Goal: Task Accomplishment & Management: Manage account settings

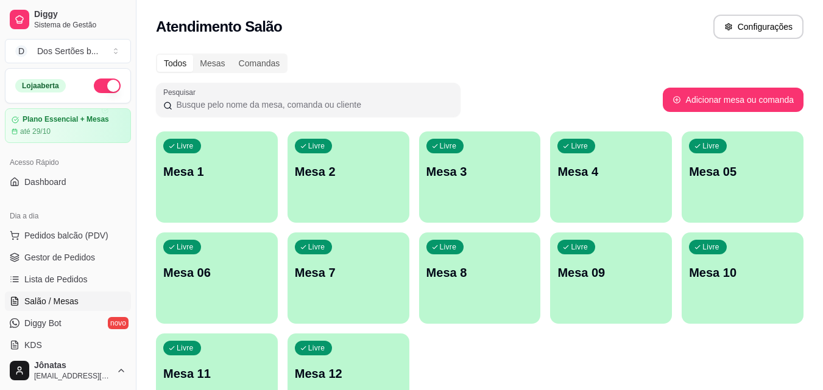
click at [222, 183] on div "Livre Mesa 1" at bounding box center [217, 170] width 122 height 77
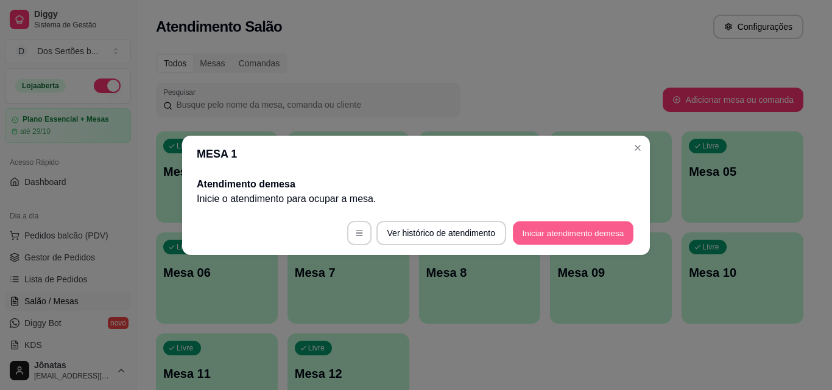
click at [545, 232] on button "Iniciar atendimento de mesa" at bounding box center [573, 233] width 121 height 24
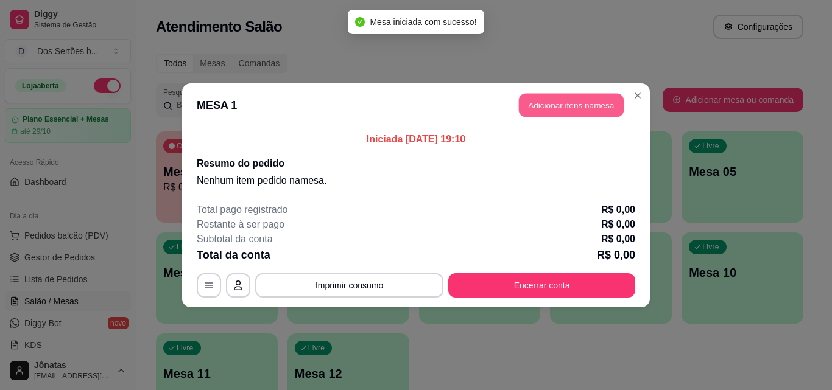
click at [568, 99] on button "Adicionar itens na mesa" at bounding box center [571, 105] width 105 height 24
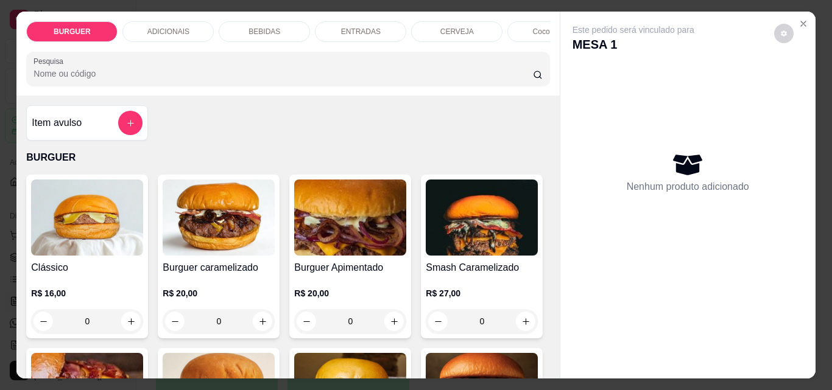
scroll to position [114, 0]
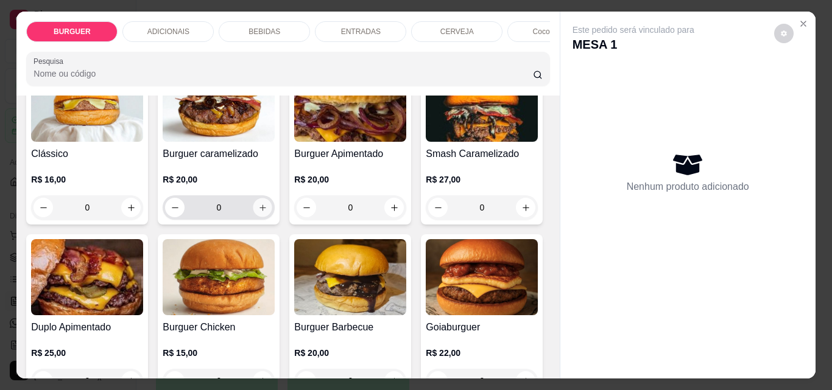
click at [258, 211] on icon "increase-product-quantity" at bounding box center [262, 207] width 9 height 9
type input "1"
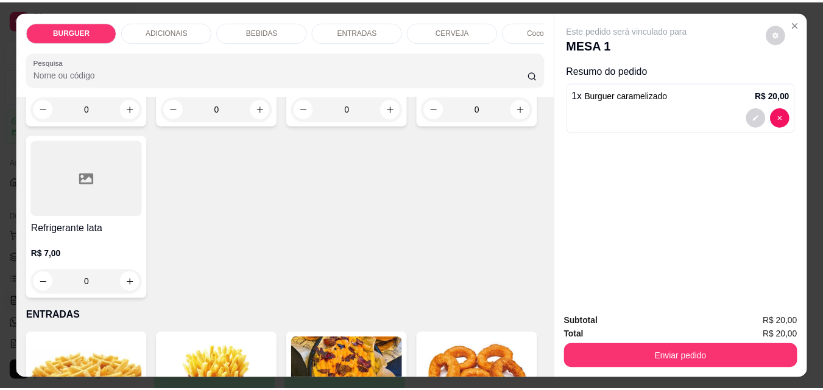
scroll to position [1628, 0]
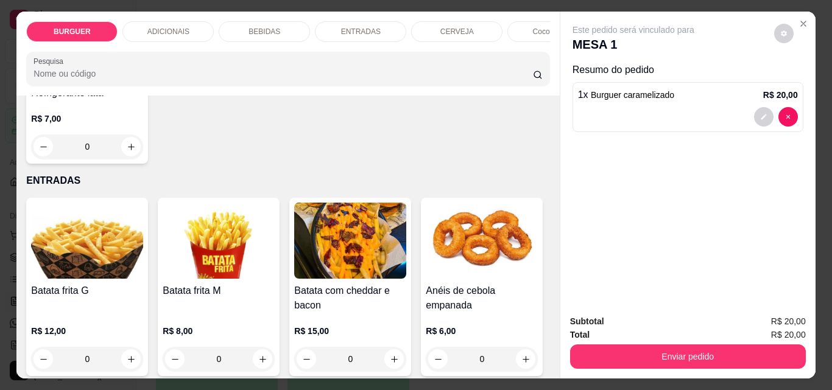
click at [789, 12] on div "Este pedido será vinculado para MESA 1 Resumo do pedido 1 x Burguer caramelizad…" at bounding box center [687, 159] width 255 height 294
click at [798, 19] on icon "Close" at bounding box center [803, 24] width 10 height 10
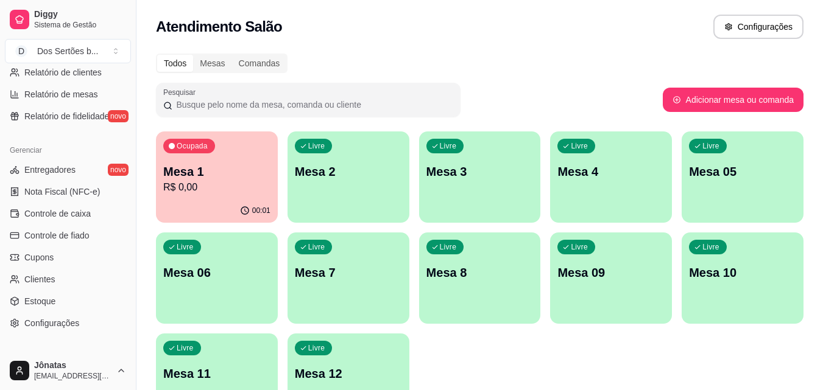
scroll to position [486, 0]
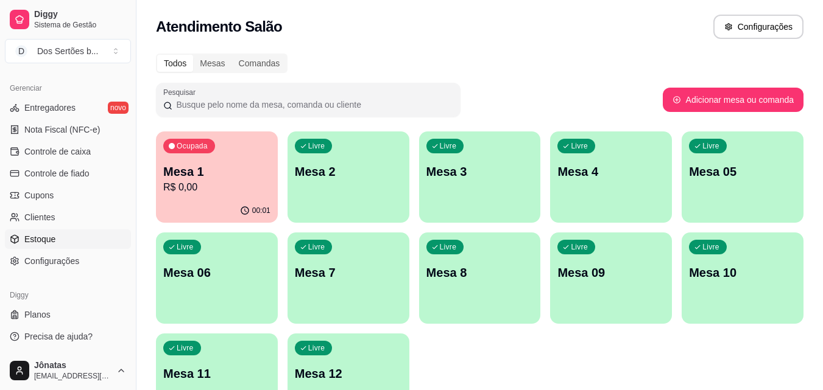
click at [51, 238] on span "Estoque" at bounding box center [39, 239] width 31 height 12
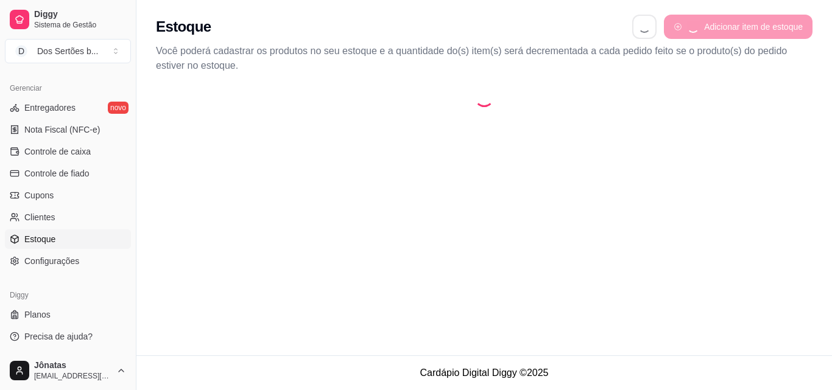
select select "QUANTITY_ORDER"
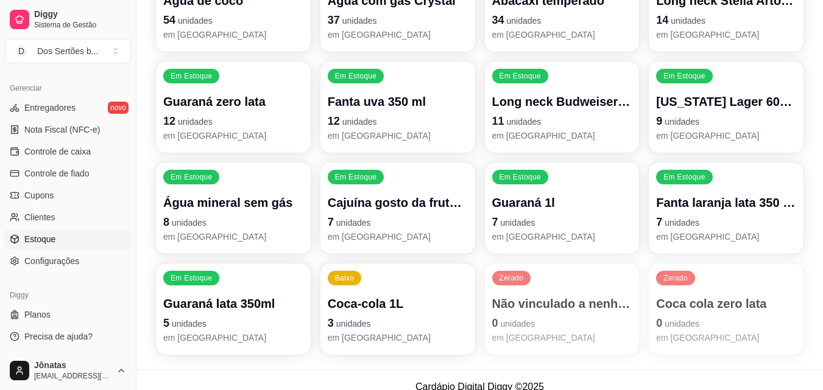
scroll to position [241, 0]
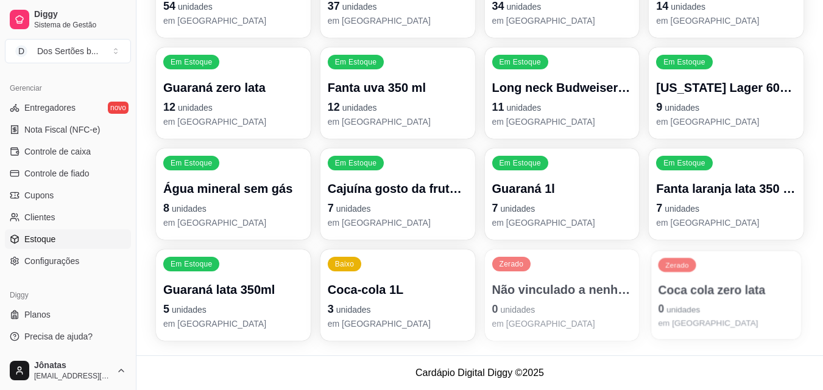
click at [700, 289] on p "Coca cola zero lata" at bounding box center [726, 290] width 136 height 16
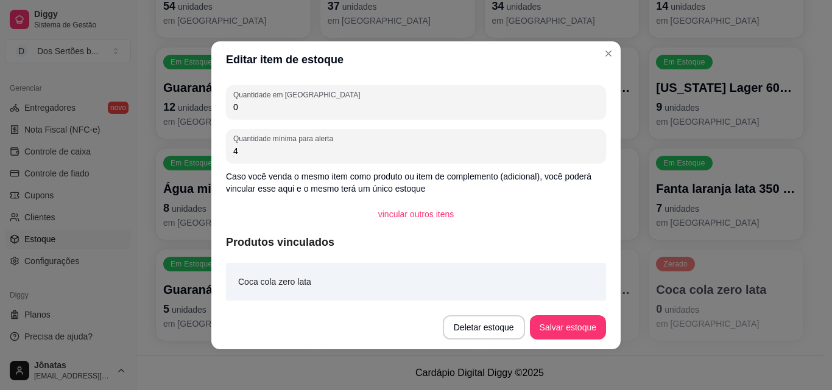
click at [291, 109] on input "0" at bounding box center [415, 107] width 365 height 12
type input "12"
click at [558, 330] on button "Salvar estoque" at bounding box center [567, 327] width 74 height 24
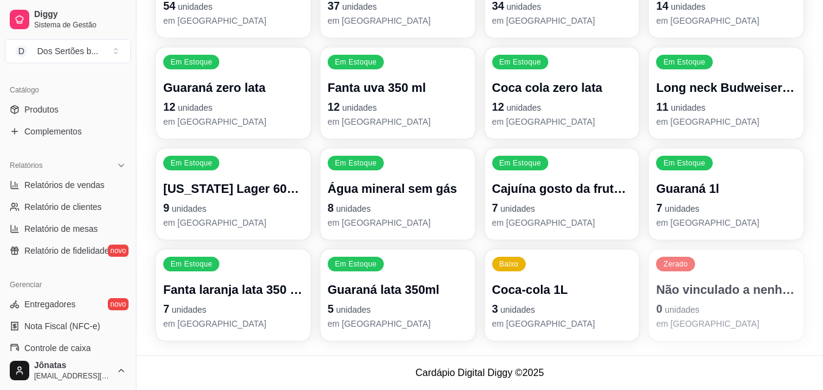
scroll to position [295, 0]
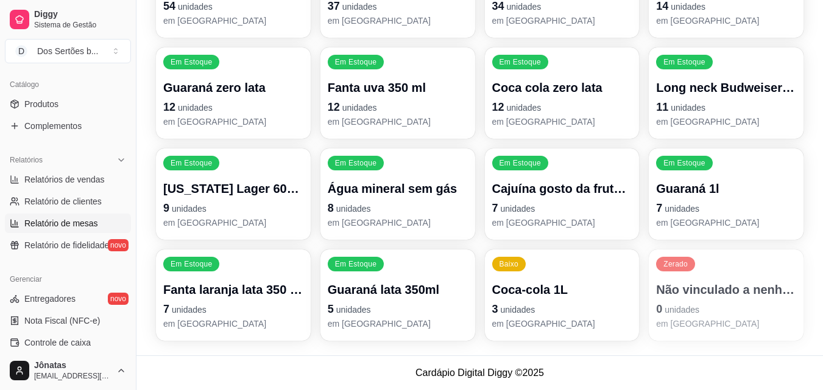
click at [70, 220] on span "Relatório de mesas" at bounding box center [61, 223] width 74 height 12
select select "TOTAL_OF_ORDERS"
select select "7"
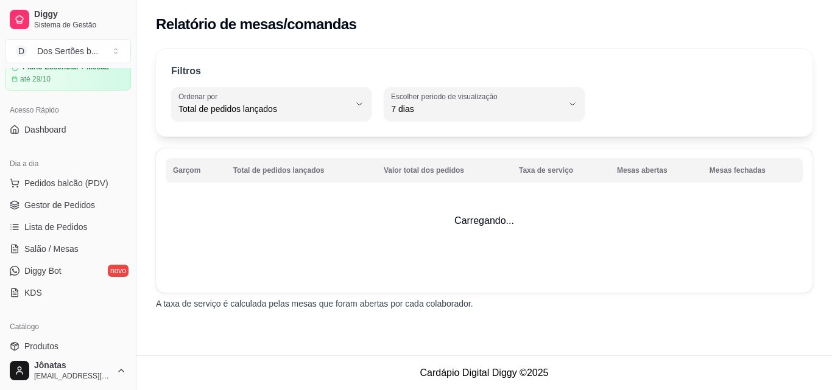
scroll to position [3, 0]
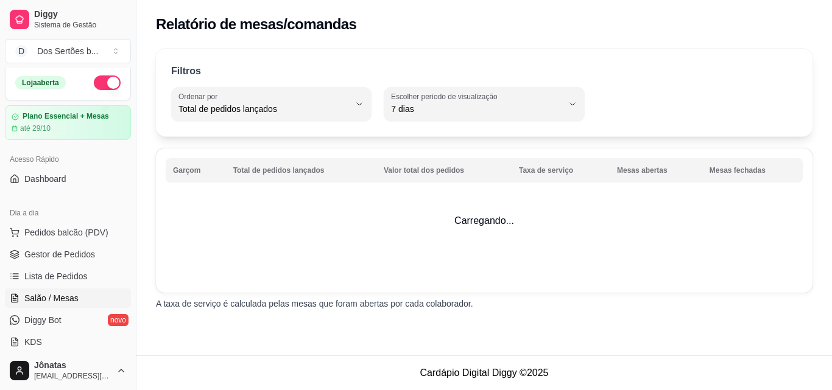
click at [55, 301] on span "Salão / Mesas" at bounding box center [51, 298] width 54 height 12
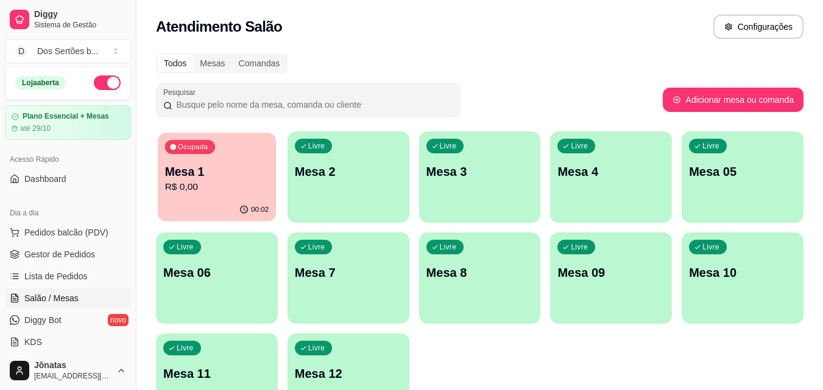
click at [202, 190] on p "R$ 0,00" at bounding box center [217, 187] width 104 height 14
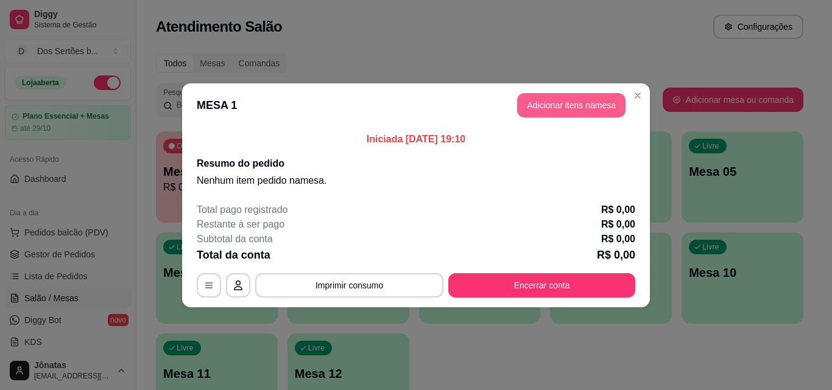
click at [542, 100] on button "Adicionar itens na mesa" at bounding box center [571, 105] width 108 height 24
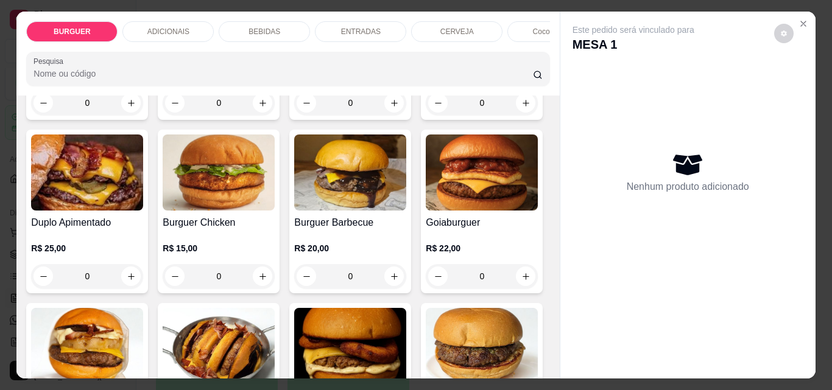
scroll to position [114, 0]
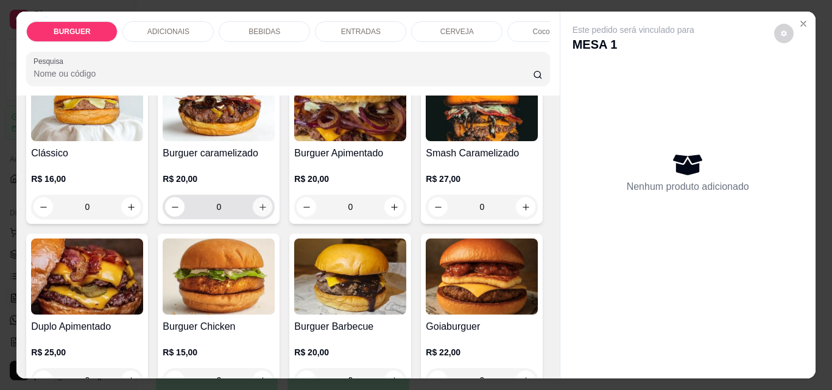
click at [258, 208] on icon "increase-product-quantity" at bounding box center [262, 207] width 9 height 9
type input "1"
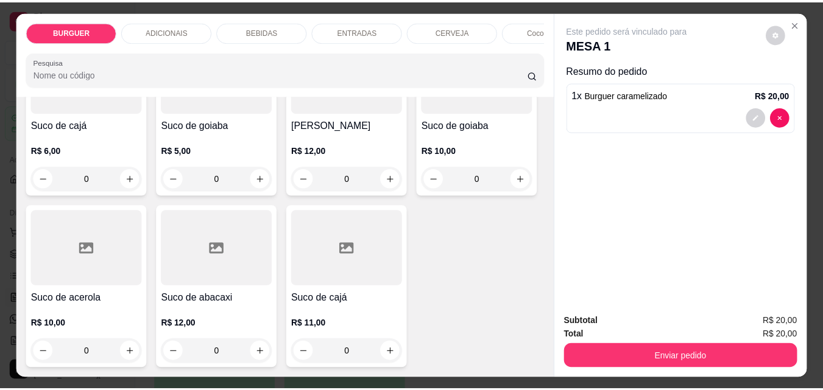
scroll to position [3505, 0]
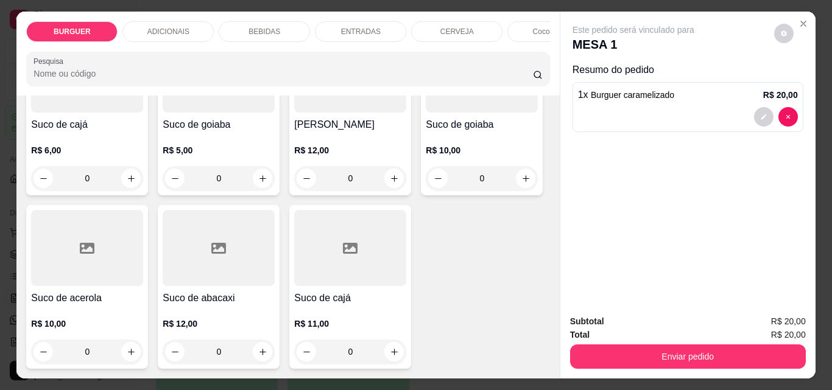
click at [259, 8] on icon "increase-product-quantity" at bounding box center [262, 5] width 6 height 6
type input "1"
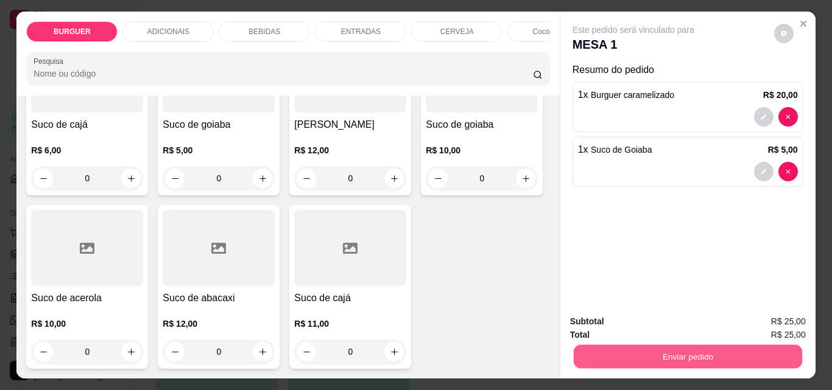
click at [650, 354] on button "Enviar pedido" at bounding box center [687, 357] width 228 height 24
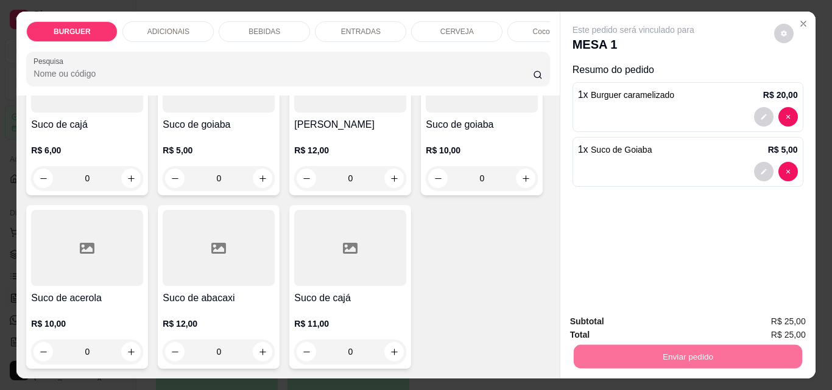
click at [770, 315] on button "Enviar pedido" at bounding box center [774, 322] width 67 height 23
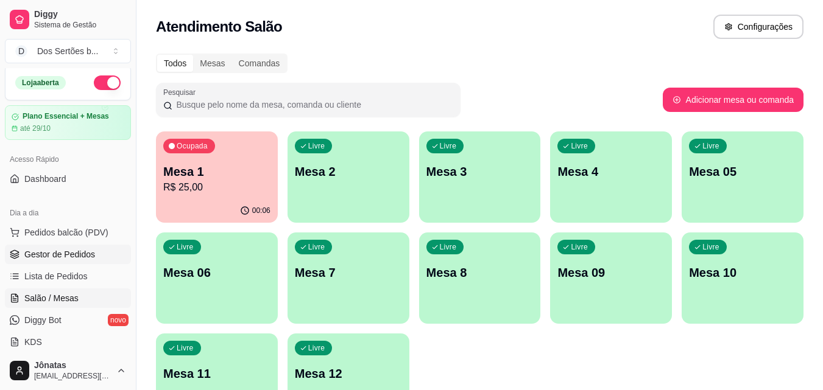
click at [88, 248] on span "Gestor de Pedidos" at bounding box center [59, 254] width 71 height 12
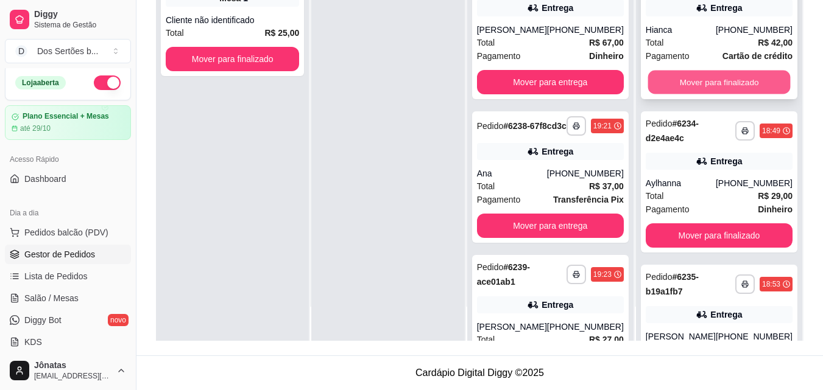
click at [688, 80] on button "Mover para finalizado" at bounding box center [718, 83] width 143 height 24
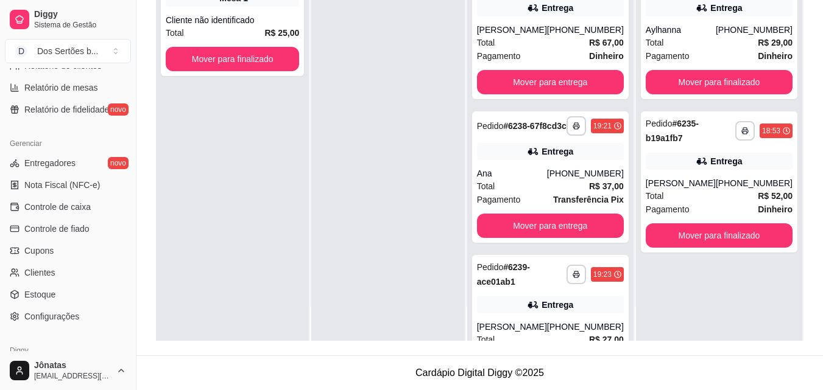
scroll to position [486, 0]
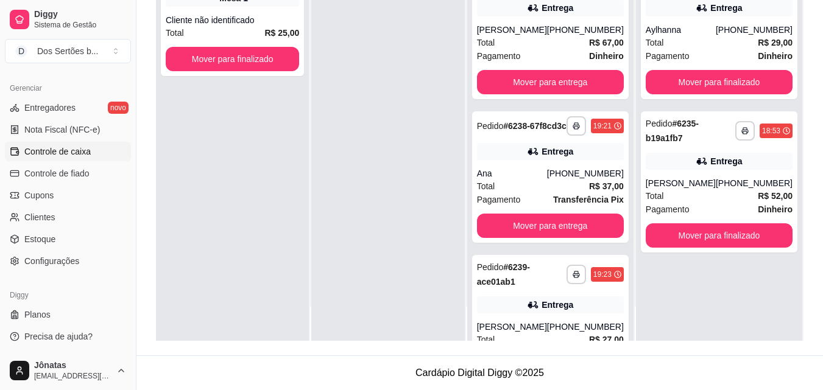
click at [83, 153] on span "Controle de caixa" at bounding box center [57, 152] width 66 height 12
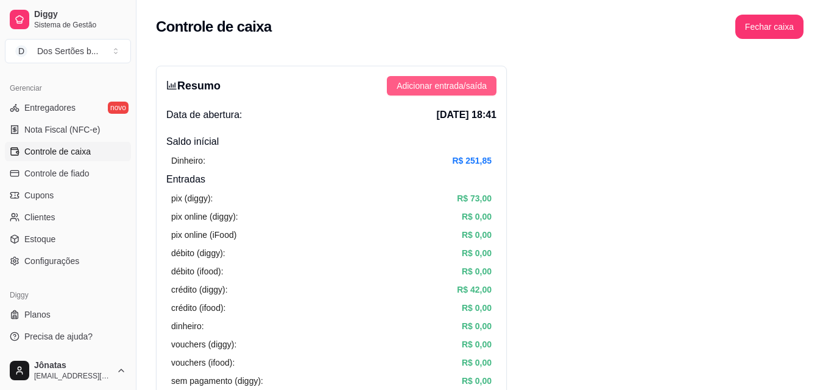
click at [451, 86] on span "Adicionar entrada/saída" at bounding box center [441, 85] width 90 height 13
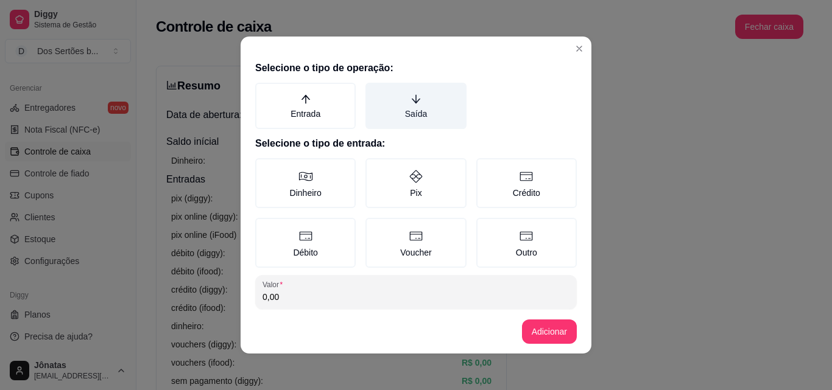
click at [417, 95] on label "Saída" at bounding box center [415, 106] width 100 height 46
click at [375, 92] on button "Saída" at bounding box center [370, 87] width 10 height 10
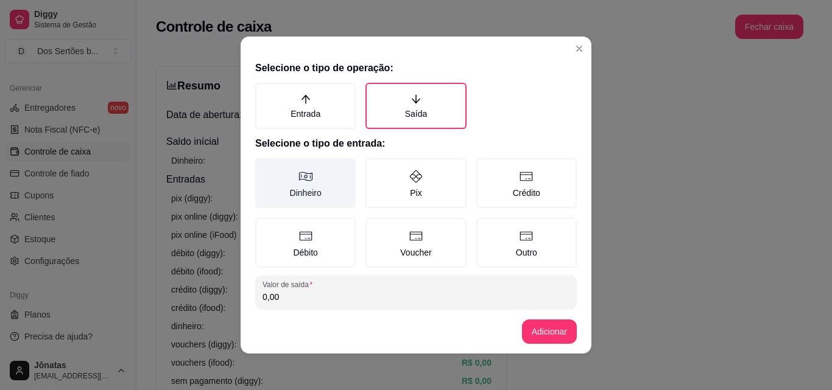
click at [298, 189] on label "Dinheiro" at bounding box center [305, 183] width 100 height 50
click at [264, 167] on button "Dinheiro" at bounding box center [260, 163] width 10 height 10
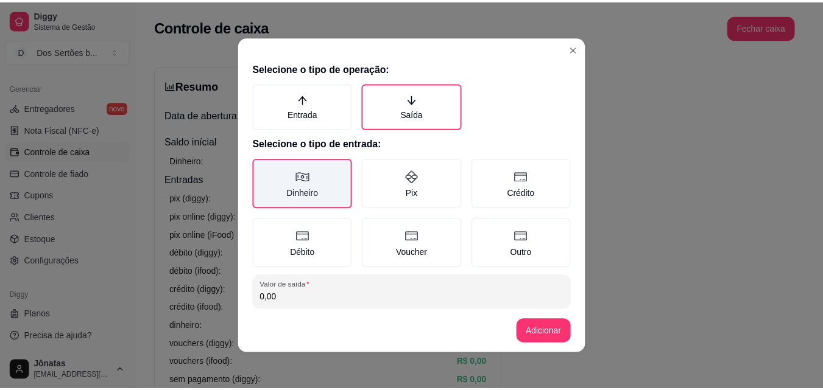
scroll to position [65, 0]
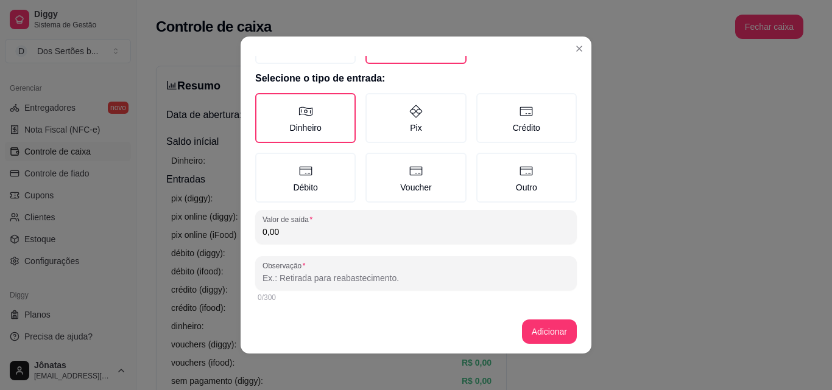
click at [298, 228] on input "0,00" at bounding box center [415, 232] width 307 height 12
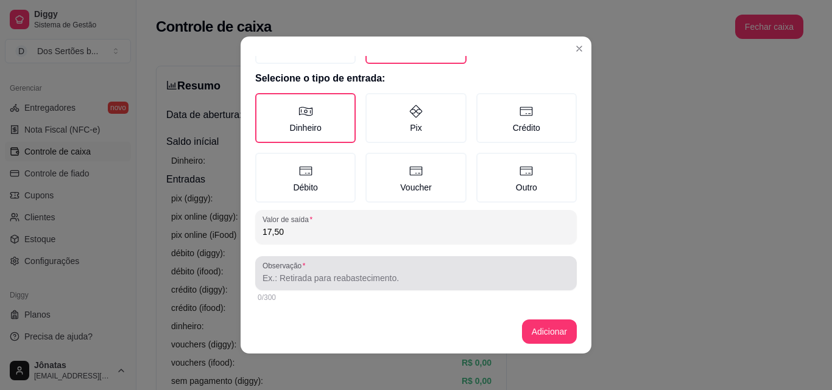
type input "17,50"
click at [286, 278] on input "Observação" at bounding box center [415, 278] width 307 height 12
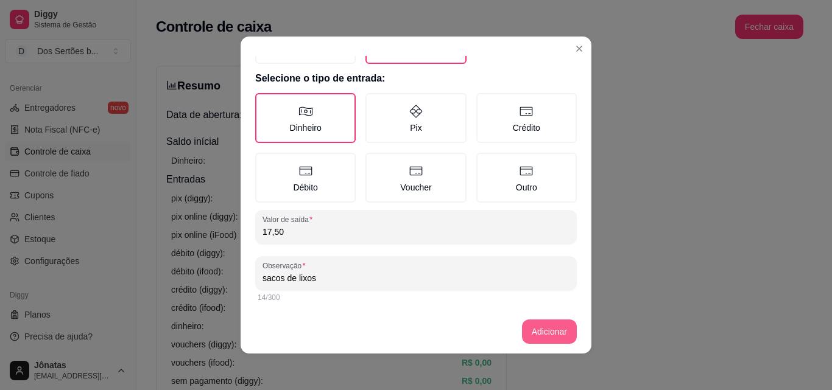
type input "sacos de lixos"
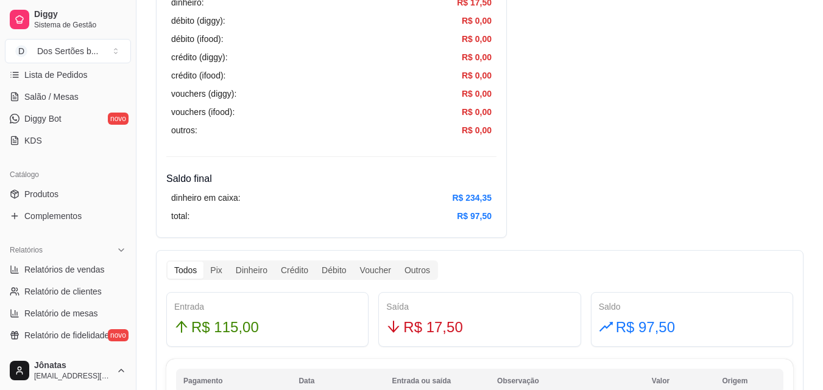
scroll to position [0, 0]
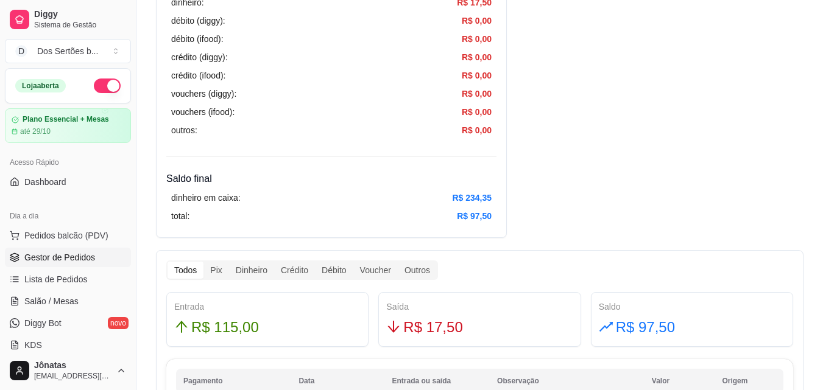
click at [38, 253] on span "Gestor de Pedidos" at bounding box center [59, 258] width 71 height 12
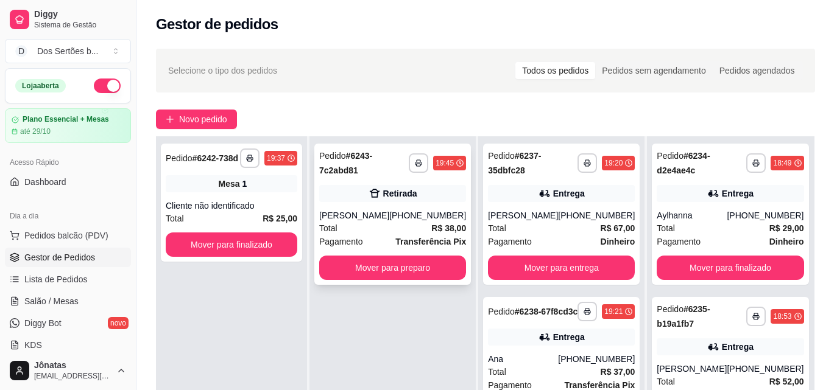
scroll to position [178, 0]
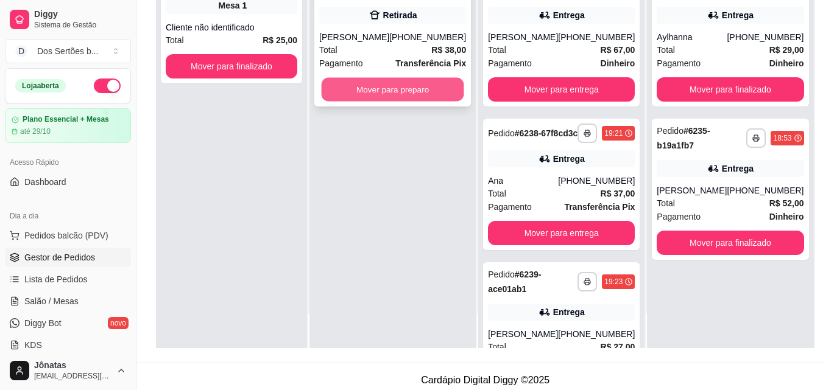
click at [359, 85] on button "Mover para preparo" at bounding box center [393, 90] width 143 height 24
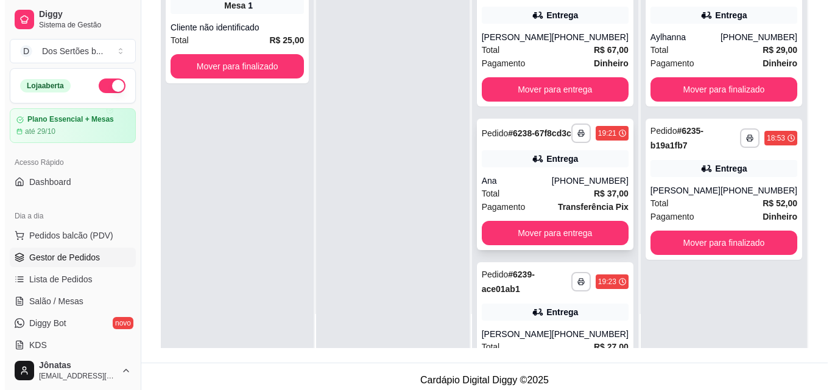
scroll to position [0, 0]
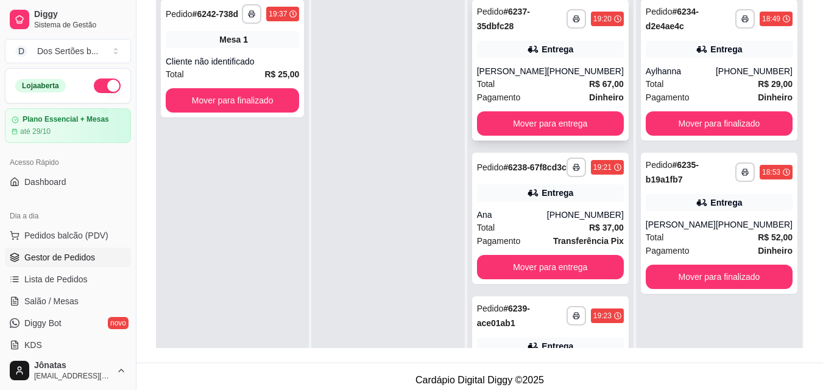
click at [529, 70] on div "[PERSON_NAME]" at bounding box center [512, 71] width 70 height 12
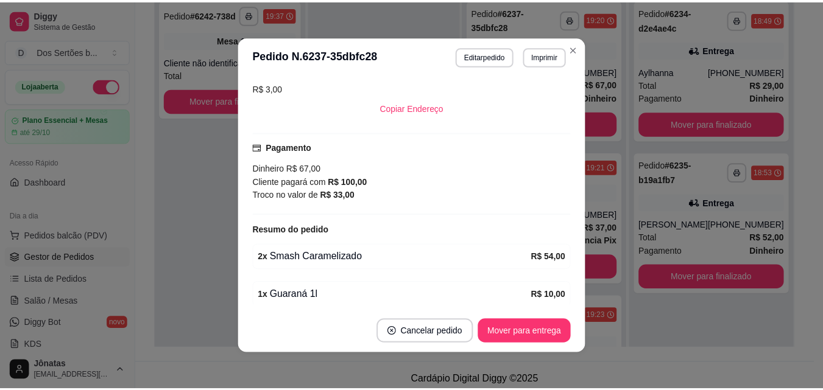
scroll to position [313, 0]
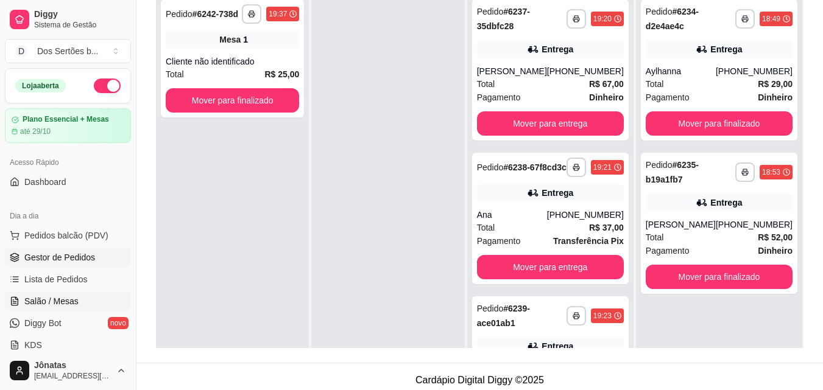
click at [65, 305] on span "Salão / Mesas" at bounding box center [51, 301] width 54 height 12
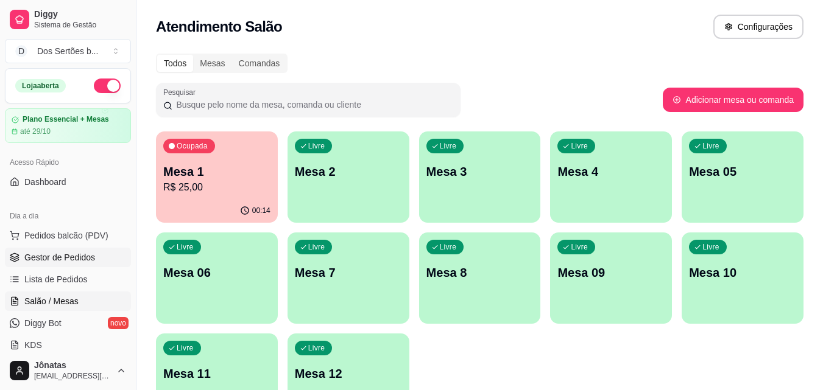
click at [29, 250] on link "Gestor de Pedidos" at bounding box center [68, 257] width 126 height 19
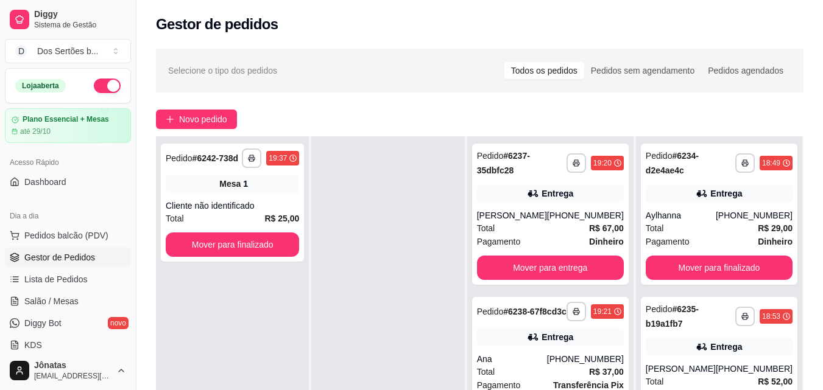
scroll to position [186, 0]
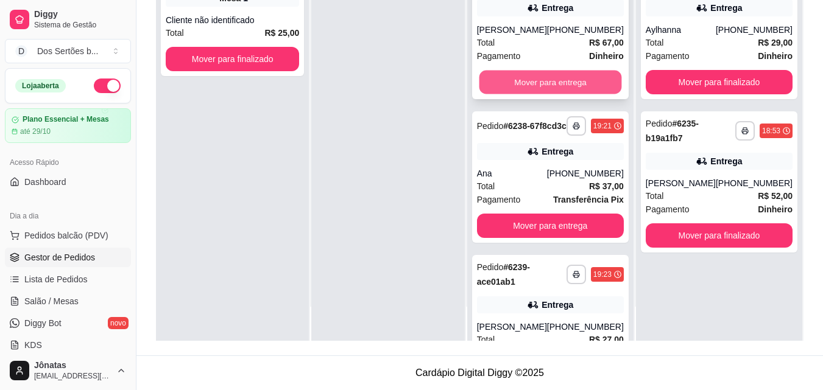
click at [502, 83] on button "Mover para entrega" at bounding box center [550, 83] width 143 height 24
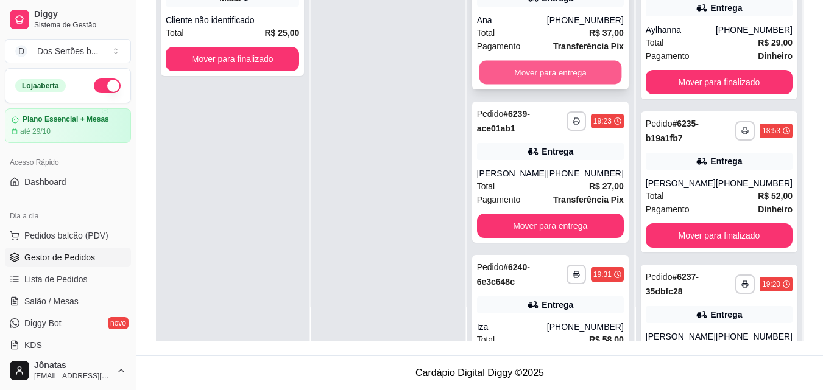
click at [521, 78] on button "Mover para entrega" at bounding box center [550, 73] width 143 height 24
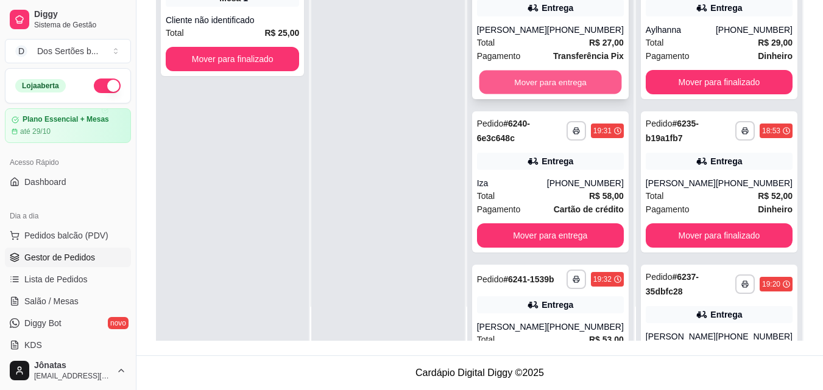
click at [539, 80] on button "Mover para entrega" at bounding box center [550, 83] width 143 height 24
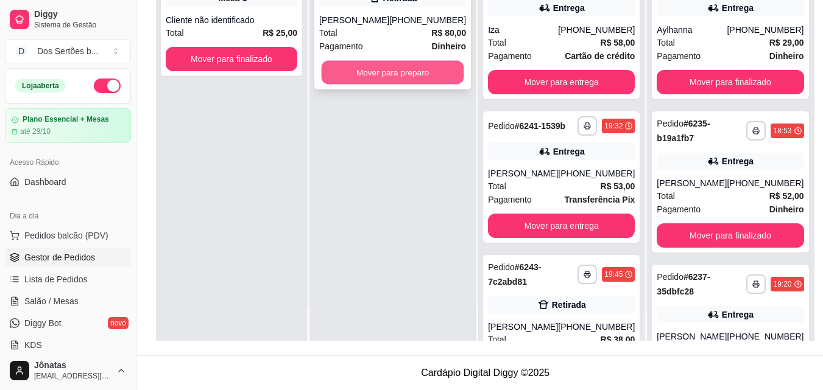
click at [391, 82] on button "Mover para preparo" at bounding box center [393, 73] width 143 height 24
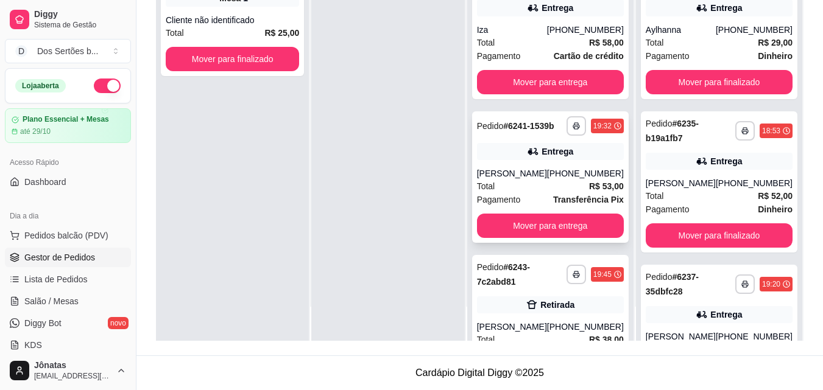
scroll to position [0, 0]
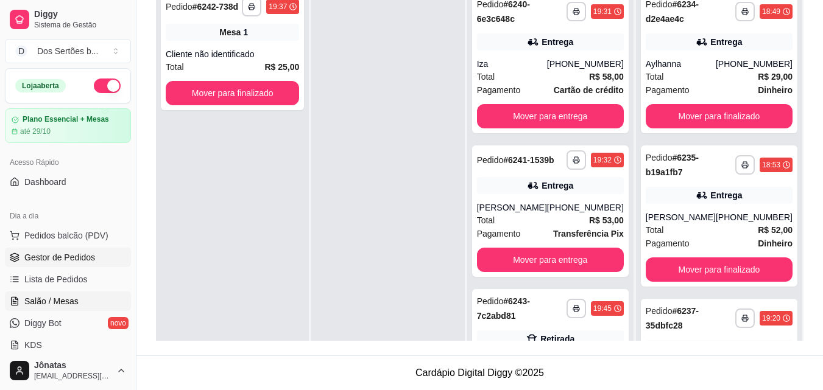
click at [60, 303] on span "Salão / Mesas" at bounding box center [51, 301] width 54 height 12
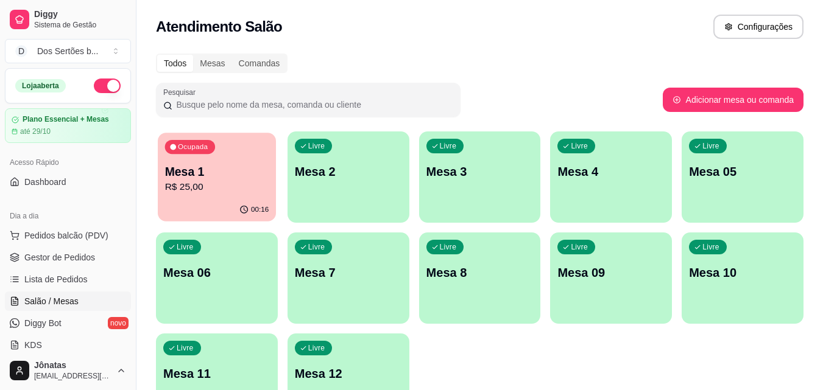
click at [230, 155] on div "Ocupada Mesa 1 R$ 25,00" at bounding box center [217, 166] width 118 height 66
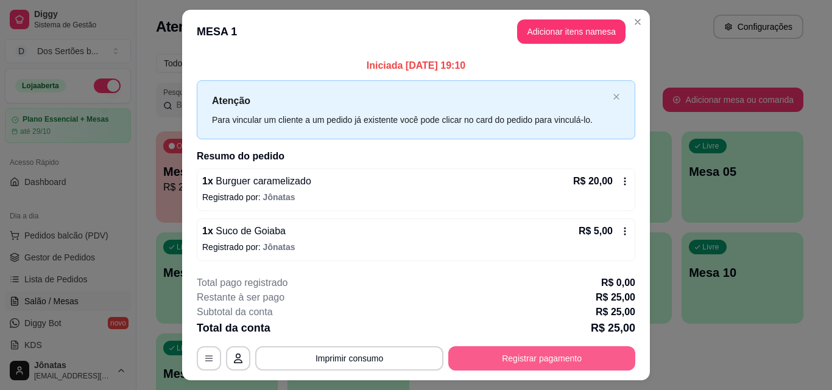
click at [514, 361] on button "Registrar pagamento" at bounding box center [541, 359] width 187 height 24
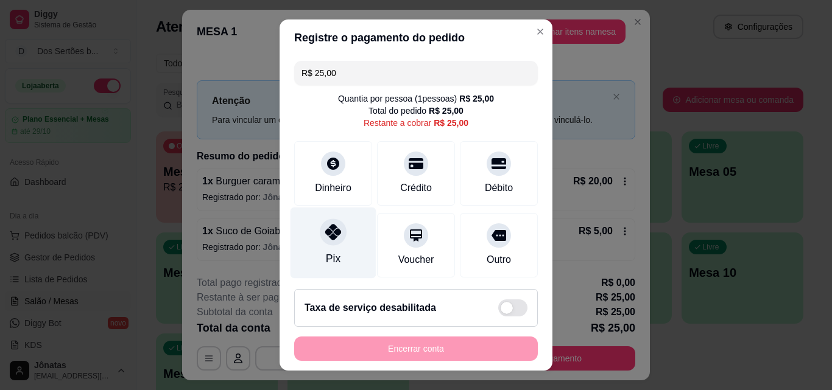
click at [325, 231] on icon at bounding box center [333, 232] width 16 height 16
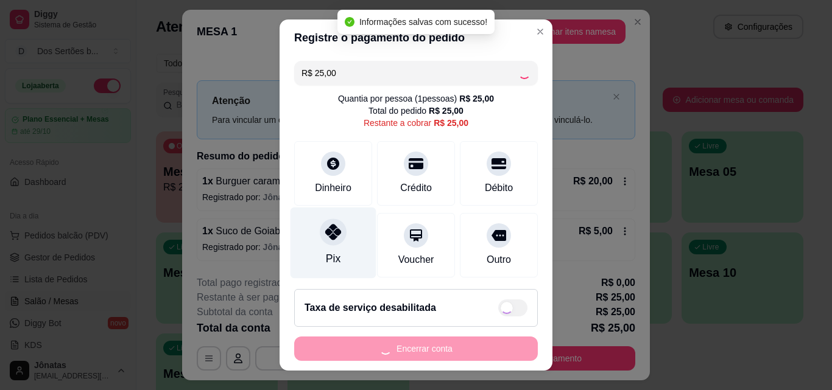
type input "R$ 0,00"
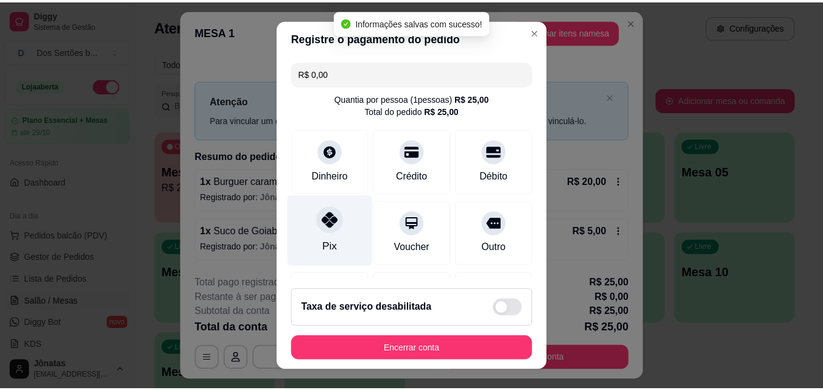
scroll to position [141, 0]
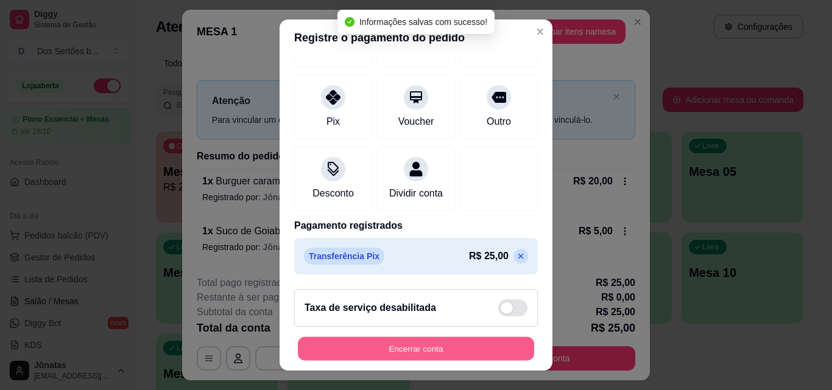
click at [413, 346] on button "Encerrar conta" at bounding box center [416, 349] width 236 height 24
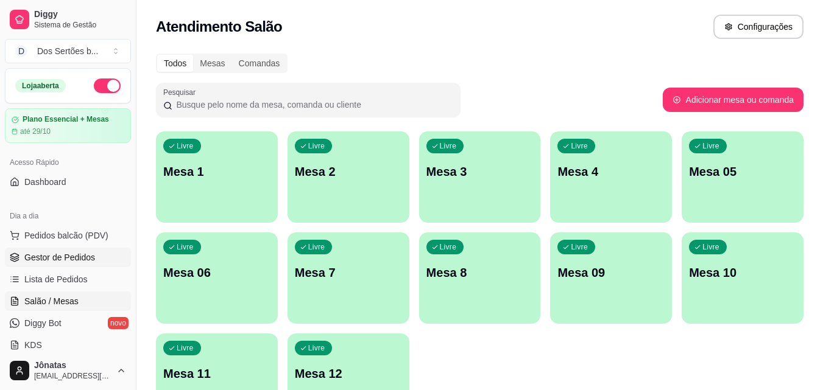
click at [57, 256] on span "Gestor de Pedidos" at bounding box center [59, 258] width 71 height 12
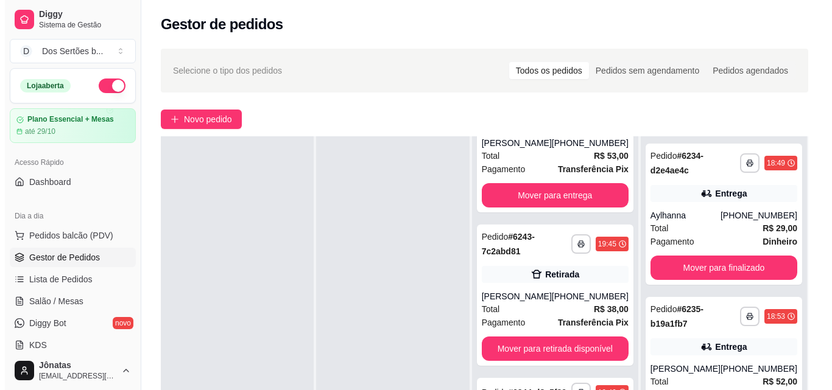
scroll to position [186, 0]
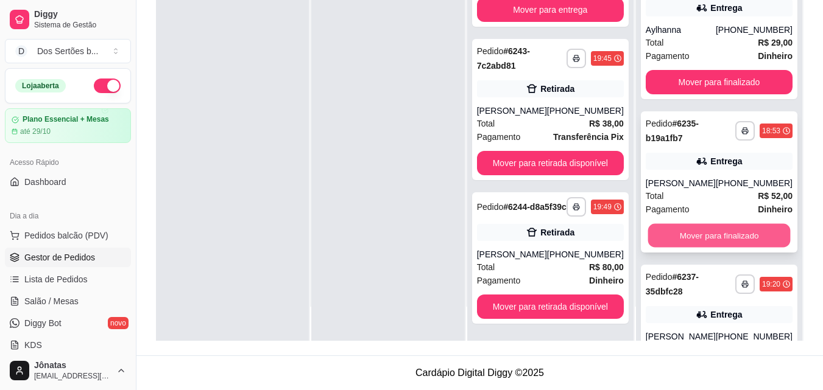
click at [752, 233] on button "Mover para finalizado" at bounding box center [718, 236] width 143 height 24
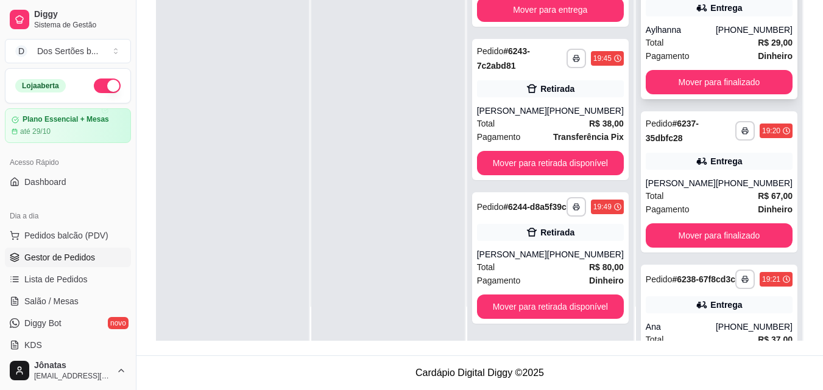
click at [694, 40] on div "Total R$ 29,00" at bounding box center [719, 42] width 147 height 13
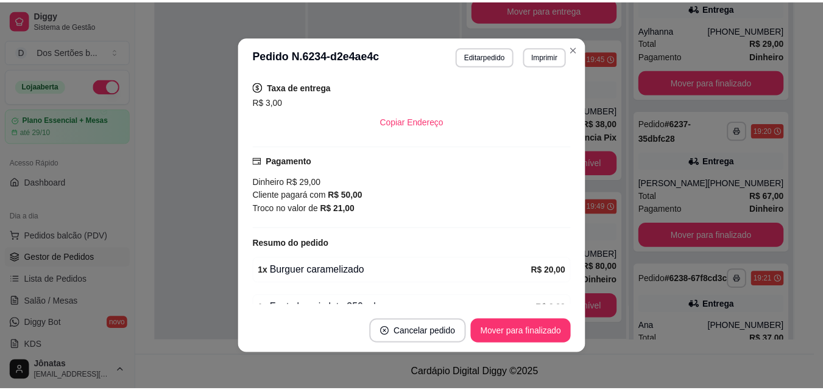
scroll to position [313, 0]
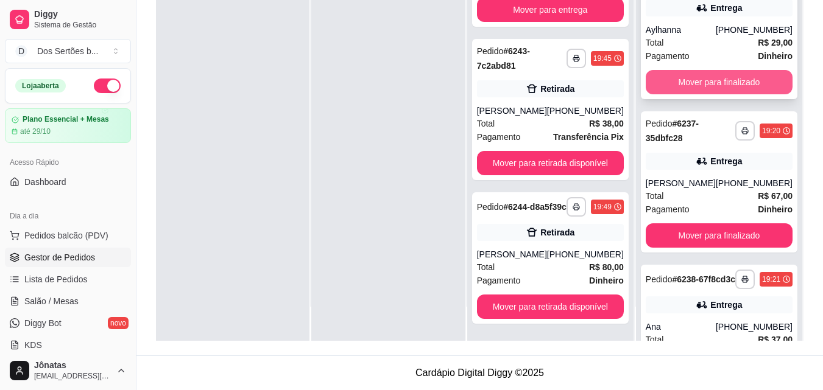
click at [706, 87] on button "Mover para finalizado" at bounding box center [719, 82] width 147 height 24
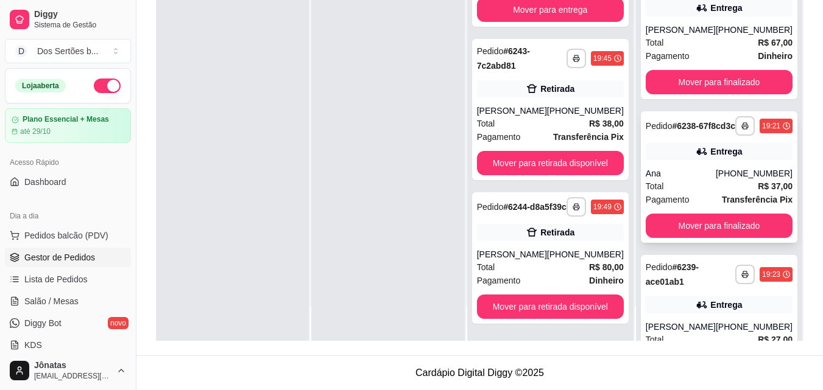
scroll to position [82, 0]
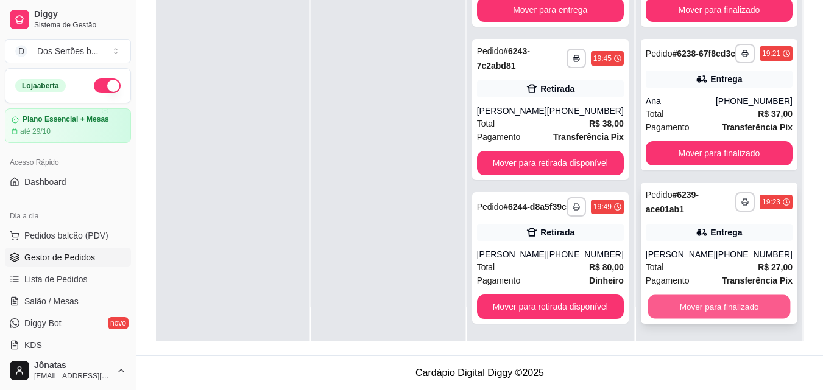
click at [694, 309] on button "Mover para finalizado" at bounding box center [718, 307] width 143 height 24
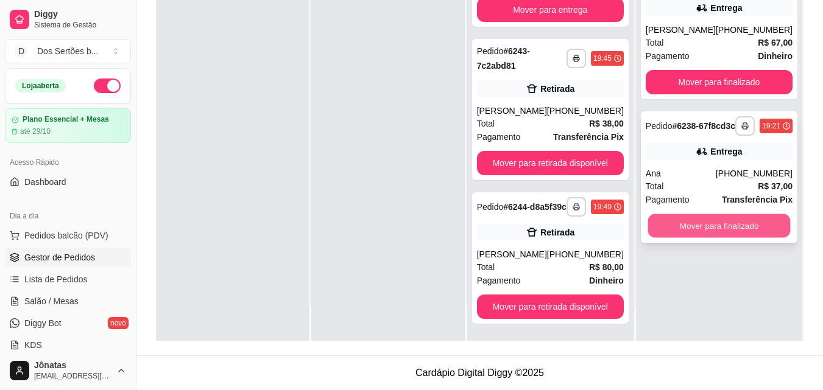
click at [659, 238] on button "Mover para finalizado" at bounding box center [718, 226] width 143 height 24
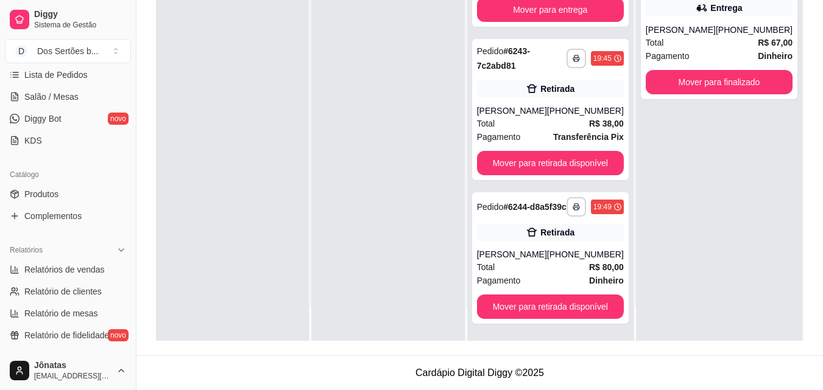
scroll to position [340, 0]
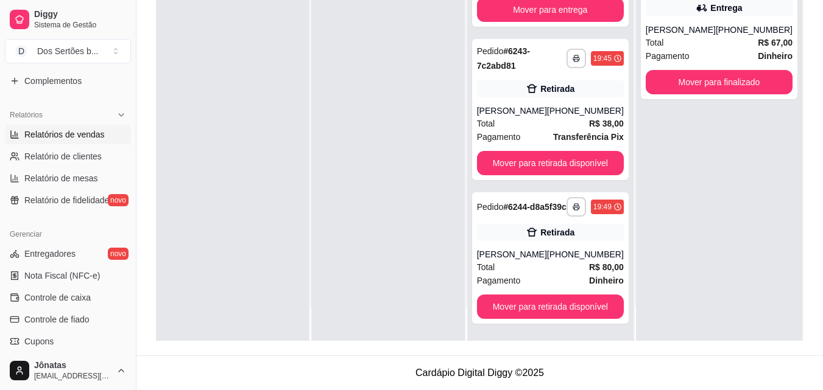
click at [35, 138] on span "Relatórios de vendas" at bounding box center [64, 134] width 80 height 12
select select "ALL"
select select "0"
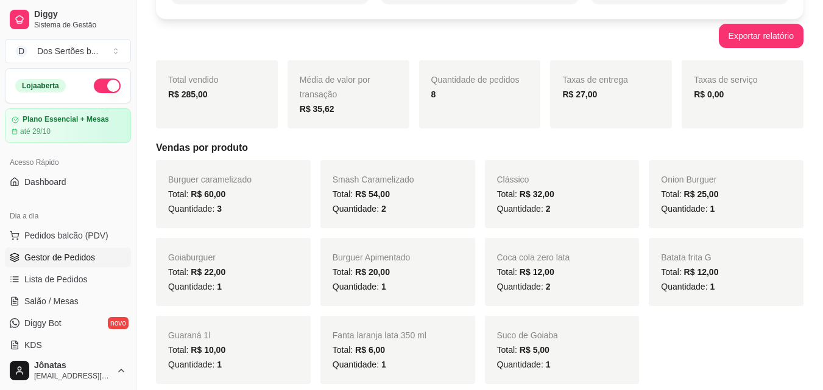
click at [68, 257] on span "Gestor de Pedidos" at bounding box center [59, 258] width 71 height 12
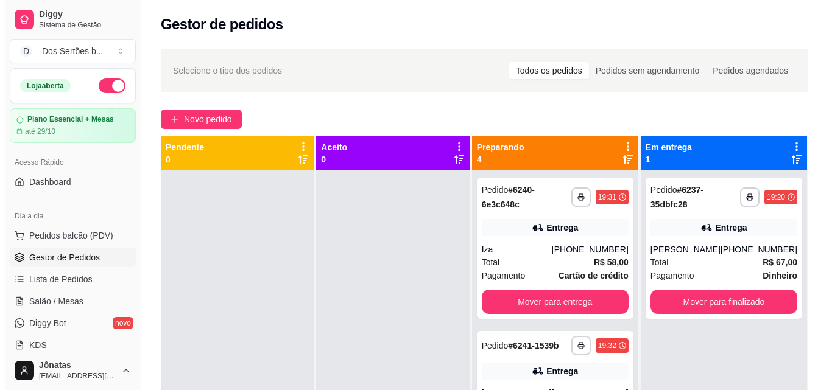
scroll to position [34, 0]
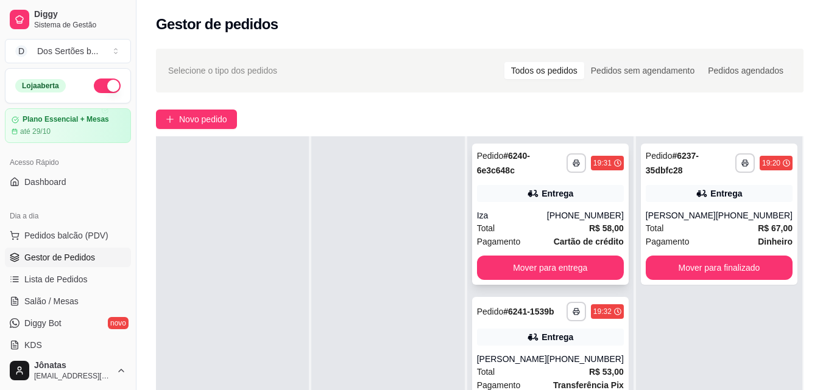
click at [544, 200] on div "Entrega" at bounding box center [550, 193] width 147 height 17
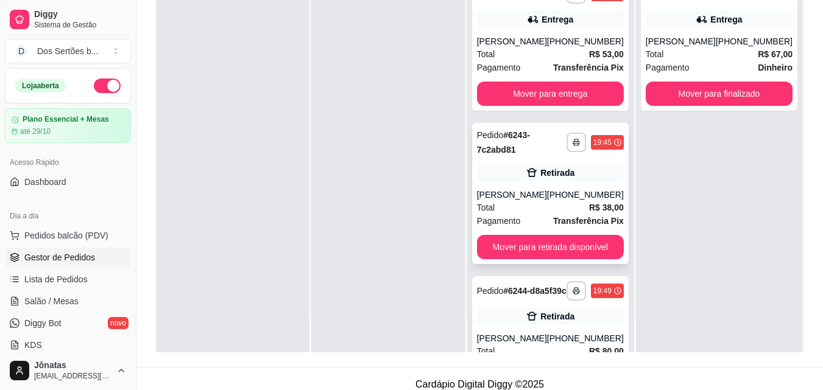
scroll to position [226, 0]
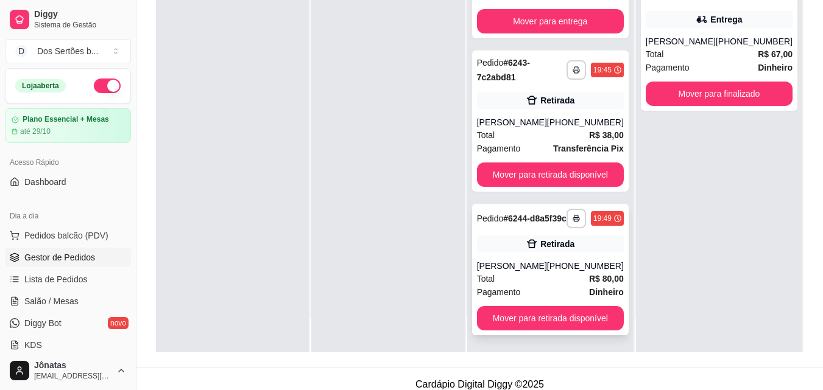
click at [535, 235] on div "**********" at bounding box center [550, 270] width 157 height 132
click at [509, 116] on div "[PERSON_NAME]" at bounding box center [512, 122] width 70 height 12
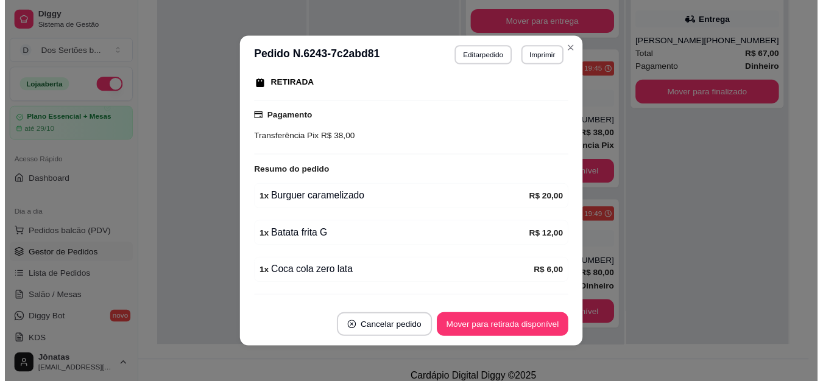
scroll to position [229, 0]
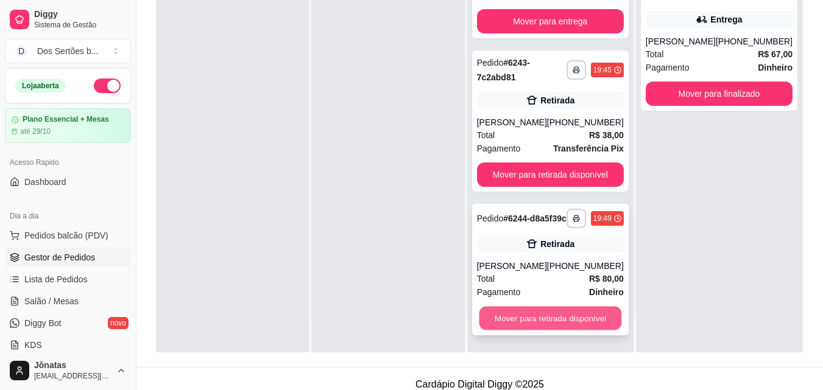
click at [557, 312] on button "Mover para retirada disponível" at bounding box center [550, 319] width 143 height 24
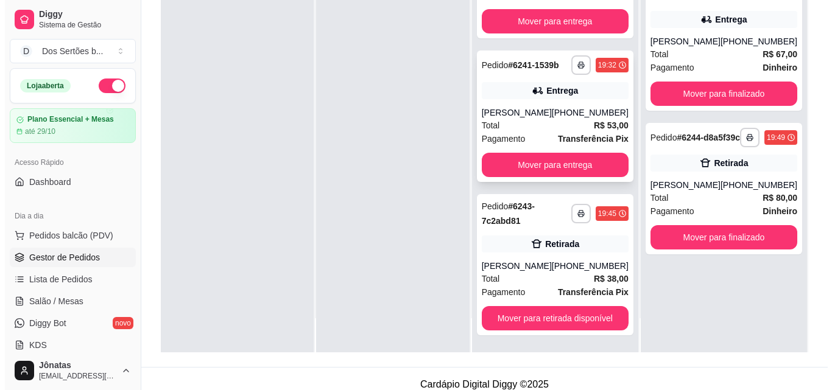
scroll to position [72, 0]
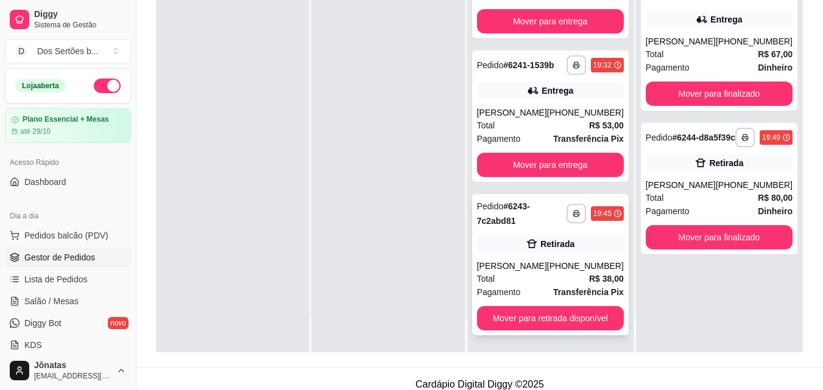
click at [519, 244] on div "Retirada" at bounding box center [550, 244] width 147 height 17
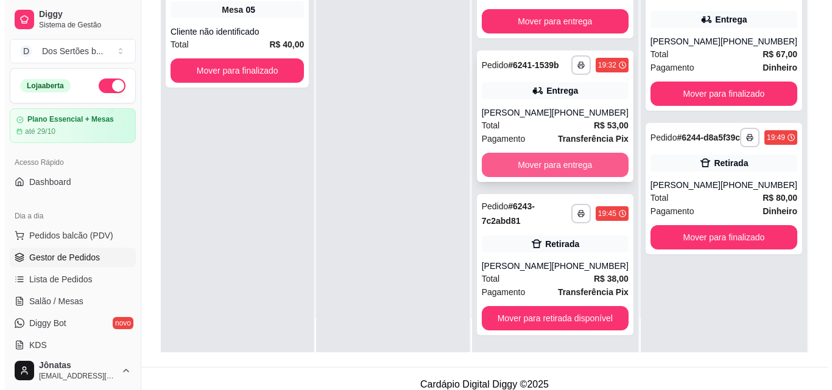
scroll to position [186, 0]
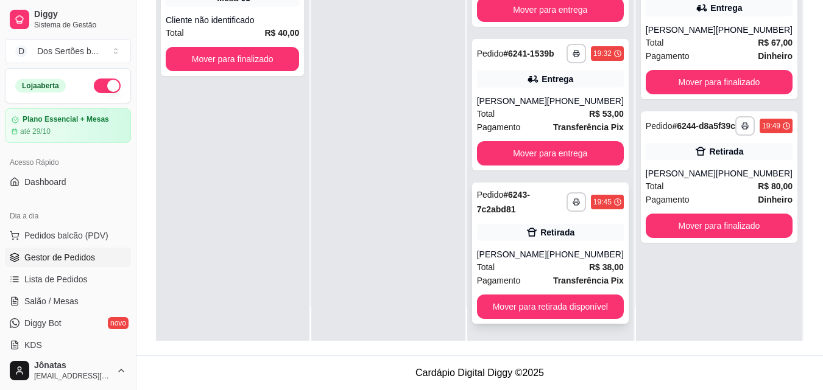
click at [542, 220] on div "**********" at bounding box center [550, 253] width 157 height 141
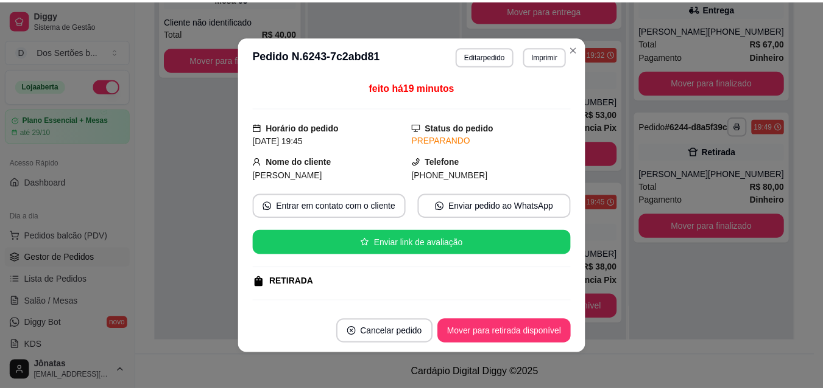
scroll to position [229, 0]
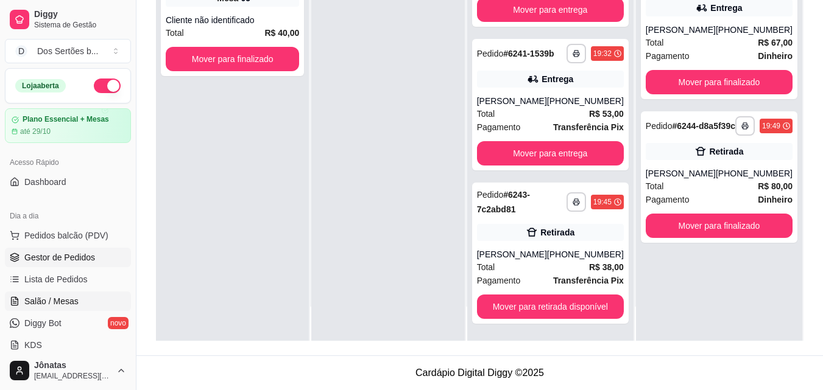
click at [66, 300] on span "Salão / Mesas" at bounding box center [51, 301] width 54 height 12
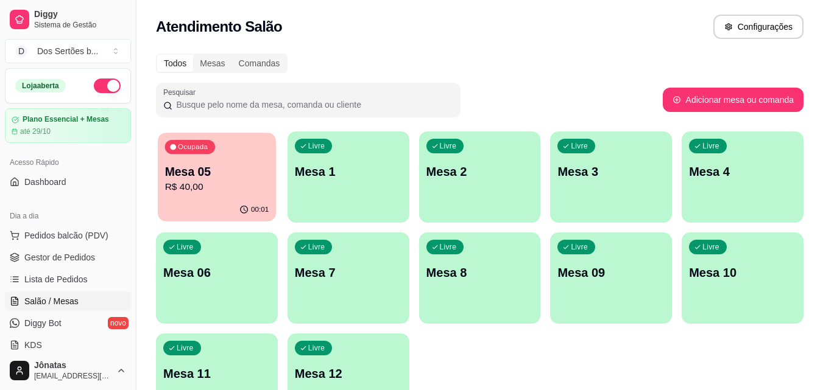
click at [191, 167] on p "Mesa 05" at bounding box center [217, 172] width 104 height 16
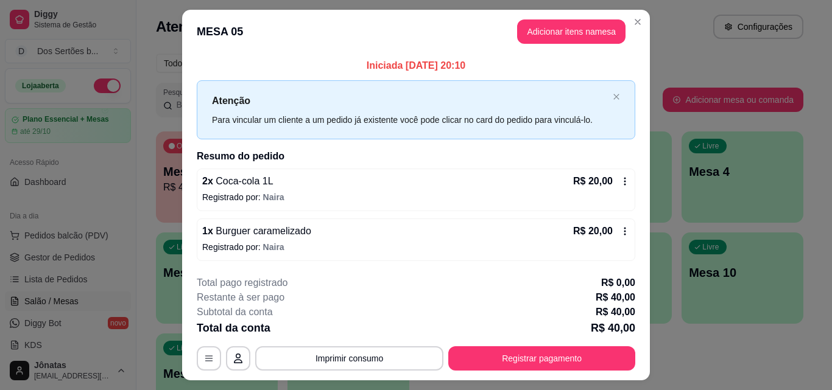
scroll to position [29, 0]
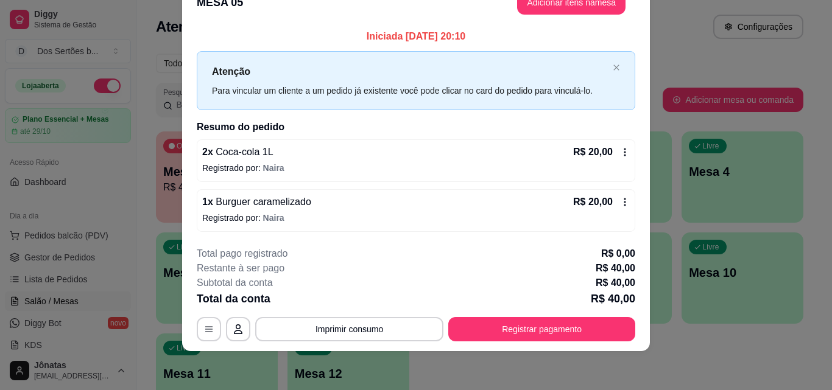
click at [621, 150] on icon at bounding box center [625, 152] width 10 height 10
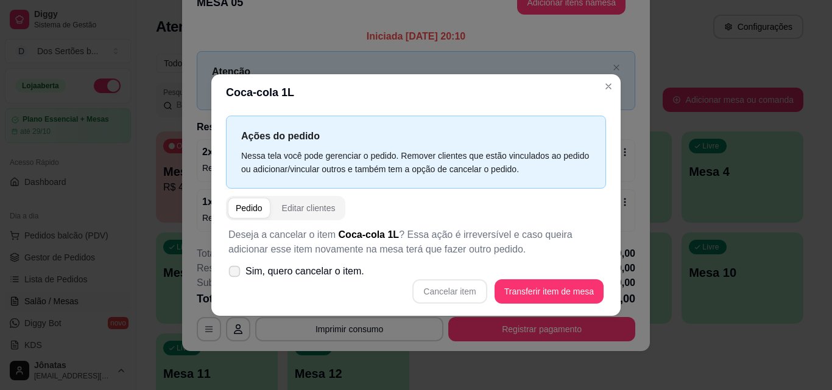
click at [234, 273] on icon at bounding box center [234, 271] width 9 height 7
click at [234, 273] on input "Sim, quero cancelar o item." at bounding box center [232, 277] width 8 height 8
checkbox input "true"
click at [468, 294] on button "Cancelar item" at bounding box center [449, 292] width 74 height 24
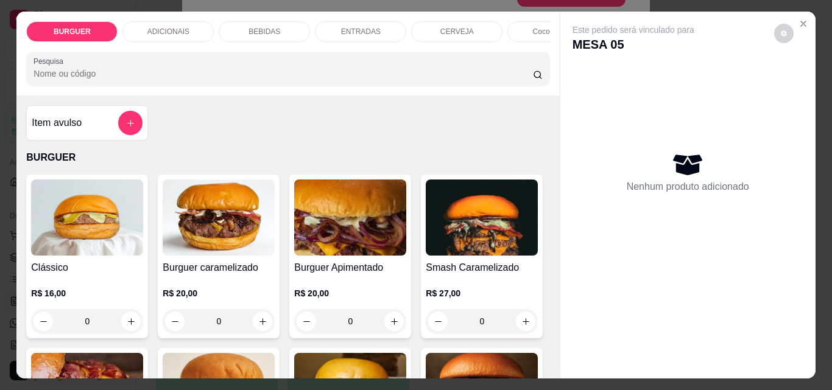
scroll to position [155, 0]
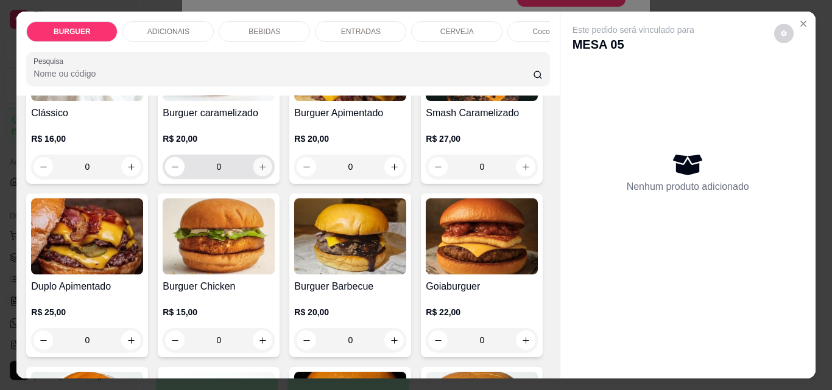
click at [258, 168] on icon "increase-product-quantity" at bounding box center [262, 167] width 9 height 9
type input "1"
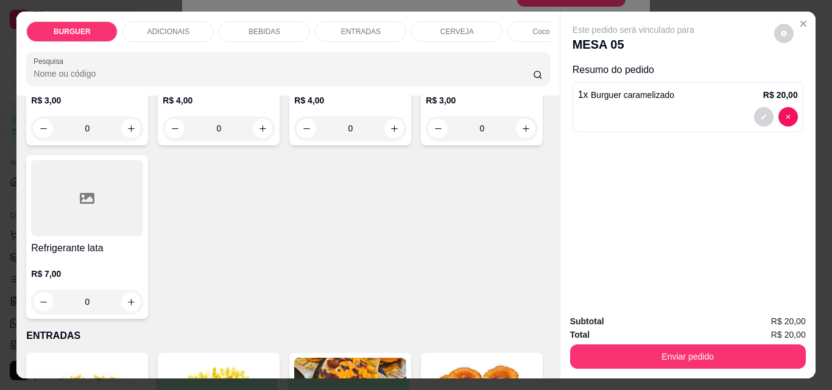
scroll to position [1609, 0]
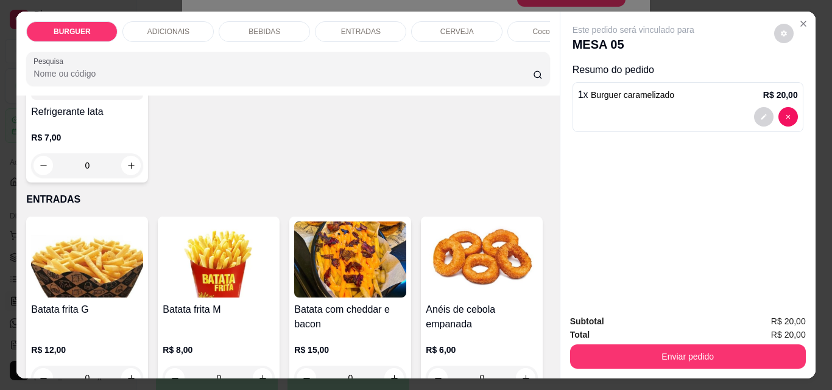
type input "1"
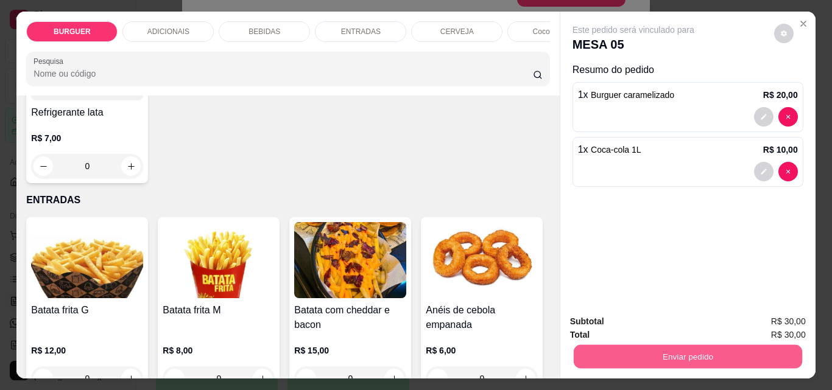
click at [595, 351] on button "Enviar pedido" at bounding box center [687, 357] width 228 height 24
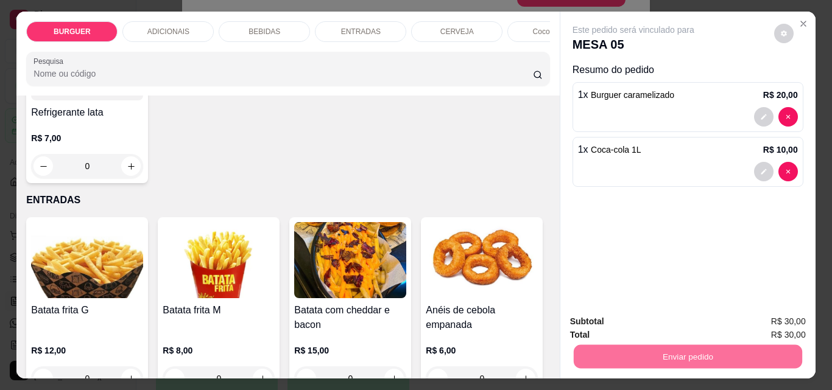
click at [759, 322] on button "Enviar pedido" at bounding box center [774, 322] width 67 height 23
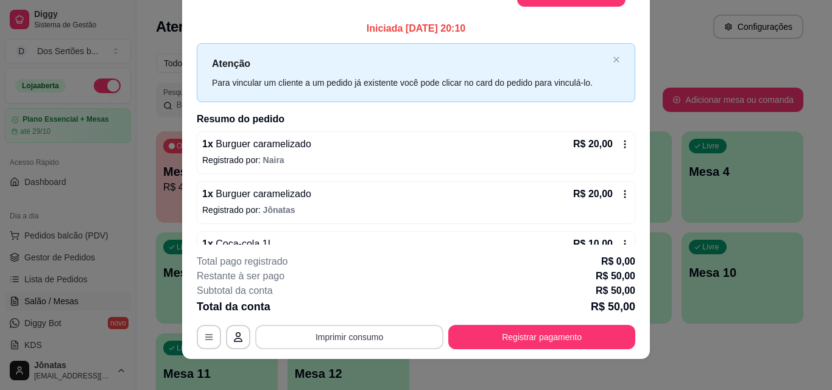
click at [410, 333] on button "Imprimir consumo" at bounding box center [349, 337] width 188 height 24
click at [348, 306] on button "IMPRESSORA" at bounding box center [348, 309] width 88 height 19
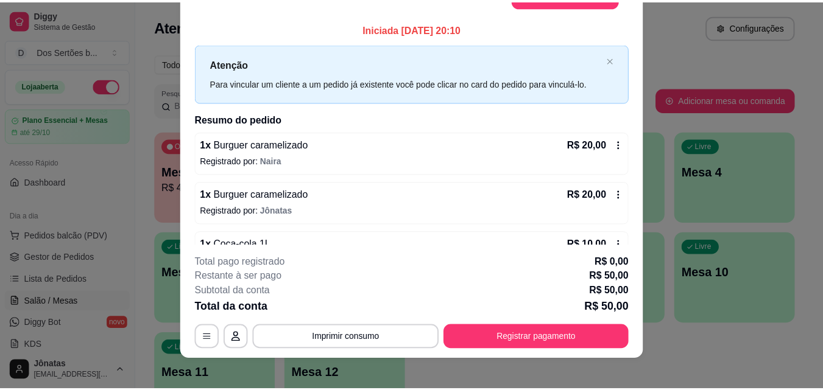
scroll to position [0, 0]
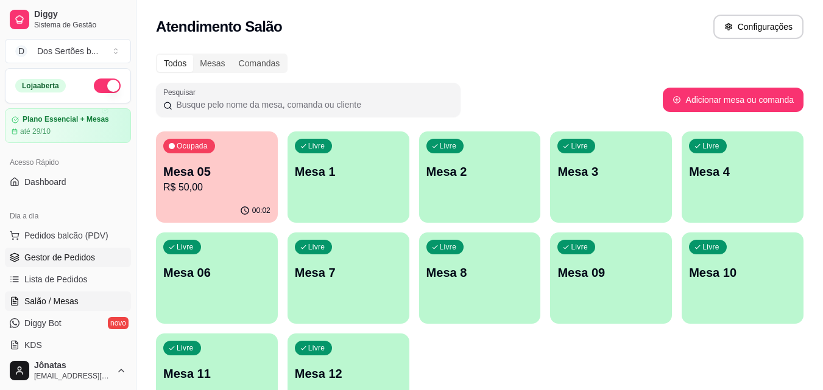
click at [76, 257] on span "Gestor de Pedidos" at bounding box center [59, 258] width 71 height 12
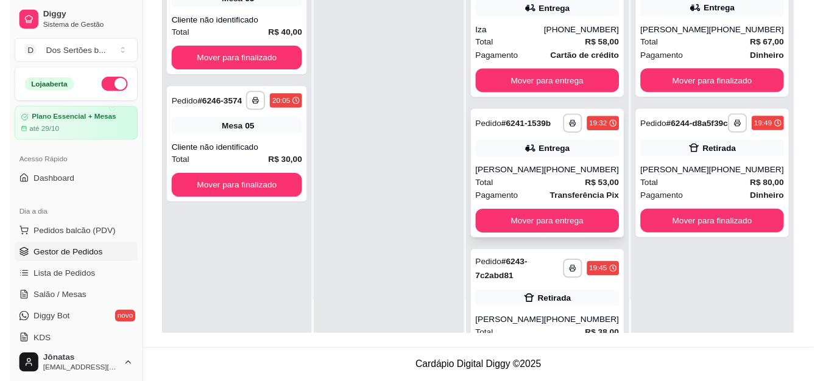
scroll to position [72, 0]
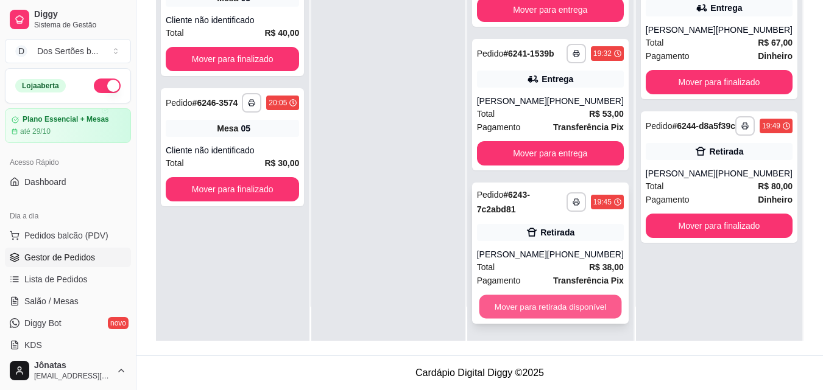
click at [571, 303] on button "Mover para retirada disponível" at bounding box center [550, 307] width 143 height 24
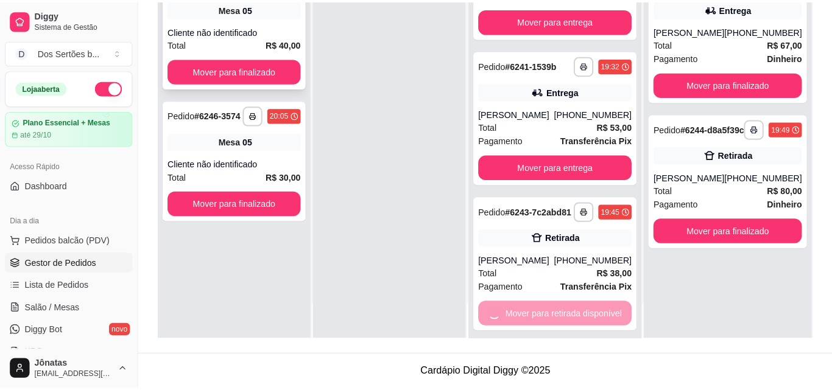
scroll to position [0, 0]
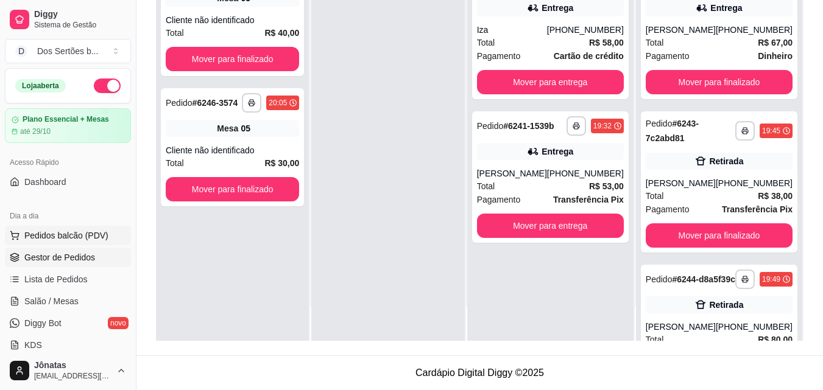
click at [46, 238] on span "Pedidos balcão (PDV)" at bounding box center [66, 236] width 84 height 12
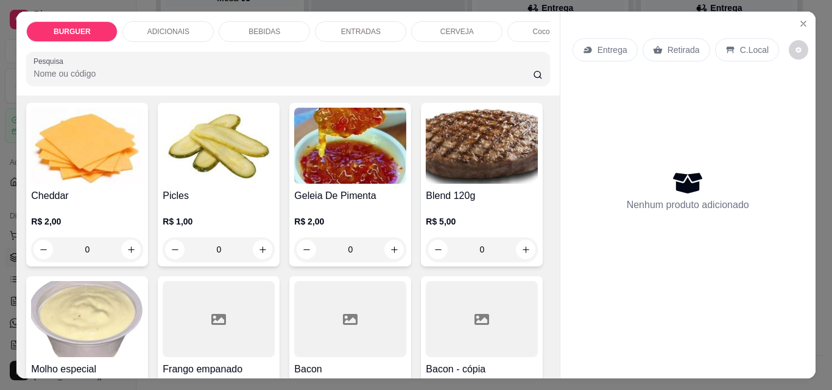
scroll to position [467, 0]
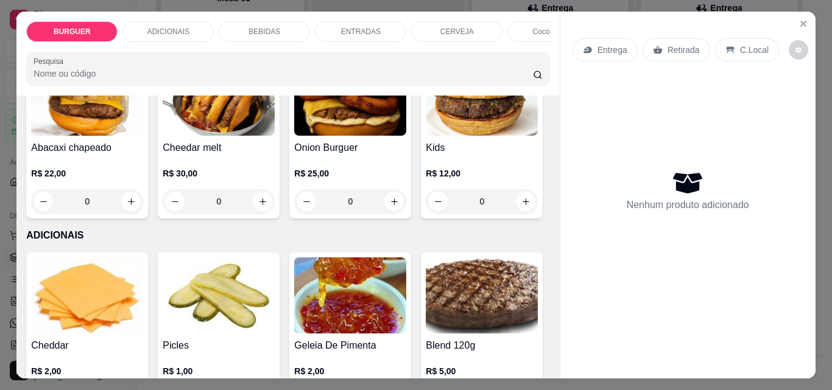
click at [390, 33] on icon "increase-product-quantity" at bounding box center [394, 28] width 9 height 9
type input "1"
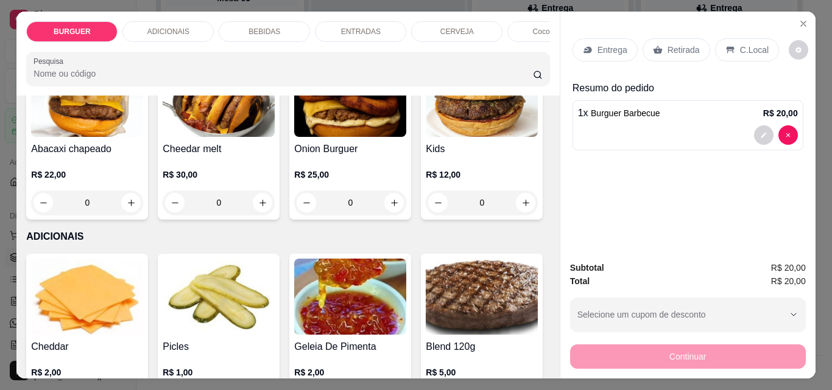
scroll to position [468, 0]
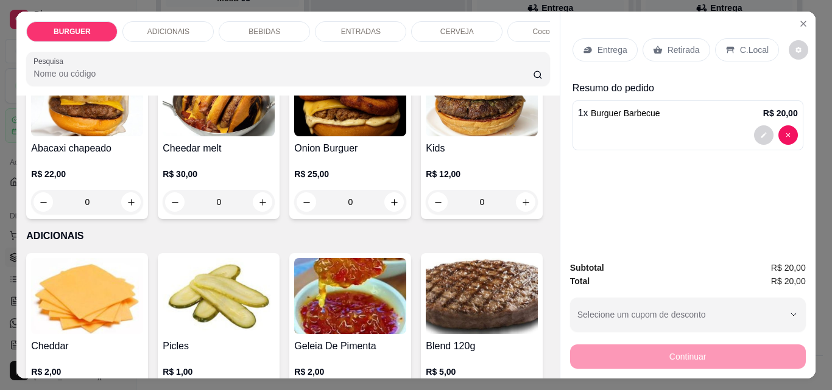
click at [670, 50] on p "Retirada" at bounding box center [683, 50] width 32 height 12
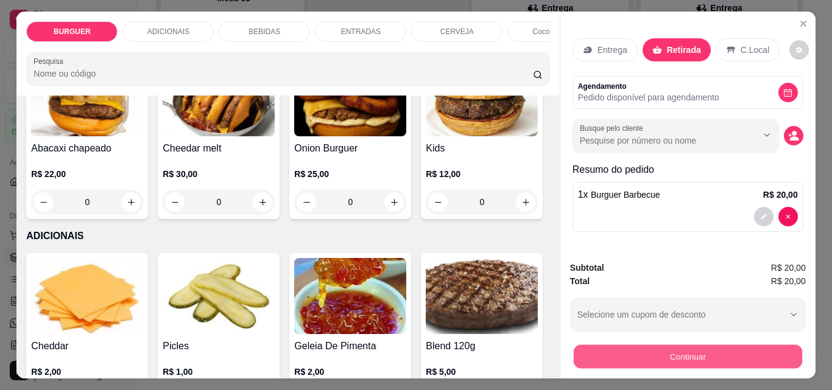
click at [666, 356] on button "Continuar" at bounding box center [687, 357] width 228 height 24
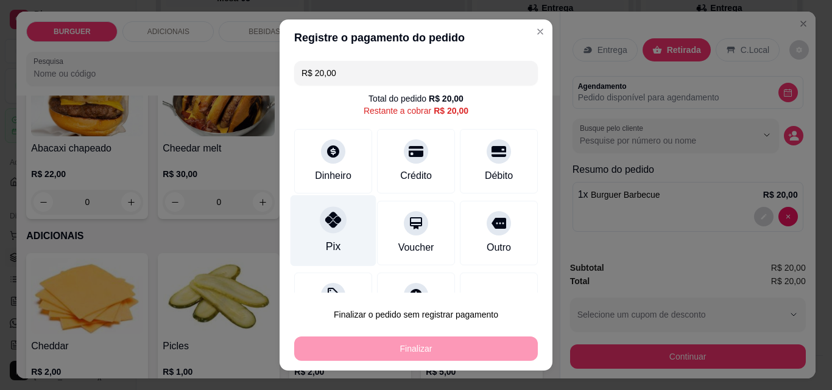
click at [325, 223] on icon at bounding box center [333, 220] width 16 height 16
type input "R$ 0,00"
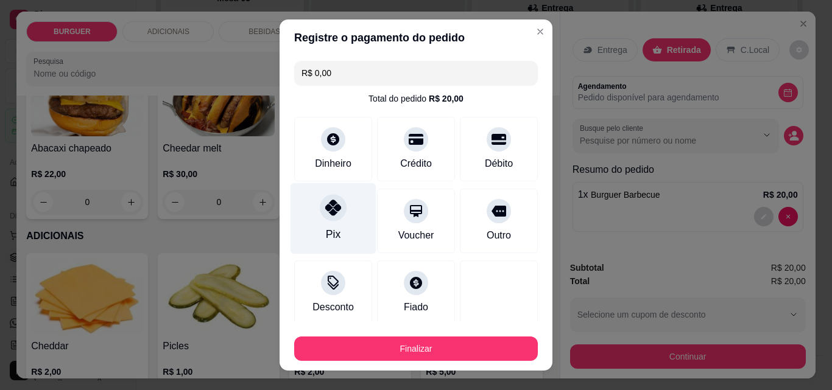
scroll to position [71, 0]
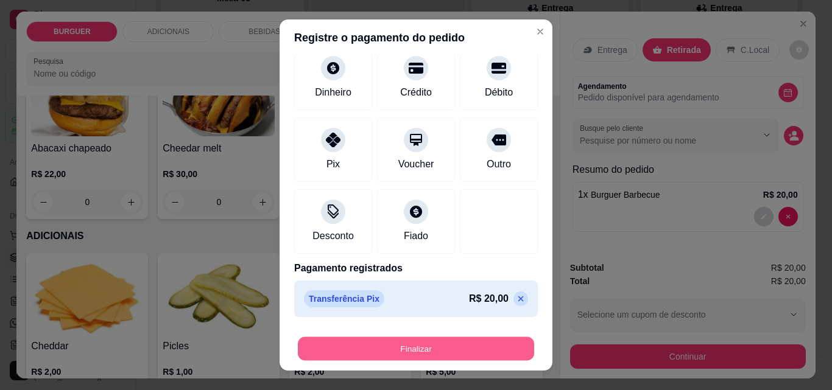
click at [415, 355] on button "Finalizar" at bounding box center [416, 349] width 236 height 24
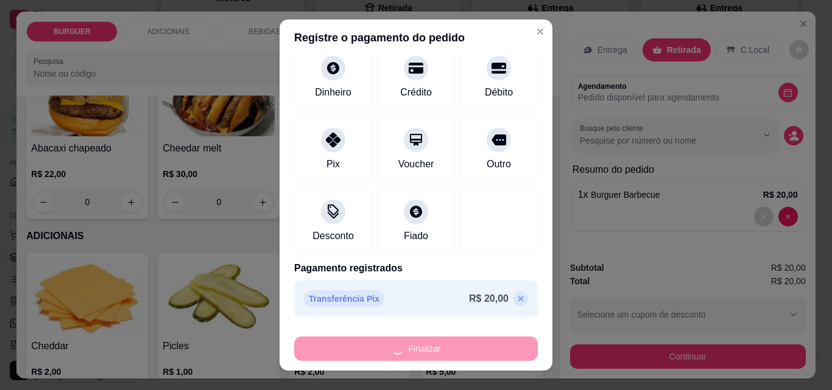
type input "0"
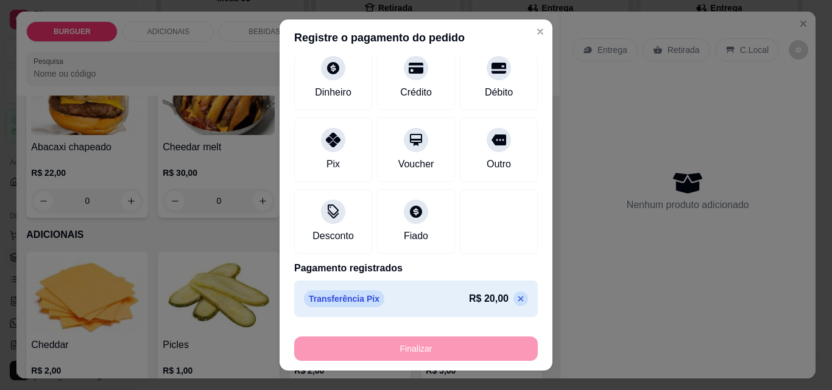
type input "-R$ 20,00"
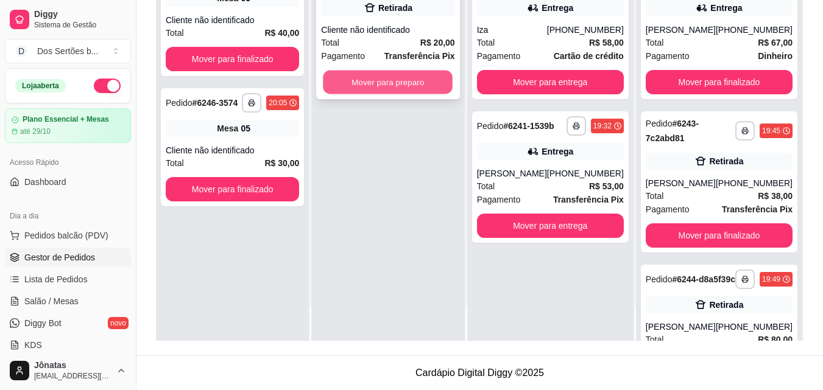
click at [398, 71] on button "Mover para preparo" at bounding box center [388, 83] width 130 height 24
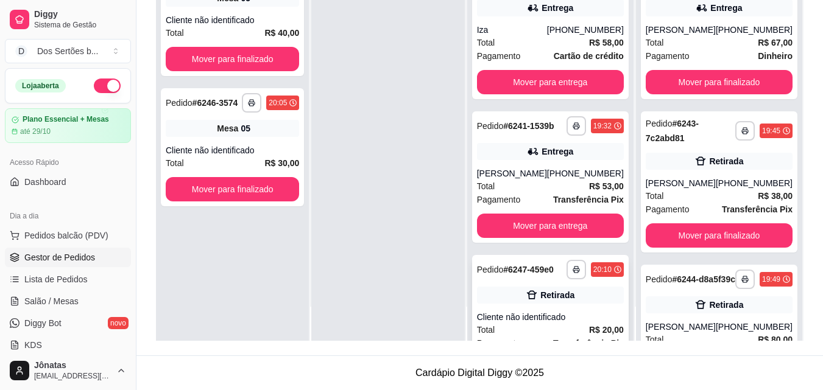
click at [552, 301] on div "Retirada" at bounding box center [557, 295] width 34 height 12
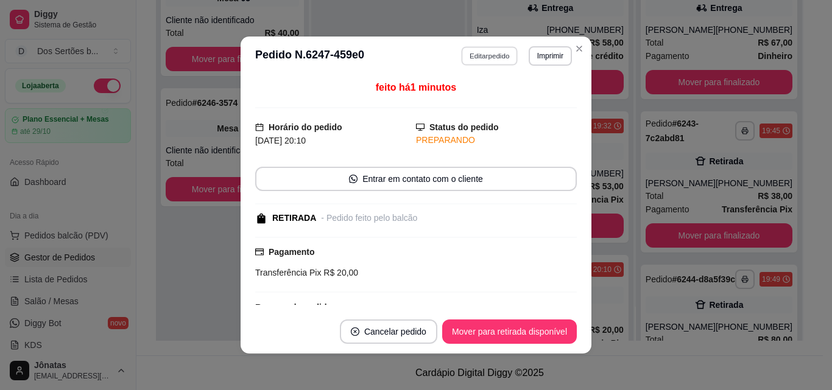
click at [476, 55] on button "Editar pedido" at bounding box center [490, 55] width 57 height 19
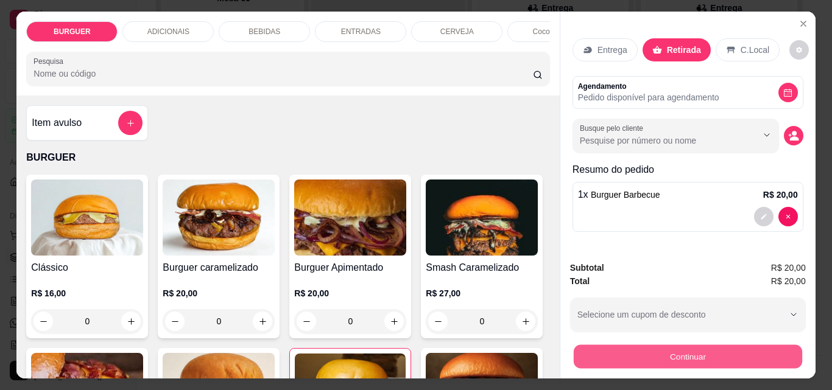
click at [632, 348] on button "Continuar" at bounding box center [687, 357] width 228 height 24
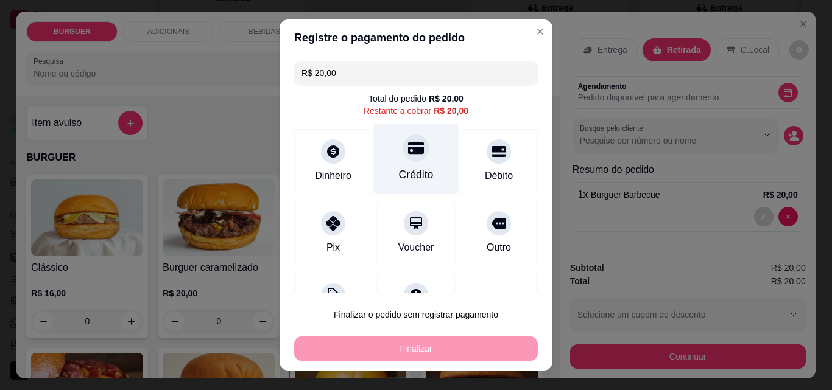
click at [397, 161] on div "Crédito" at bounding box center [416, 159] width 86 height 71
type input "R$ 0,00"
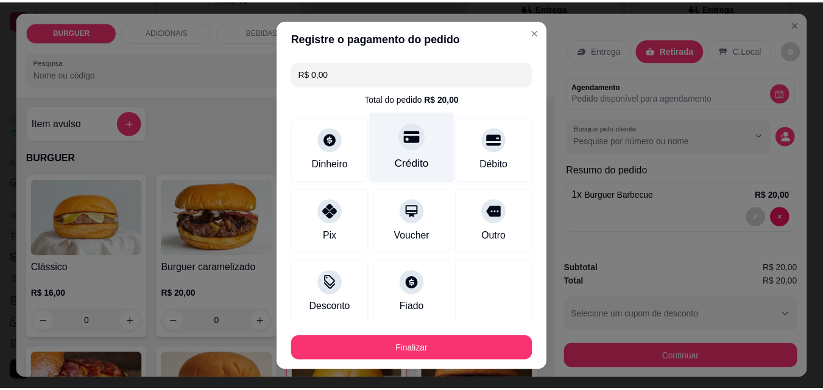
scroll to position [71, 0]
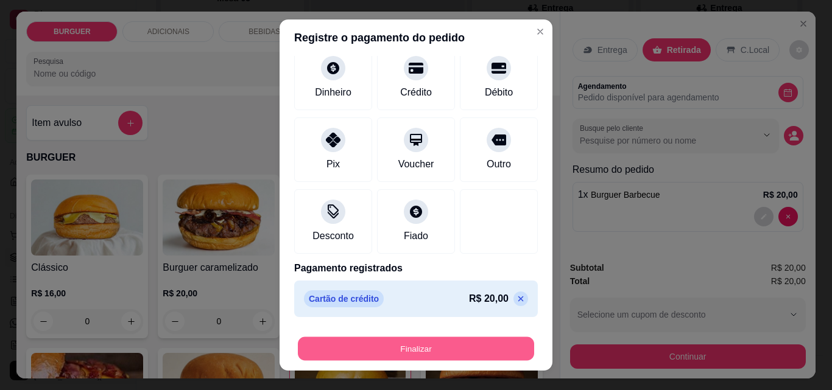
click at [424, 345] on button "Finalizar" at bounding box center [416, 349] width 236 height 24
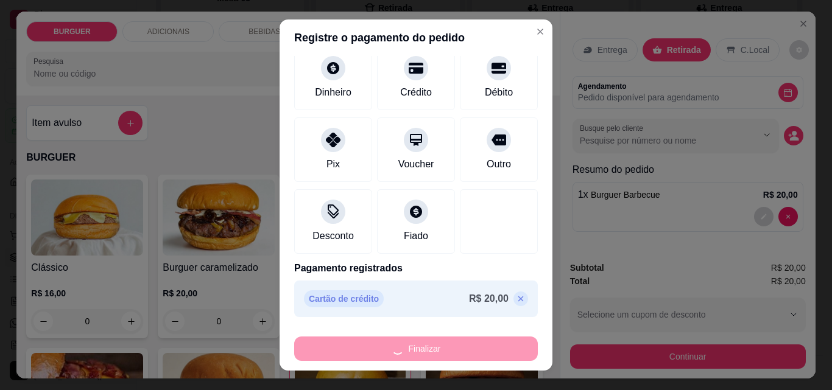
type input "0"
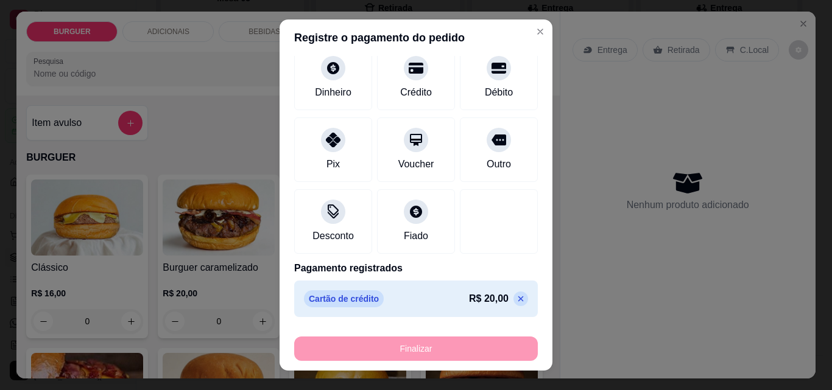
type input "-R$ 20,00"
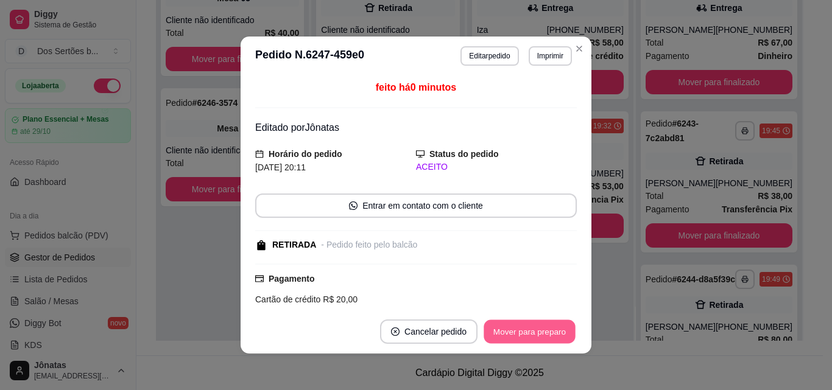
click at [529, 333] on button "Mover para preparo" at bounding box center [529, 332] width 91 height 24
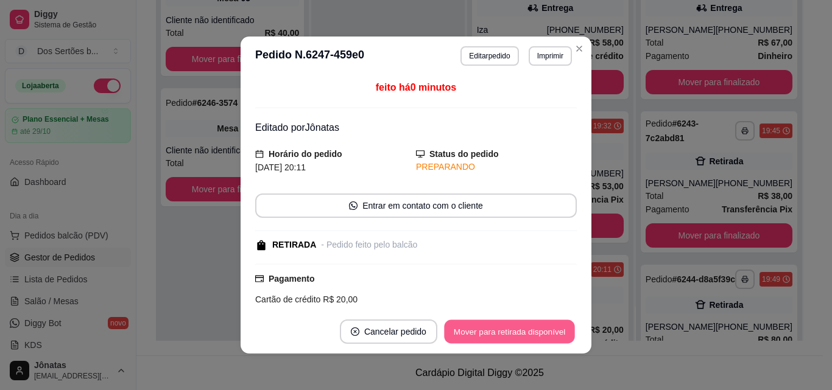
click at [529, 334] on button "Mover para retirada disponível" at bounding box center [509, 332] width 130 height 24
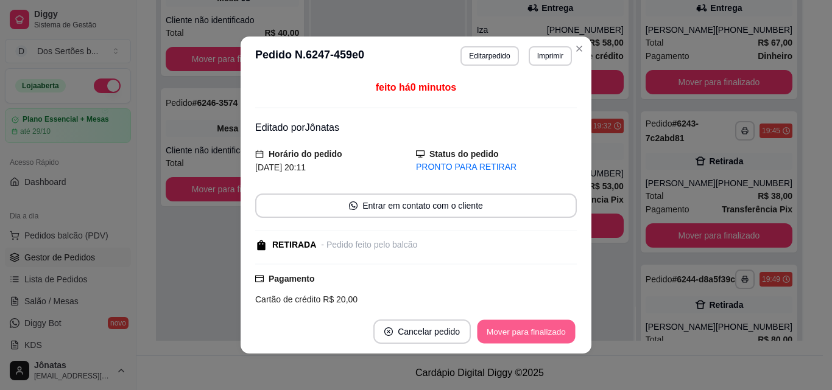
click at [529, 334] on button "Mover para finalizado" at bounding box center [526, 332] width 98 height 24
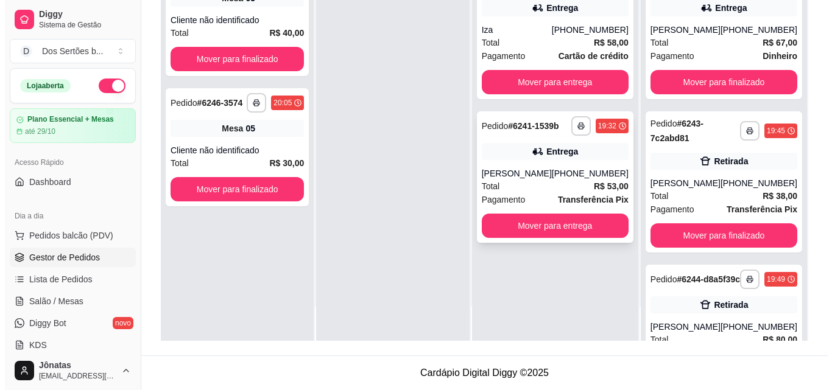
scroll to position [0, 0]
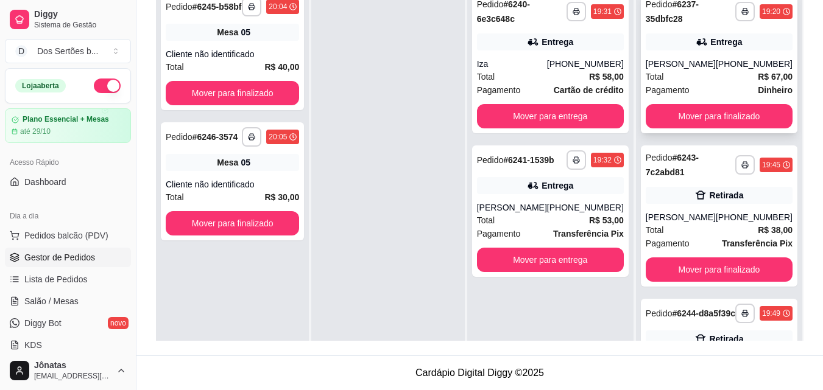
click at [700, 57] on div "**********" at bounding box center [719, 62] width 157 height 141
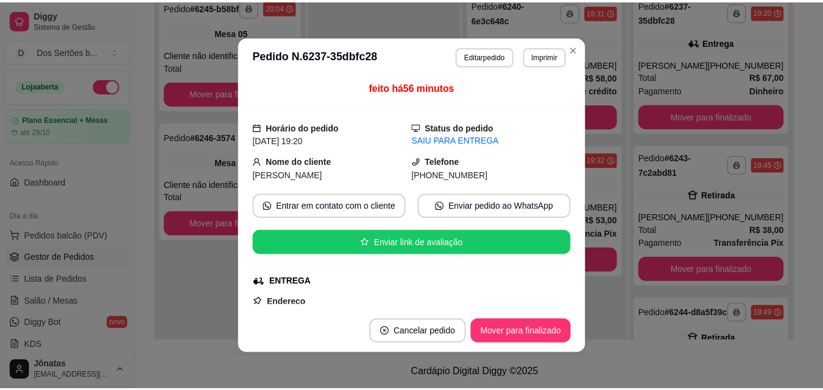
scroll to position [313, 0]
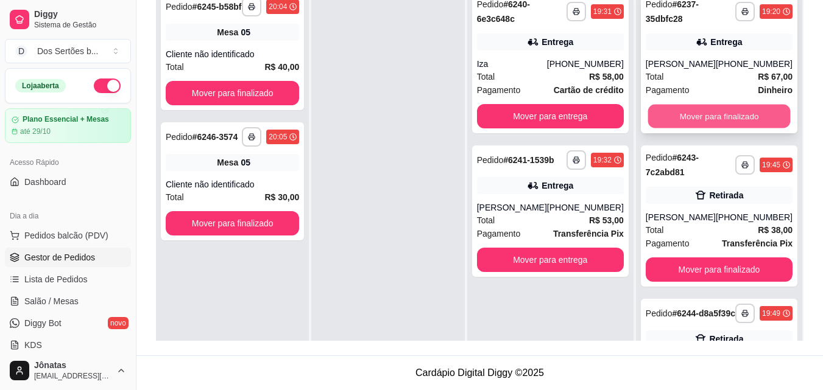
click at [697, 120] on button "Mover para finalizado" at bounding box center [718, 117] width 143 height 24
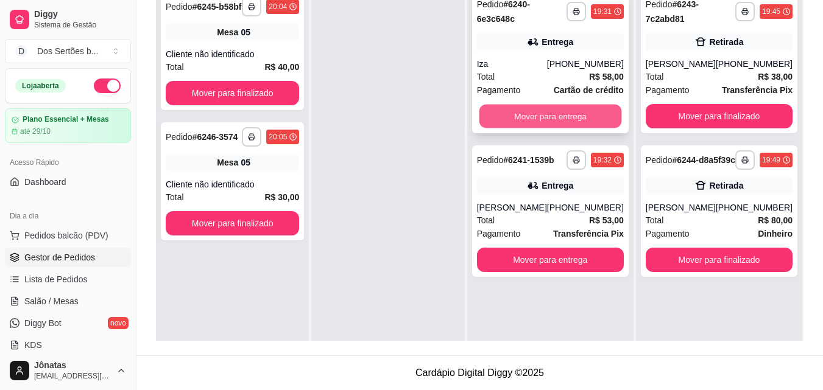
click at [540, 114] on button "Mover para entrega" at bounding box center [550, 117] width 143 height 24
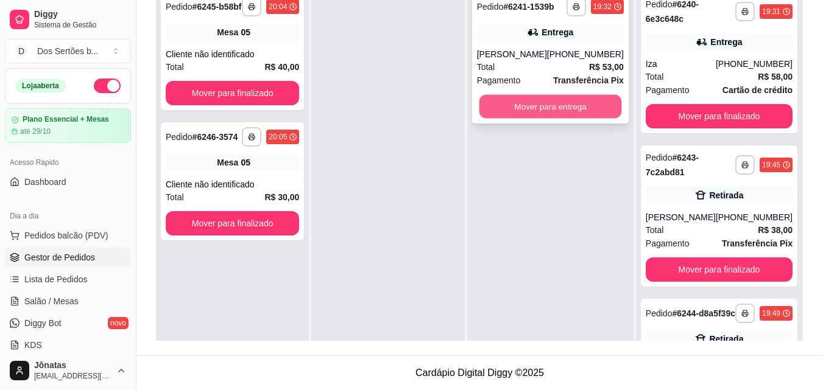
click at [556, 108] on button "Mover para entrega" at bounding box center [550, 107] width 143 height 24
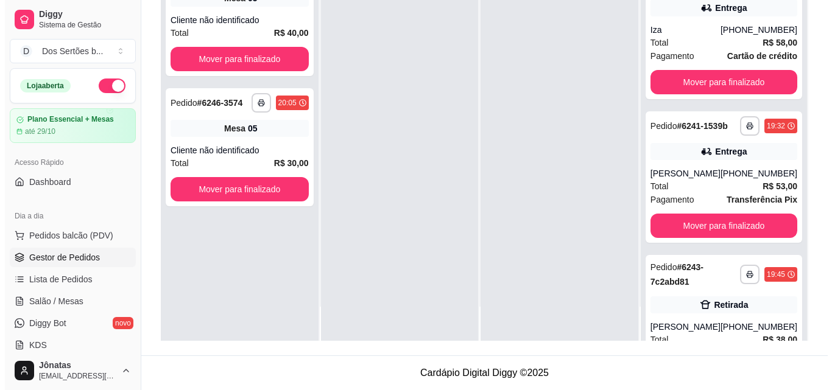
scroll to position [1, 0]
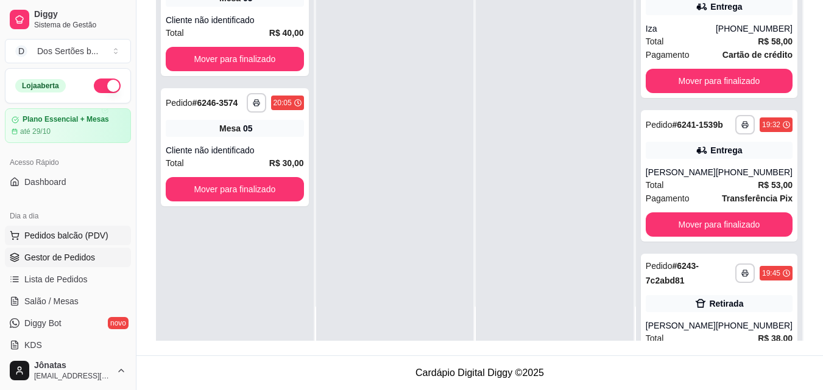
click at [41, 234] on span "Pedidos balcão (PDV)" at bounding box center [66, 236] width 84 height 12
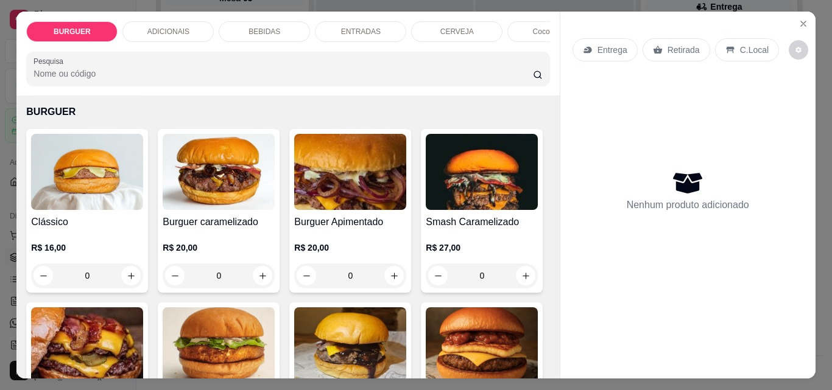
scroll to position [225, 0]
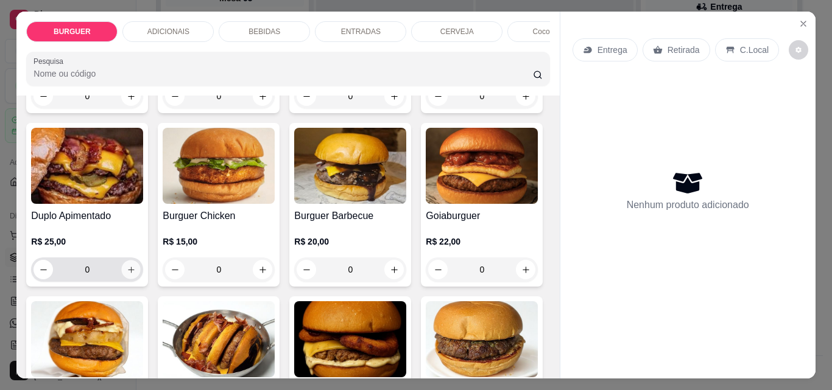
click at [136, 272] on icon "increase-product-quantity" at bounding box center [131, 270] width 9 height 9
type input "1"
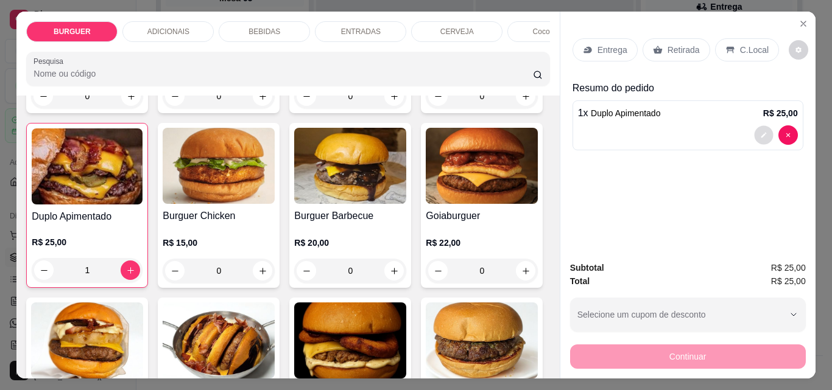
click at [760, 132] on icon "decrease-product-quantity" at bounding box center [763, 135] width 7 height 7
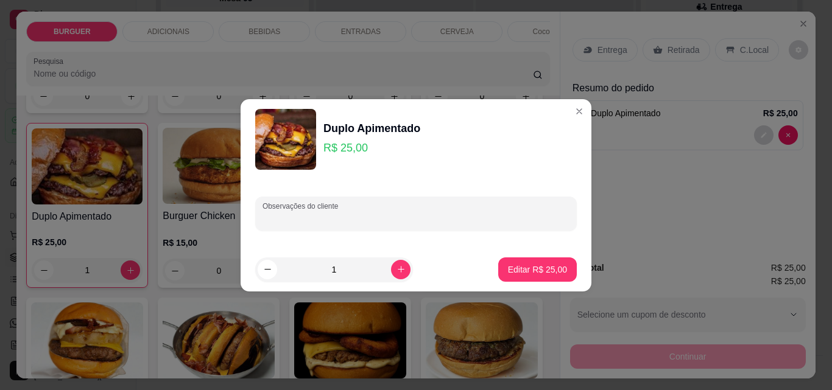
click at [417, 216] on input "Observações do cliente" at bounding box center [415, 219] width 307 height 12
type input "sem geleia"
click at [530, 276] on button "Editar R$ 25,00" at bounding box center [537, 270] width 76 height 24
type input "0"
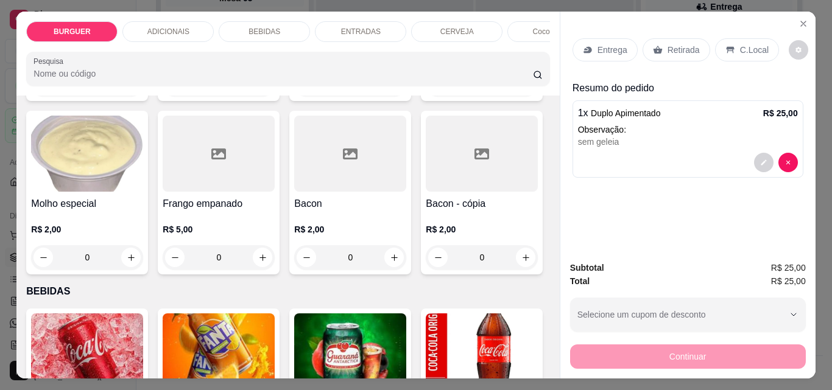
scroll to position [807, 0]
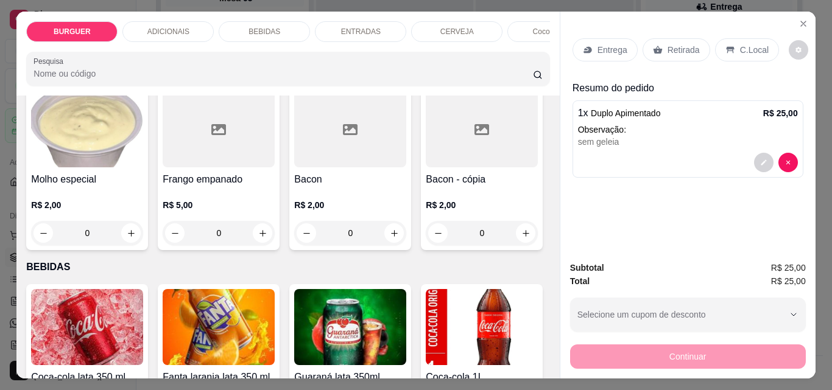
click at [127, 65] on icon "increase-product-quantity" at bounding box center [131, 59] width 9 height 9
type input "1"
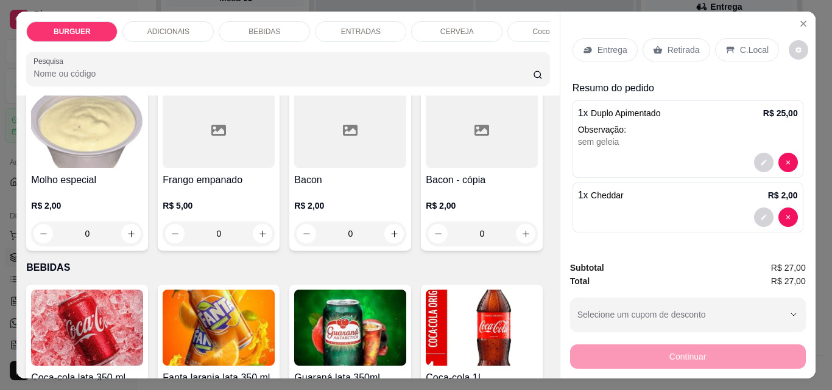
scroll to position [1033, 0]
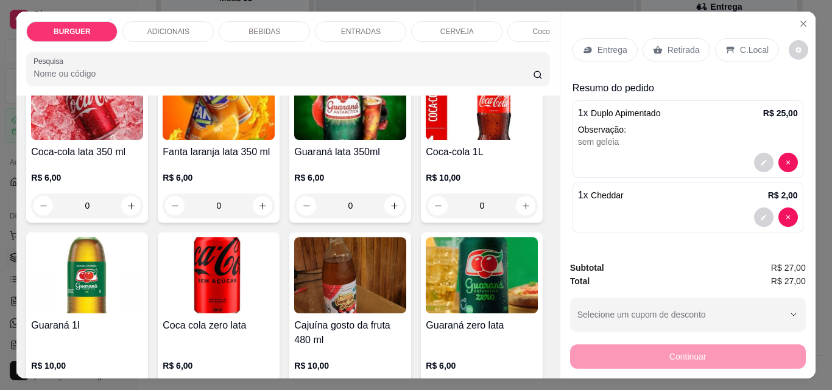
type input "1"
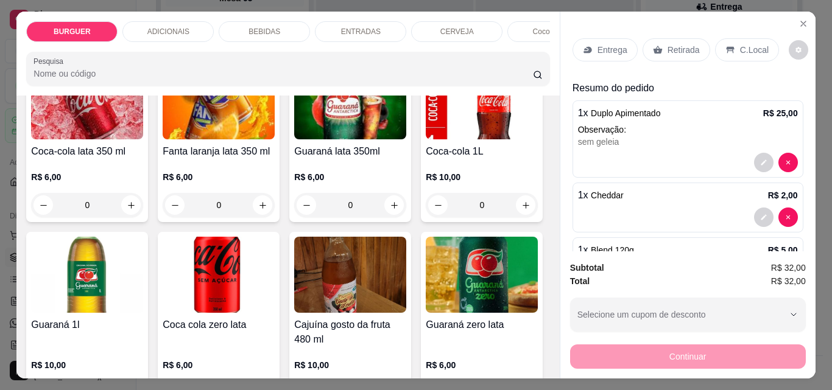
click at [668, 46] on p "Retirada" at bounding box center [683, 50] width 32 height 12
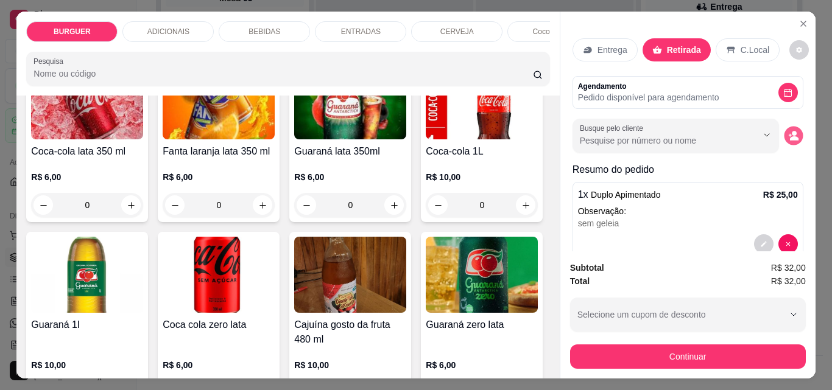
click at [790, 136] on icon "decrease-product-quantity" at bounding box center [794, 138] width 9 height 4
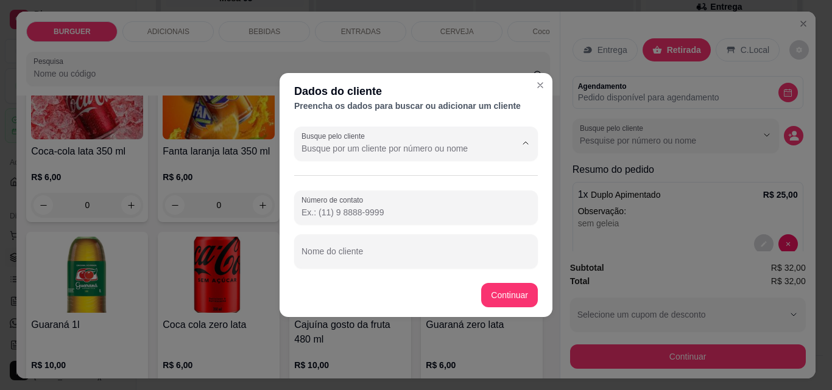
click at [406, 145] on input "Busque pelo cliente" at bounding box center [398, 149] width 195 height 12
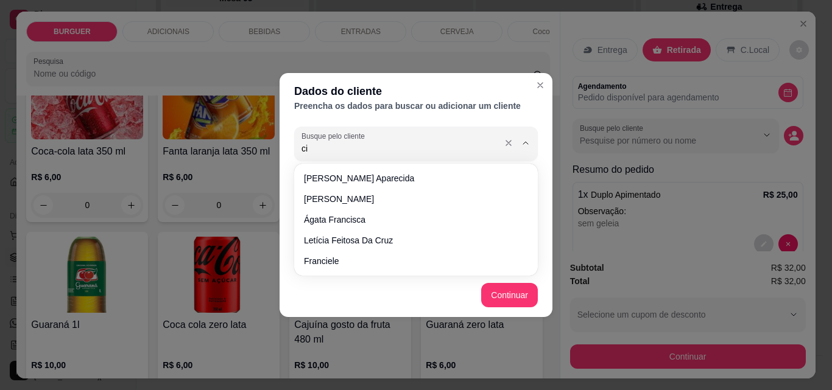
type input "c"
type input "q"
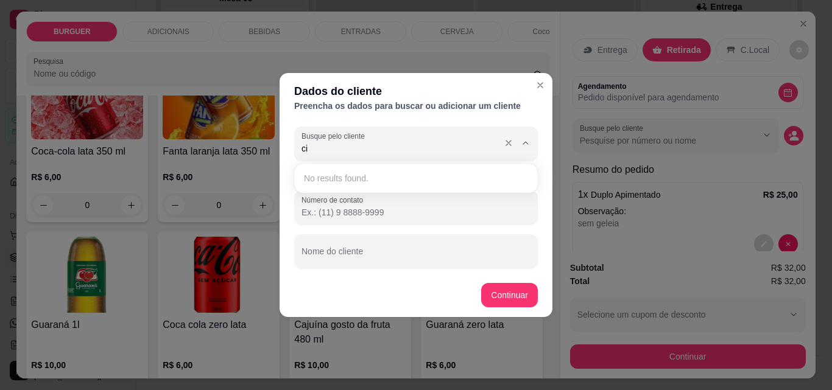
type input "c"
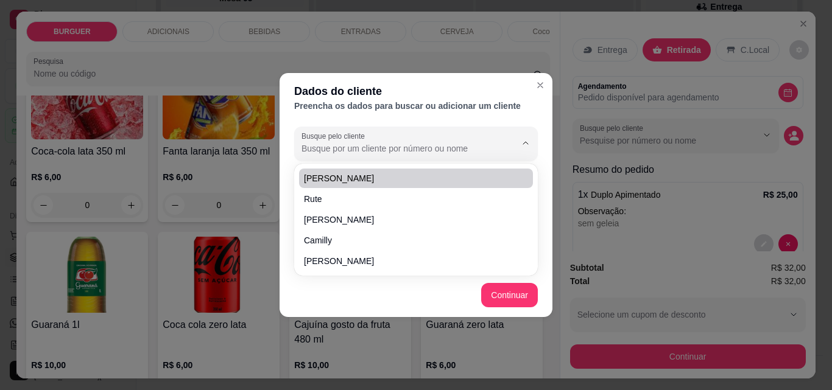
click at [305, 125] on div "Busque pelo cliente Número de contato Nome do cliente" at bounding box center [416, 198] width 273 height 152
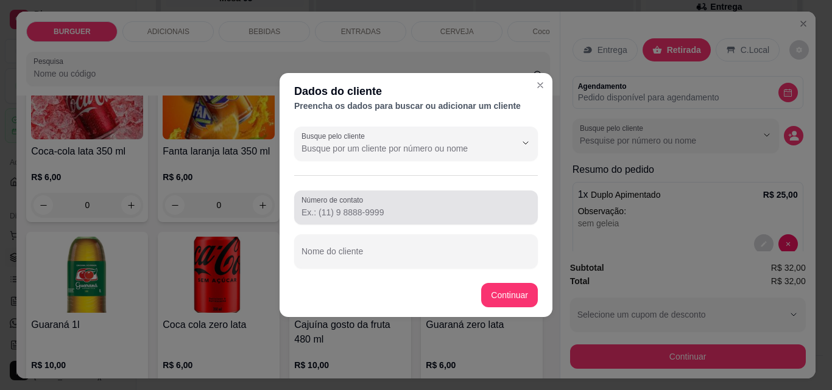
click at [317, 213] on input "Número de contato" at bounding box center [415, 212] width 229 height 12
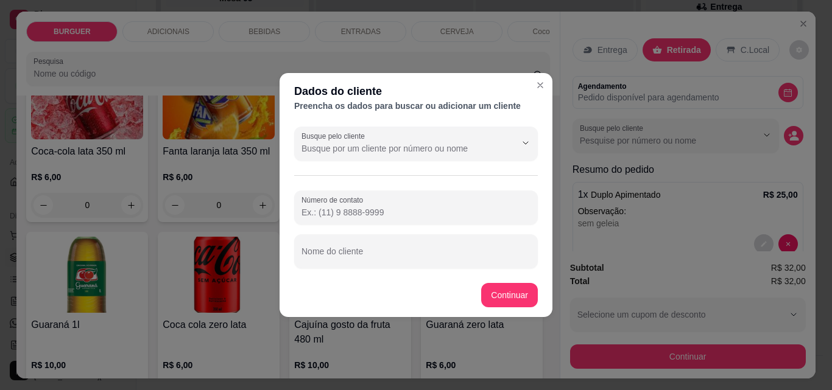
type input "9"
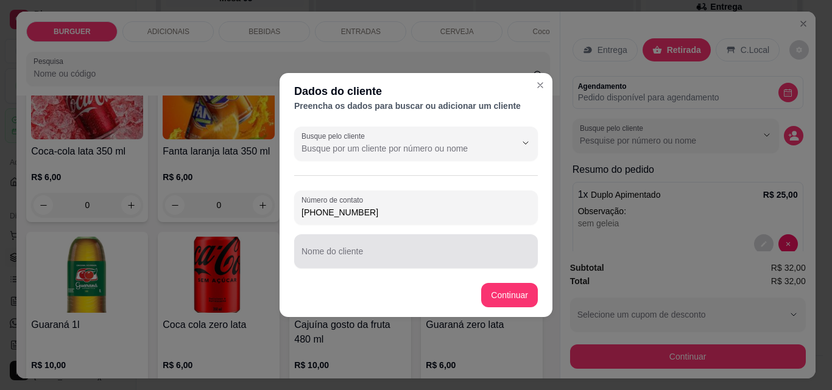
type input "(86) 9978-6686"
click at [317, 253] on input "Nome do cliente" at bounding box center [415, 256] width 229 height 12
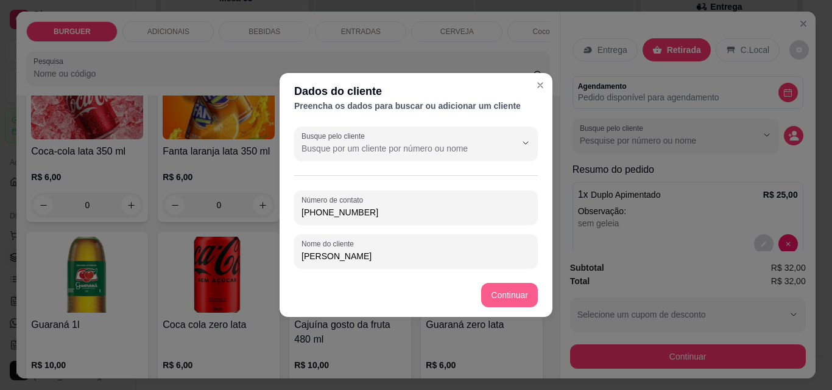
type input "Cícero Queiroz"
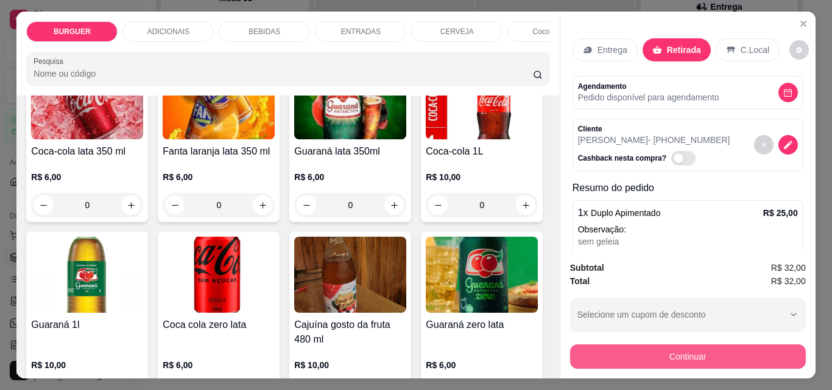
click at [639, 345] on button "Continuar" at bounding box center [688, 357] width 236 height 24
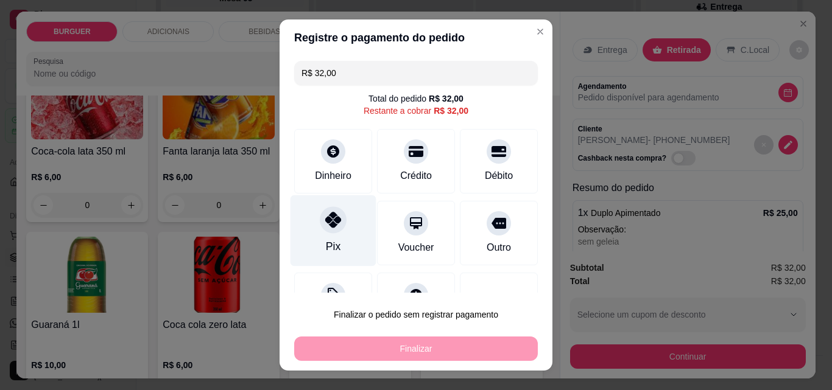
click at [309, 219] on div "Pix" at bounding box center [333, 230] width 86 height 71
type input "R$ 0,00"
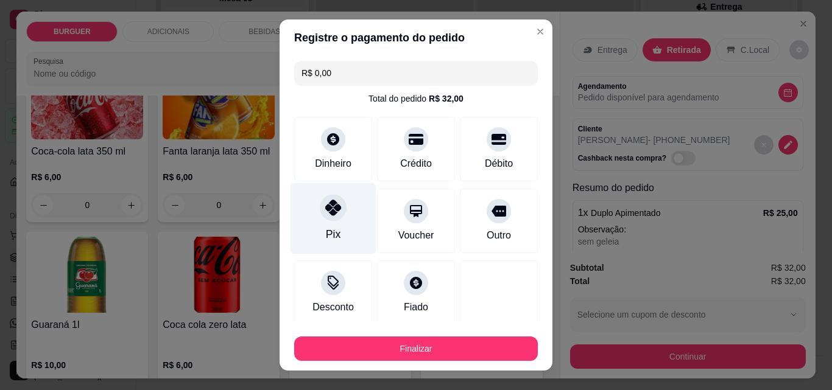
scroll to position [71, 0]
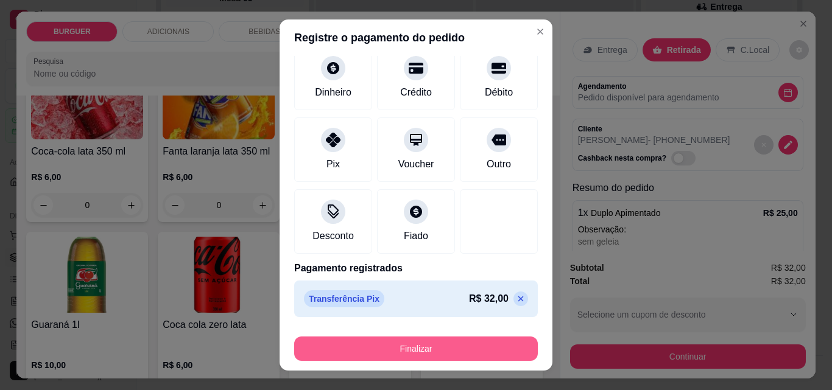
click at [387, 346] on button "Finalizar" at bounding box center [416, 349] width 244 height 24
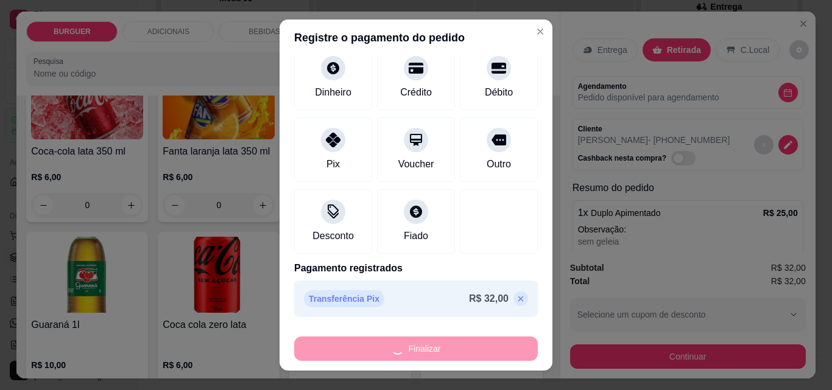
type input "0"
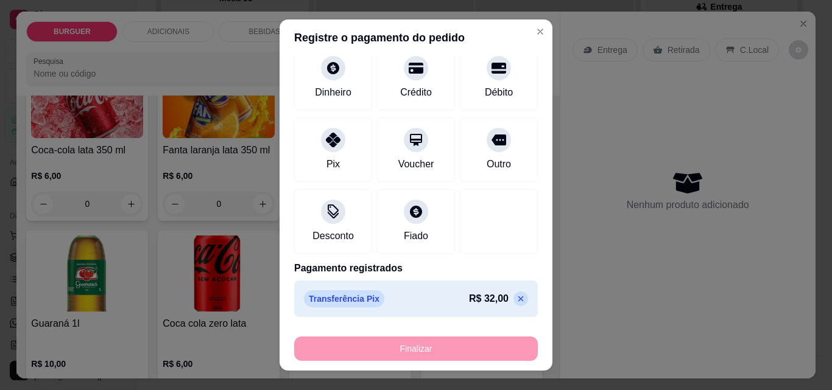
type input "-R$ 32,00"
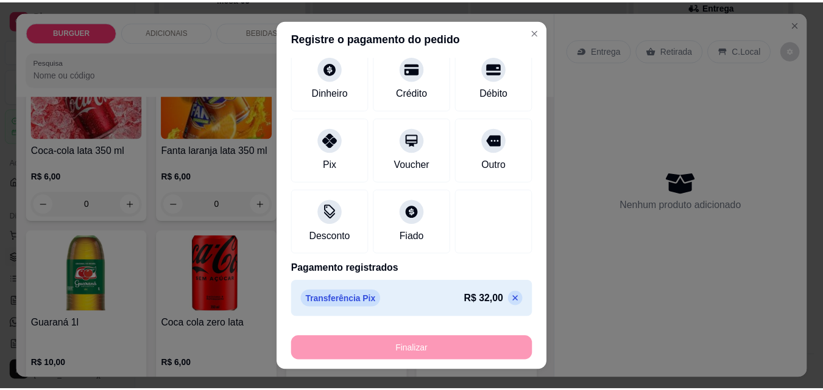
scroll to position [1032, 0]
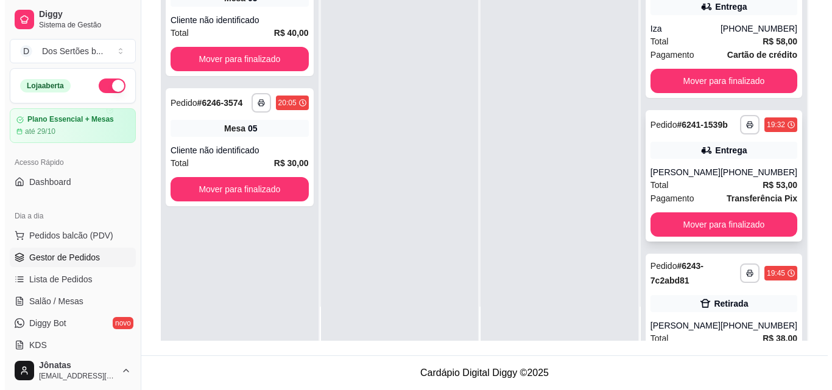
scroll to position [236, 0]
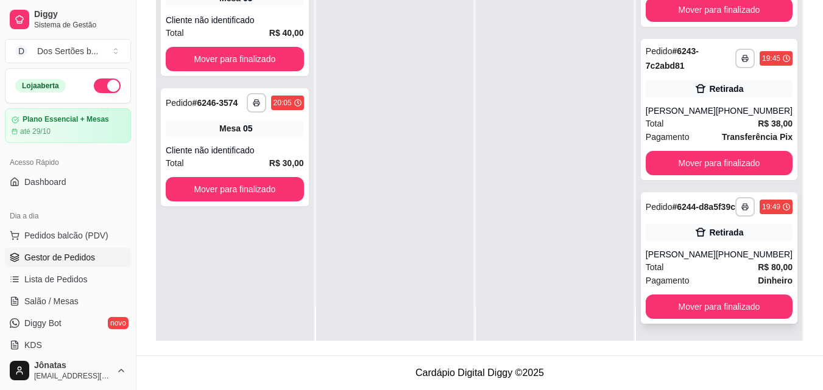
click at [695, 231] on icon at bounding box center [700, 232] width 10 height 9
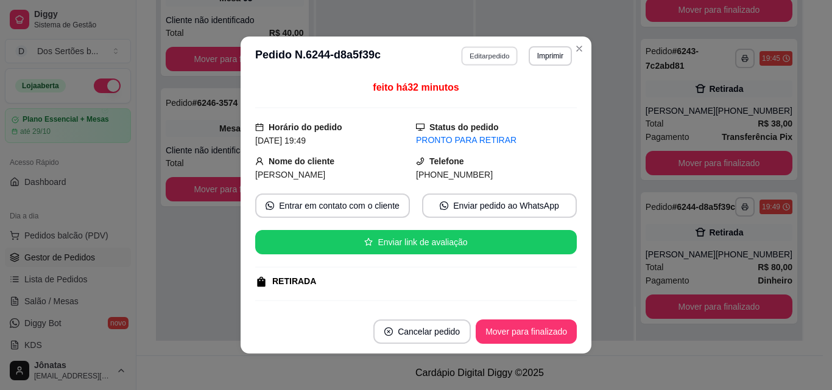
click at [474, 57] on button "Editar pedido" at bounding box center [490, 55] width 57 height 19
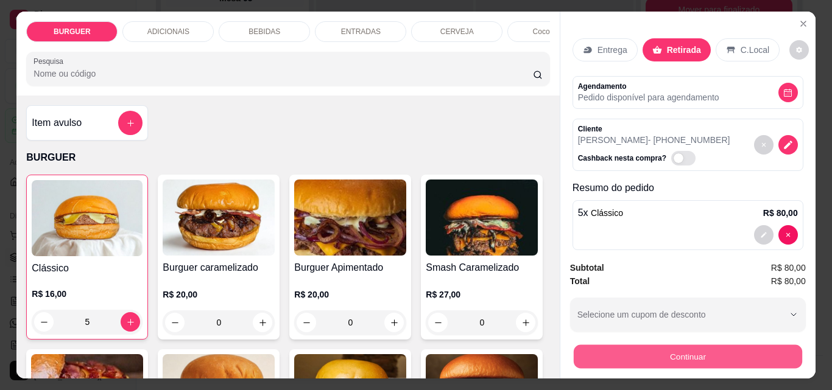
click at [660, 348] on button "Continuar" at bounding box center [687, 357] width 228 height 24
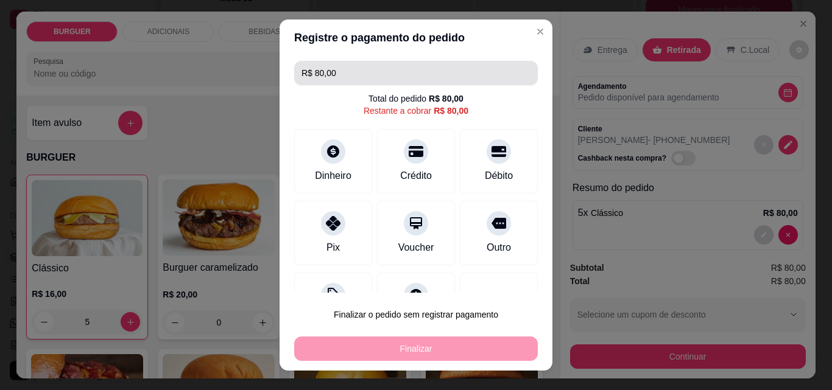
click at [345, 69] on input "R$ 80,00" at bounding box center [415, 73] width 229 height 24
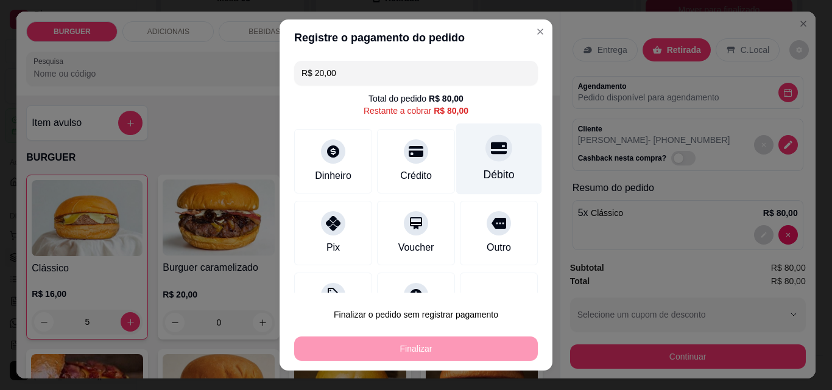
click at [491, 152] on icon at bounding box center [499, 149] width 16 height 12
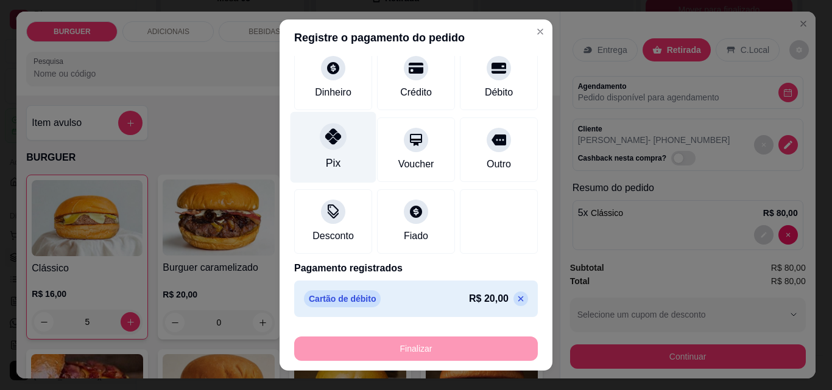
click at [298, 141] on div "Pix" at bounding box center [333, 147] width 86 height 71
type input "R$ 0,00"
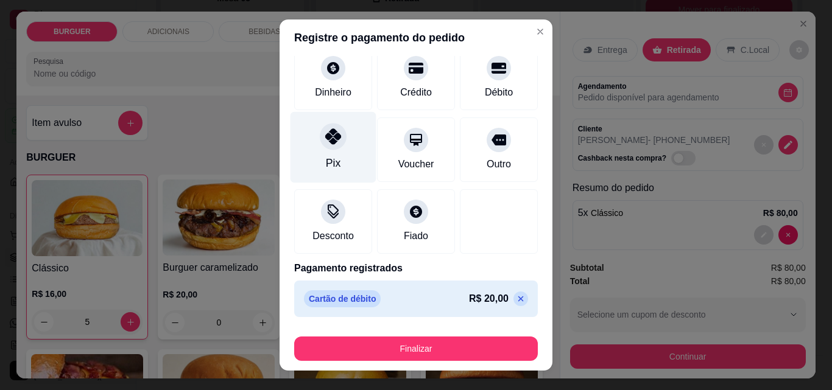
scroll to position [118, 0]
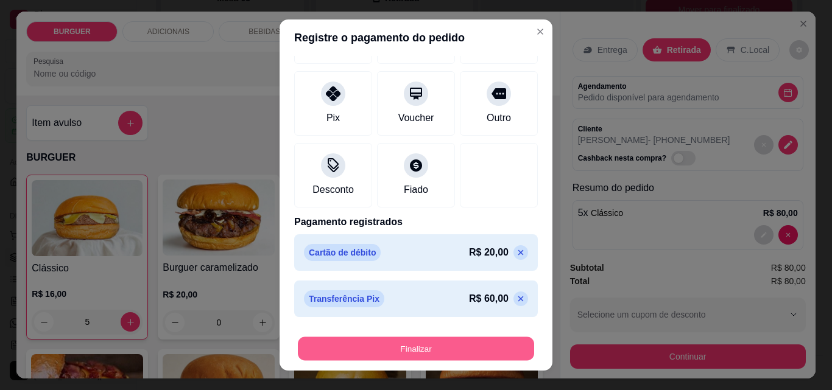
click at [406, 349] on button "Finalizar" at bounding box center [416, 349] width 236 height 24
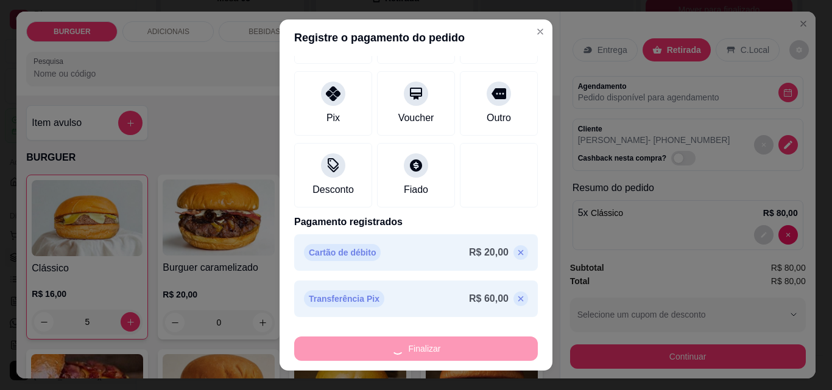
type input "0"
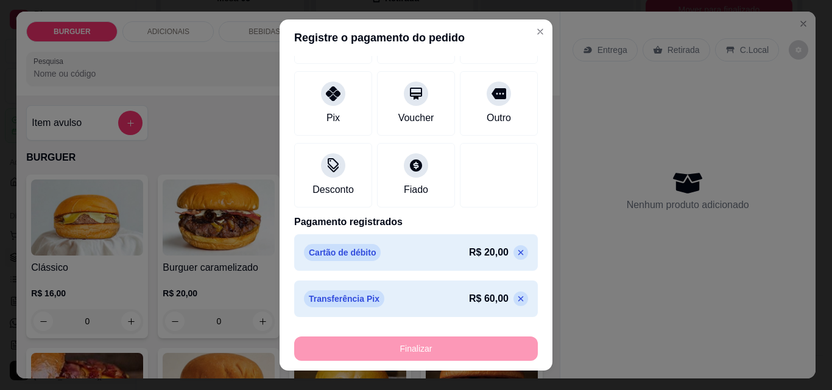
type input "-R$ 80,00"
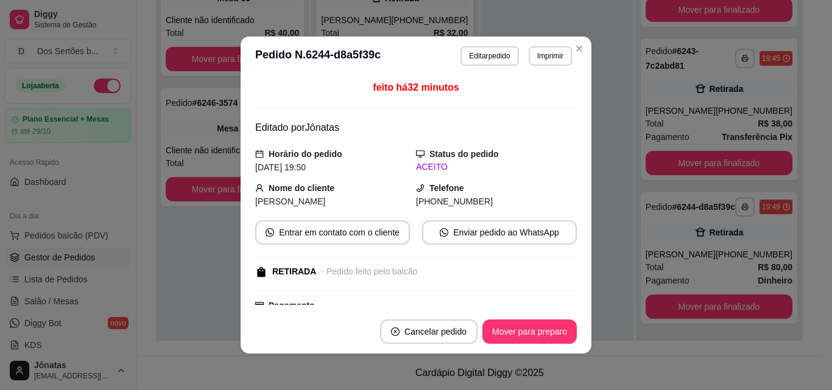
scroll to position [82, 0]
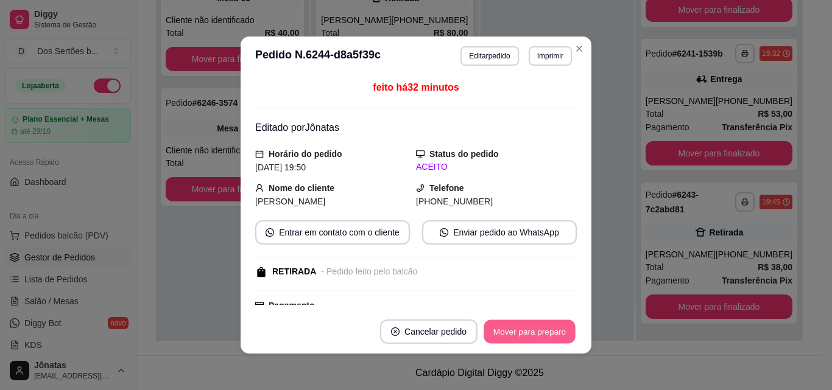
click at [533, 321] on button "Mover para preparo" at bounding box center [529, 332] width 91 height 24
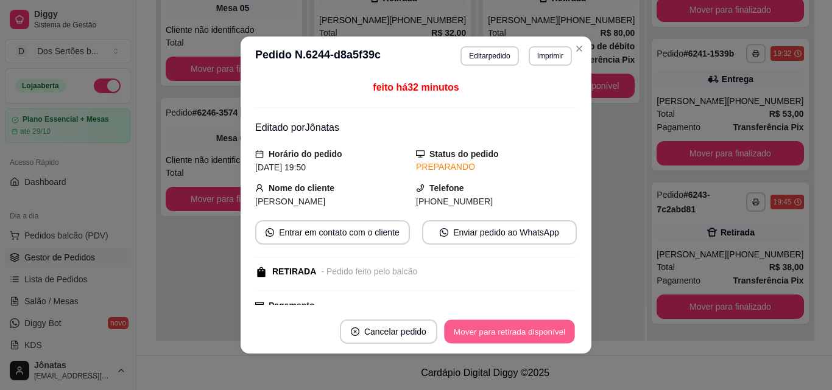
click at [532, 321] on button "Mover para retirada disponível" at bounding box center [509, 332] width 130 height 24
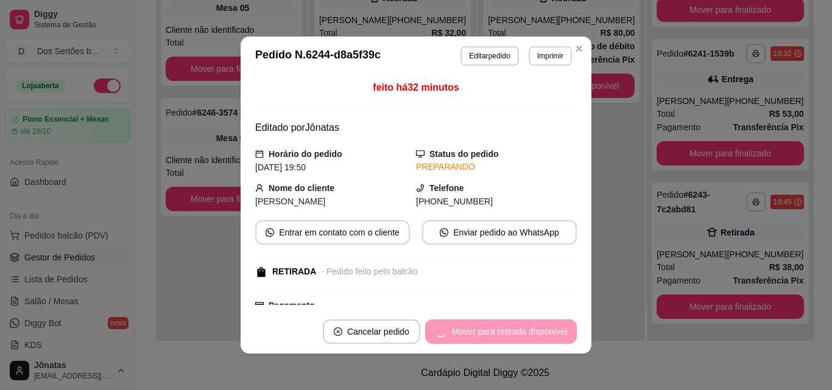
scroll to position [236, 0]
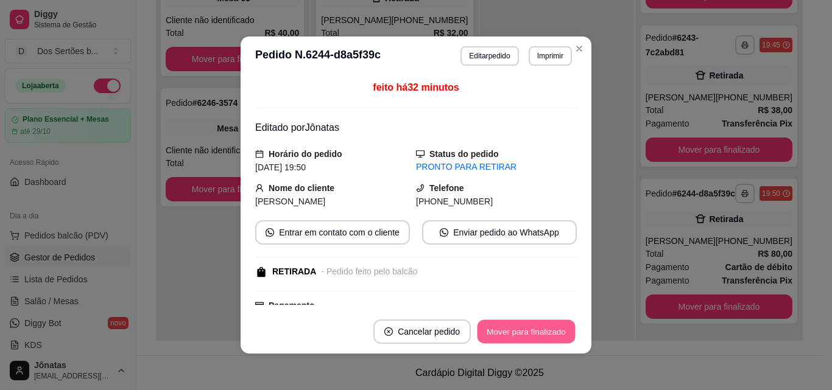
click at [531, 322] on button "Mover para finalizado" at bounding box center [526, 332] width 98 height 24
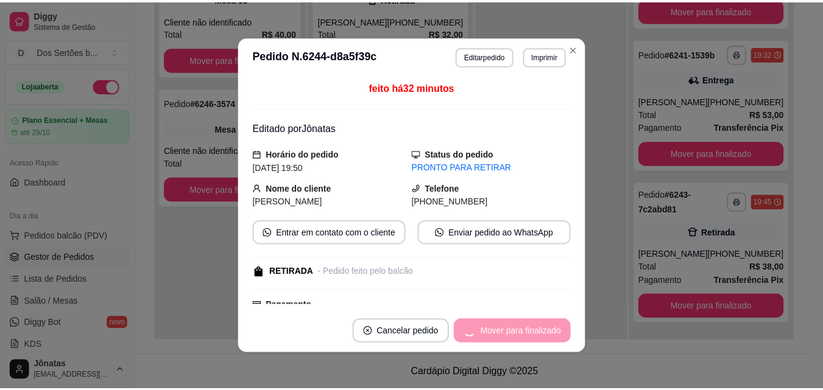
scroll to position [82, 0]
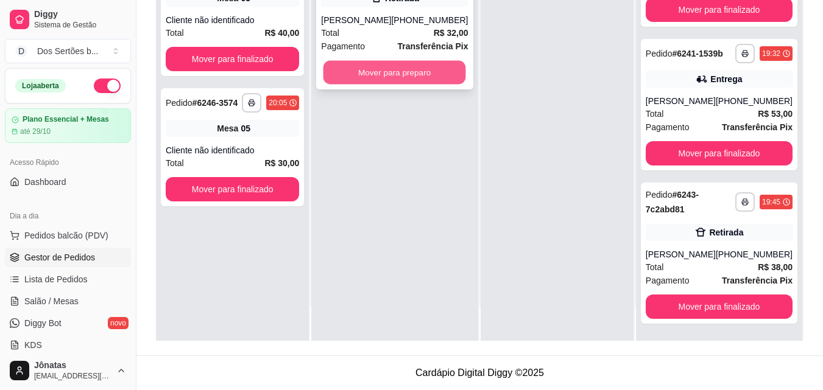
click at [430, 64] on button "Mover para preparo" at bounding box center [394, 73] width 143 height 24
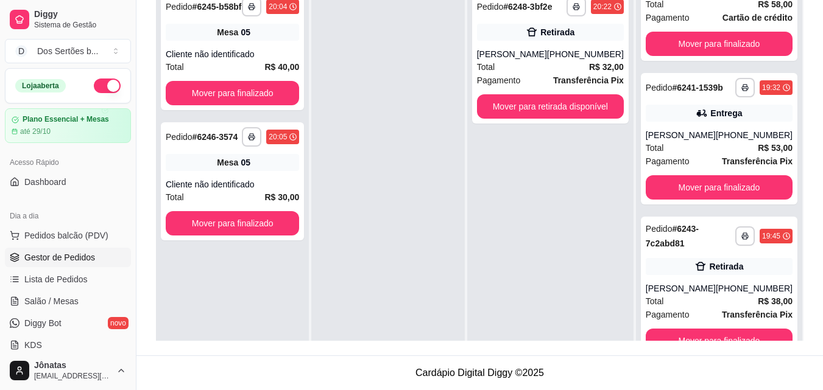
scroll to position [34, 0]
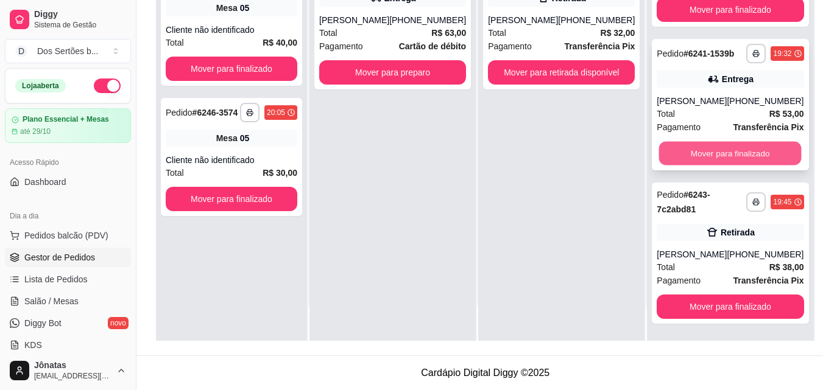
click at [672, 157] on button "Mover para finalizado" at bounding box center [730, 154] width 143 height 24
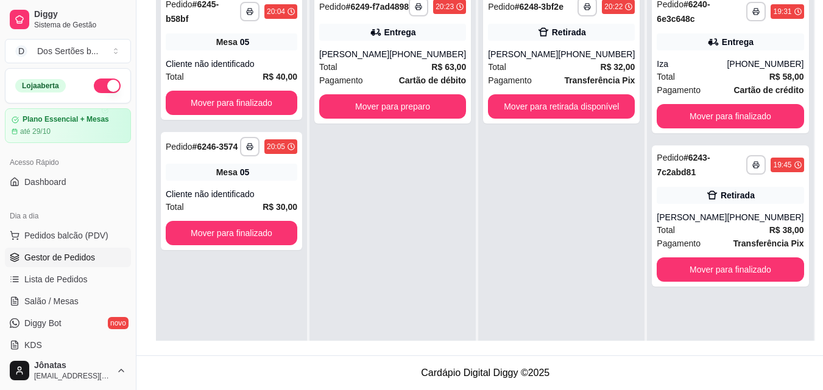
scroll to position [1, 0]
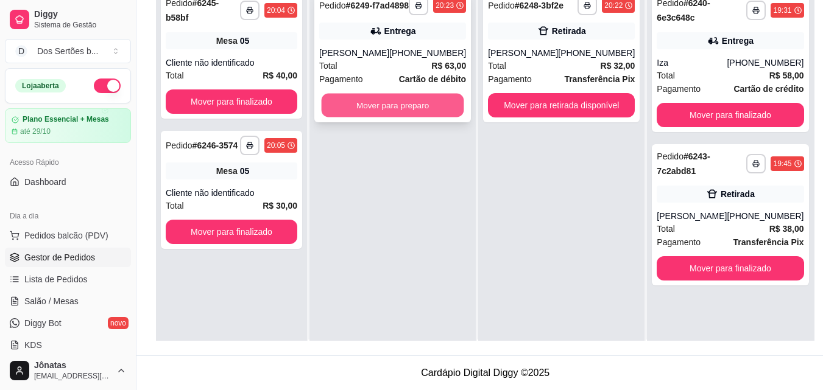
click at [396, 110] on button "Mover para preparo" at bounding box center [393, 106] width 143 height 24
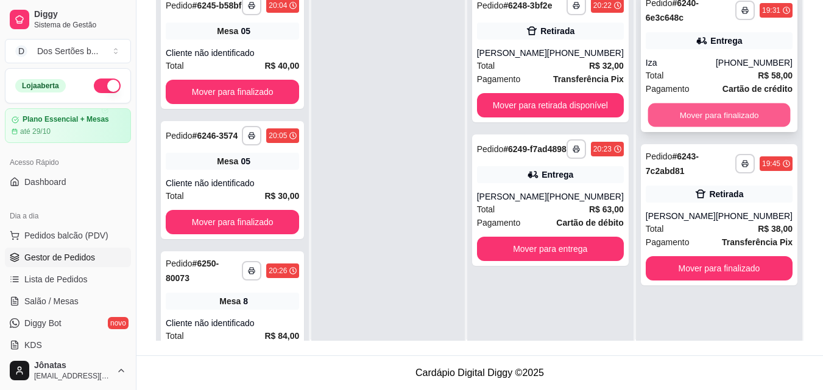
click at [683, 115] on button "Mover para finalizado" at bounding box center [718, 116] width 143 height 24
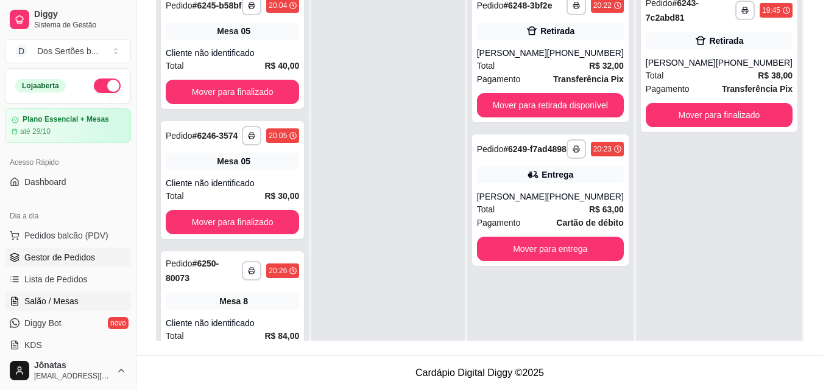
click at [47, 303] on span "Salão / Mesas" at bounding box center [51, 301] width 54 height 12
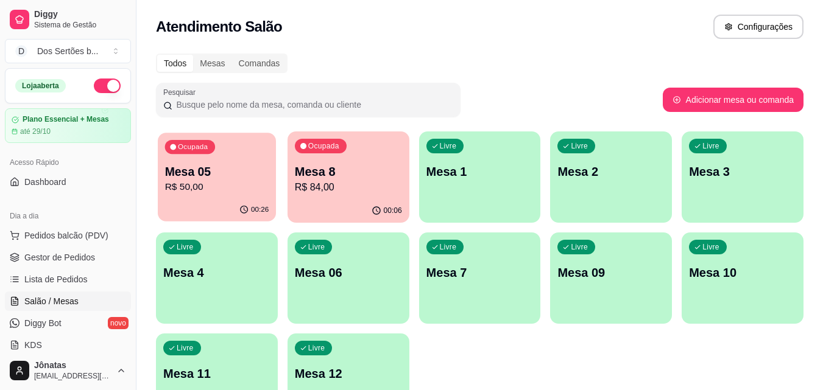
click at [183, 176] on p "Mesa 05" at bounding box center [217, 172] width 104 height 16
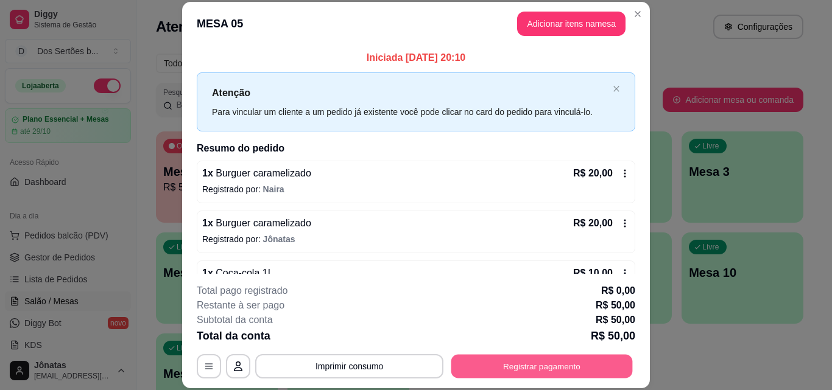
click at [510, 361] on button "Registrar pagamento" at bounding box center [541, 366] width 181 height 24
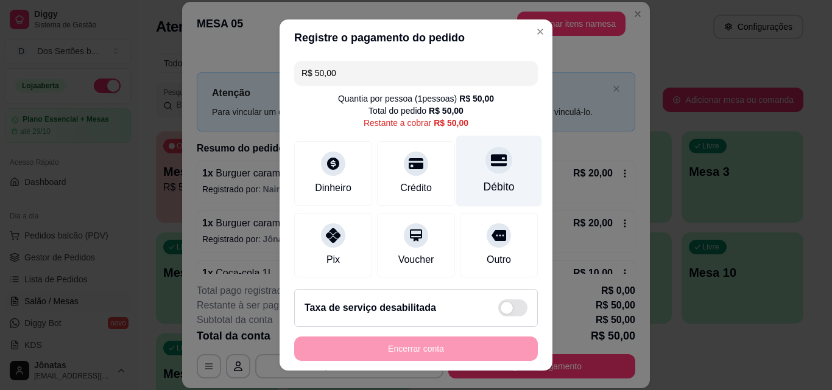
click at [494, 176] on div "Débito" at bounding box center [499, 171] width 86 height 71
type input "R$ 0,00"
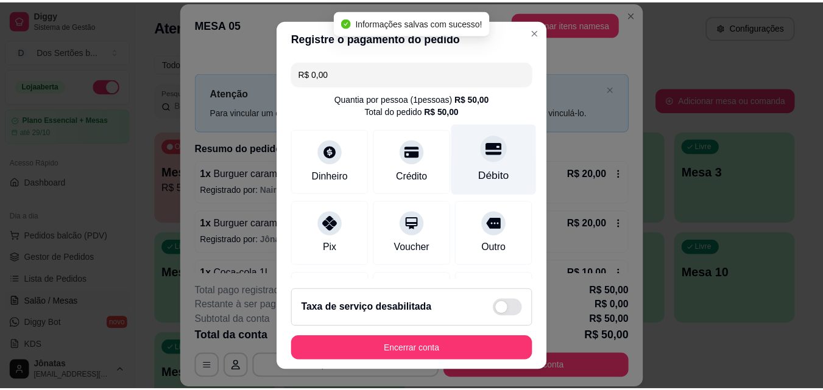
scroll to position [141, 0]
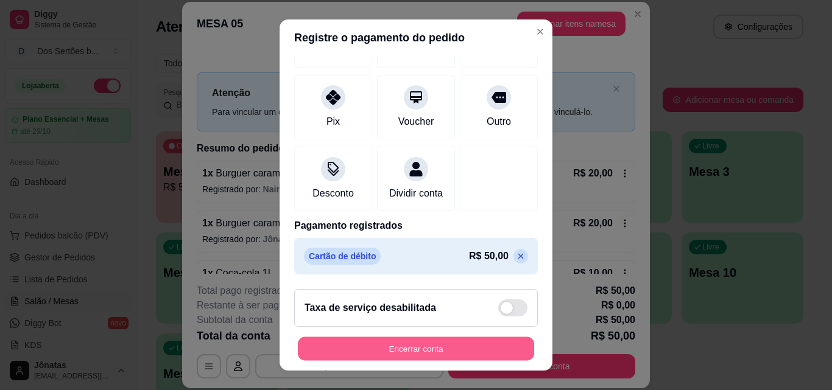
click at [476, 349] on button "Encerrar conta" at bounding box center [416, 349] width 236 height 24
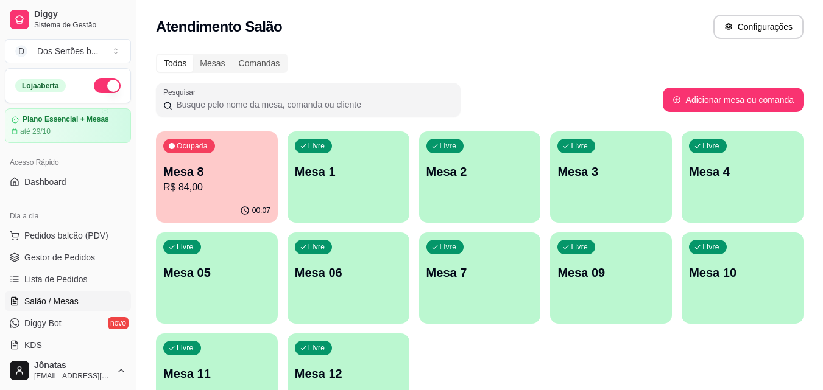
scroll to position [84, 0]
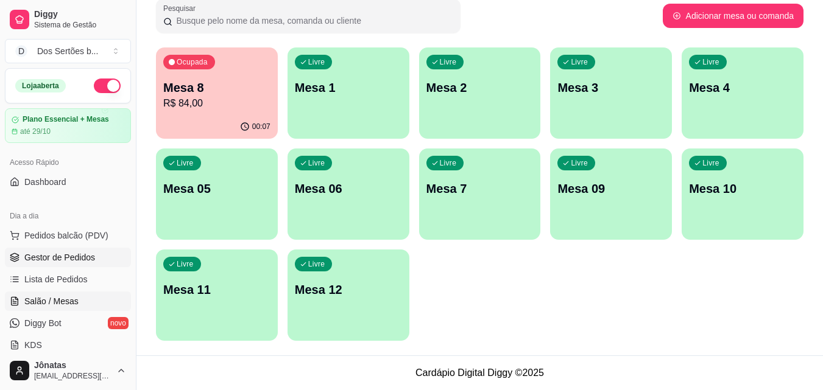
click at [97, 260] on link "Gestor de Pedidos" at bounding box center [68, 257] width 126 height 19
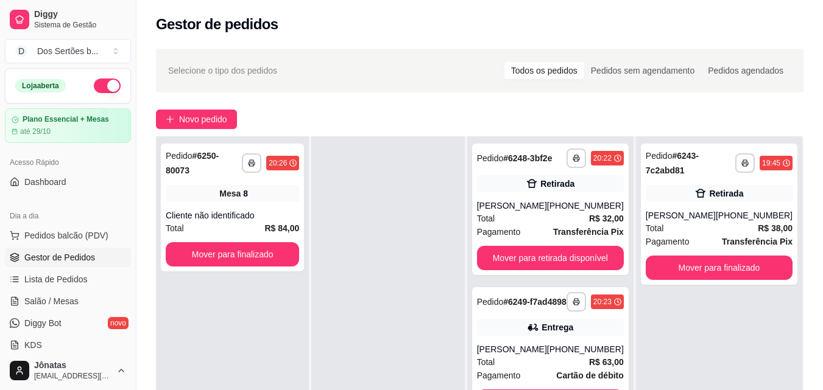
scroll to position [186, 0]
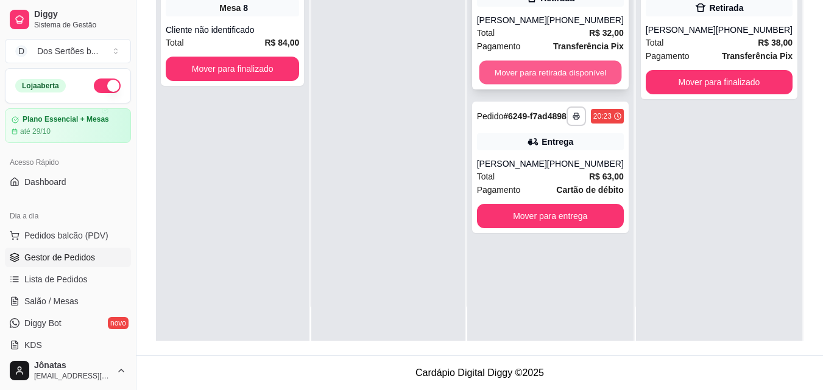
click at [536, 70] on button "Mover para retirada disponível" at bounding box center [550, 73] width 143 height 24
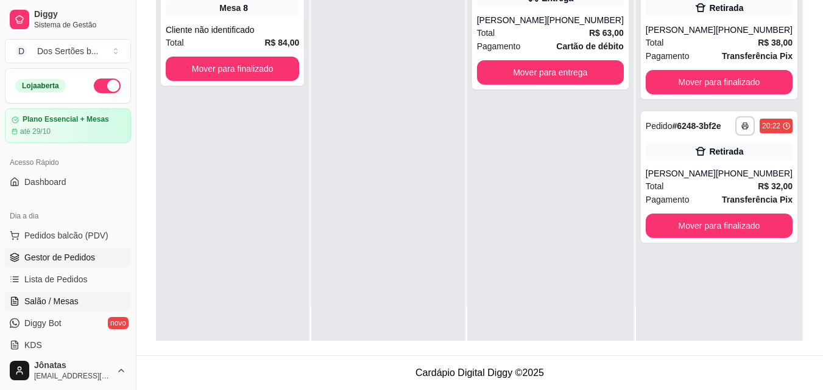
click at [86, 297] on link "Salão / Mesas" at bounding box center [68, 301] width 126 height 19
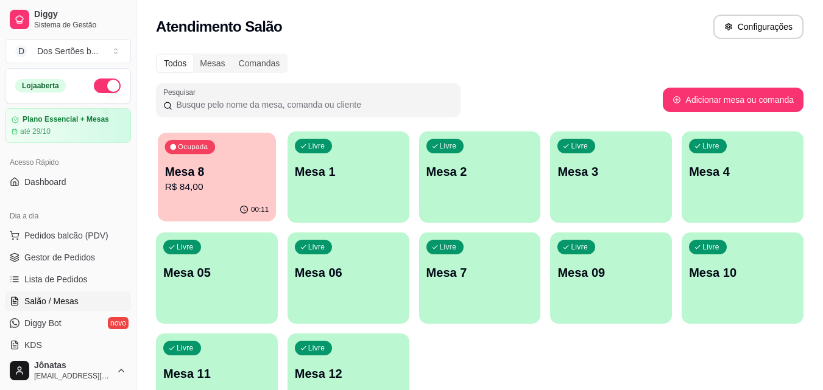
click at [178, 194] on p "R$ 84,00" at bounding box center [217, 187] width 104 height 14
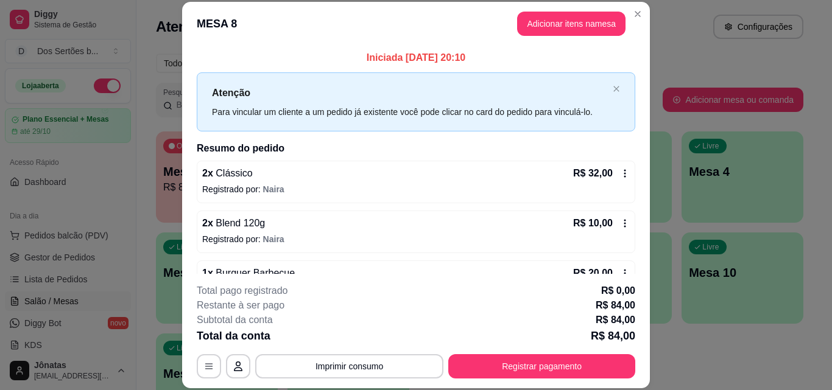
scroll to position [134, 0]
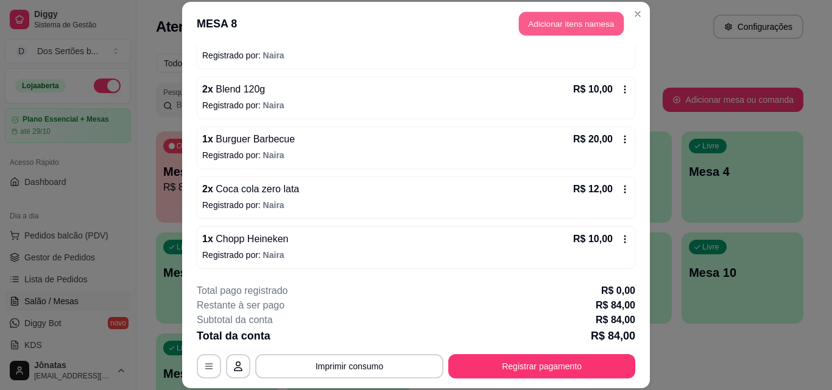
click at [546, 20] on button "Adicionar itens na mesa" at bounding box center [571, 24] width 105 height 24
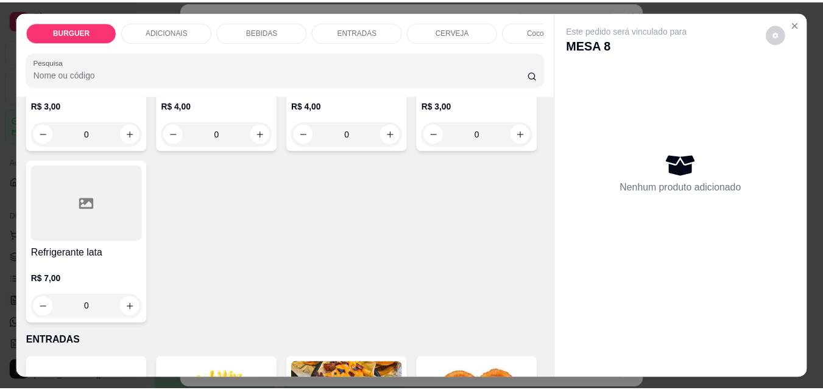
scroll to position [1664, 0]
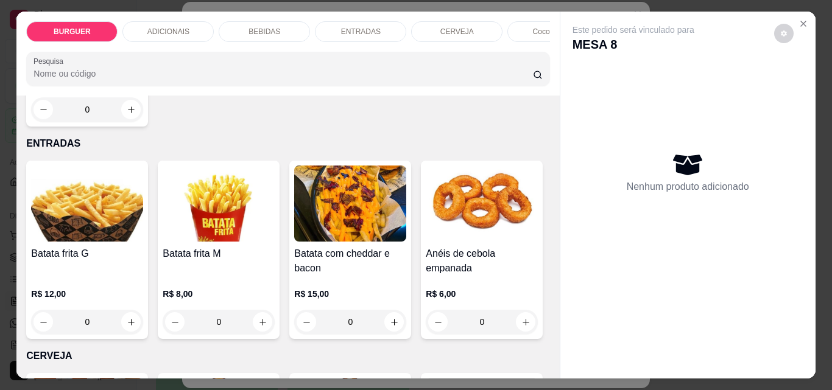
type input "1"
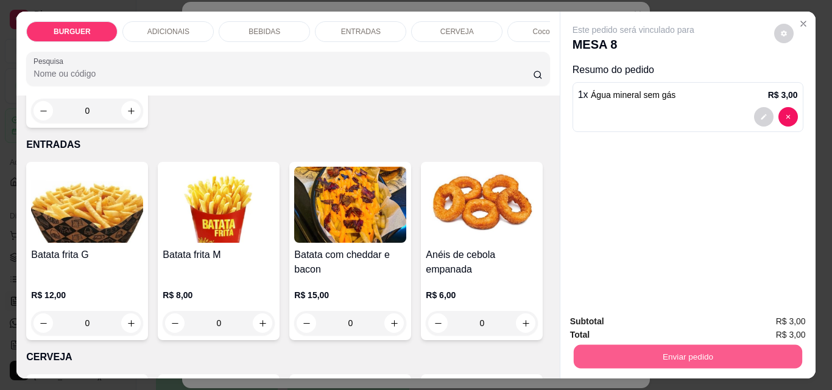
click at [674, 355] on button "Enviar pedido" at bounding box center [687, 357] width 228 height 24
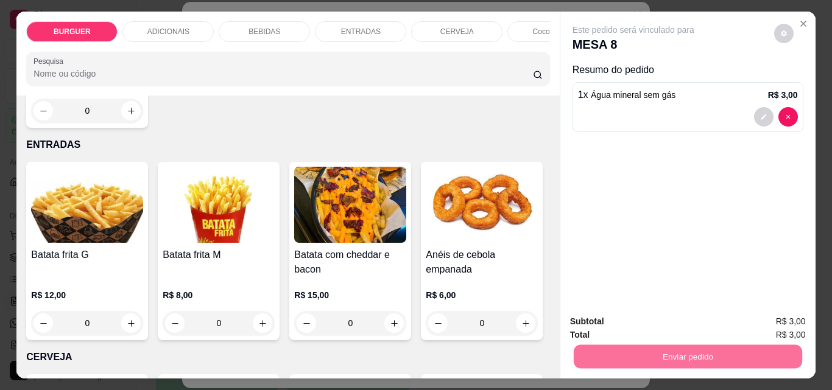
click at [758, 315] on button "Enviar pedido" at bounding box center [774, 322] width 67 height 23
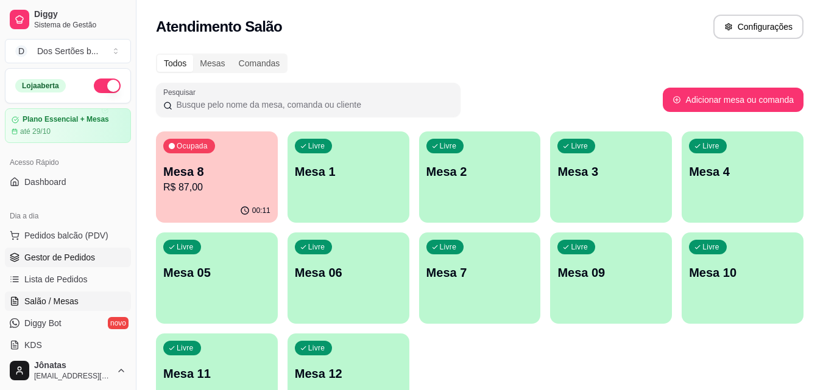
click at [21, 255] on link "Gestor de Pedidos" at bounding box center [68, 257] width 126 height 19
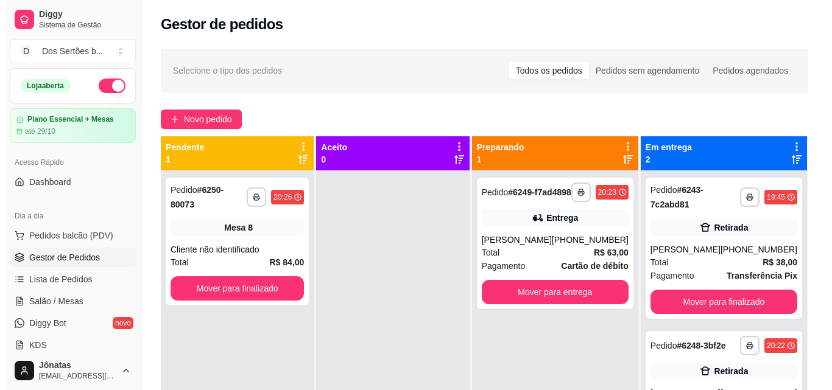
scroll to position [34, 0]
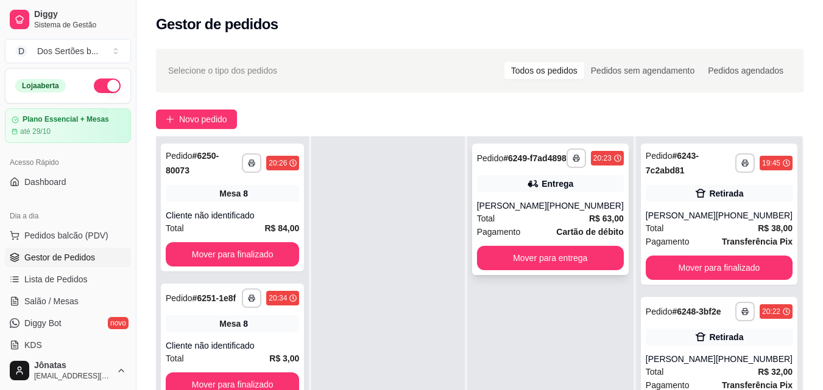
click at [563, 210] on div "(86) 99842-3722" at bounding box center [585, 206] width 77 height 12
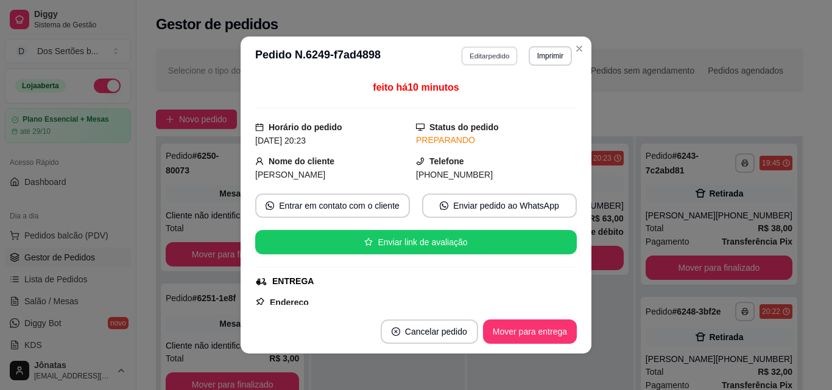
click at [470, 48] on button "Editar pedido" at bounding box center [490, 55] width 57 height 19
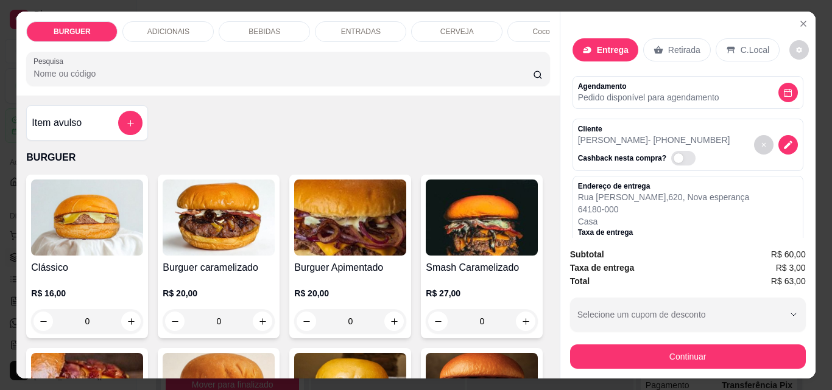
click at [668, 44] on p "Retirada" at bounding box center [684, 50] width 32 height 12
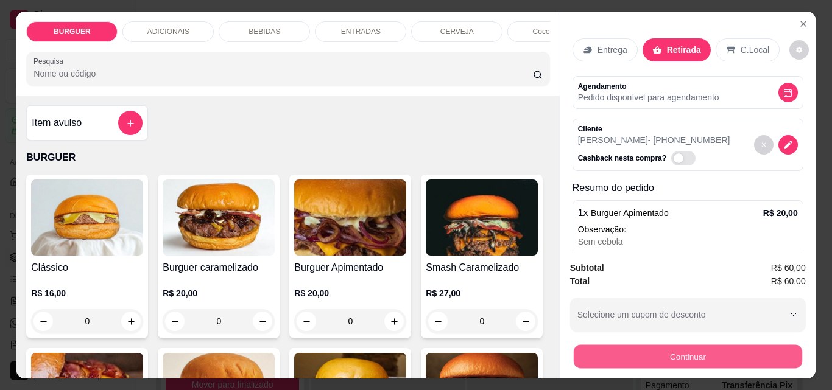
click at [758, 353] on button "Continuar" at bounding box center [687, 357] width 228 height 24
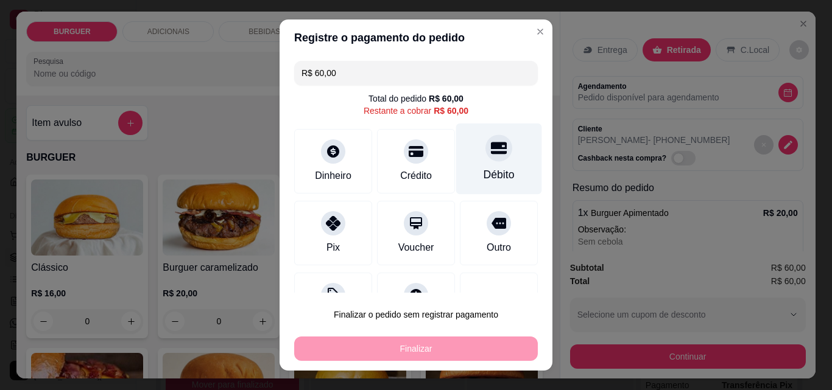
click at [474, 166] on div "Débito" at bounding box center [499, 159] width 86 height 71
type input "R$ 0,00"
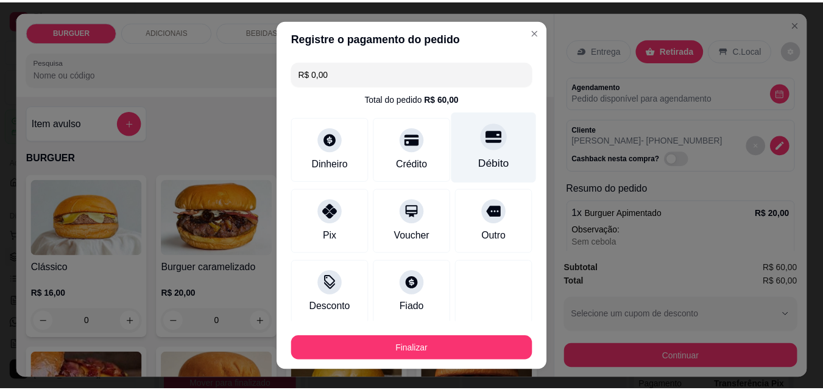
scroll to position [71, 0]
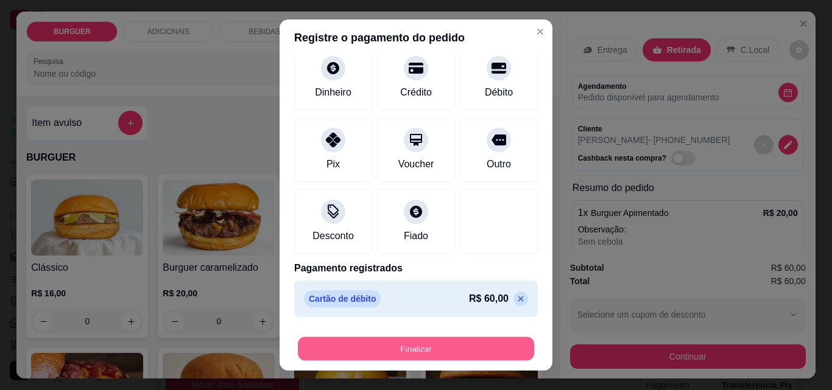
click at [476, 350] on button "Finalizar" at bounding box center [416, 349] width 236 height 24
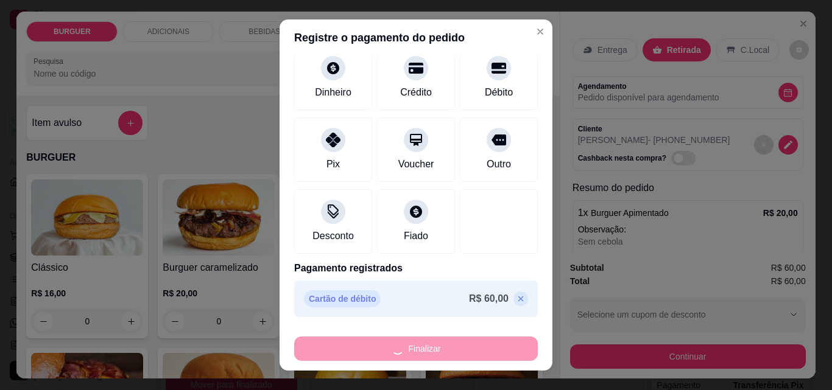
type input "0"
type input "-R$ 60,00"
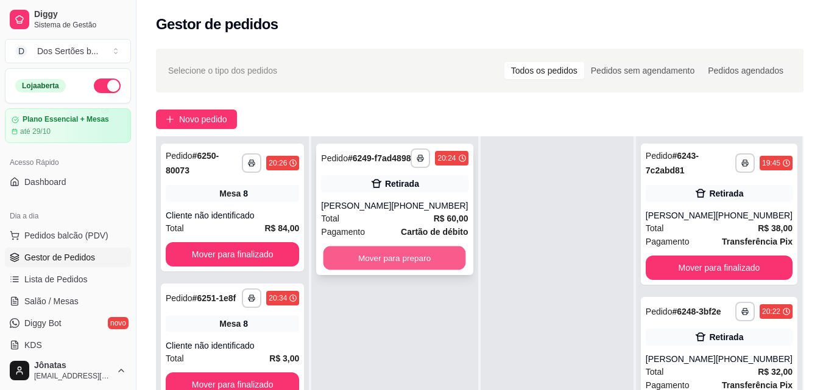
click at [406, 261] on button "Mover para preparo" at bounding box center [394, 259] width 143 height 24
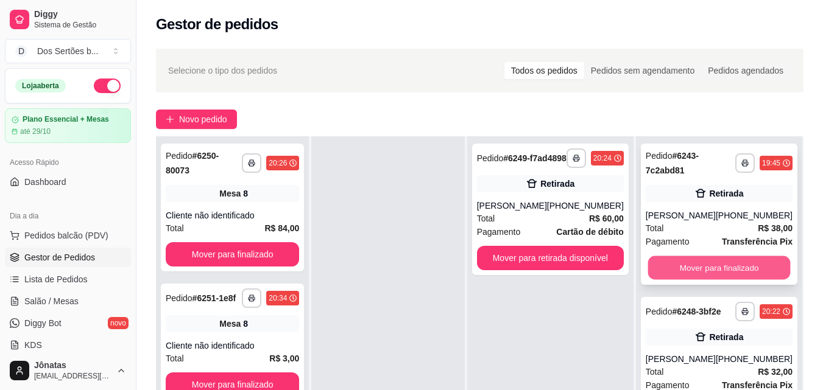
click at [680, 258] on button "Mover para finalizado" at bounding box center [718, 268] width 143 height 24
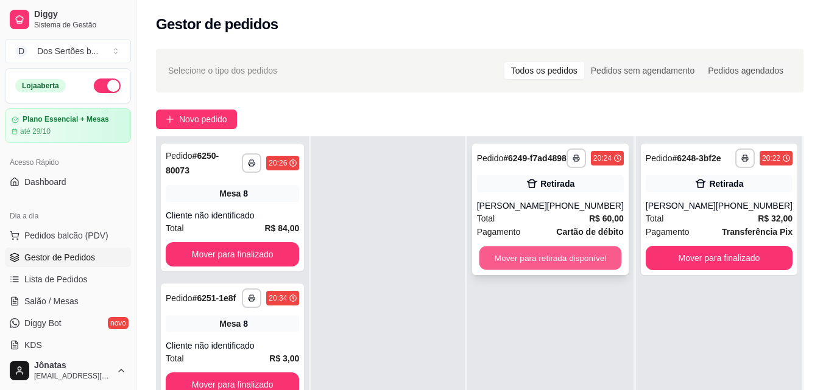
click at [520, 267] on button "Mover para retirada disponível" at bounding box center [550, 259] width 143 height 24
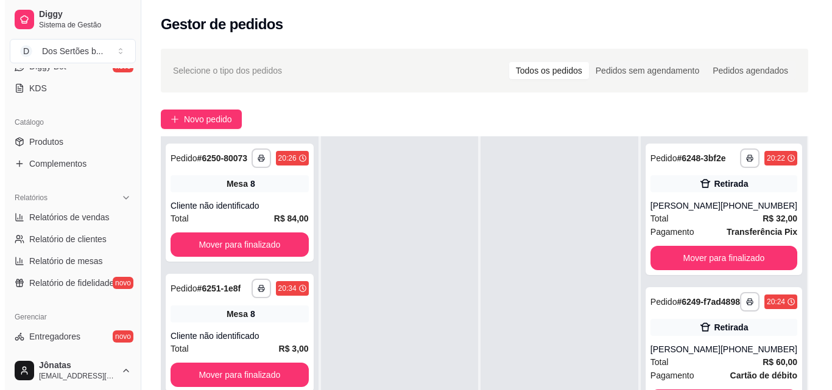
scroll to position [368, 0]
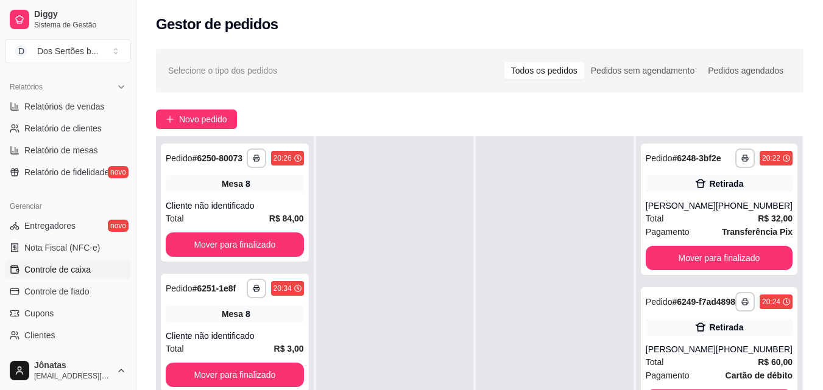
click at [45, 272] on span "Controle de caixa" at bounding box center [57, 270] width 66 height 12
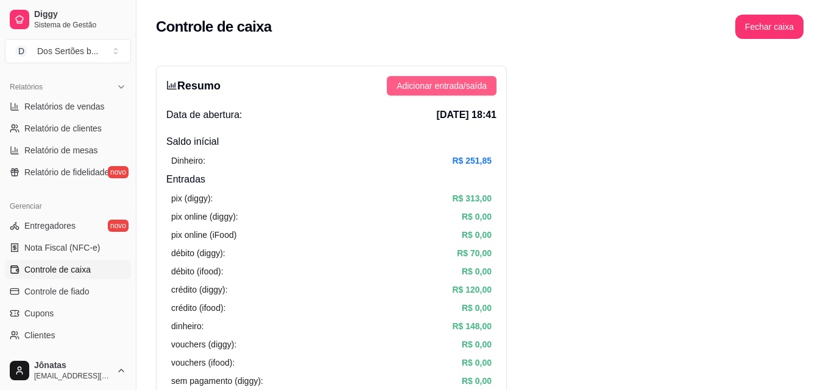
click at [423, 88] on span "Adicionar entrada/saída" at bounding box center [441, 85] width 90 height 13
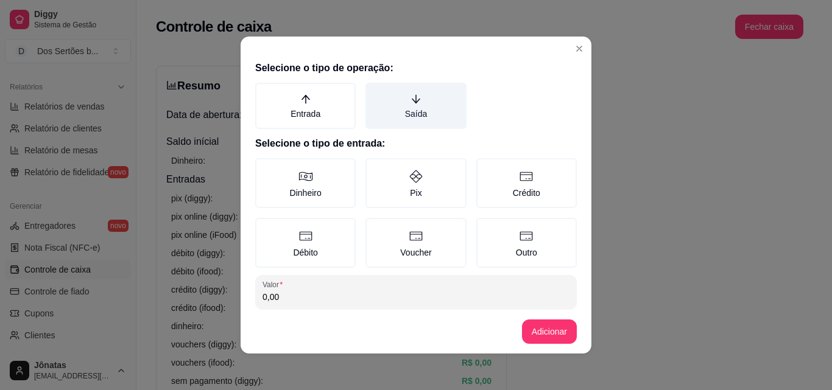
click at [429, 96] on label "Saída" at bounding box center [415, 106] width 100 height 46
click at [375, 92] on button "Saída" at bounding box center [370, 87] width 10 height 10
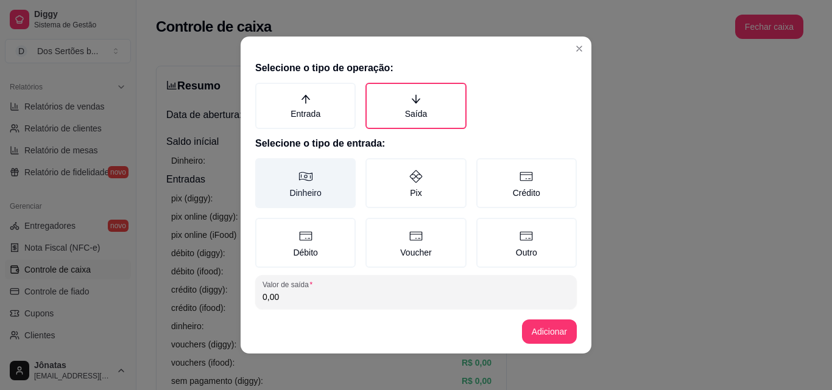
click at [298, 181] on icon at bounding box center [305, 176] width 15 height 15
click at [264, 167] on button "Dinheiro" at bounding box center [260, 163] width 10 height 10
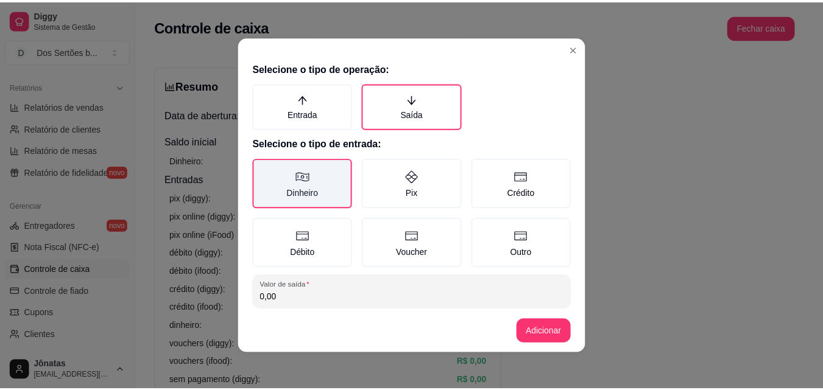
scroll to position [65, 0]
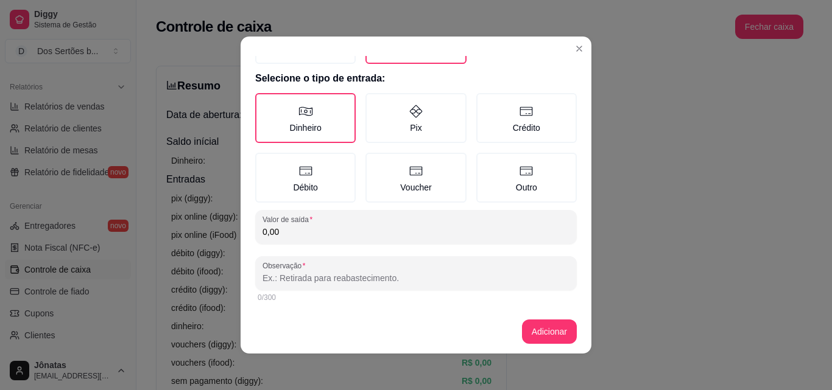
click at [294, 234] on input "0,00" at bounding box center [415, 232] width 307 height 12
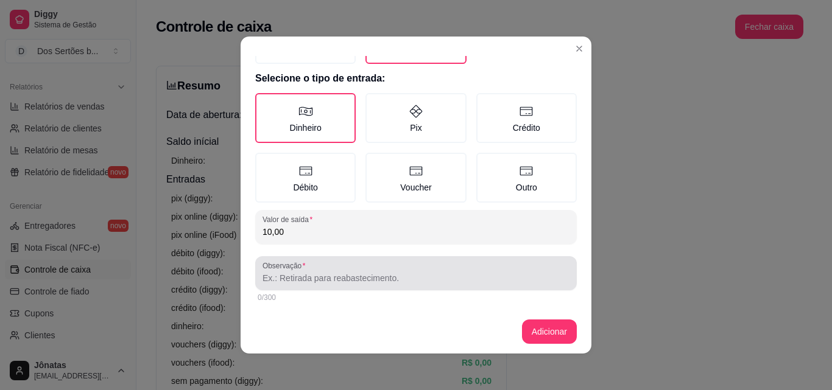
type input "10,00"
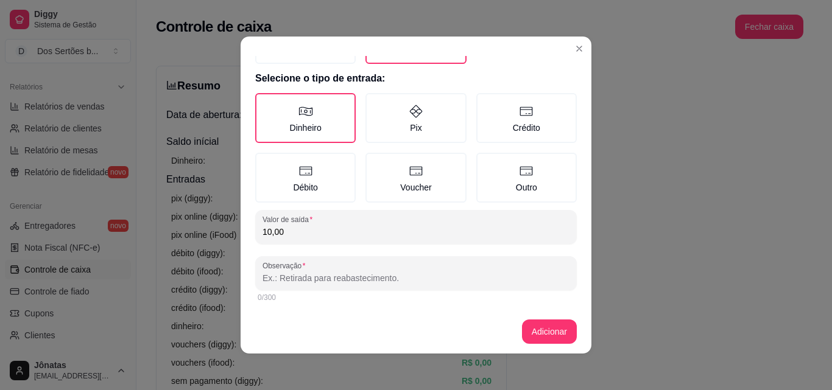
click at [270, 278] on input "Observação" at bounding box center [415, 278] width 307 height 12
type input "gasolina\entregador"
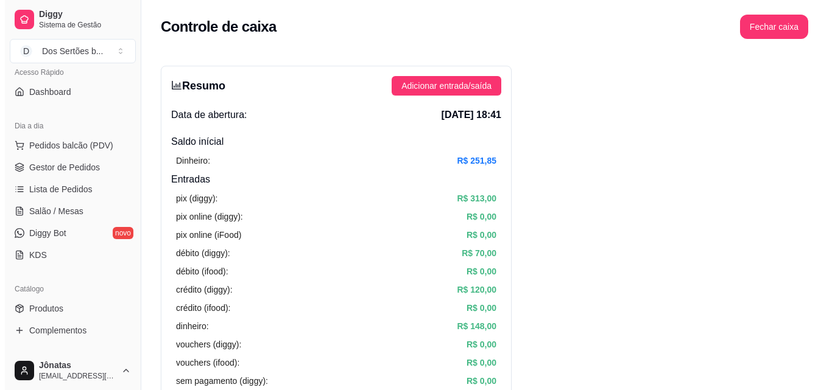
scroll to position [0, 0]
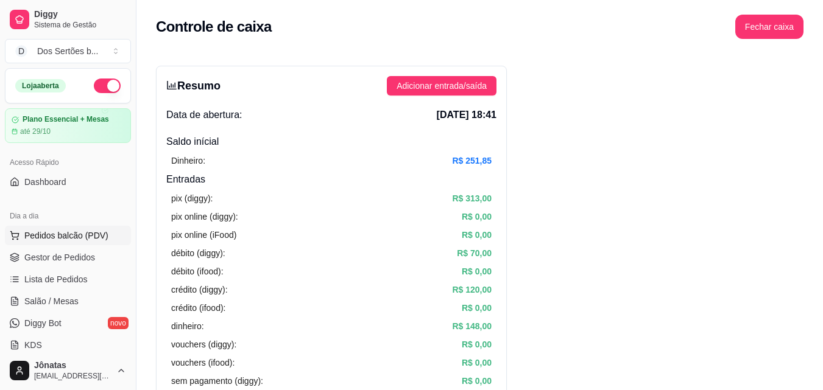
click at [15, 239] on icon at bounding box center [15, 236] width 10 height 10
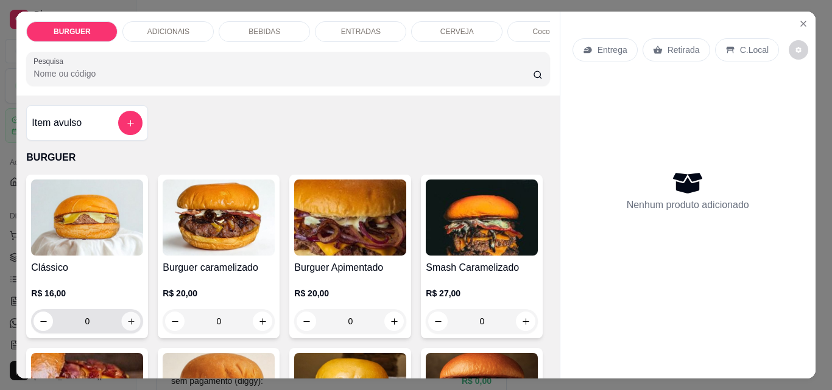
click at [127, 324] on icon "increase-product-quantity" at bounding box center [131, 321] width 9 height 9
type input "1"
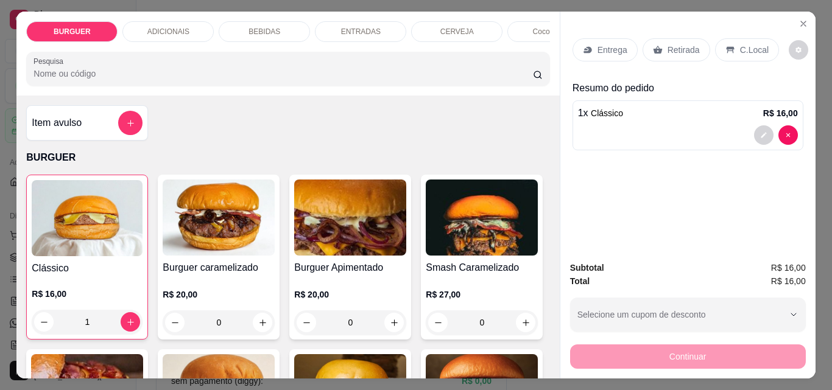
click at [725, 47] on icon at bounding box center [730, 50] width 10 height 10
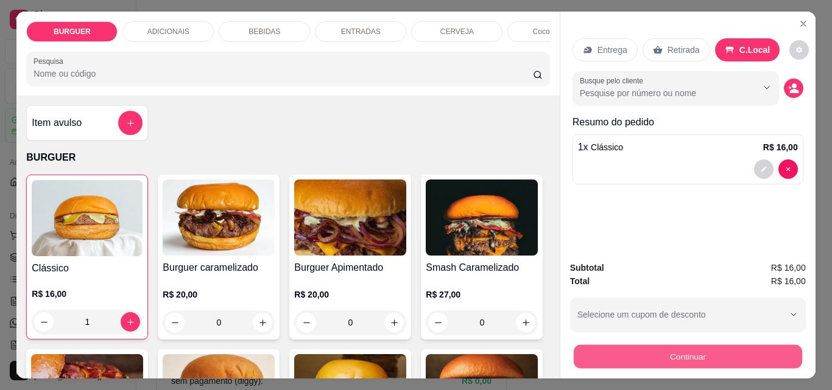
click at [674, 350] on button "Continuar" at bounding box center [687, 357] width 228 height 24
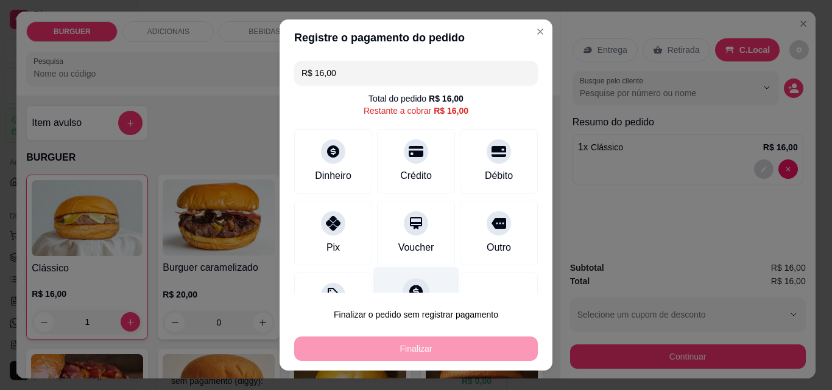
click at [408, 285] on icon at bounding box center [416, 292] width 16 height 16
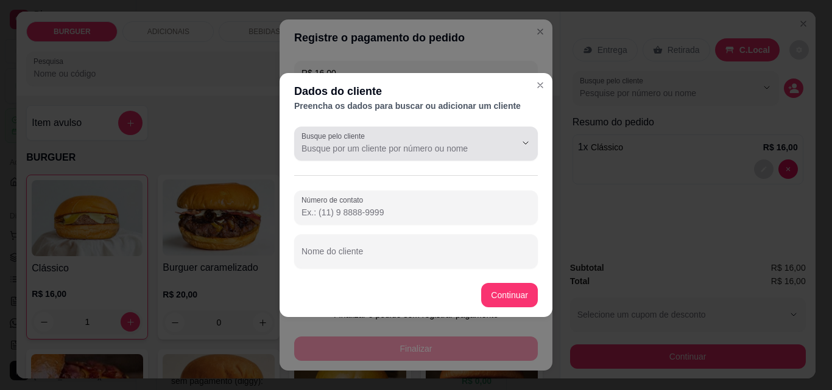
click at [337, 141] on label "Busque pelo cliente" at bounding box center [335, 136] width 68 height 10
click at [337, 143] on input "Busque pelo cliente" at bounding box center [398, 149] width 195 height 12
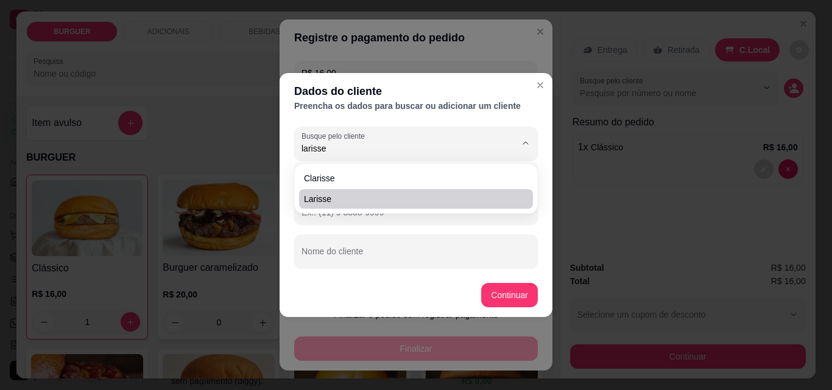
click at [327, 197] on span "Larisse" at bounding box center [410, 199] width 212 height 12
type input "Larisse"
type input "(86) 9578-8348"
type input "Larisse"
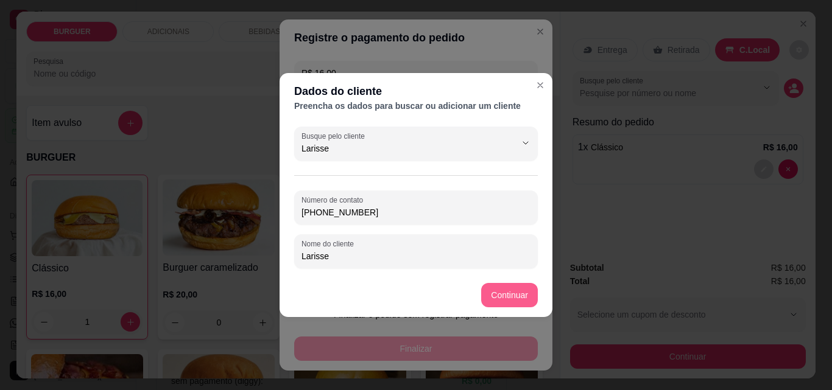
type input "Larisse"
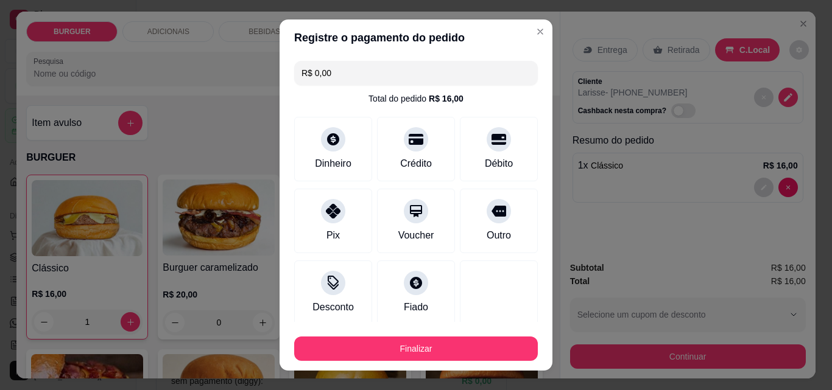
type input "R$ 0,00"
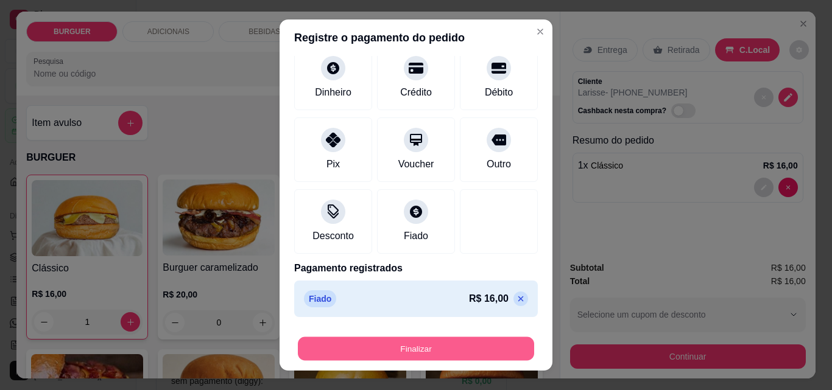
click at [445, 345] on button "Finalizar" at bounding box center [416, 349] width 236 height 24
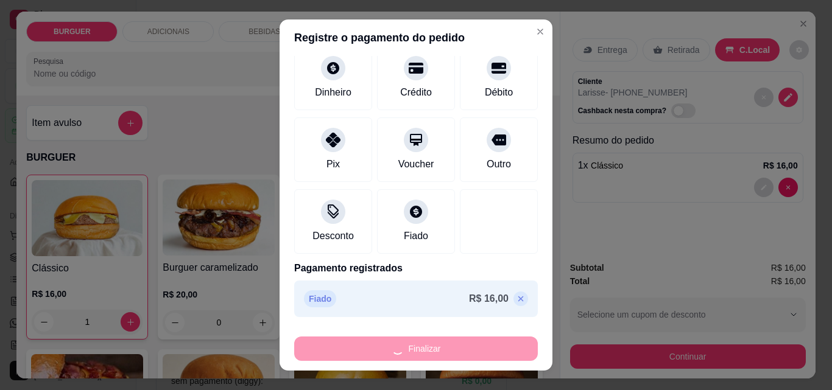
type input "0"
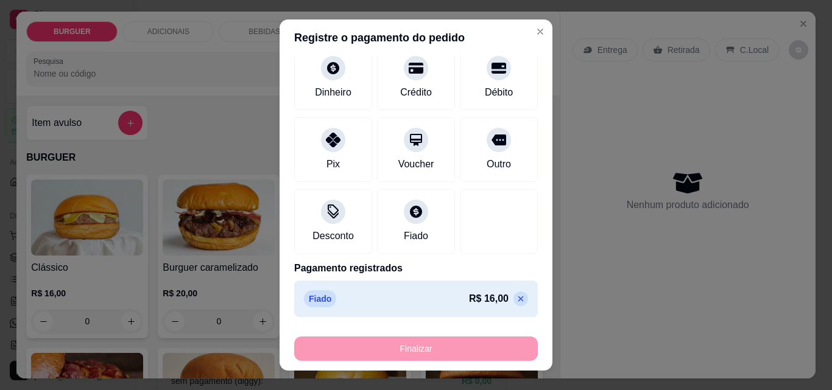
type input "-R$ 16,00"
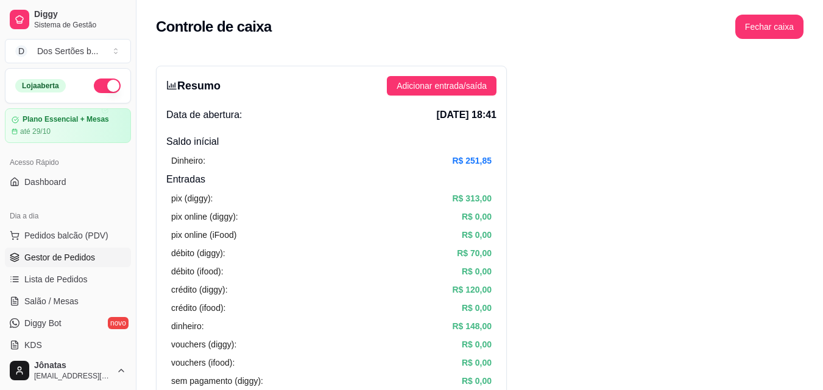
click at [18, 250] on link "Gestor de Pedidos" at bounding box center [68, 257] width 126 height 19
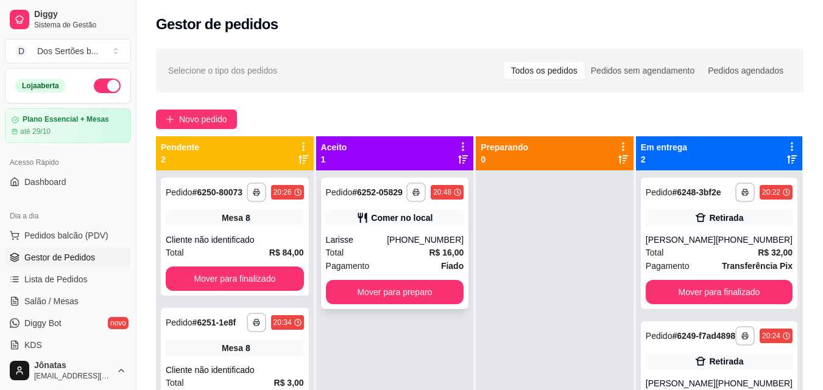
click at [374, 242] on div "Larisse" at bounding box center [357, 240] width 62 height 12
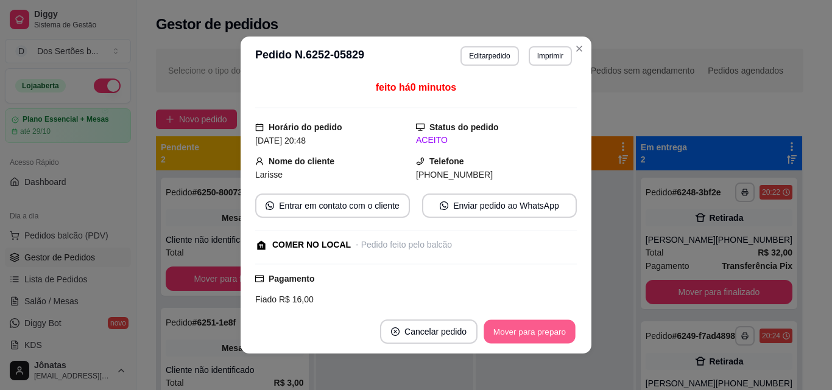
click at [535, 328] on button "Mover para preparo" at bounding box center [529, 332] width 91 height 24
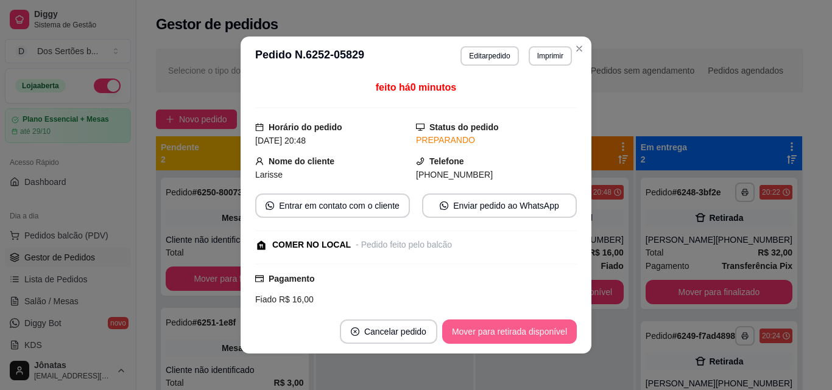
click at [535, 328] on button "Mover para retirada disponível" at bounding box center [509, 332] width 135 height 24
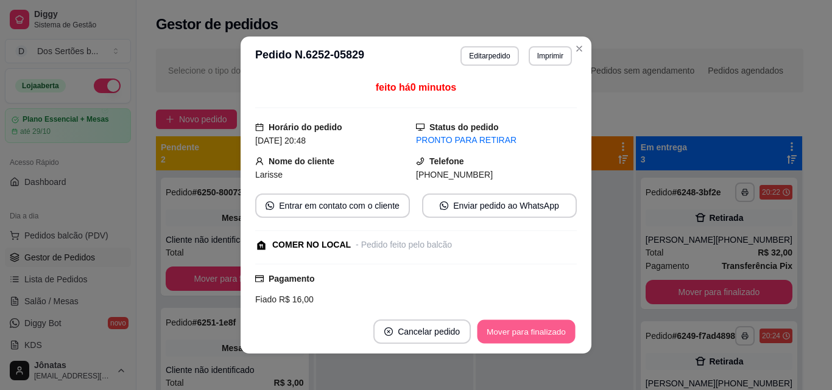
click at [555, 328] on button "Mover para finalizado" at bounding box center [526, 332] width 98 height 24
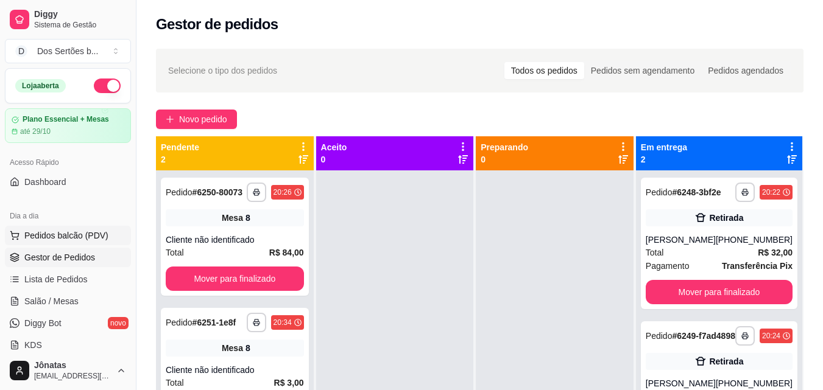
click at [34, 231] on span "Pedidos balcão (PDV)" at bounding box center [66, 236] width 84 height 12
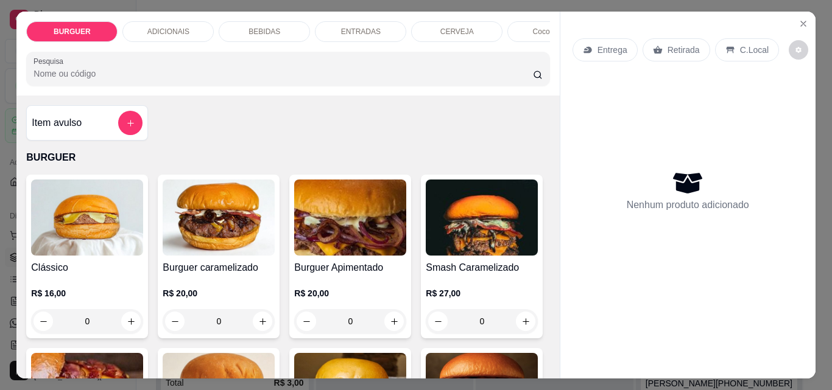
scroll to position [109, 0]
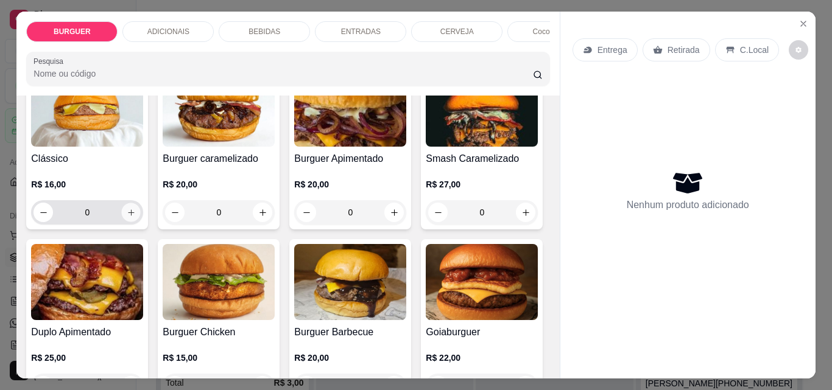
click at [127, 217] on icon "increase-product-quantity" at bounding box center [131, 212] width 9 height 9
type input "1"
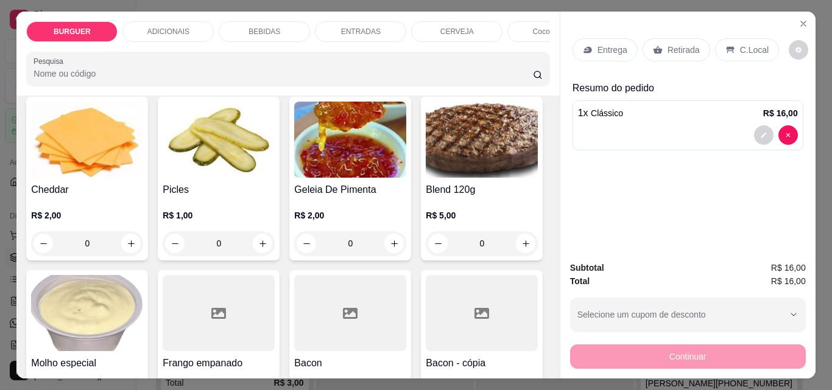
scroll to position [666, 0]
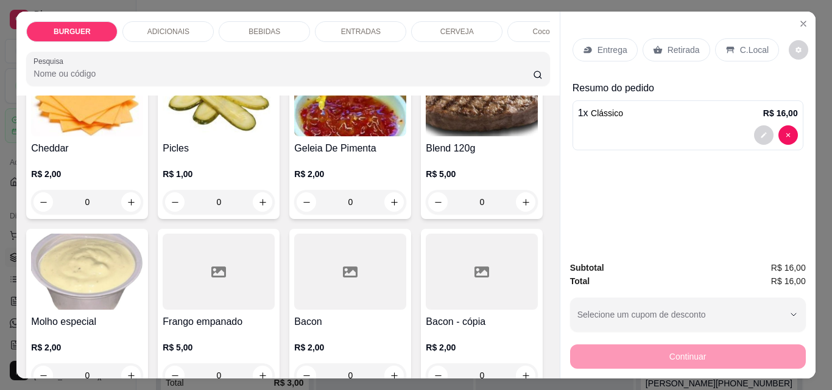
click at [675, 44] on p "Retirada" at bounding box center [683, 50] width 32 height 12
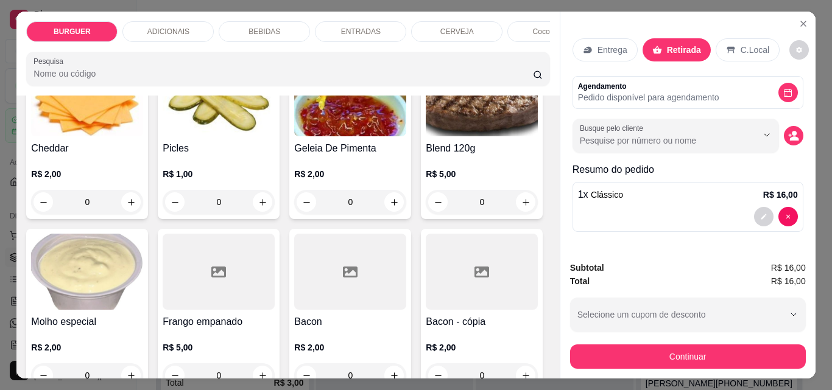
click at [741, 44] on p "C.Local" at bounding box center [755, 50] width 29 height 12
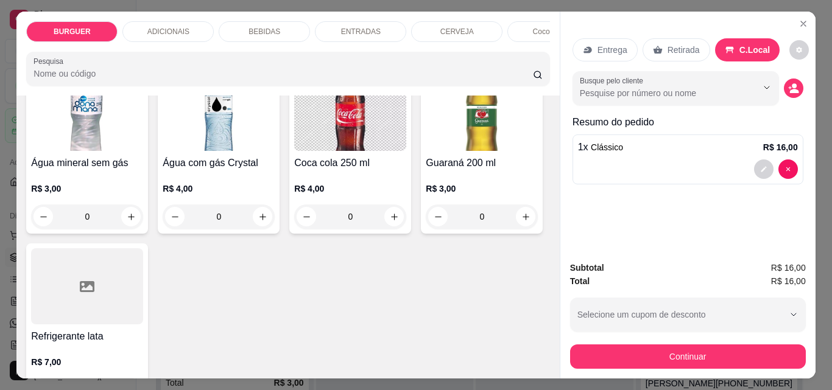
scroll to position [1507, 0]
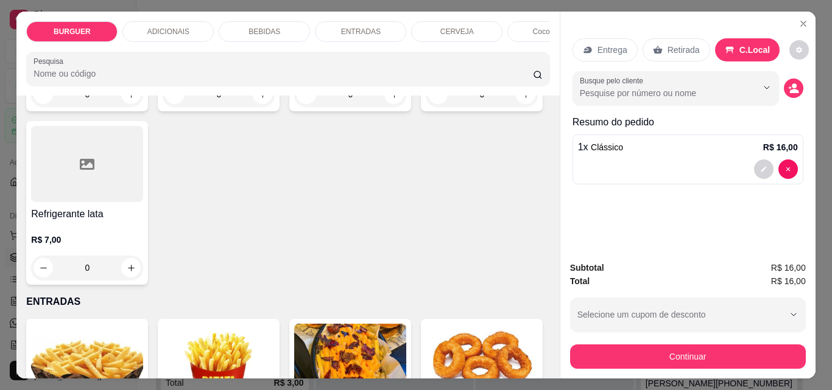
type input "1"
click at [670, 342] on div "Continuar" at bounding box center [688, 355] width 236 height 27
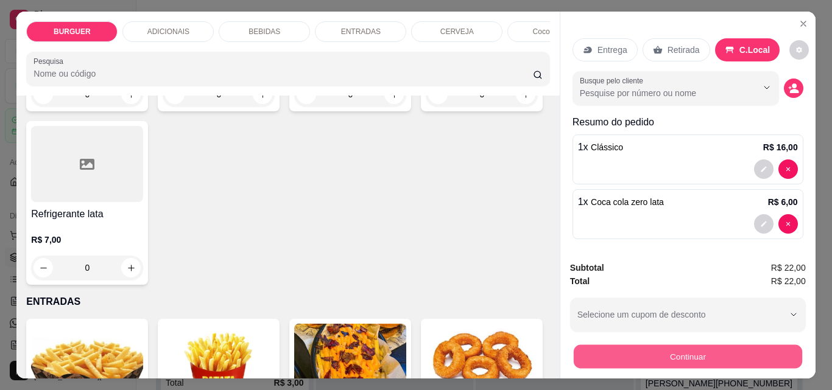
click at [645, 347] on button "Continuar" at bounding box center [687, 357] width 228 height 24
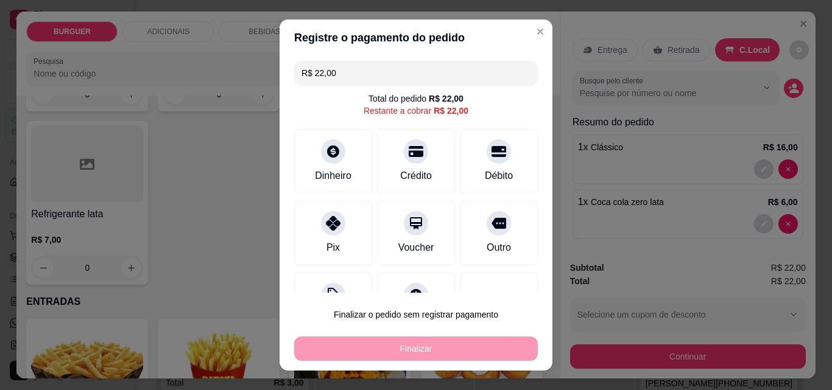
scroll to position [26, 0]
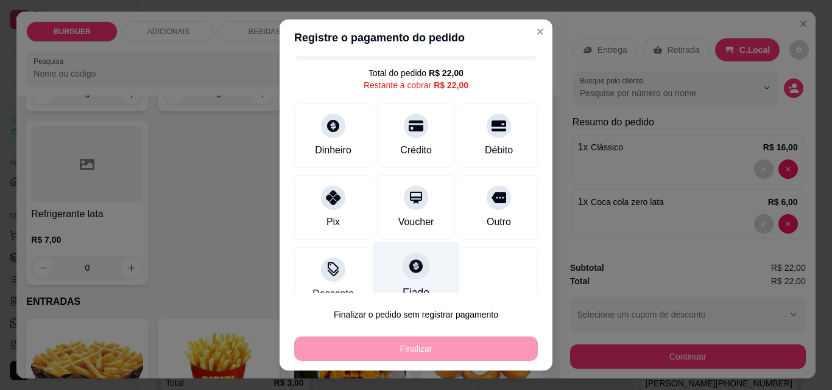
click at [411, 251] on div "Fiado" at bounding box center [416, 277] width 86 height 71
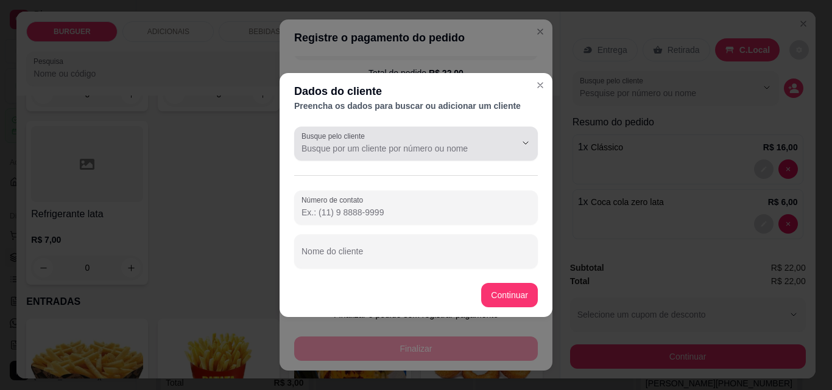
click at [334, 141] on div at bounding box center [415, 144] width 229 height 24
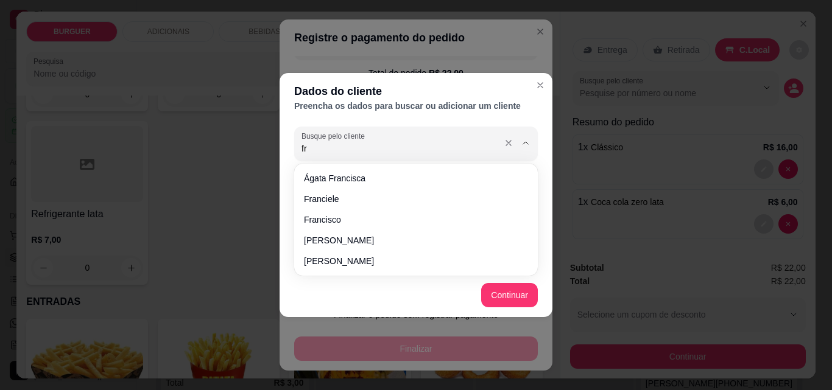
type input "f"
click at [546, 82] on button "Close" at bounding box center [539, 85] width 19 height 19
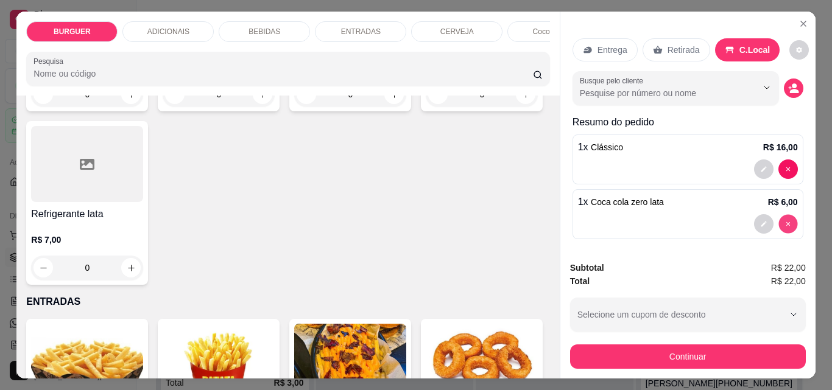
type input "0"
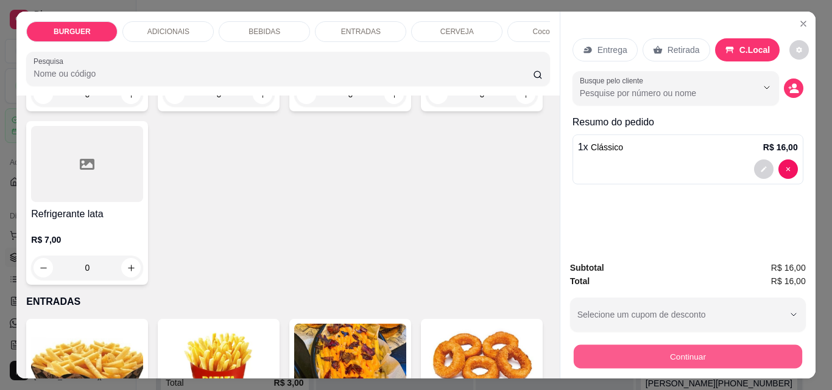
click at [616, 353] on button "Continuar" at bounding box center [687, 357] width 228 height 24
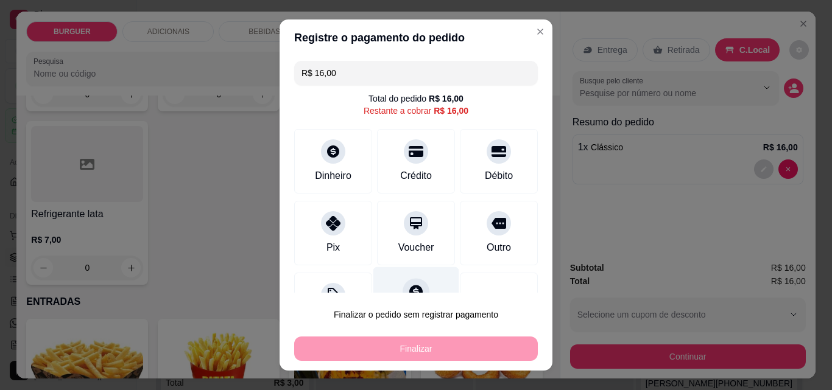
click at [403, 279] on div at bounding box center [416, 291] width 27 height 27
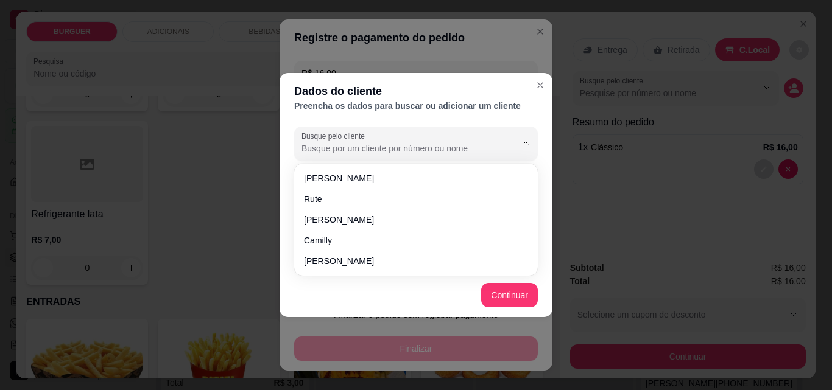
click at [327, 149] on input "Busque pelo cliente" at bounding box center [398, 149] width 195 height 12
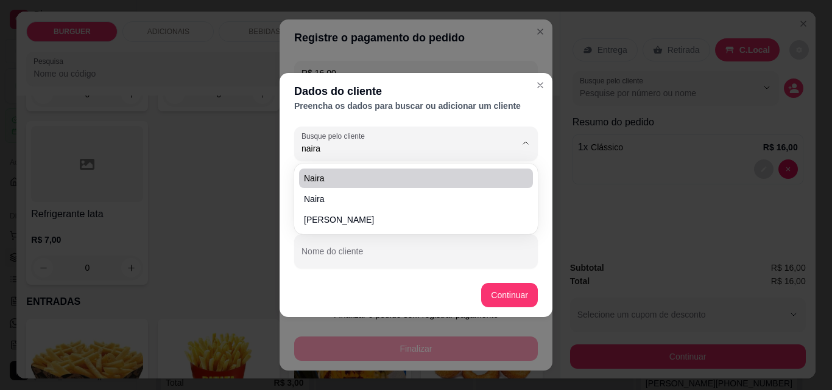
click at [345, 175] on span "Naira" at bounding box center [410, 178] width 212 height 12
type input "Naira"
type input "(86) 9800-6552"
type input "Naira"
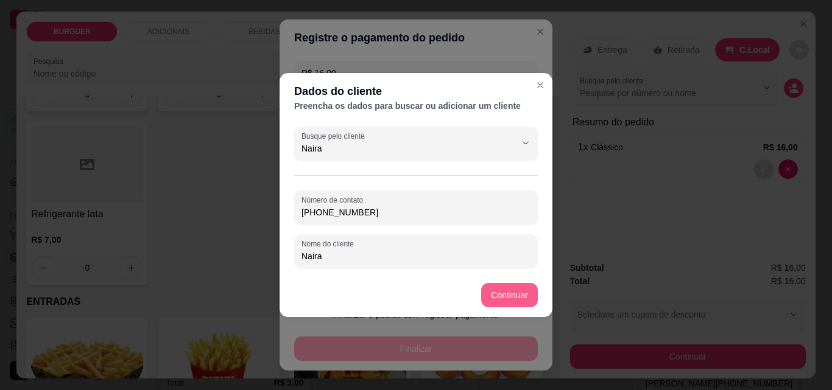
type input "Naira"
type input "R$ 0,00"
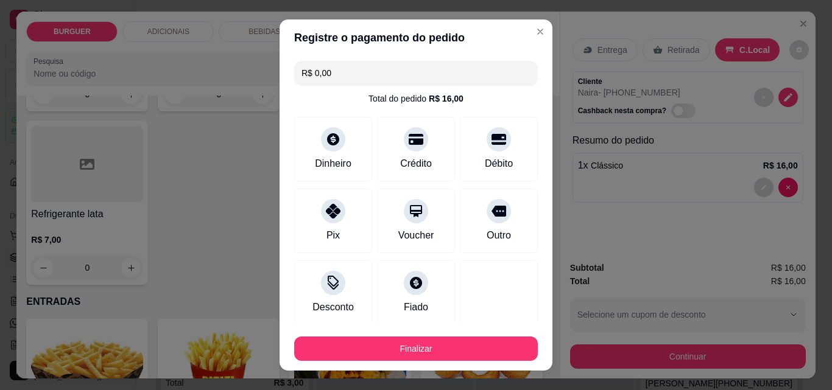
scroll to position [71, 0]
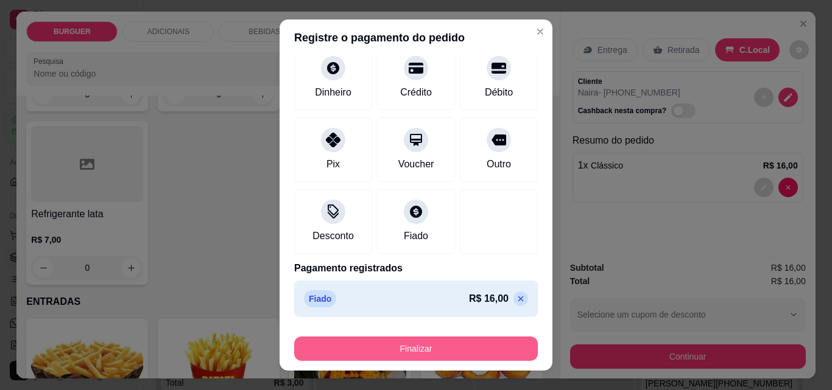
click at [450, 343] on button "Finalizar" at bounding box center [416, 349] width 244 height 24
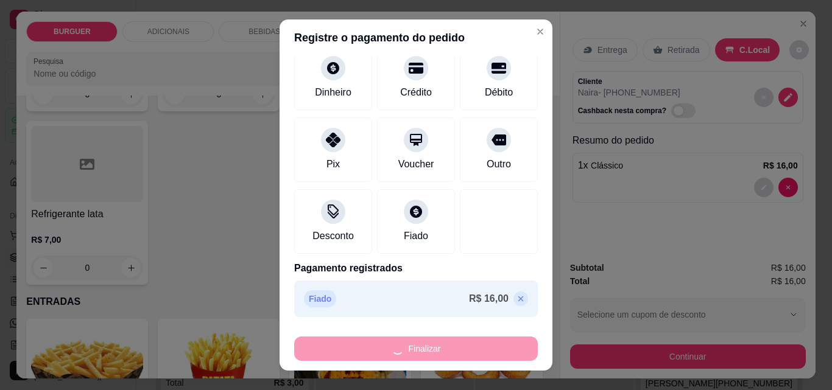
type input "0"
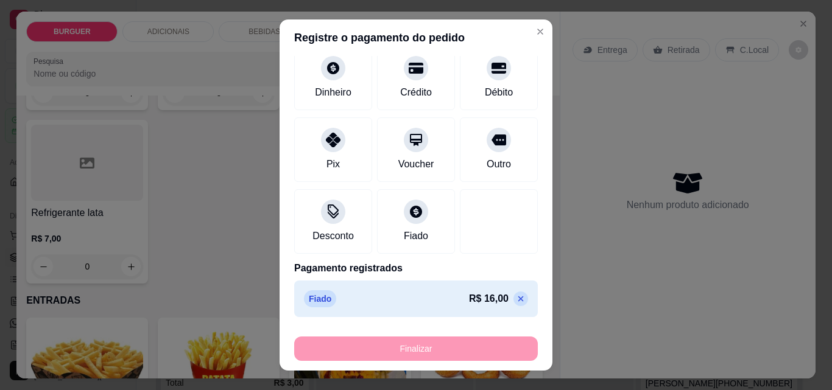
type input "-R$ 16,00"
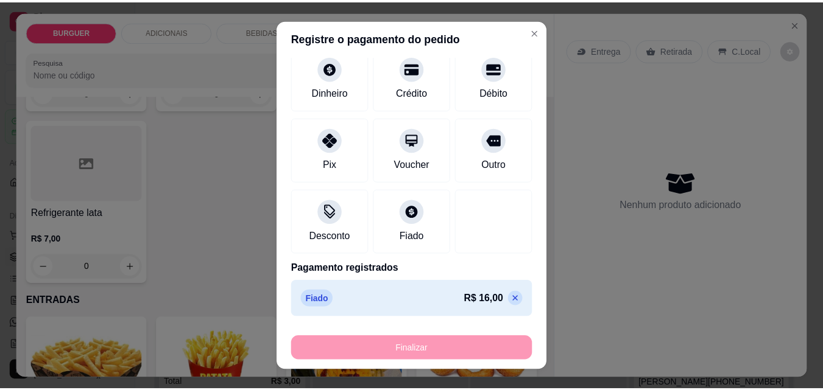
scroll to position [1505, 0]
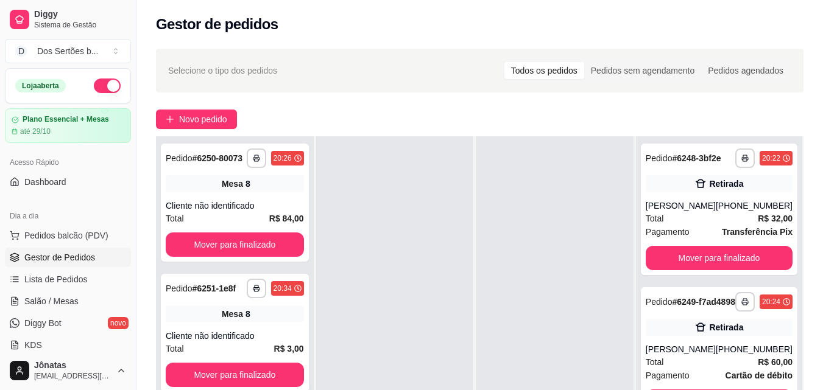
scroll to position [118, 0]
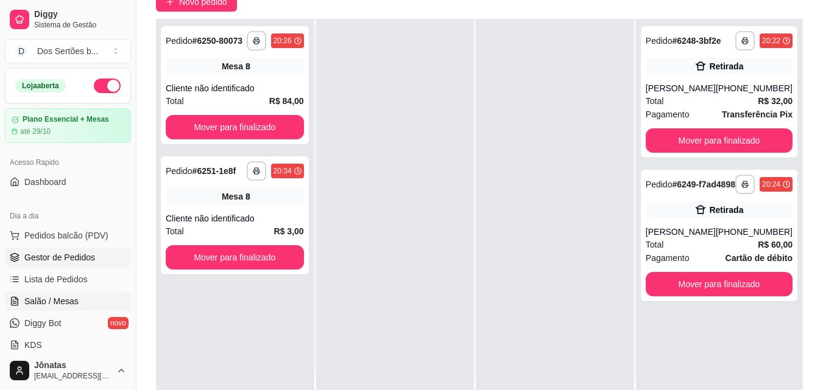
click at [75, 308] on link "Salão / Mesas" at bounding box center [68, 301] width 126 height 19
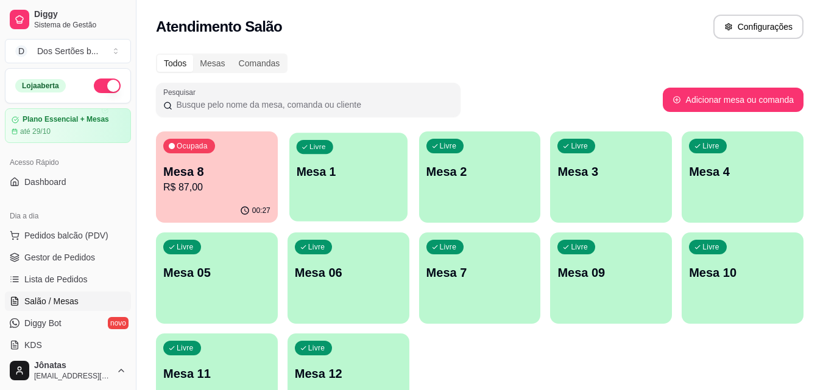
click at [362, 156] on div "Livre Mesa 1" at bounding box center [348, 170] width 118 height 74
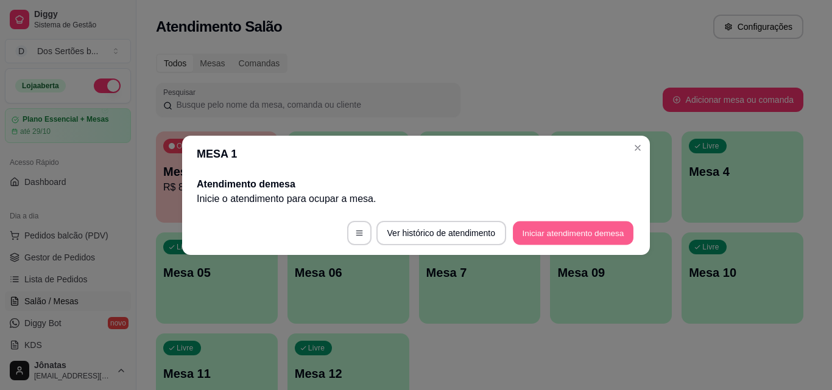
click at [547, 231] on button "Iniciar atendimento de mesa" at bounding box center [573, 233] width 121 height 24
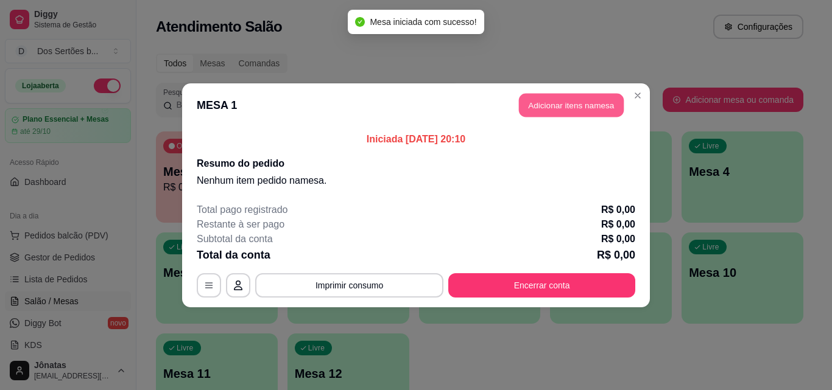
click at [557, 101] on button "Adicionar itens na mesa" at bounding box center [571, 105] width 105 height 24
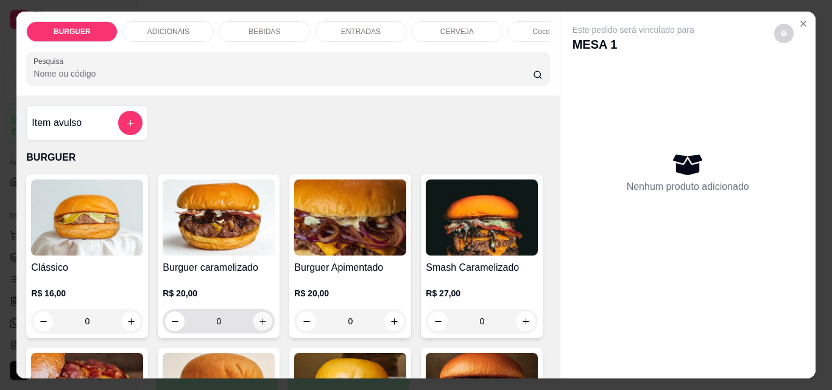
click at [260, 326] on icon "increase-product-quantity" at bounding box center [262, 321] width 9 height 9
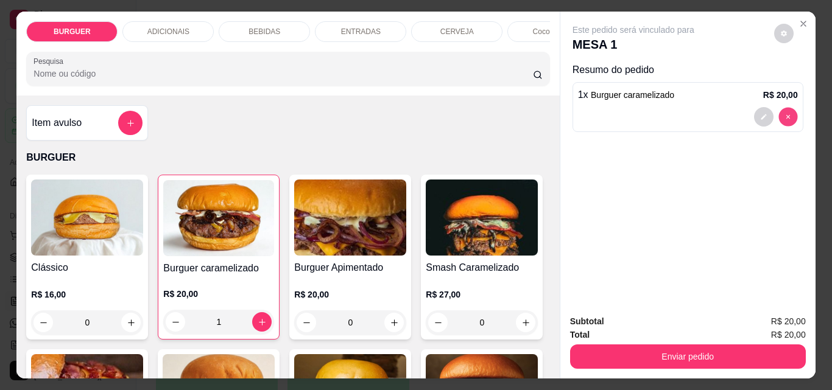
type input "0"
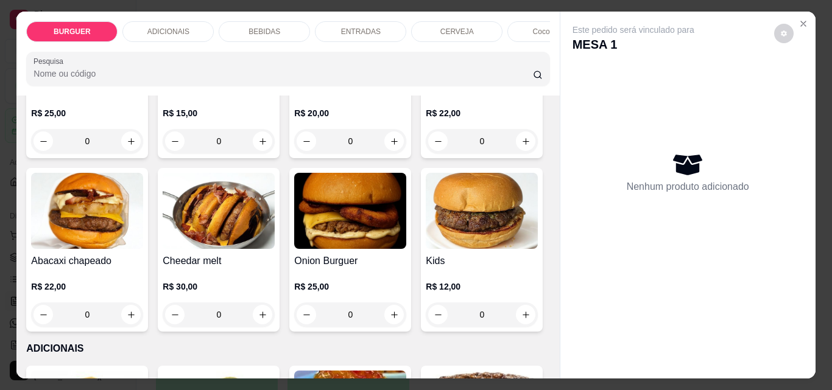
scroll to position [223, 0]
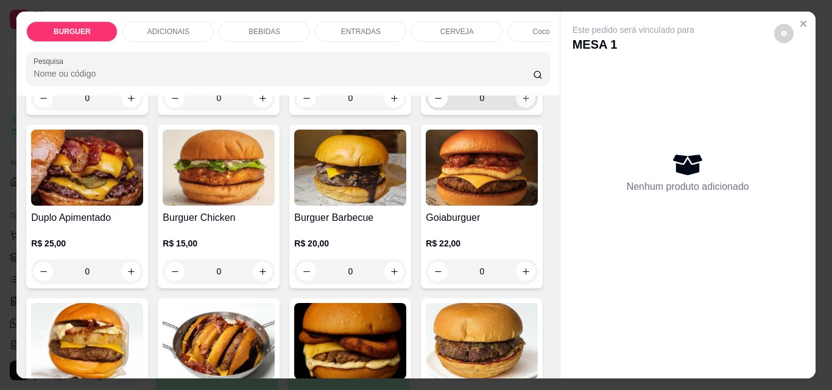
click at [521, 103] on icon "increase-product-quantity" at bounding box center [525, 98] width 9 height 9
type input "1"
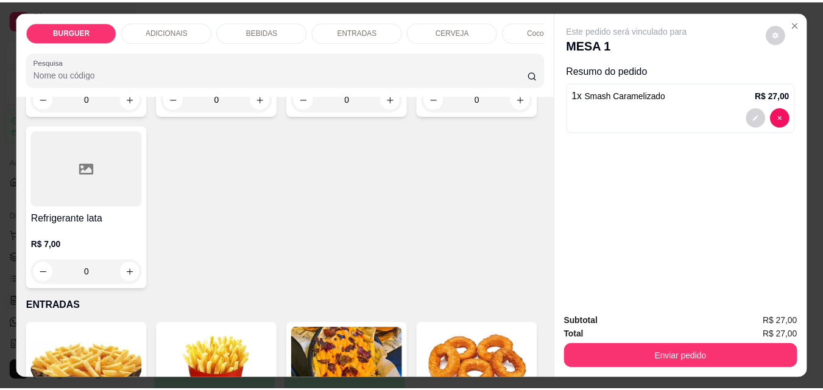
scroll to position [1694, 0]
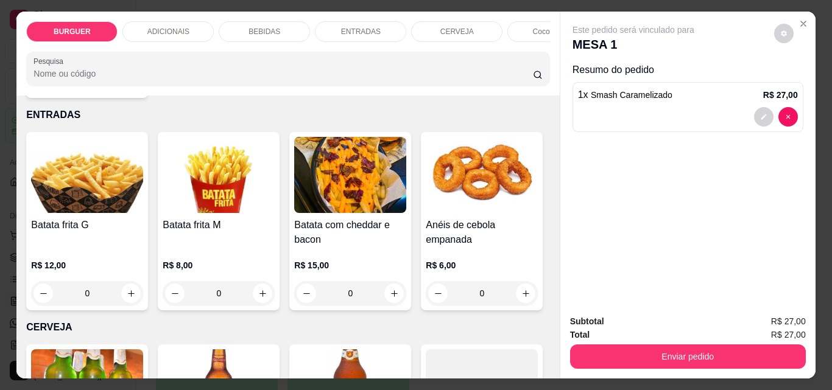
type input "1"
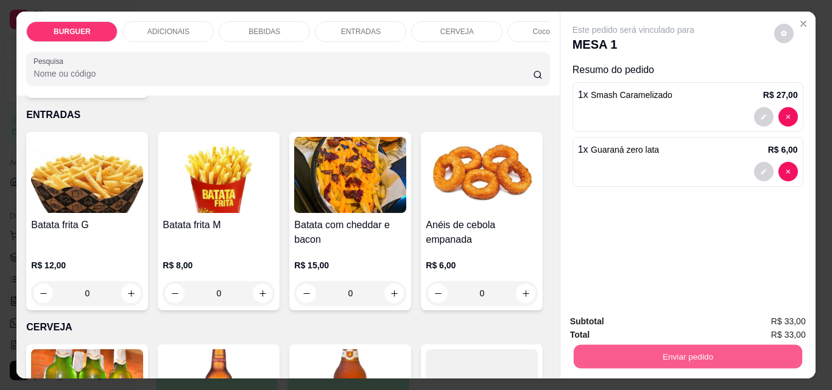
click at [663, 351] on button "Enviar pedido" at bounding box center [687, 357] width 228 height 24
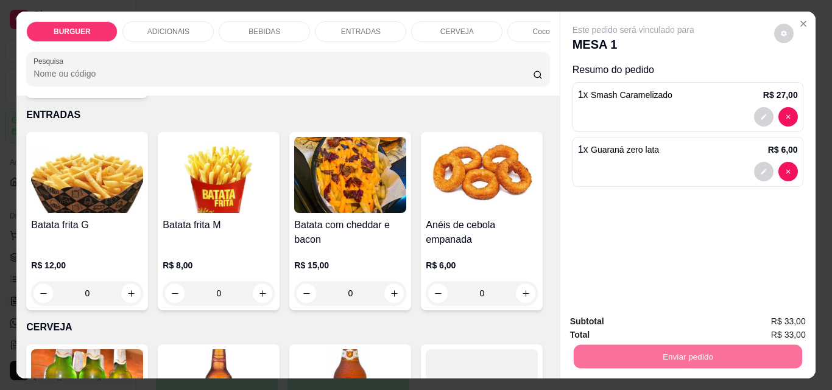
click at [773, 321] on button "Enviar pedido" at bounding box center [774, 322] width 67 height 23
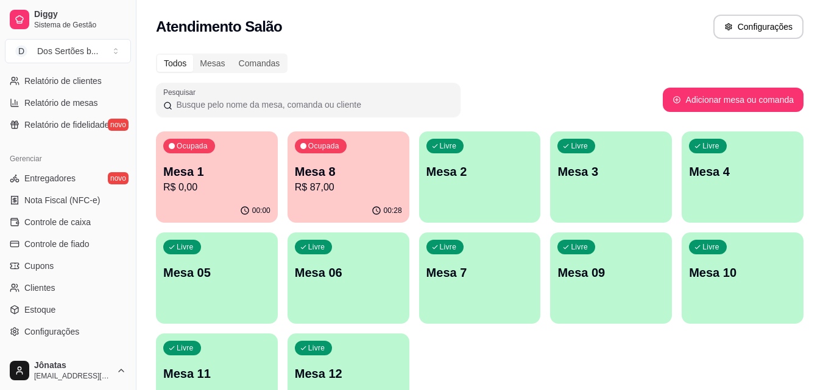
scroll to position [434, 0]
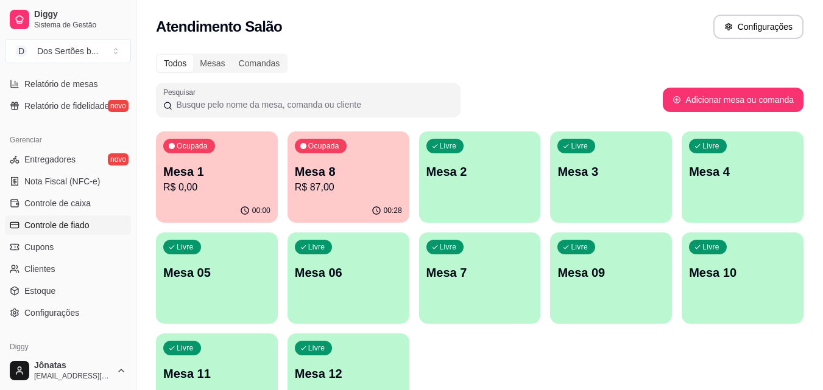
click at [60, 227] on span "Controle de fiado" at bounding box center [56, 225] width 65 height 12
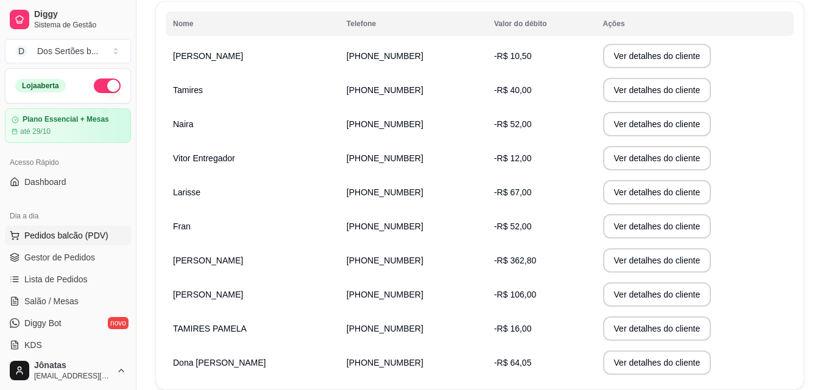
click at [71, 236] on span "Pedidos balcão (PDV)" at bounding box center [66, 236] width 84 height 12
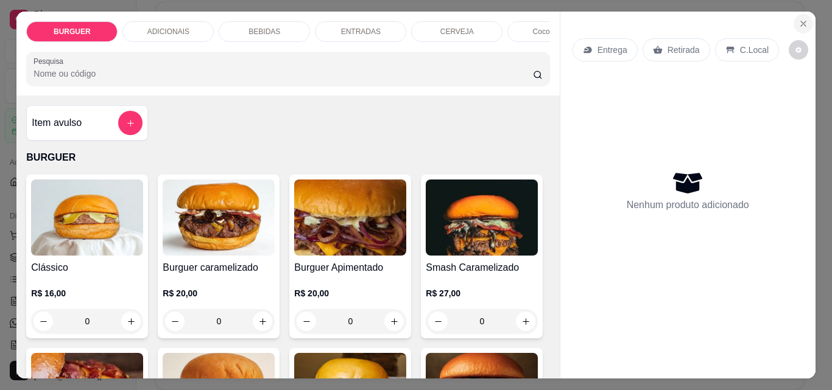
click at [801, 19] on icon "Close" at bounding box center [803, 24] width 10 height 10
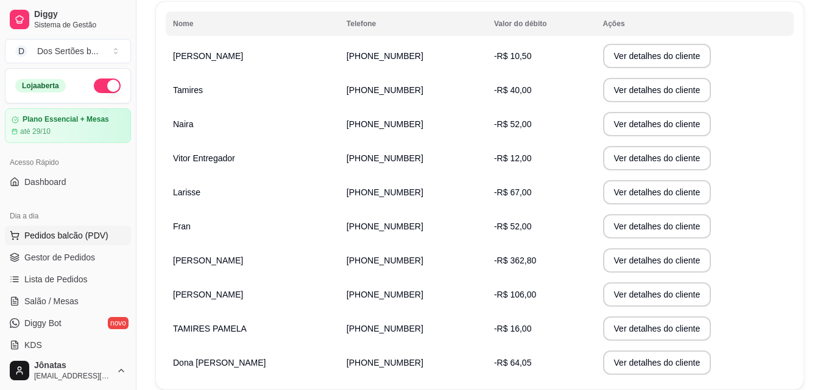
click at [45, 236] on span "Pedidos balcão (PDV)" at bounding box center [66, 236] width 84 height 12
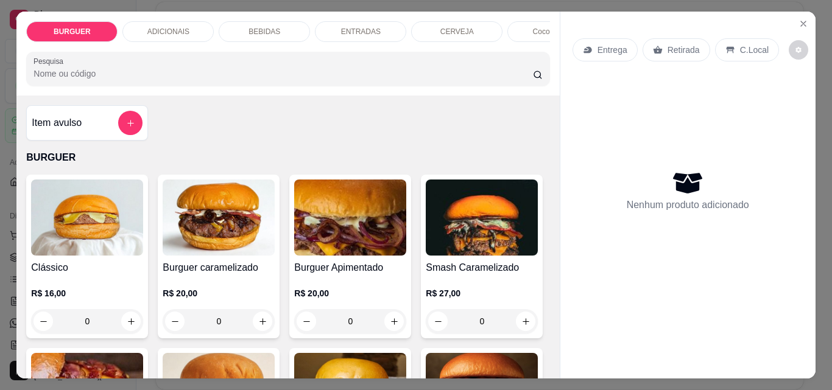
click at [667, 44] on p "Retirada" at bounding box center [683, 50] width 32 height 12
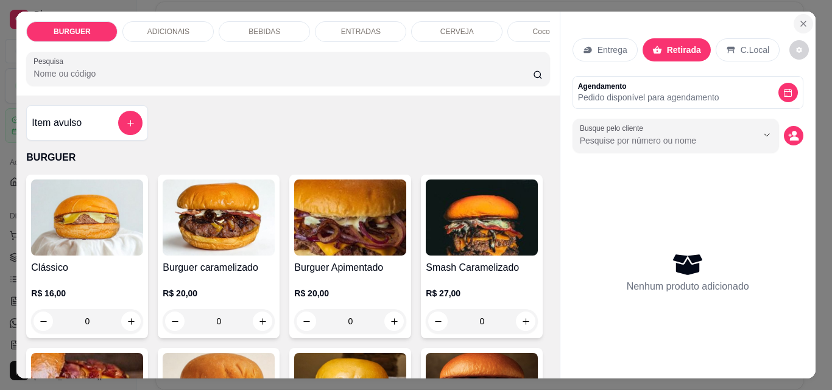
click at [798, 19] on icon "Close" at bounding box center [803, 24] width 10 height 10
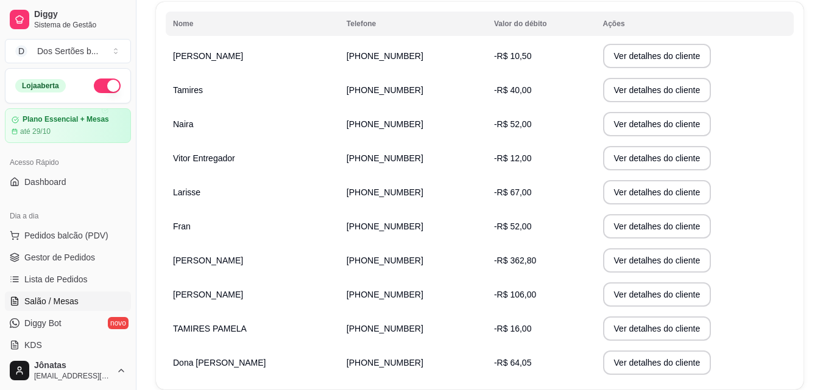
click at [75, 297] on span "Salão / Mesas" at bounding box center [51, 301] width 54 height 12
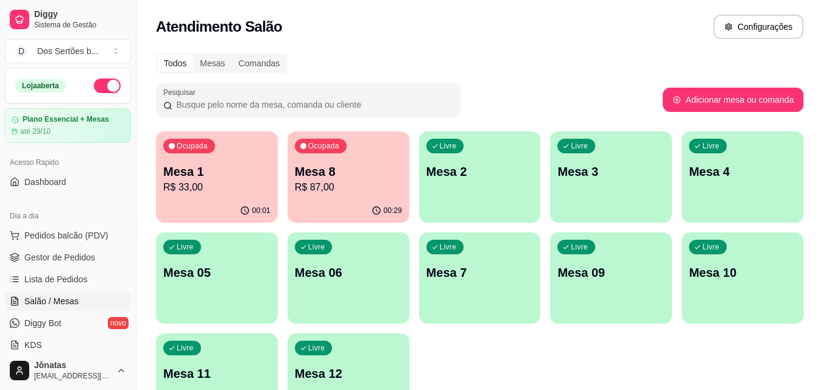
click at [351, 174] on p "Mesa 8" at bounding box center [348, 171] width 107 height 17
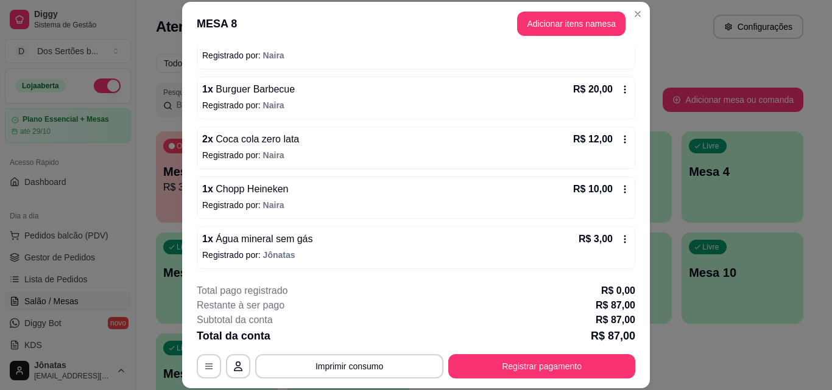
scroll to position [183, 0]
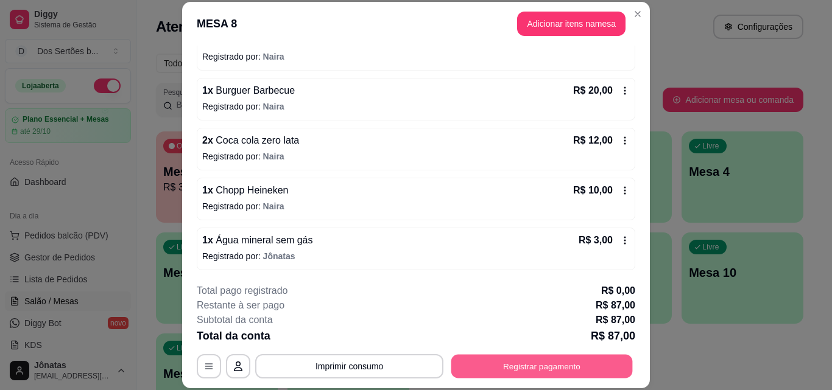
click at [513, 357] on button "Registrar pagamento" at bounding box center [541, 366] width 181 height 24
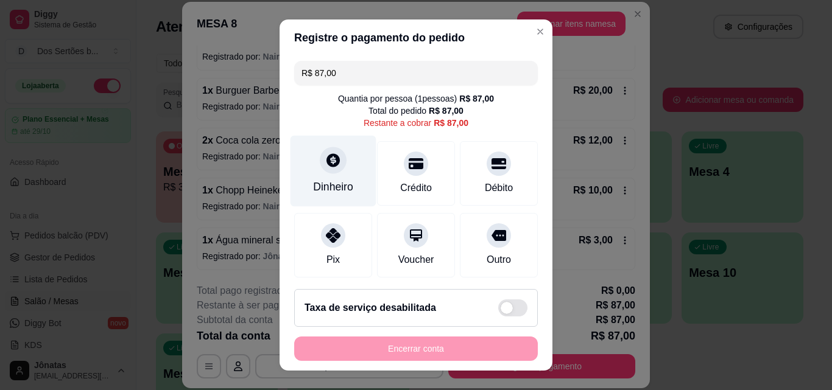
click at [322, 186] on div "Dinheiro" at bounding box center [333, 187] width 40 height 16
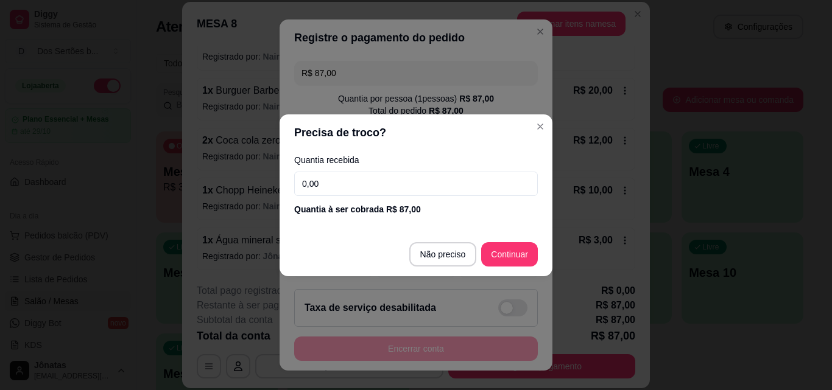
click at [335, 188] on input "0,00" at bounding box center [416, 184] width 244 height 24
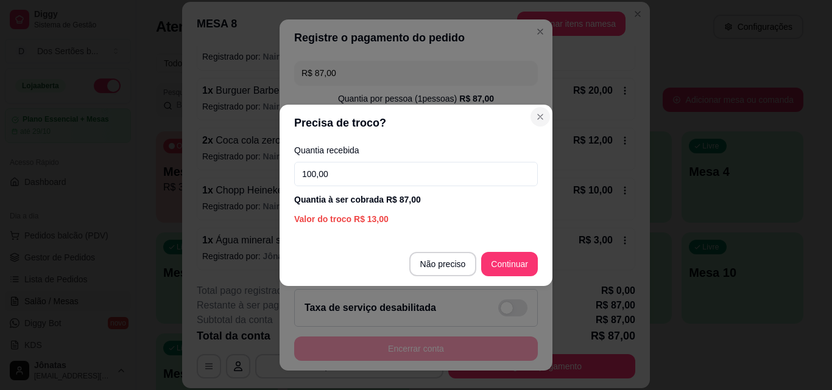
type input "100,00"
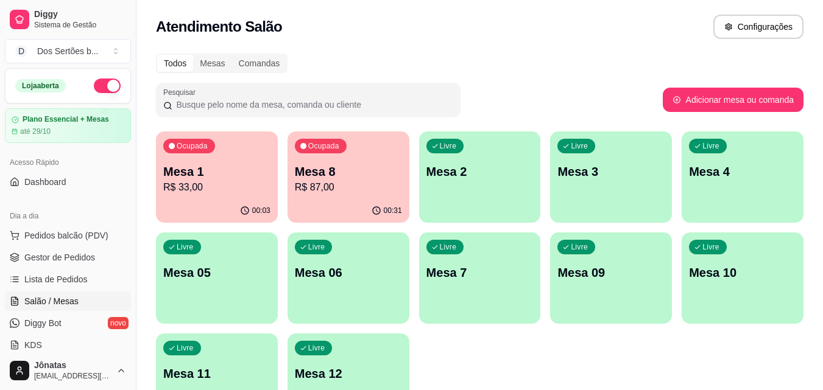
click at [82, 230] on span "Pedidos balcão (PDV)" at bounding box center [66, 236] width 84 height 12
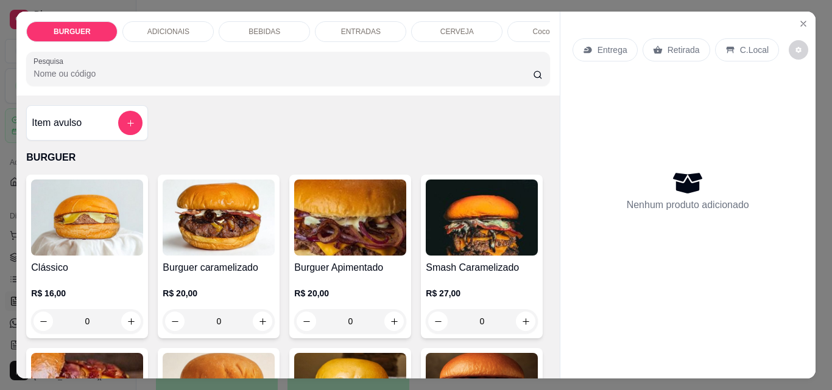
scroll to position [162, 0]
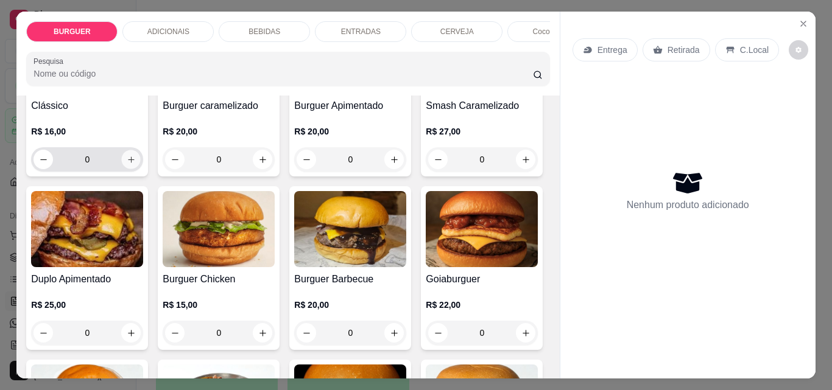
click at [127, 169] on button "increase-product-quantity" at bounding box center [131, 159] width 19 height 19
type input "1"
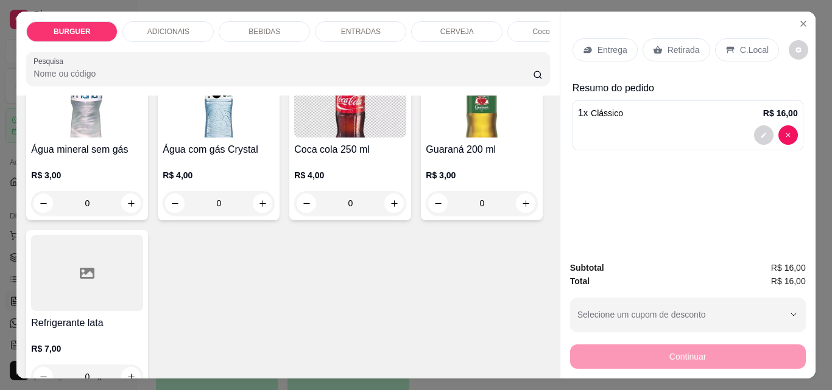
scroll to position [1571, 0]
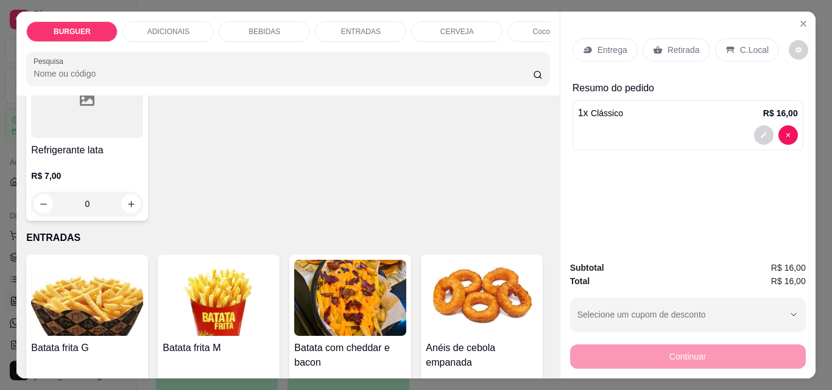
type input "1"
click at [740, 48] on p "C.Local" at bounding box center [754, 50] width 29 height 12
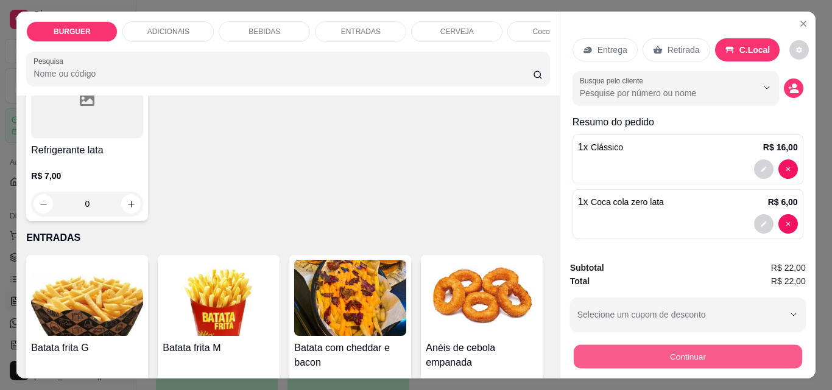
click at [630, 356] on button "Continuar" at bounding box center [687, 357] width 228 height 24
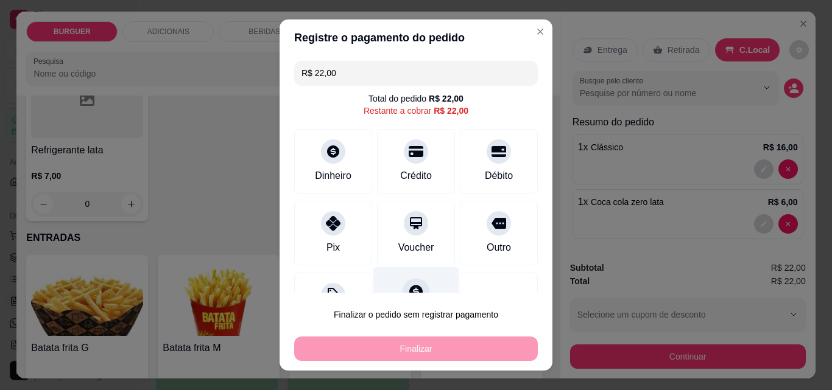
click at [415, 285] on div "Fiado" at bounding box center [416, 302] width 86 height 71
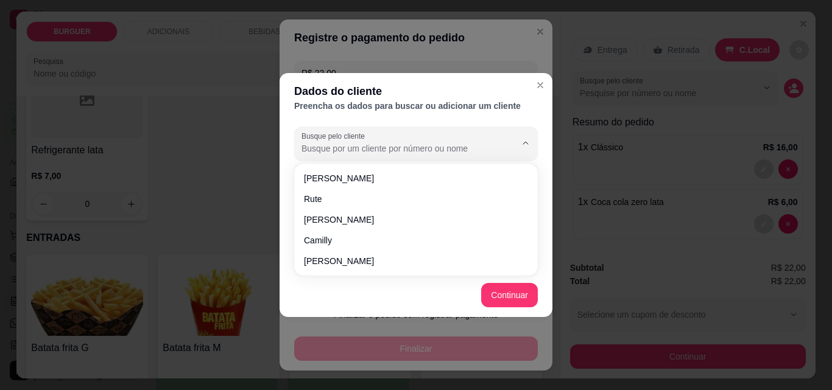
click at [322, 147] on input "Busque pelo cliente" at bounding box center [398, 149] width 195 height 12
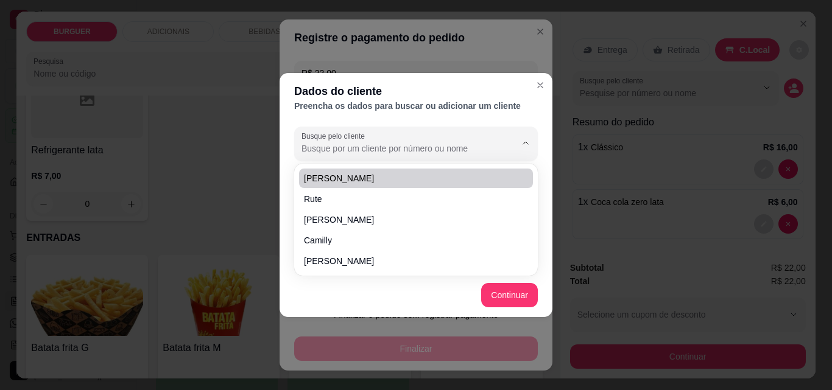
click at [294, 152] on div "Busque pelo cliente" at bounding box center [416, 144] width 248 height 34
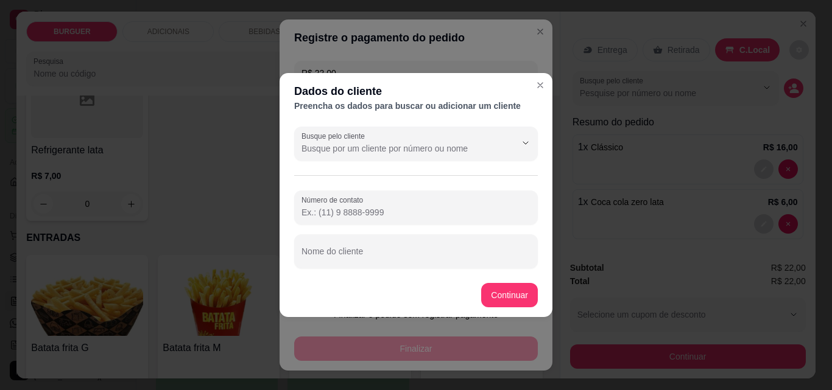
click at [315, 211] on input "Número de contato" at bounding box center [415, 212] width 229 height 12
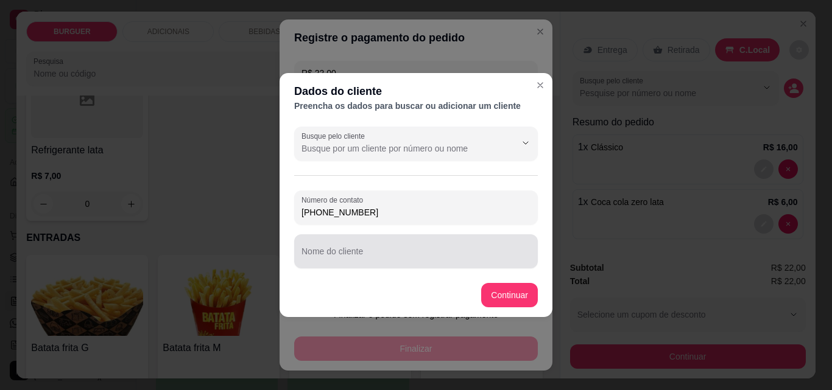
type input "(86) 99901-0648"
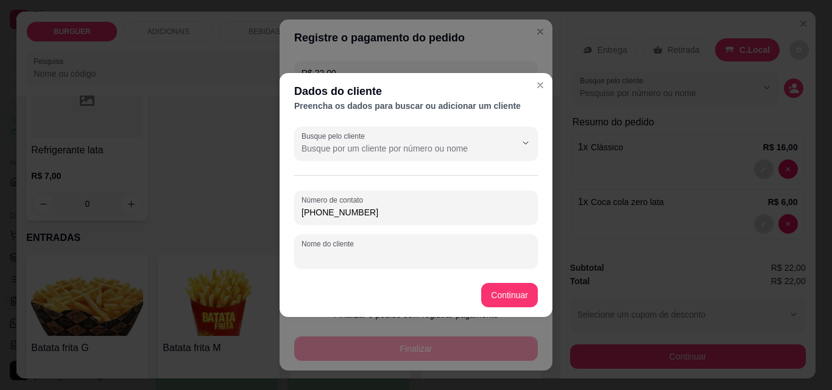
click at [311, 253] on input "Nome do cliente" at bounding box center [415, 256] width 229 height 12
type input "Fran"
type input "R$ 0,00"
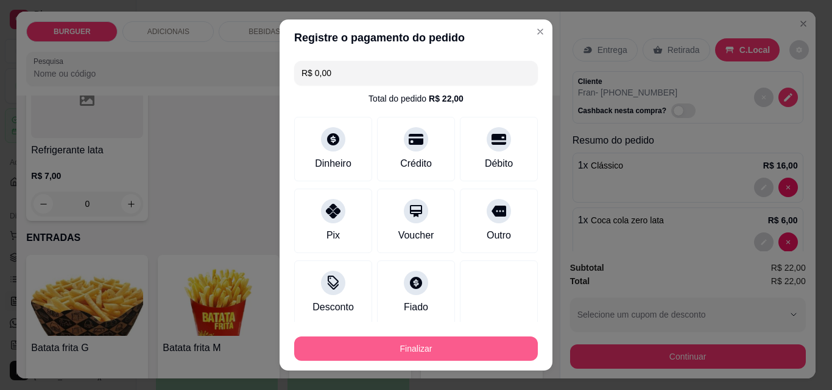
click at [453, 348] on button "Finalizar" at bounding box center [416, 349] width 244 height 24
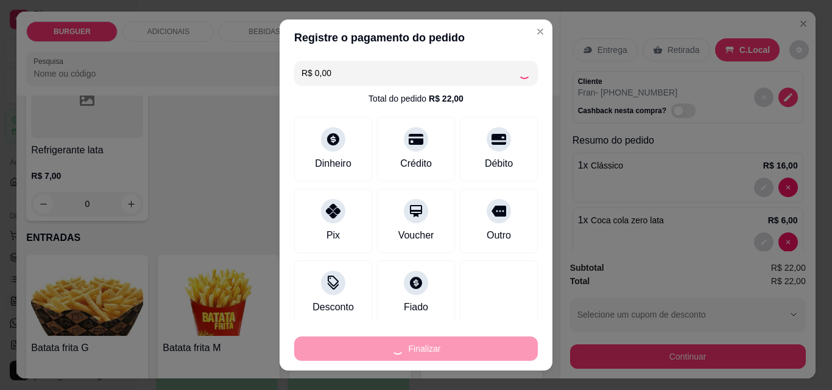
type input "0"
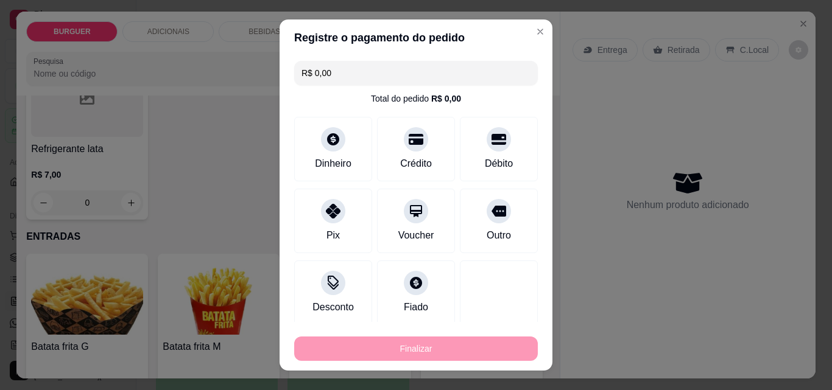
type input "-R$ 22,00"
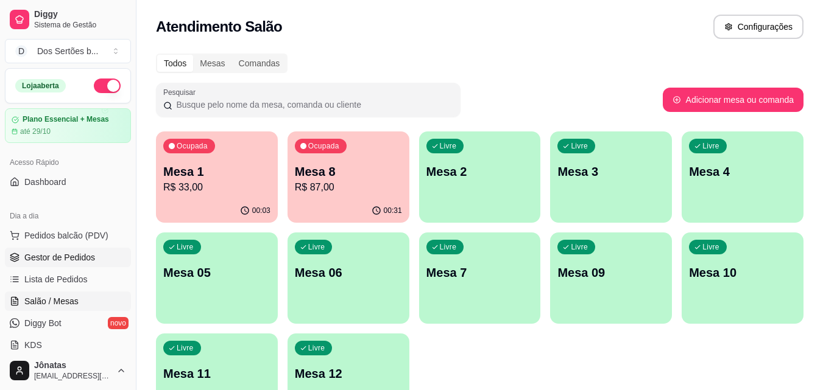
click at [30, 261] on span "Gestor de Pedidos" at bounding box center [59, 258] width 71 height 12
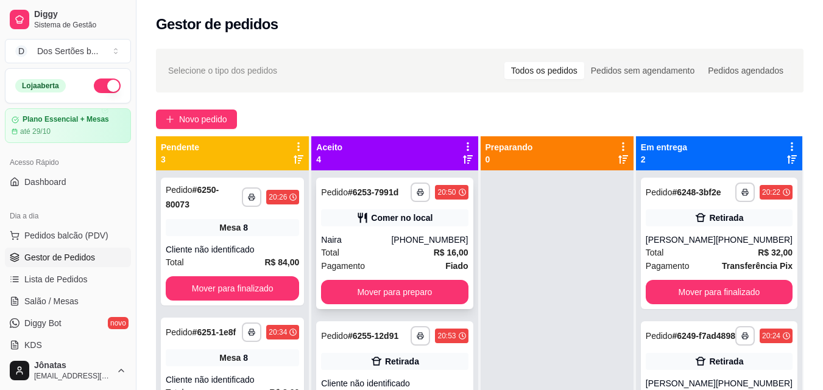
click at [375, 217] on div "**********" at bounding box center [394, 244] width 157 height 132
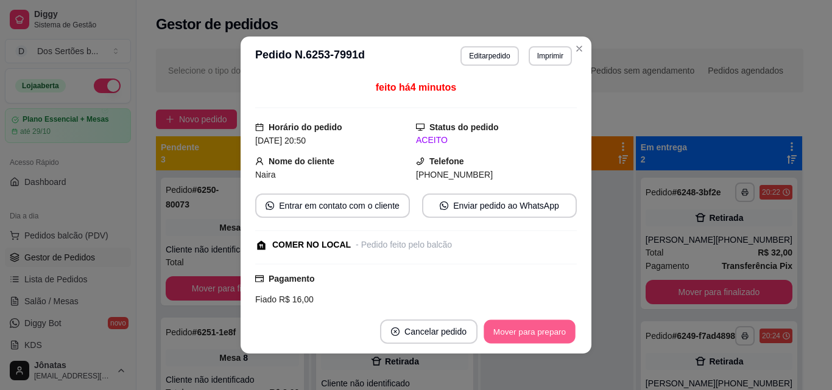
click at [526, 326] on button "Mover para preparo" at bounding box center [529, 332] width 91 height 24
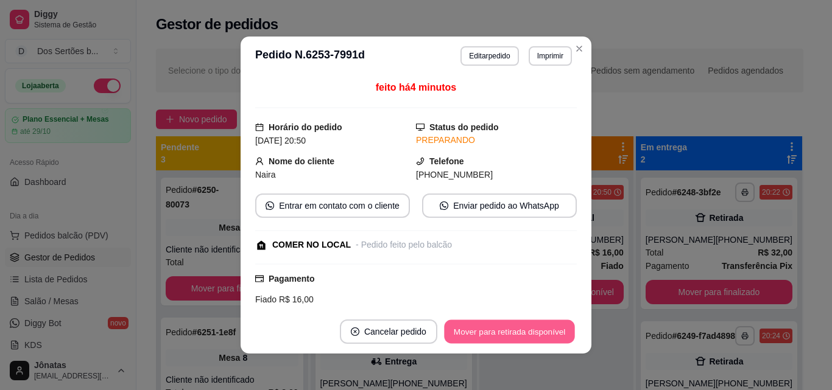
click at [525, 327] on button "Mover para retirada disponível" at bounding box center [509, 332] width 130 height 24
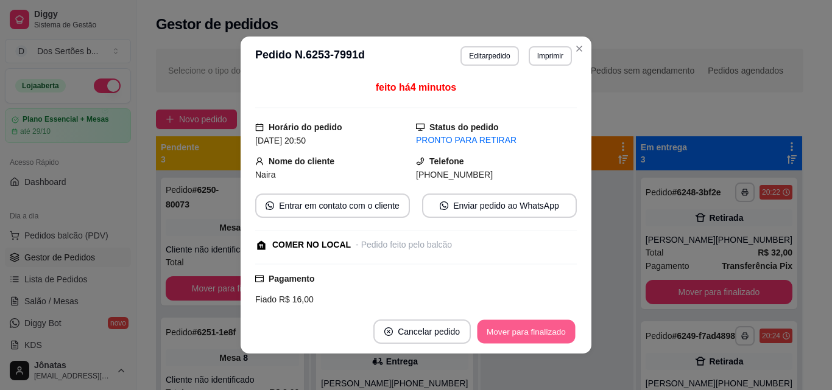
click at [542, 329] on button "Mover para finalizado" at bounding box center [526, 332] width 98 height 24
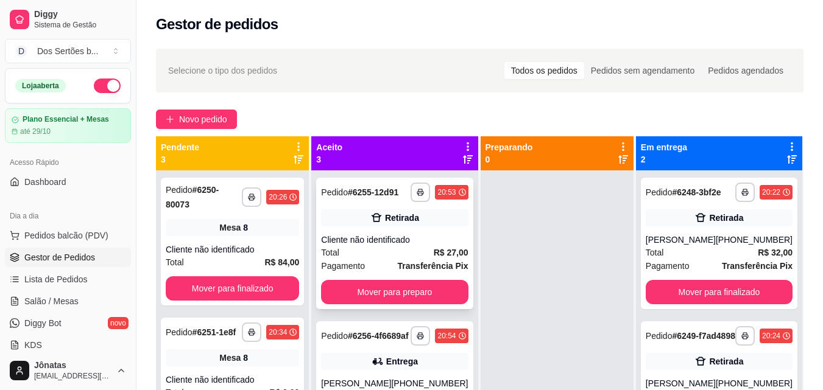
click at [390, 259] on div "Total R$ 27,00" at bounding box center [394, 252] width 147 height 13
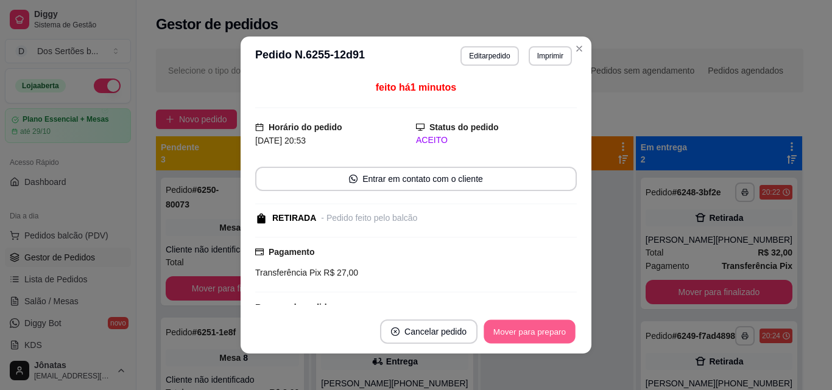
click at [515, 328] on button "Mover para preparo" at bounding box center [529, 332] width 91 height 24
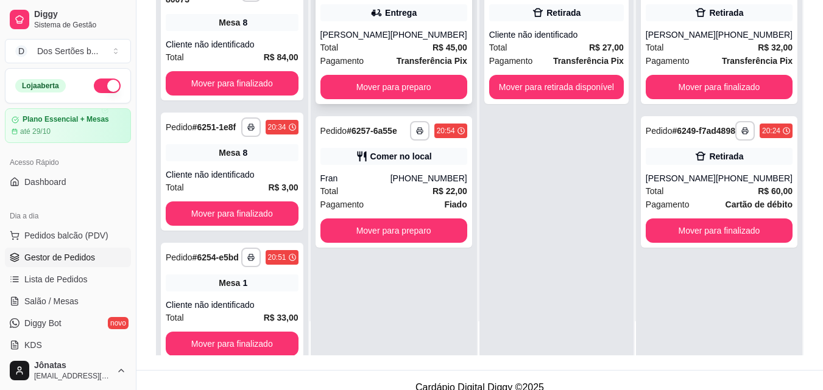
scroll to position [186, 0]
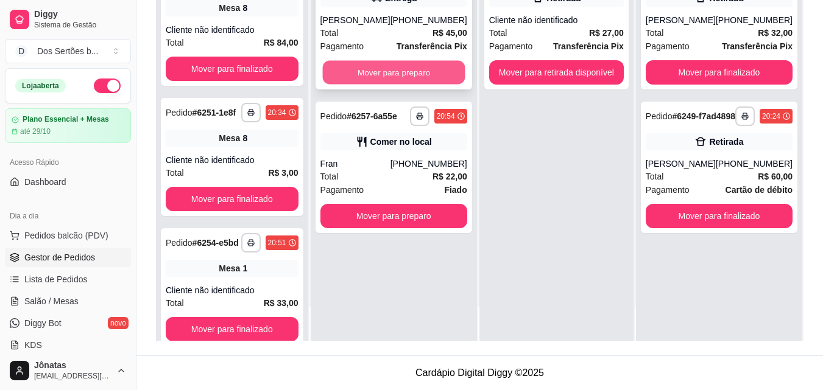
click at [387, 80] on button "Mover para preparo" at bounding box center [393, 73] width 143 height 24
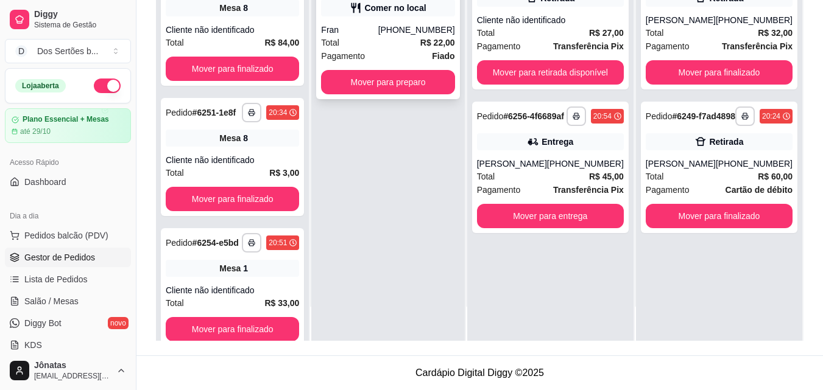
click at [387, 36] on div "Total R$ 22,00" at bounding box center [387, 42] width 133 height 13
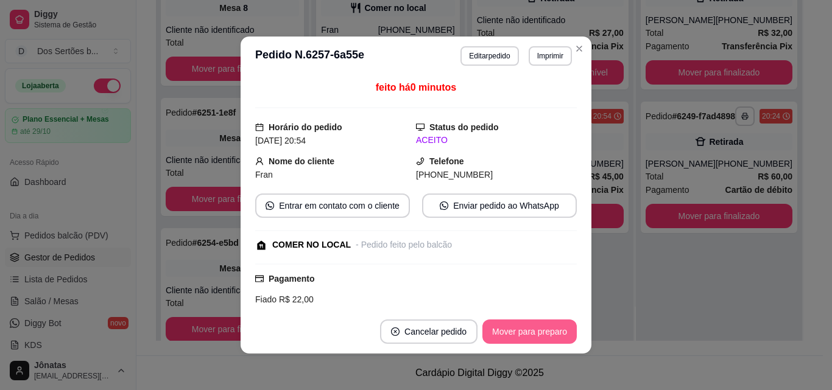
click at [516, 329] on button "Mover para preparo" at bounding box center [529, 332] width 94 height 24
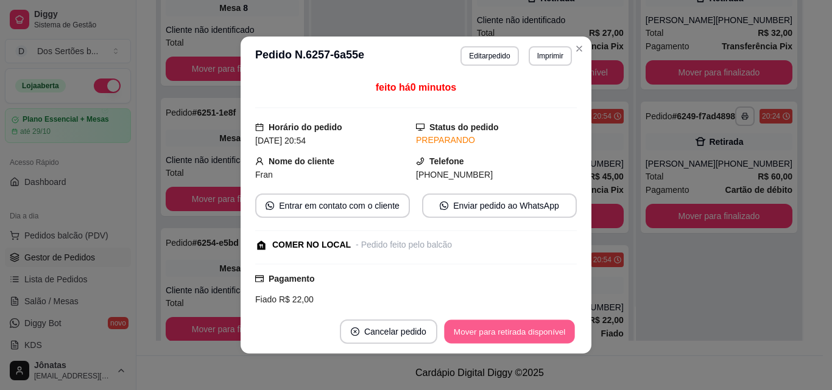
click at [515, 329] on button "Mover para retirada disponível" at bounding box center [509, 332] width 130 height 24
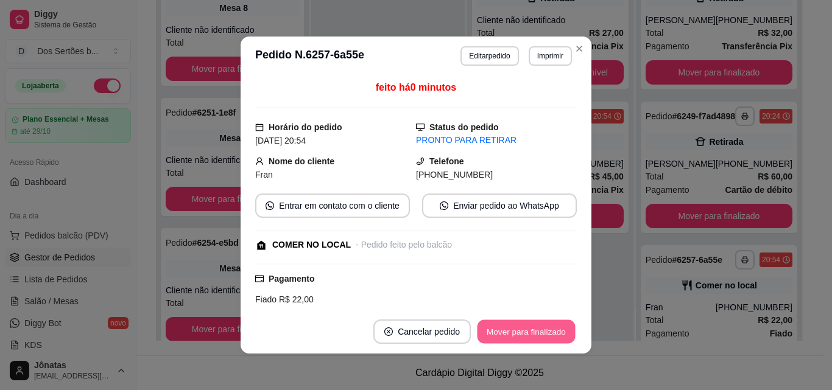
click at [515, 331] on button "Mover para finalizado" at bounding box center [526, 332] width 98 height 24
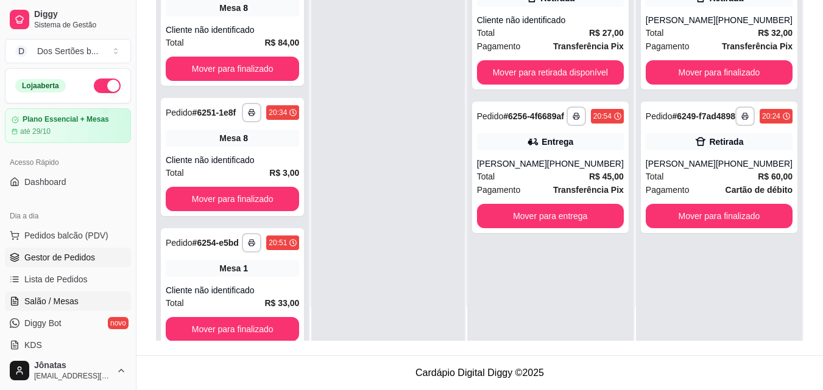
click at [78, 302] on link "Salão / Mesas" at bounding box center [68, 301] width 126 height 19
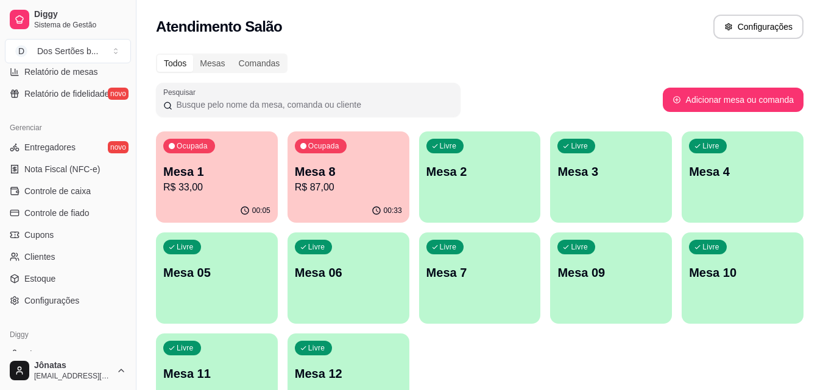
scroll to position [486, 0]
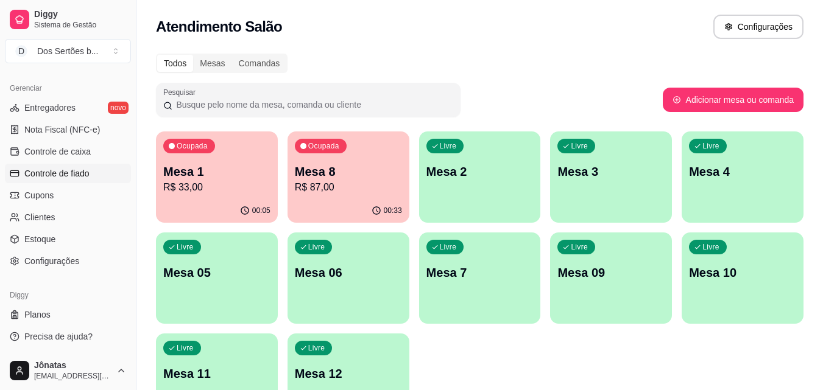
click at [52, 172] on span "Controle de fiado" at bounding box center [56, 173] width 65 height 12
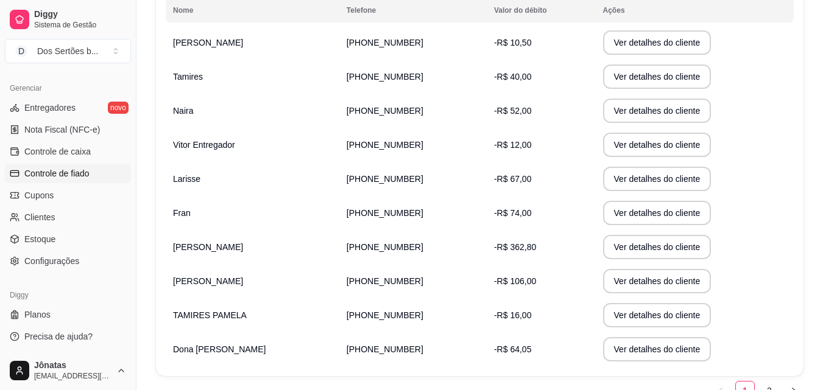
scroll to position [230, 0]
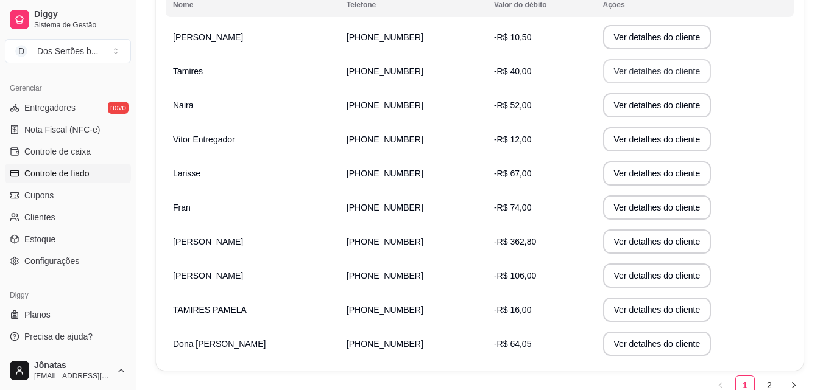
click at [603, 71] on button "Ver detalhes do cliente" at bounding box center [657, 71] width 108 height 24
click at [610, 104] on button "Ver detalhes do cliente" at bounding box center [656, 106] width 105 height 24
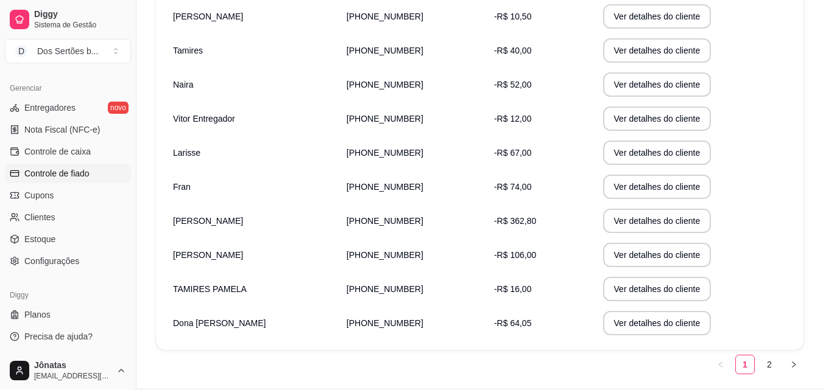
scroll to position [284, 0]
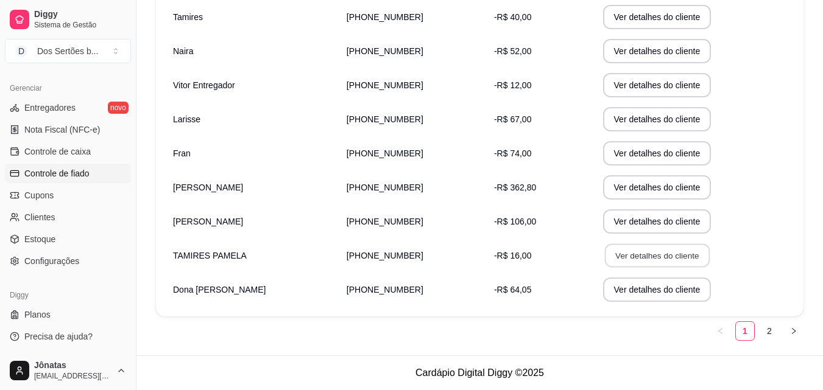
click at [639, 256] on button "Ver detalhes do cliente" at bounding box center [656, 256] width 105 height 24
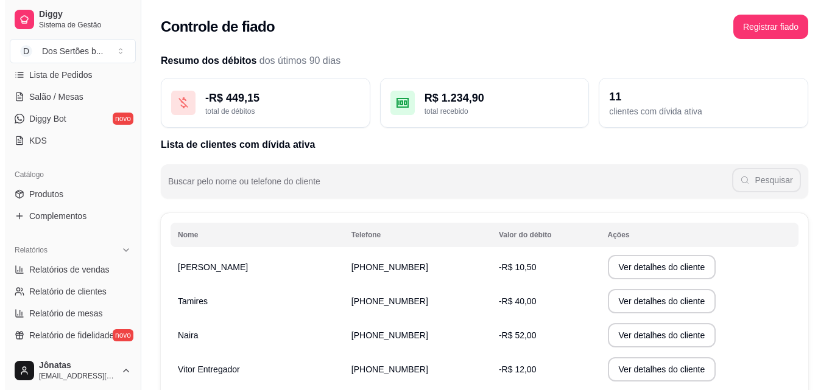
scroll to position [0, 0]
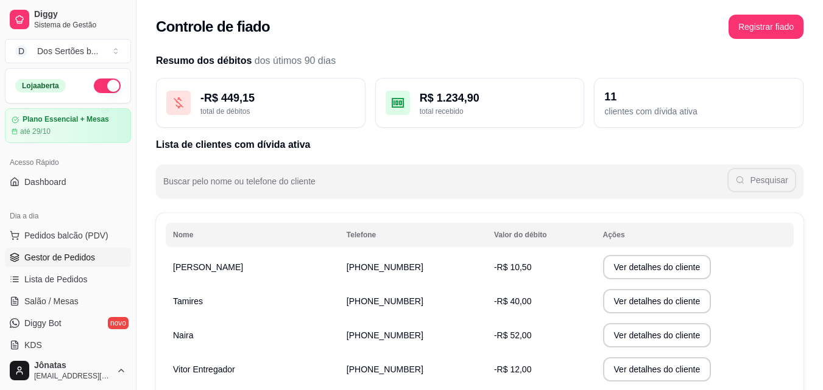
click at [33, 255] on span "Gestor de Pedidos" at bounding box center [59, 258] width 71 height 12
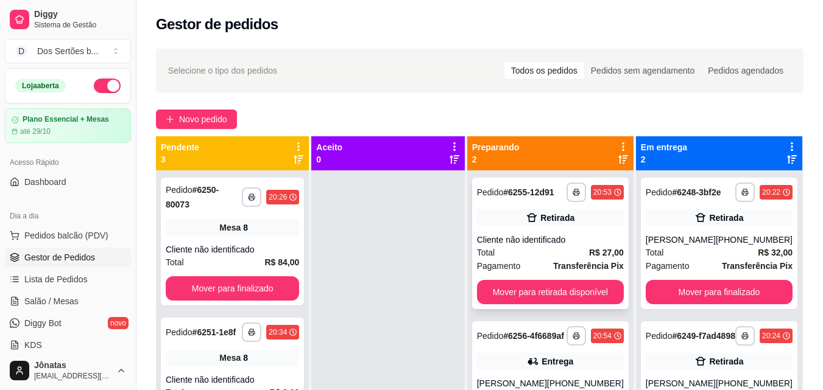
click at [524, 257] on div "Total R$ 27,00" at bounding box center [550, 252] width 147 height 13
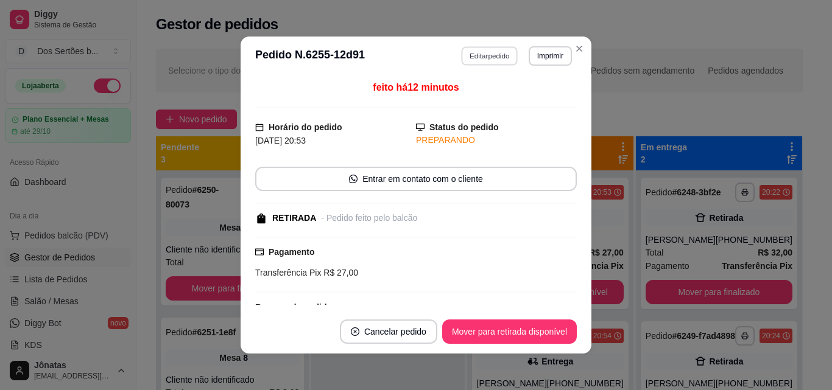
click at [479, 48] on button "Editar pedido" at bounding box center [490, 55] width 57 height 19
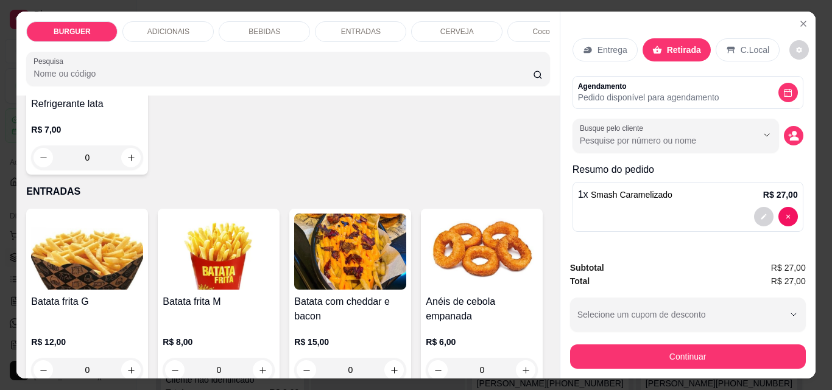
scroll to position [1793, 0]
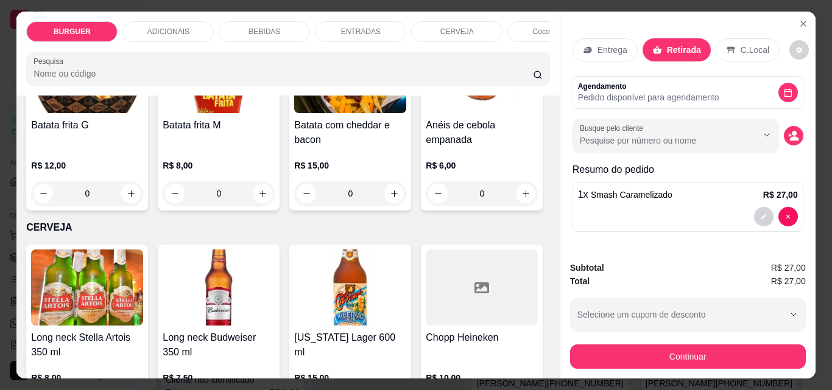
type input "1"
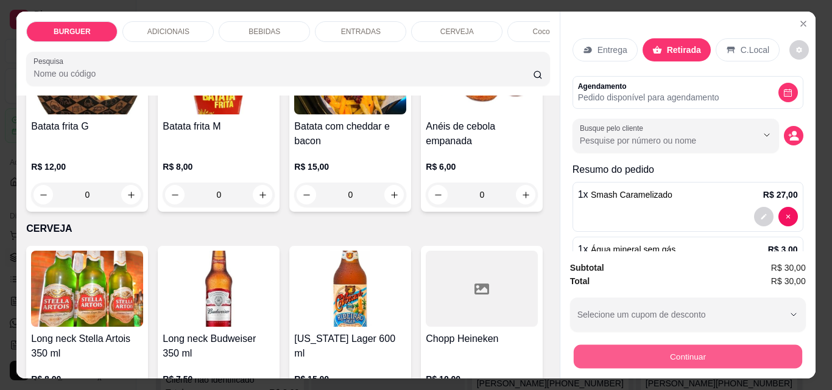
click at [616, 350] on button "Continuar" at bounding box center [687, 357] width 228 height 24
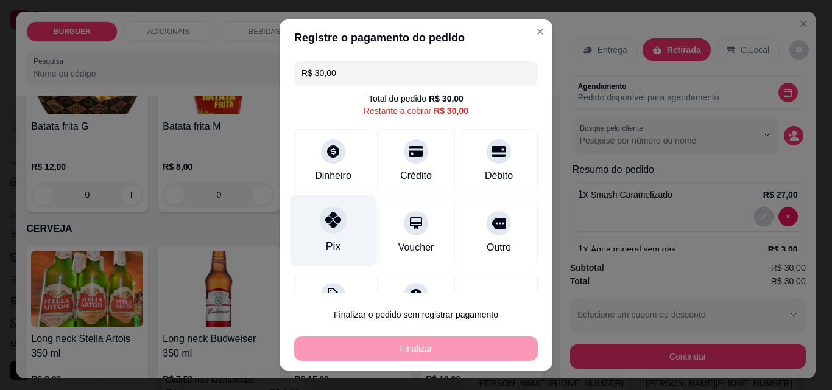
click at [328, 224] on icon at bounding box center [333, 220] width 16 height 16
type input "R$ 0,00"
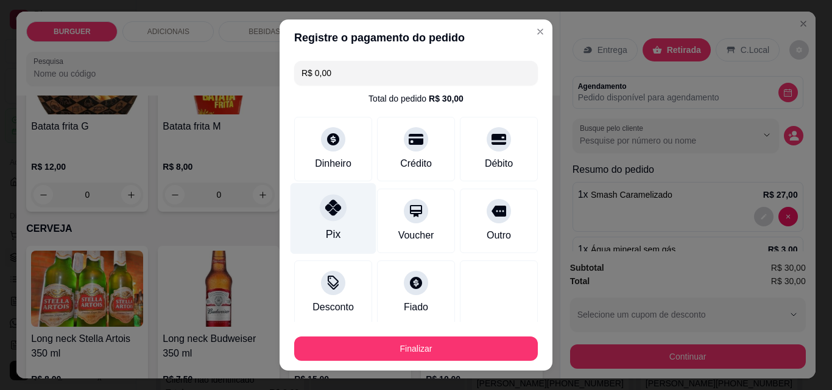
scroll to position [71, 0]
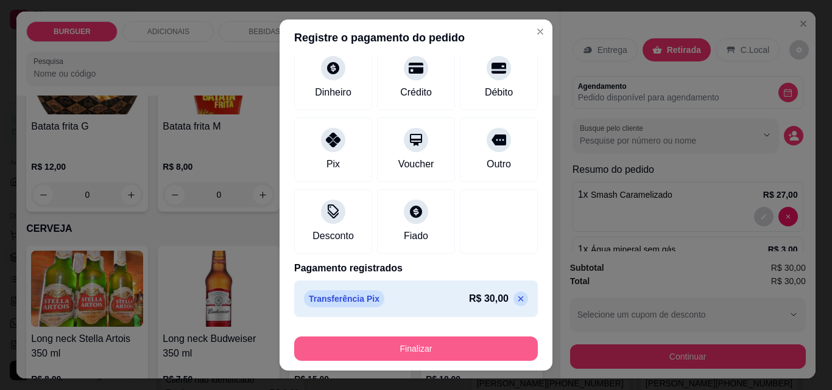
click at [385, 350] on button "Finalizar" at bounding box center [416, 349] width 244 height 24
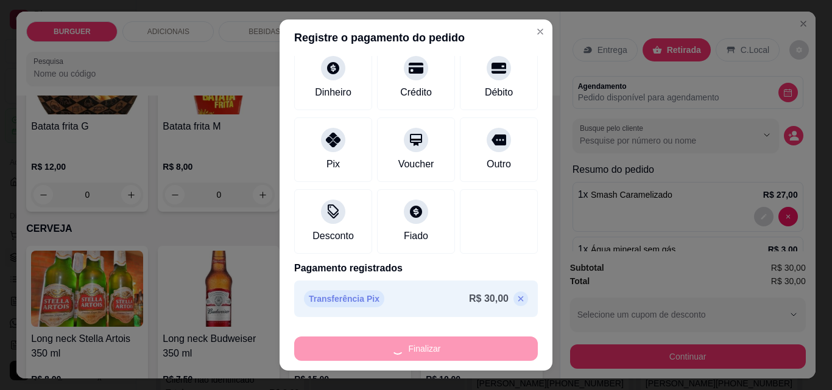
type input "0"
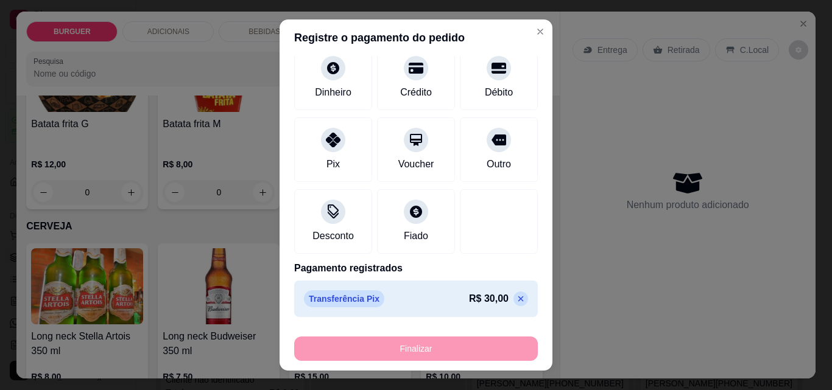
type input "-R$ 30,00"
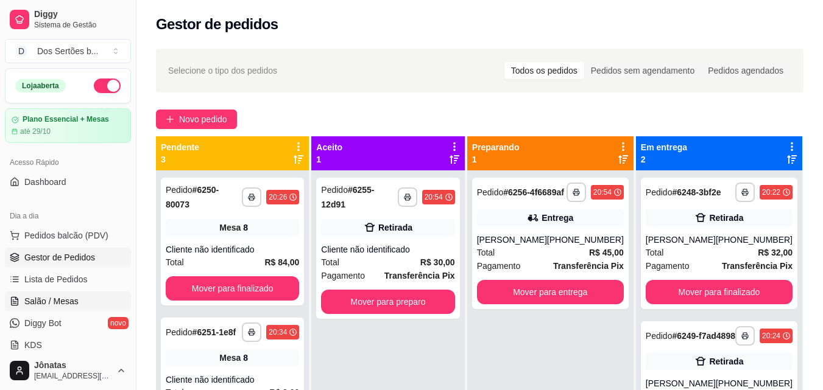
click at [97, 305] on link "Salão / Mesas" at bounding box center [68, 301] width 126 height 19
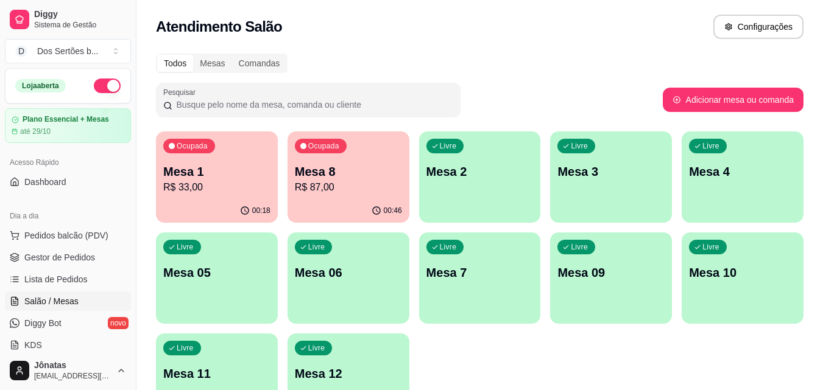
click at [250, 192] on p "R$ 33,00" at bounding box center [216, 187] width 107 height 15
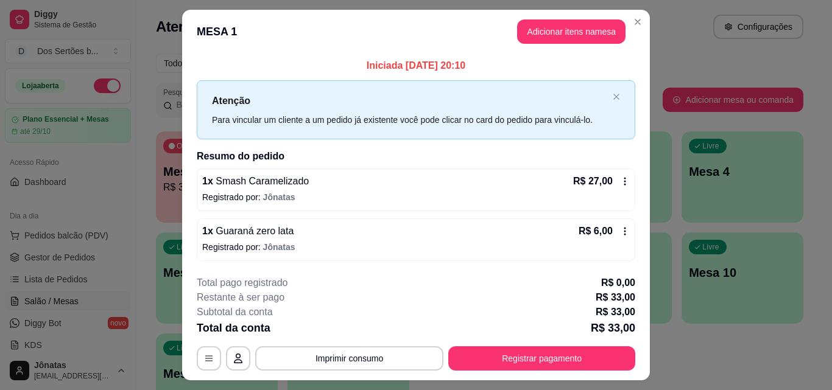
scroll to position [29, 0]
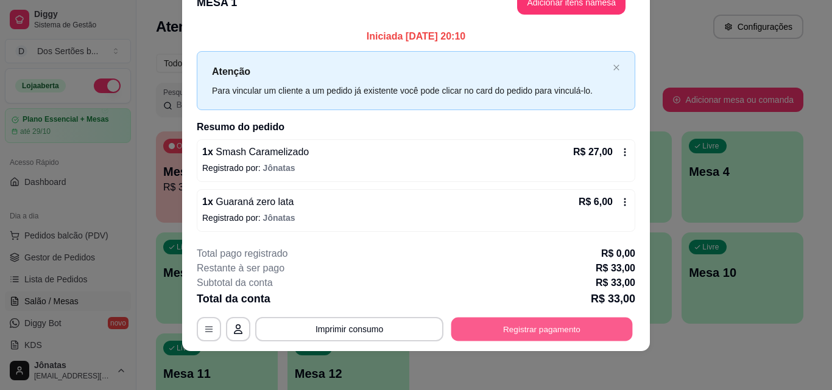
click at [522, 330] on button "Registrar pagamento" at bounding box center [541, 330] width 181 height 24
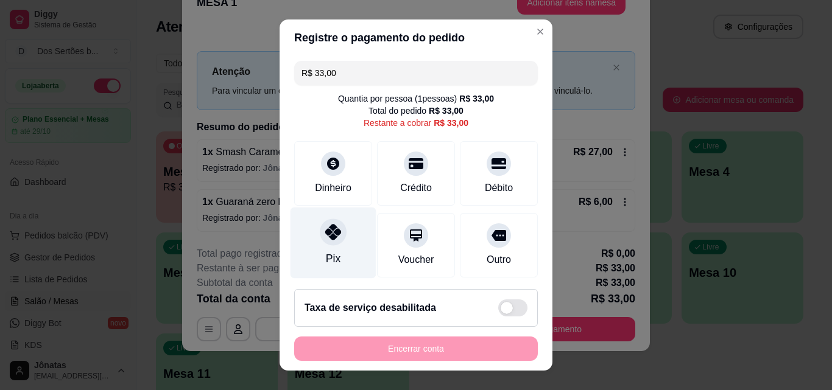
click at [327, 222] on div at bounding box center [333, 232] width 27 height 27
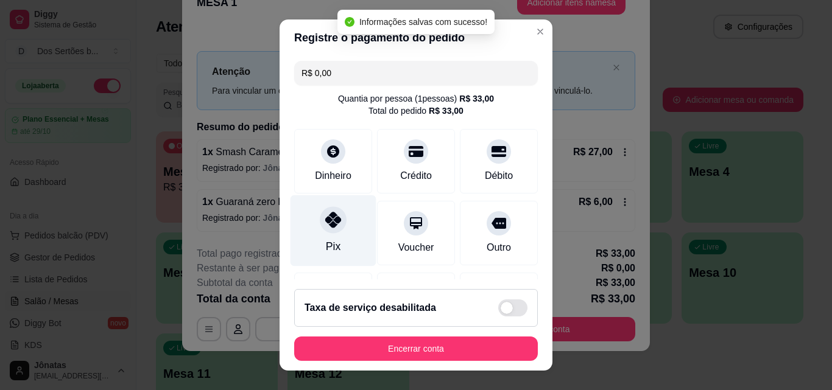
type input "R$ 0,00"
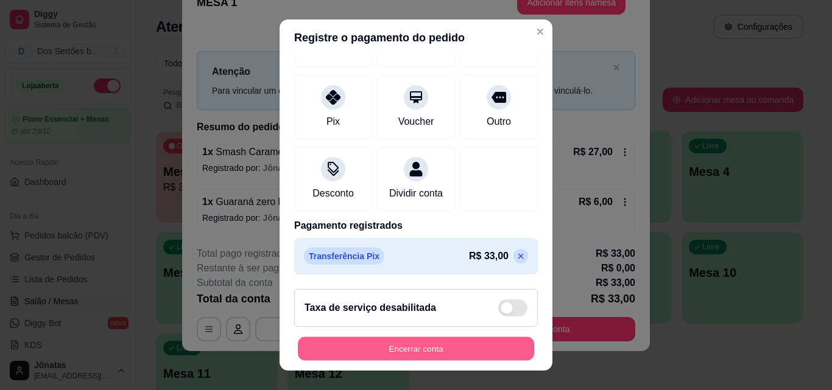
click at [379, 347] on button "Encerrar conta" at bounding box center [416, 349] width 236 height 24
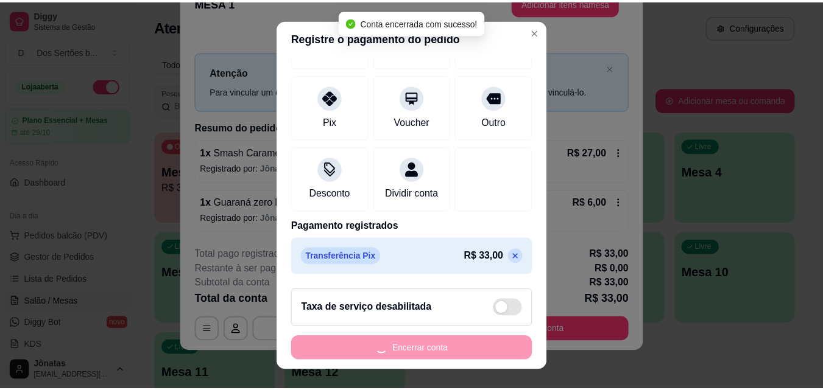
scroll to position [0, 0]
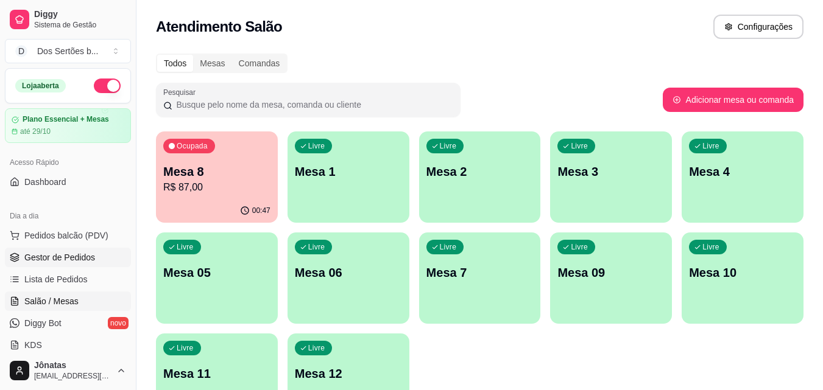
click at [58, 252] on span "Gestor de Pedidos" at bounding box center [59, 258] width 71 height 12
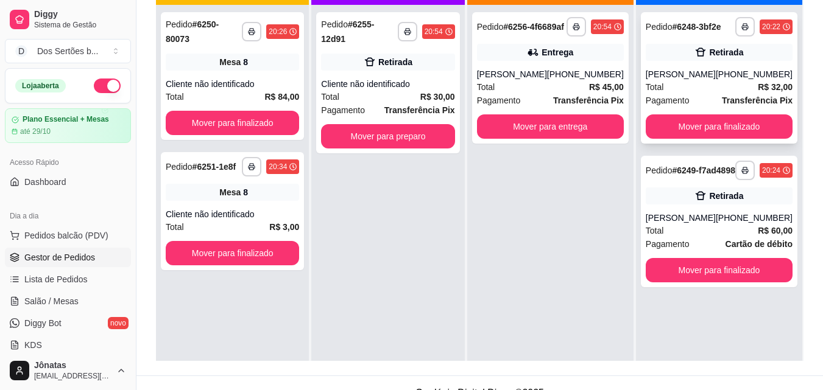
click at [729, 93] on div "Total R$ 32,00" at bounding box center [719, 86] width 147 height 13
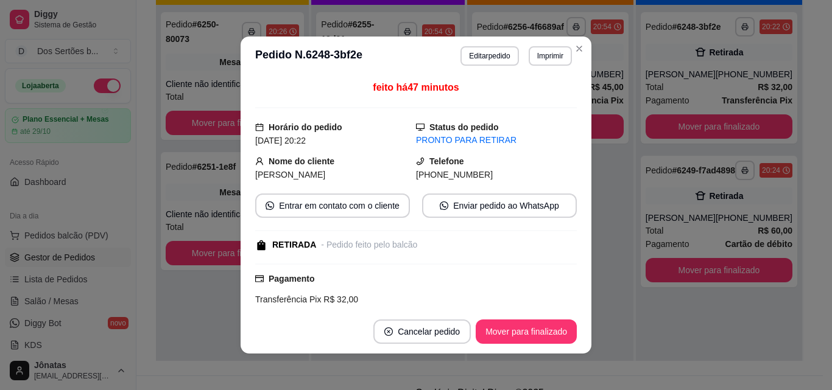
scroll to position [224, 0]
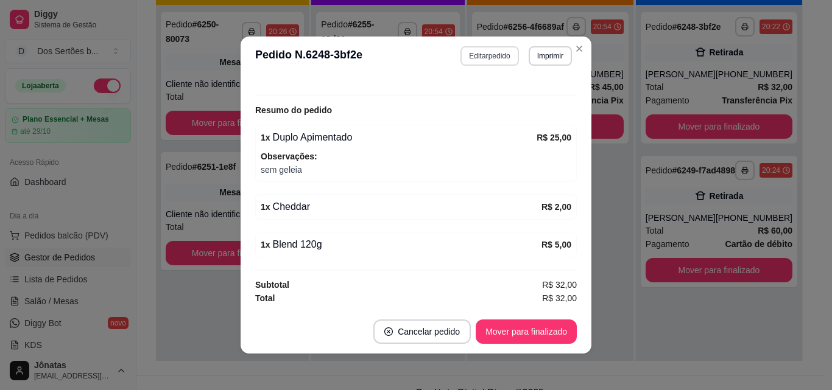
click at [471, 57] on button "Editar pedido" at bounding box center [489, 55] width 58 height 19
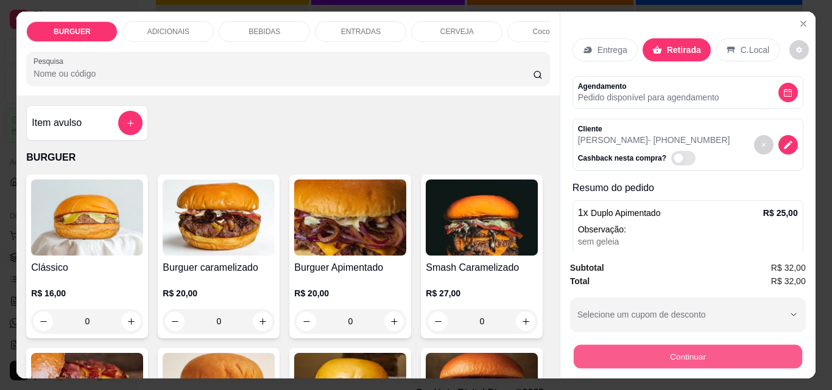
click at [646, 355] on button "Continuar" at bounding box center [687, 357] width 228 height 24
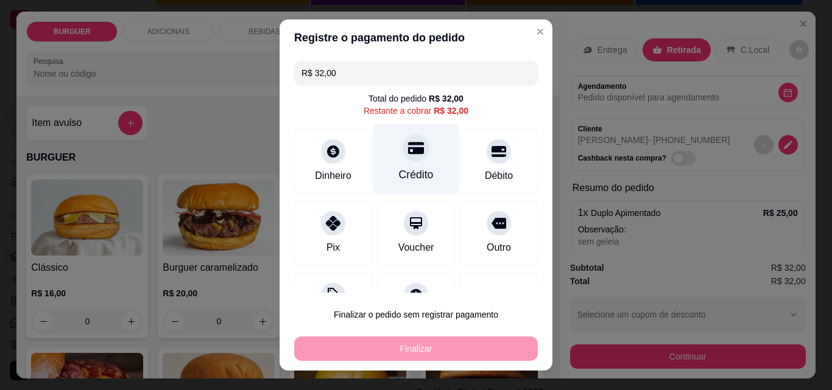
click at [418, 155] on div "Crédito" at bounding box center [416, 159] width 86 height 71
type input "R$ 0,00"
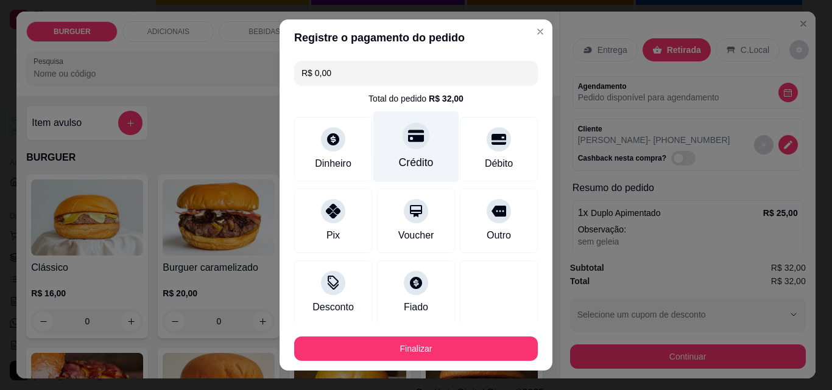
scroll to position [71, 0]
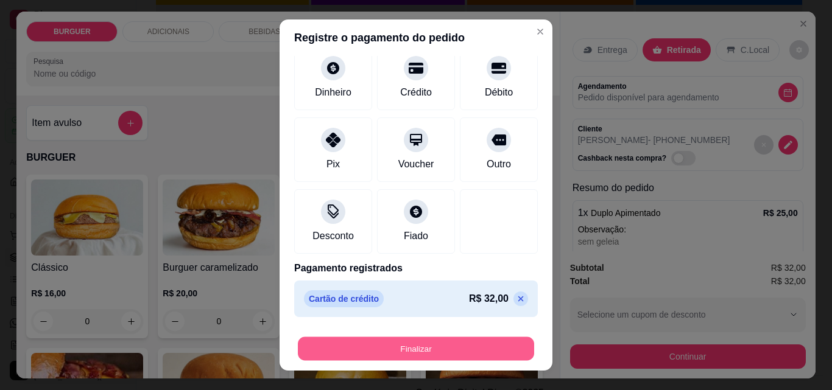
click at [457, 345] on button "Finalizar" at bounding box center [416, 349] width 236 height 24
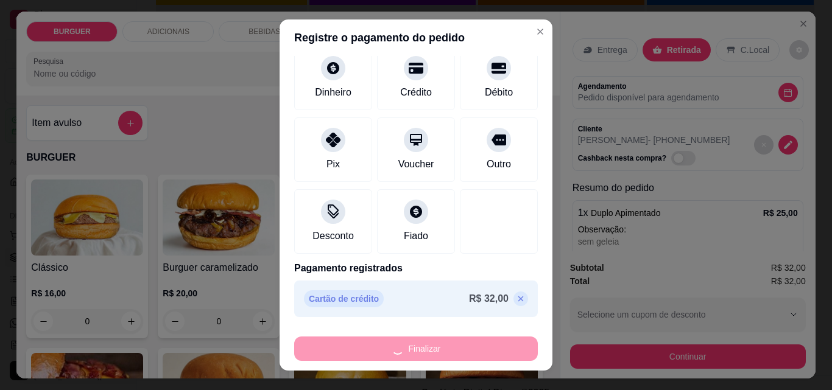
type input "0"
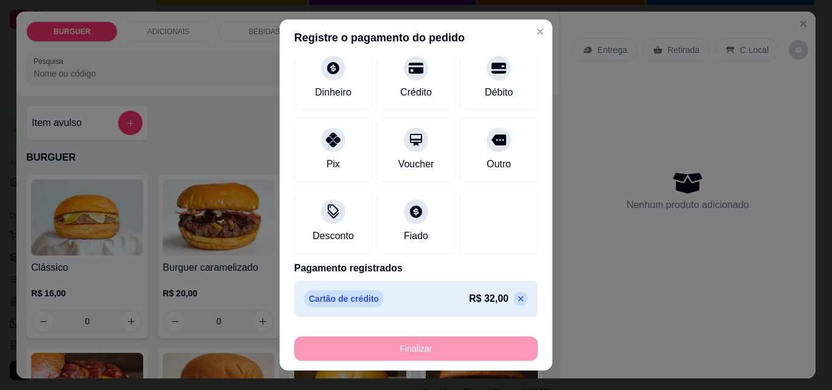
type input "-R$ 32,00"
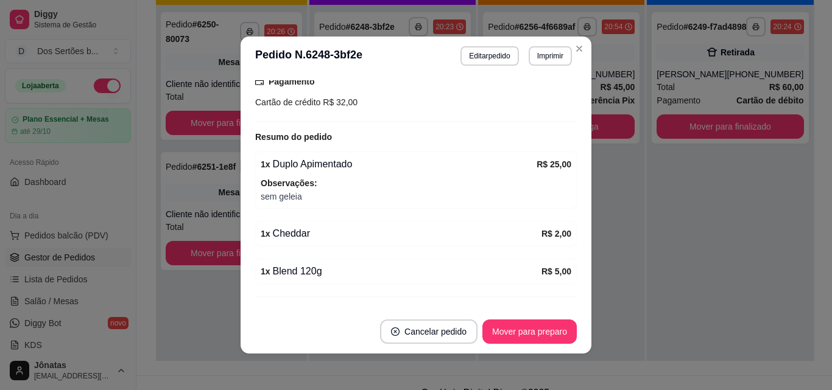
scroll to position [251, 0]
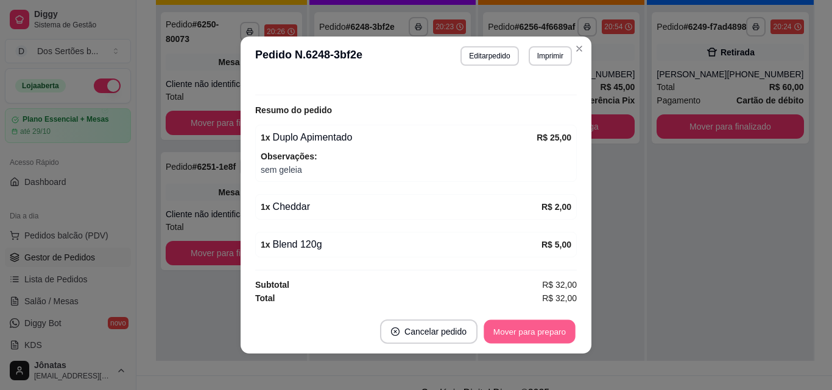
click at [524, 327] on button "Mover para preparo" at bounding box center [529, 332] width 91 height 24
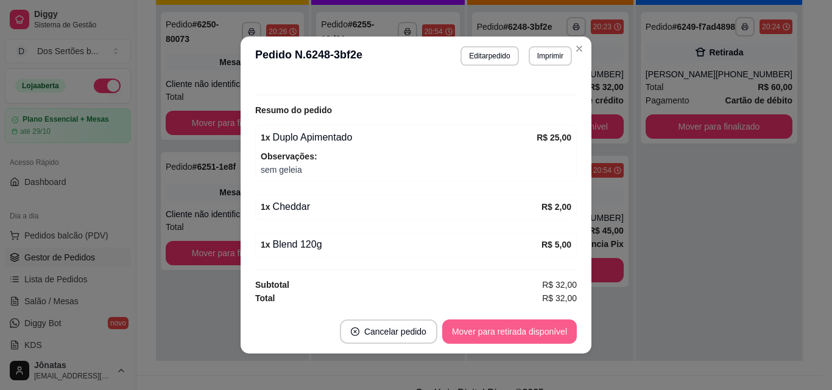
click at [524, 326] on button "Mover para retirada disponível" at bounding box center [509, 332] width 135 height 24
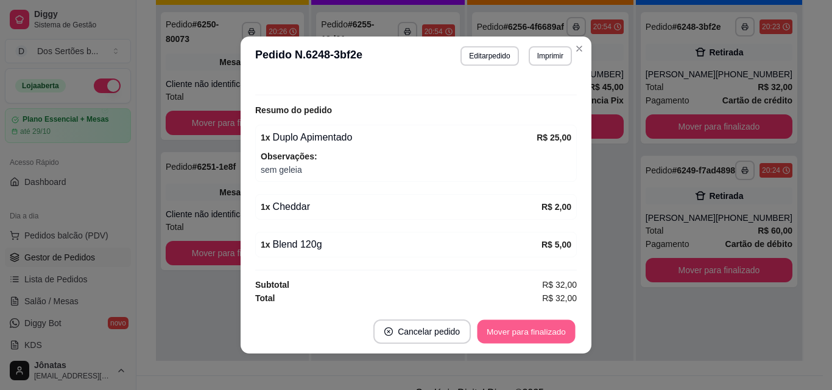
click at [524, 326] on button "Mover para finalizado" at bounding box center [526, 332] width 98 height 24
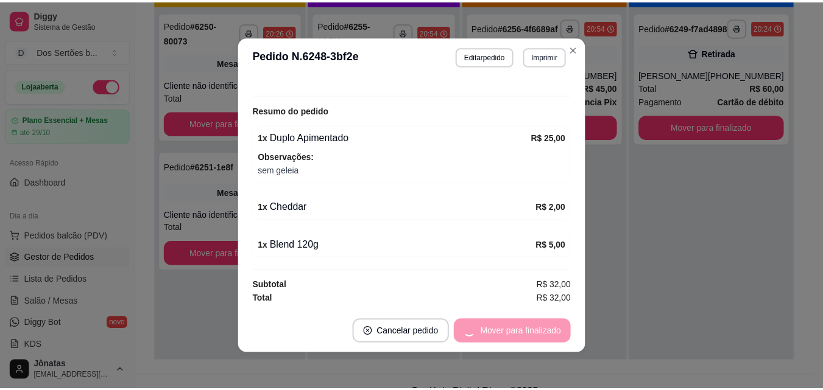
scroll to position [211, 0]
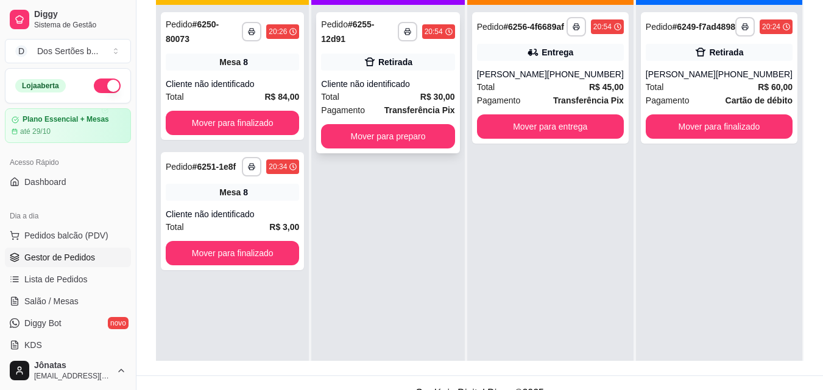
click at [373, 80] on div "Cliente não identificado" at bounding box center [387, 84] width 133 height 12
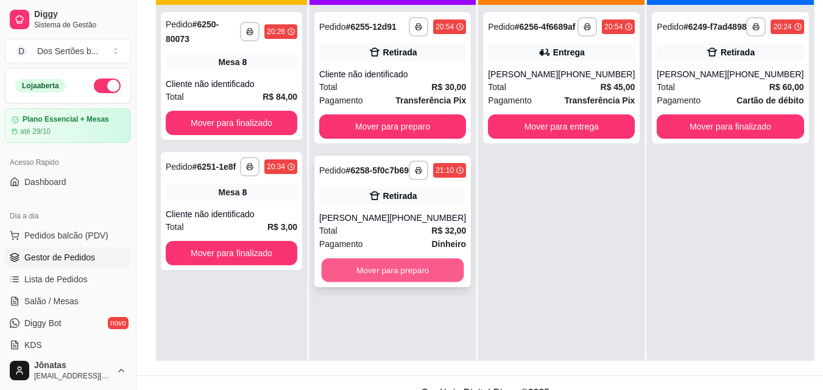
click at [383, 273] on button "Mover para preparo" at bounding box center [393, 271] width 143 height 24
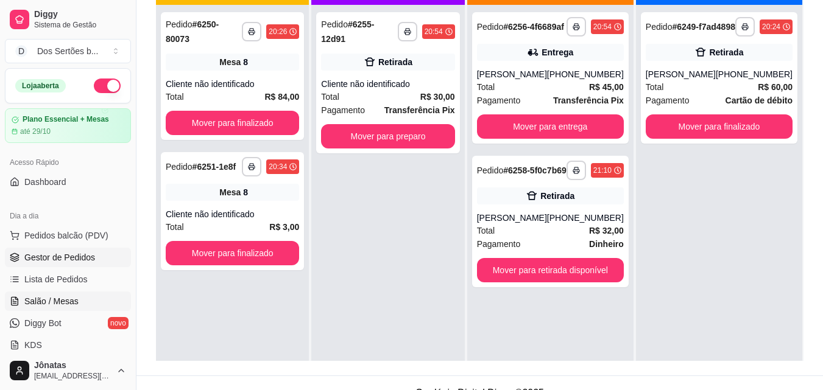
click at [57, 301] on span "Salão / Mesas" at bounding box center [51, 301] width 54 height 12
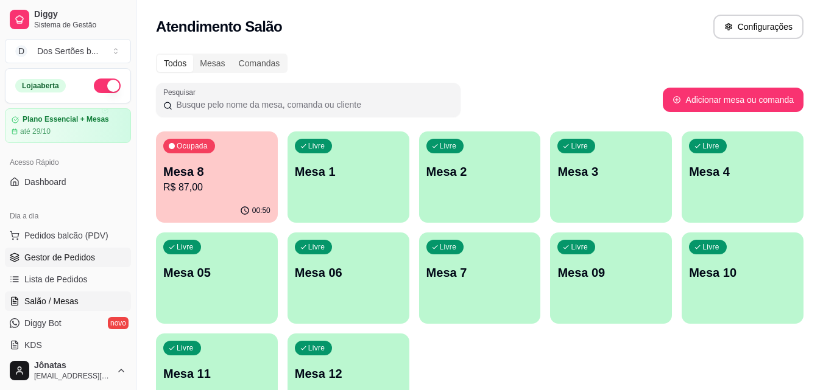
click at [81, 258] on span "Gestor de Pedidos" at bounding box center [59, 258] width 71 height 12
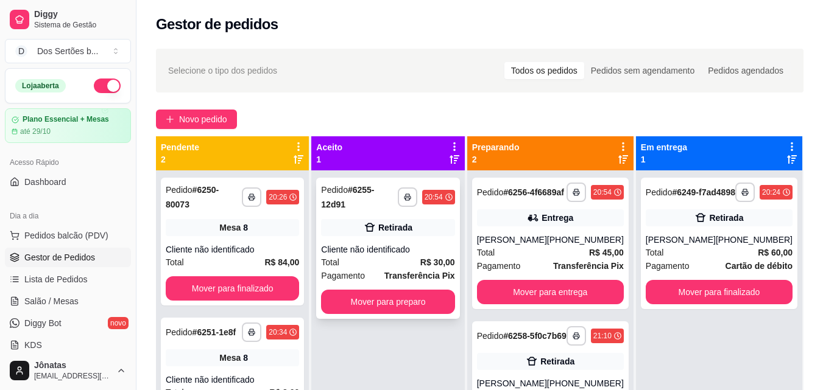
click at [405, 222] on div "Retirada" at bounding box center [395, 228] width 34 height 12
click at [59, 301] on span "Salão / Mesas" at bounding box center [51, 301] width 54 height 12
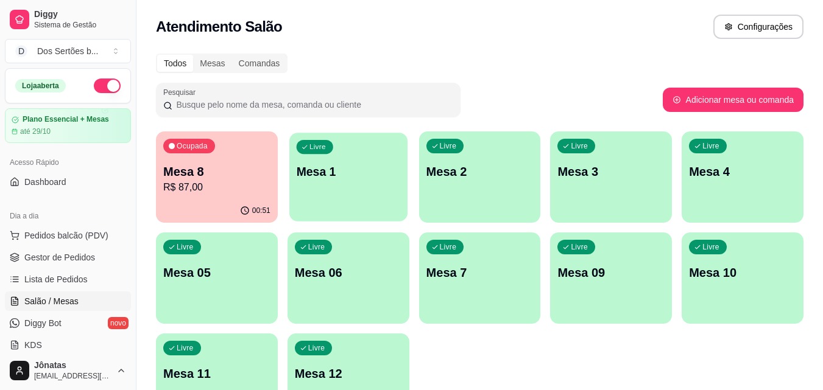
click at [332, 153] on div "Livre Mesa 1" at bounding box center [348, 170] width 118 height 74
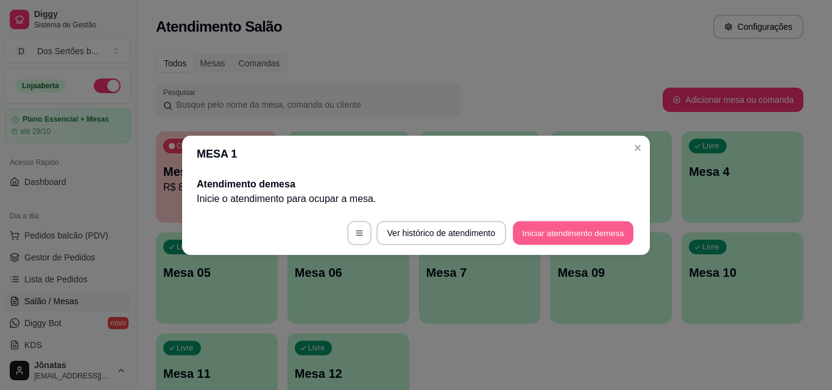
click at [546, 233] on button "Iniciar atendimento de mesa" at bounding box center [573, 233] width 121 height 24
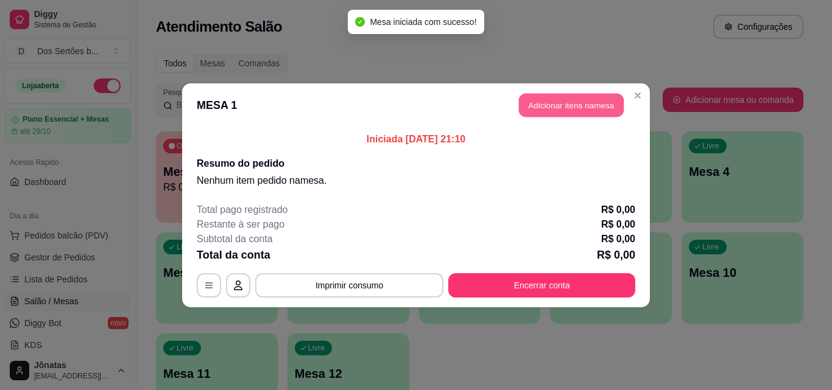
click at [547, 99] on button "Adicionar itens na mesa" at bounding box center [571, 105] width 105 height 24
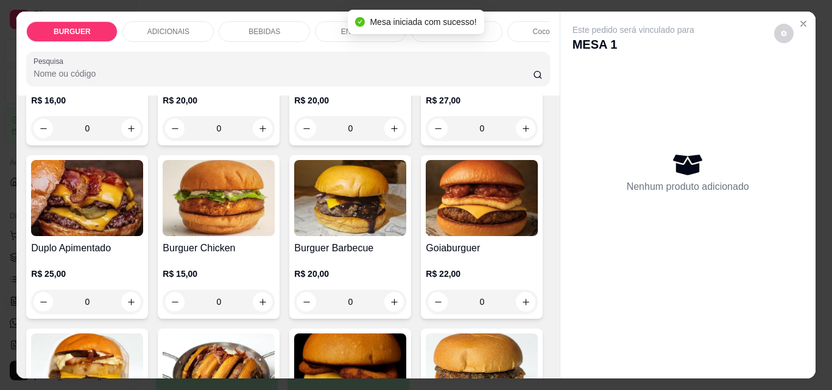
scroll to position [334, 0]
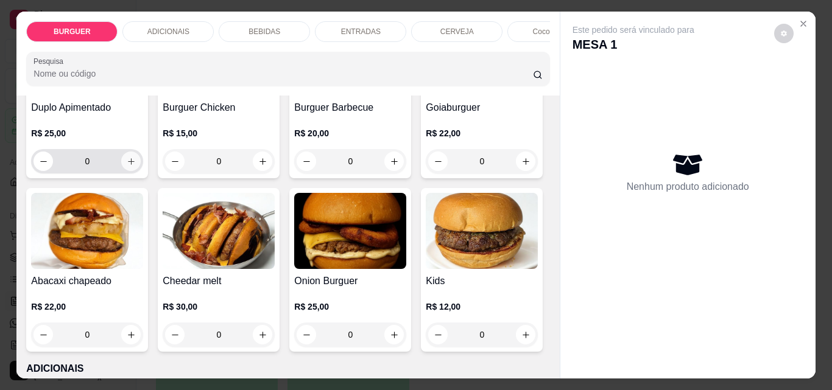
click at [136, 166] on icon "increase-product-quantity" at bounding box center [131, 161] width 9 height 9
type input "1"
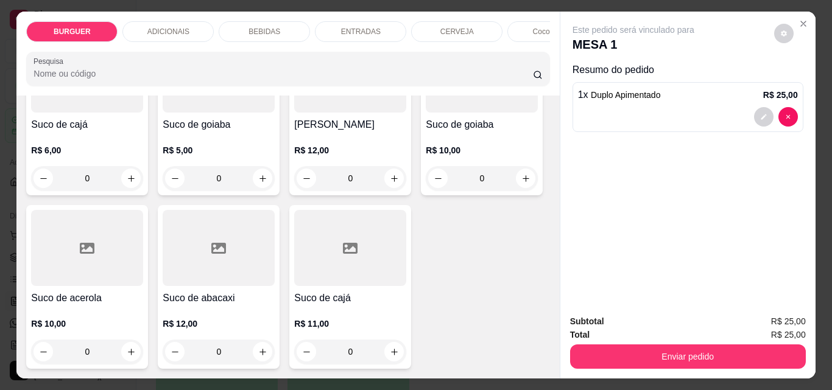
scroll to position [3451, 0]
click at [128, 8] on icon "increase-product-quantity" at bounding box center [131, 5] width 6 height 6
type input "1"
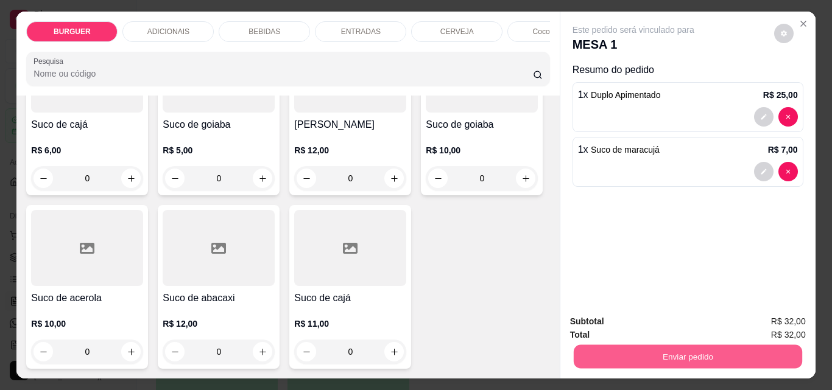
click at [669, 348] on button "Enviar pedido" at bounding box center [687, 357] width 228 height 24
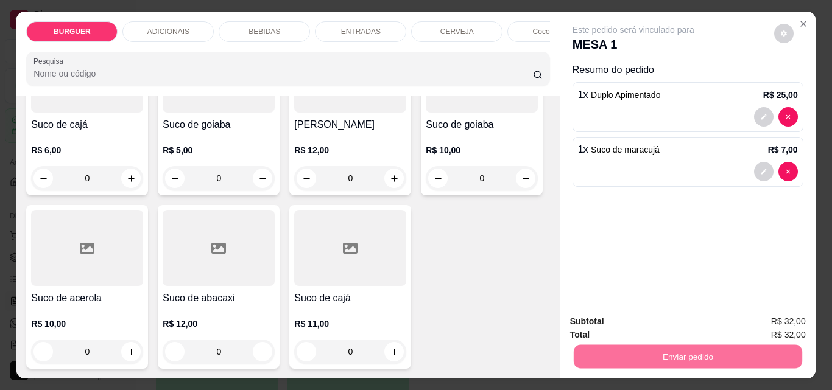
click at [765, 321] on button "Enviar pedido" at bounding box center [774, 322] width 67 height 23
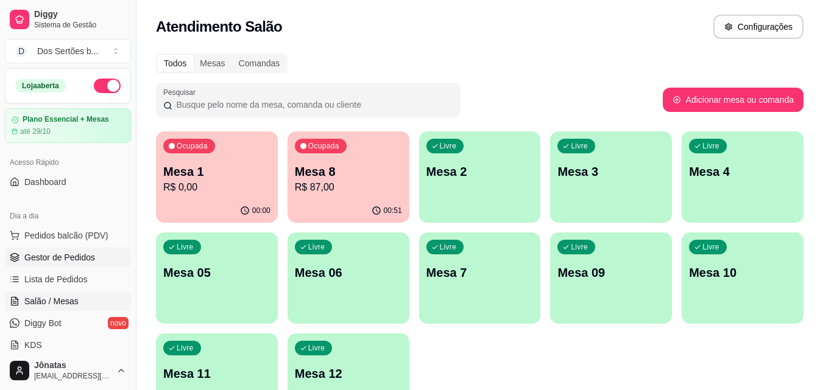
click at [70, 255] on span "Gestor de Pedidos" at bounding box center [59, 258] width 71 height 12
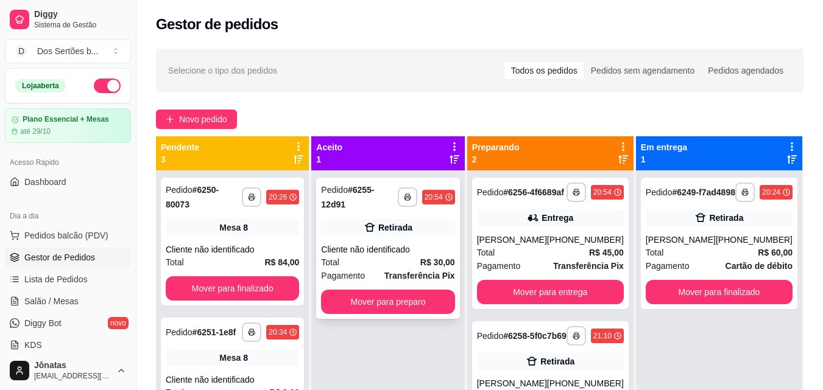
click at [375, 223] on icon at bounding box center [370, 227] width 10 height 9
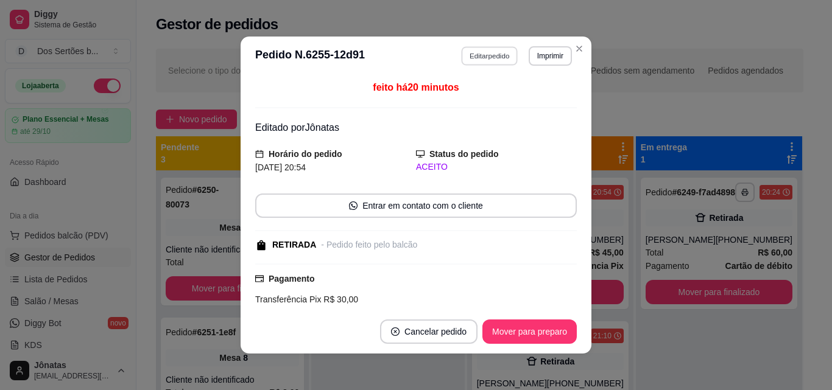
click at [479, 54] on button "Editar pedido" at bounding box center [490, 55] width 57 height 19
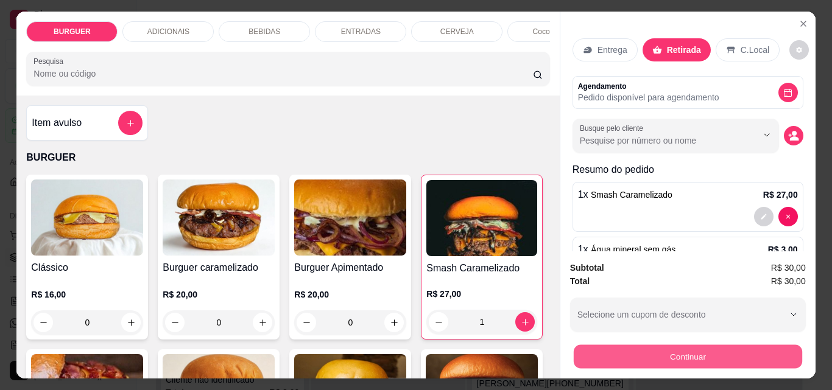
click at [671, 345] on button "Continuar" at bounding box center [687, 357] width 228 height 24
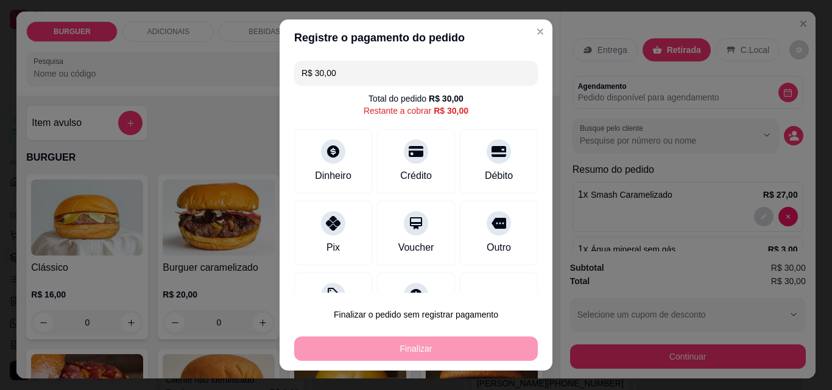
click at [345, 77] on input "R$ 30,00" at bounding box center [415, 73] width 229 height 24
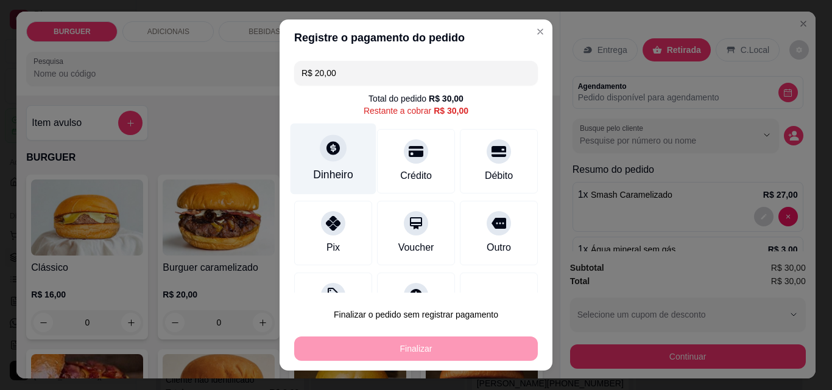
click at [313, 172] on div "Dinheiro" at bounding box center [333, 175] width 40 height 16
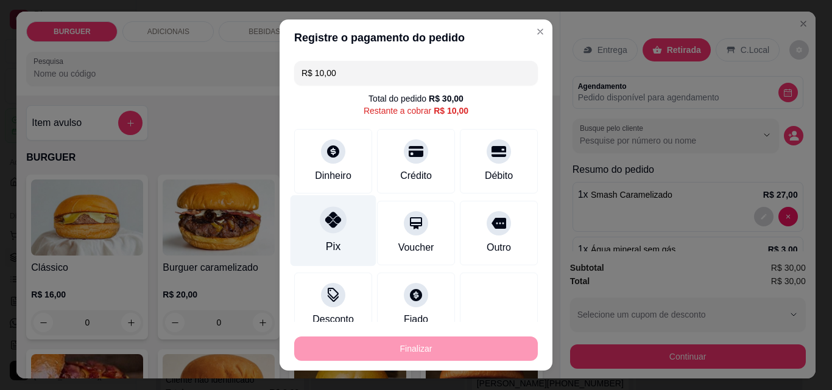
click at [320, 223] on div at bounding box center [333, 219] width 27 height 27
type input "R$ 0,00"
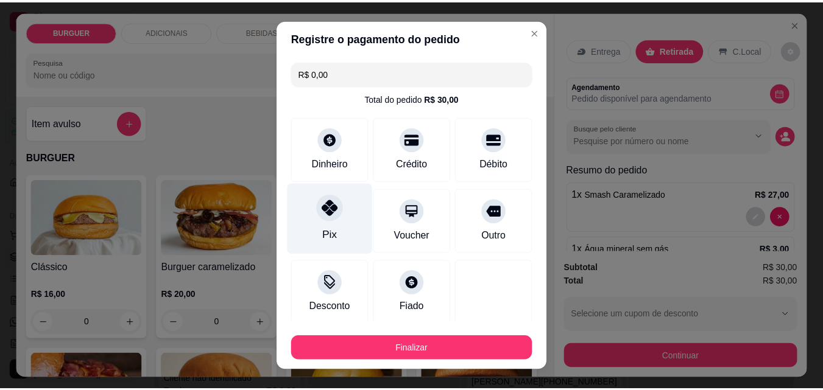
scroll to position [118, 0]
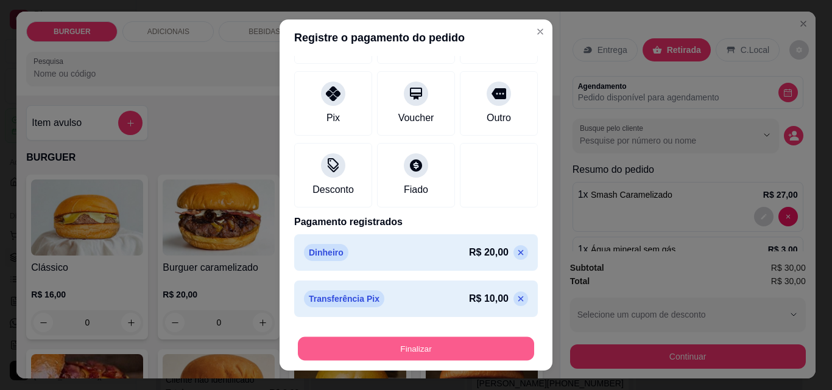
click at [462, 344] on button "Finalizar" at bounding box center [416, 349] width 236 height 24
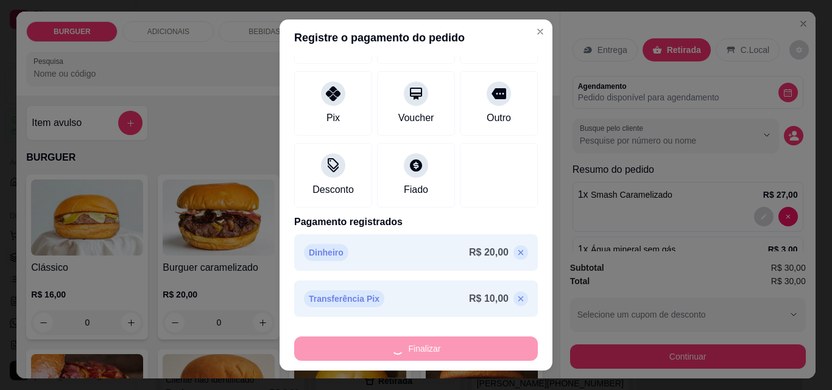
type input "0"
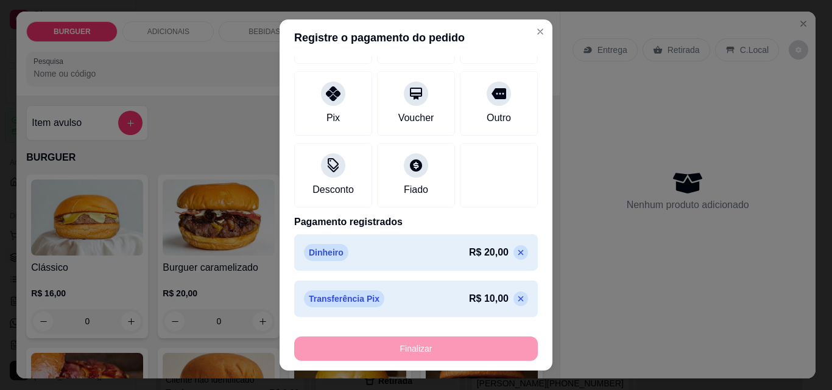
type input "-R$ 30,00"
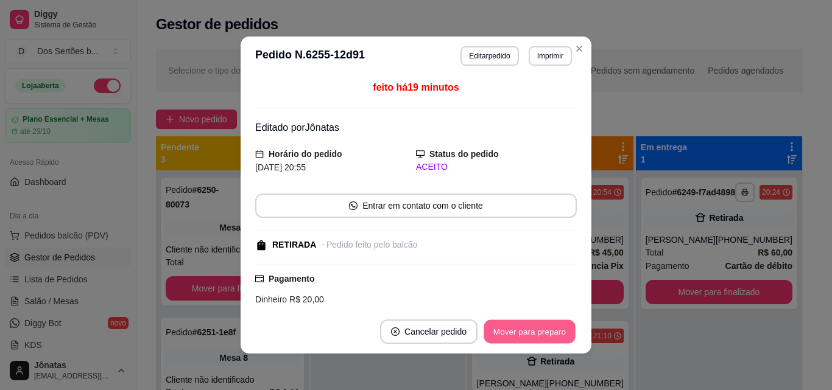
click at [513, 330] on button "Mover para preparo" at bounding box center [529, 332] width 91 height 24
click at [512, 330] on button "Mover para retirada disponível" at bounding box center [509, 332] width 130 height 24
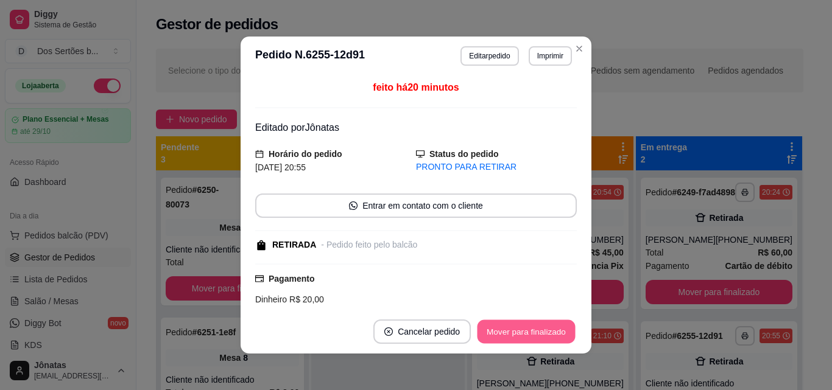
click at [512, 330] on button "Mover para finalizado" at bounding box center [526, 332] width 98 height 24
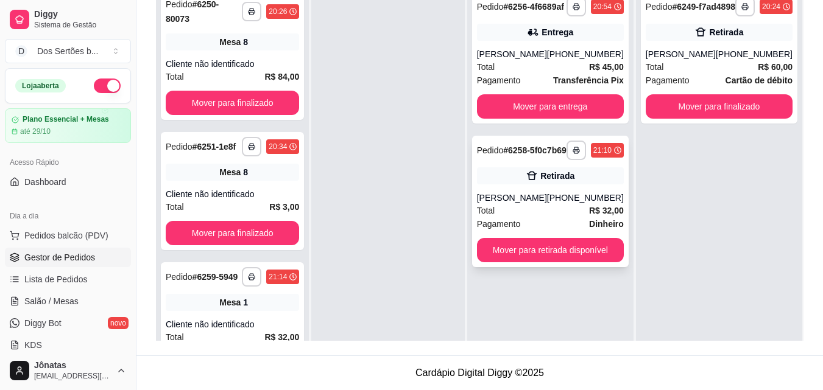
scroll to position [2, 0]
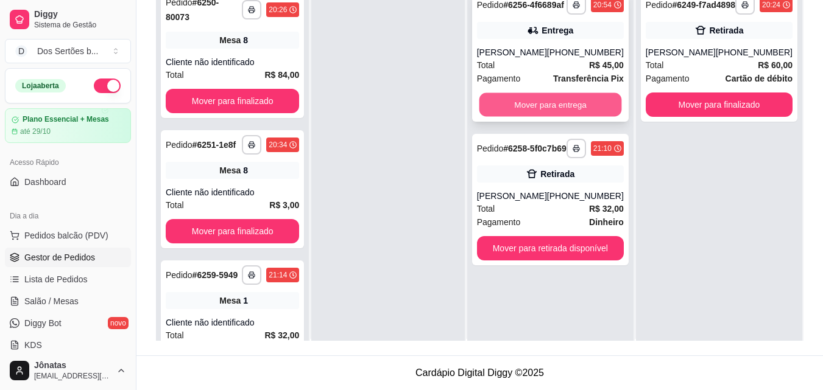
click at [529, 110] on button "Mover para entrega" at bounding box center [550, 105] width 143 height 24
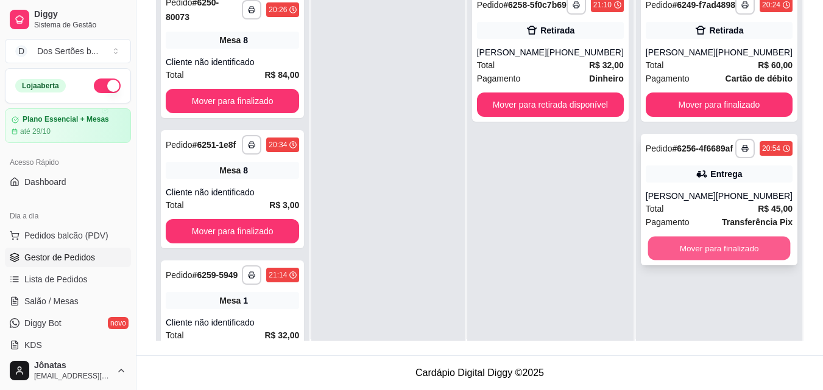
click at [707, 261] on button "Mover para finalizado" at bounding box center [718, 249] width 143 height 24
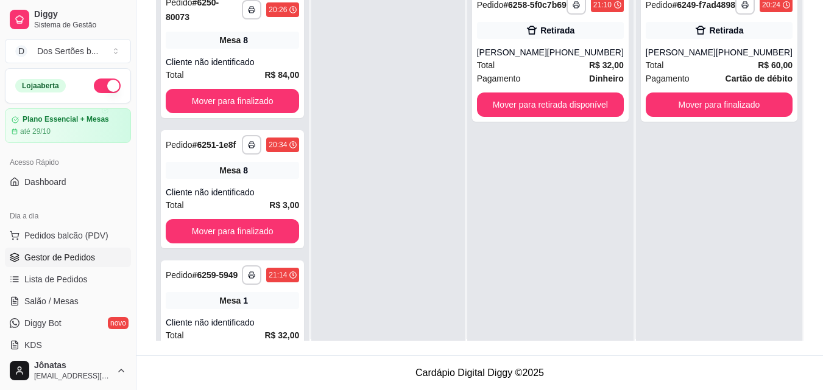
scroll to position [0, 0]
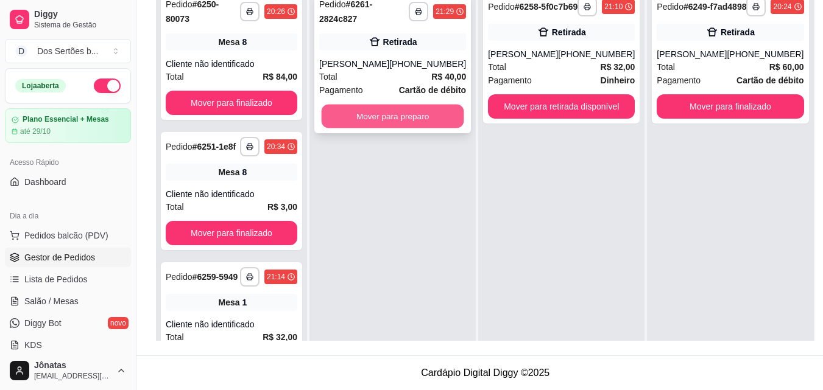
click at [375, 116] on button "Mover para preparo" at bounding box center [393, 117] width 143 height 24
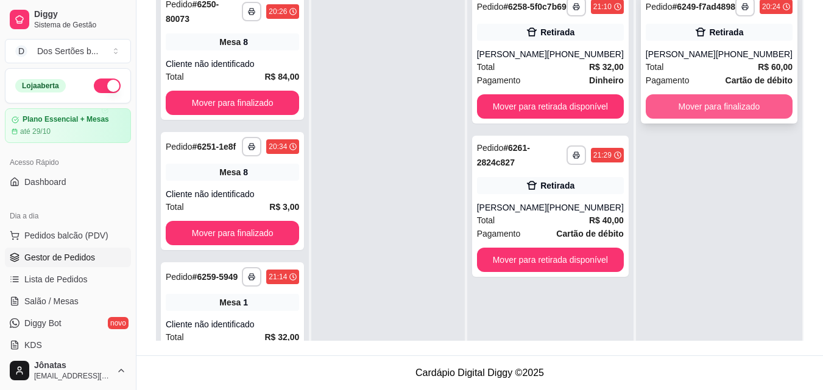
click at [681, 108] on button "Mover para finalizado" at bounding box center [719, 106] width 147 height 24
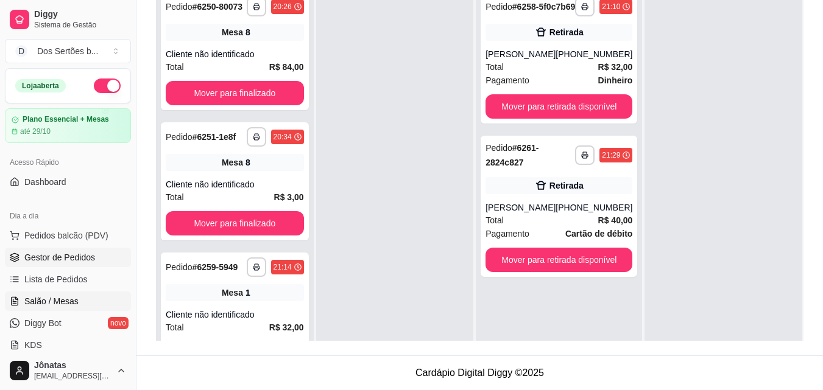
click at [59, 301] on span "Salão / Mesas" at bounding box center [51, 301] width 54 height 12
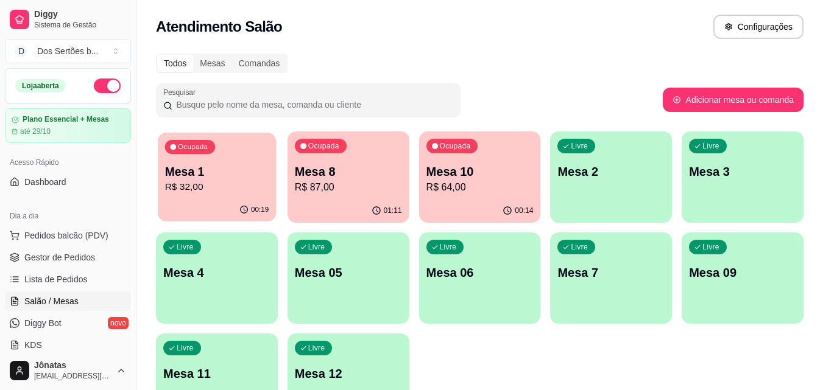
click at [248, 135] on div "Ocupada Mesa 1 R$ 32,00" at bounding box center [217, 166] width 118 height 66
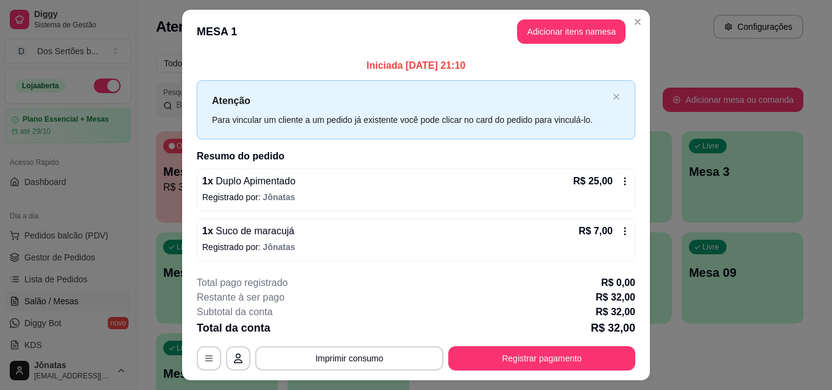
scroll to position [29, 0]
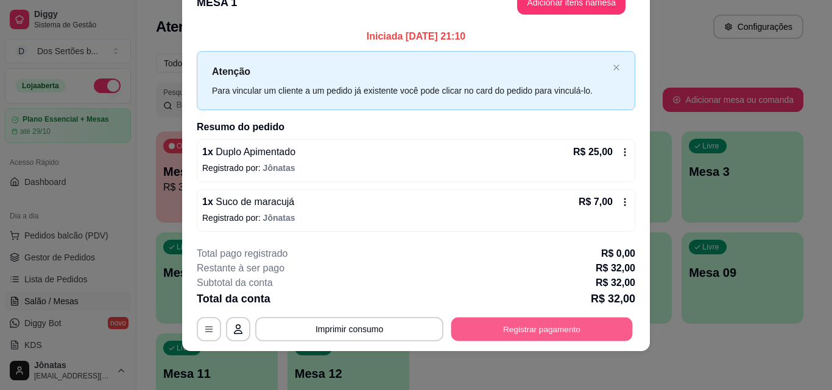
click at [526, 333] on button "Registrar pagamento" at bounding box center [541, 330] width 181 height 24
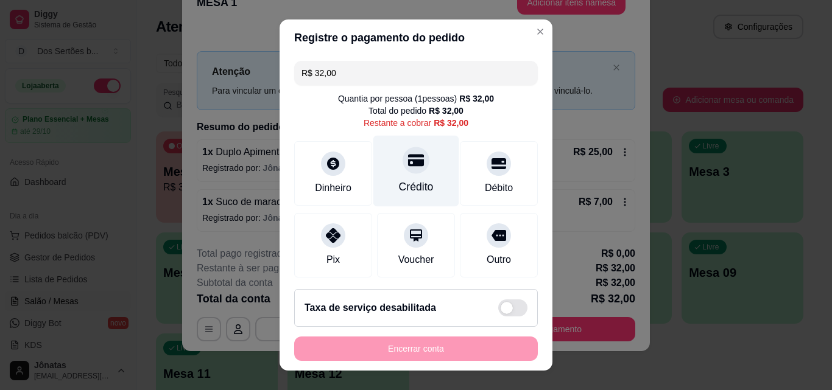
click at [403, 161] on div at bounding box center [416, 160] width 27 height 27
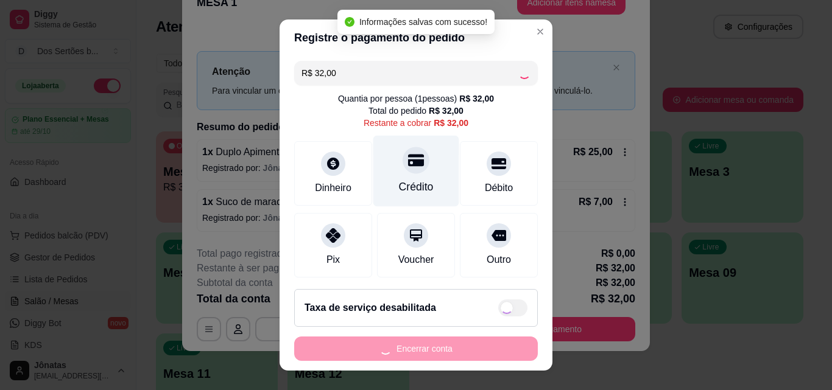
type input "R$ 0,00"
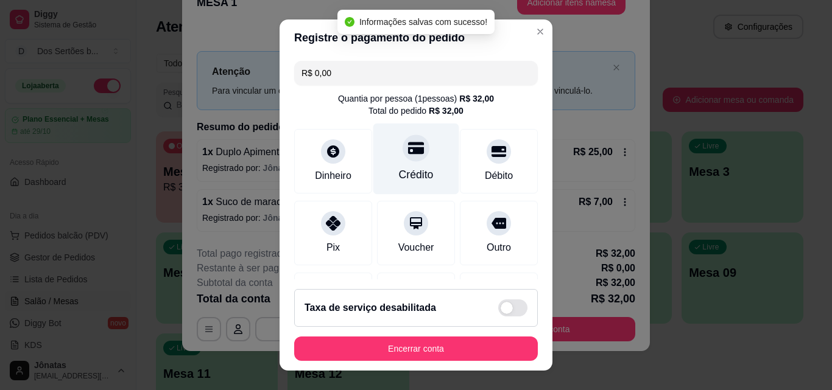
scroll to position [141, 0]
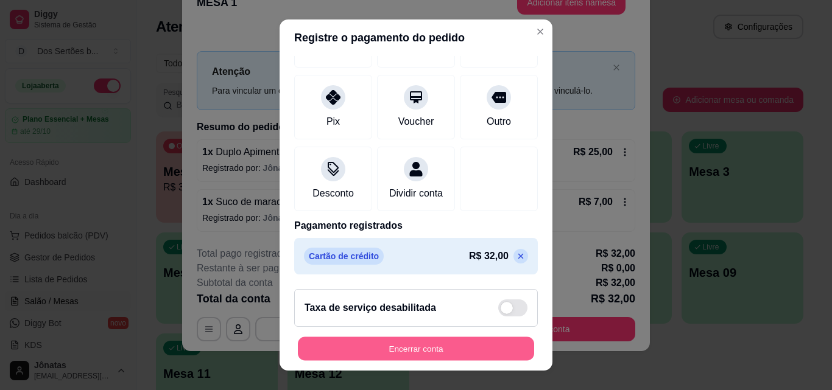
click at [505, 347] on button "Encerrar conta" at bounding box center [416, 349] width 236 height 24
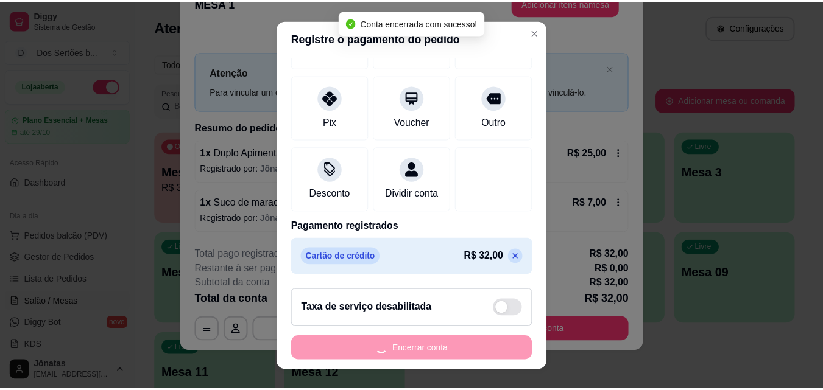
scroll to position [0, 0]
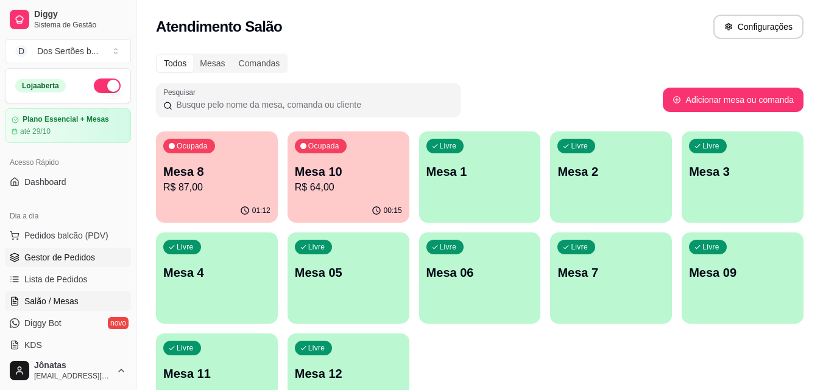
click at [24, 260] on link "Gestor de Pedidos" at bounding box center [68, 257] width 126 height 19
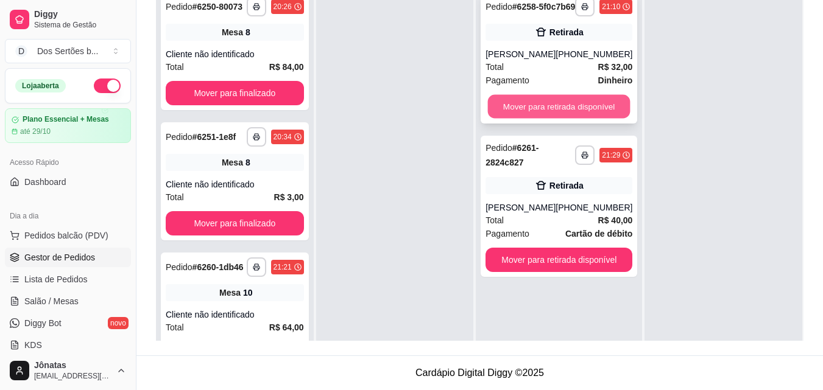
click at [510, 113] on button "Mover para retirada disponível" at bounding box center [559, 107] width 143 height 24
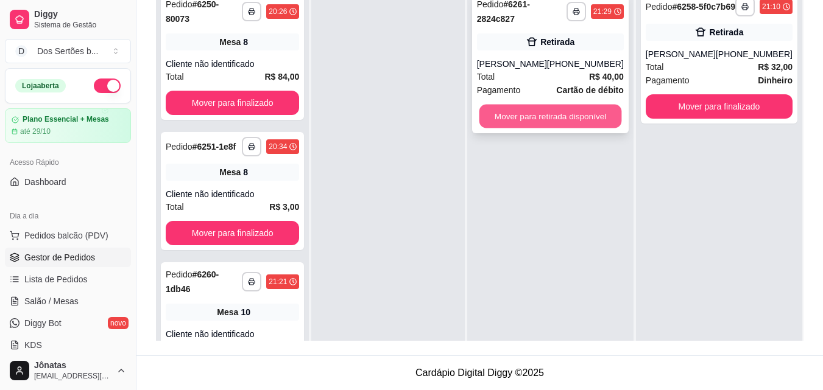
click at [510, 113] on button "Mover para retirada disponível" at bounding box center [550, 117] width 143 height 24
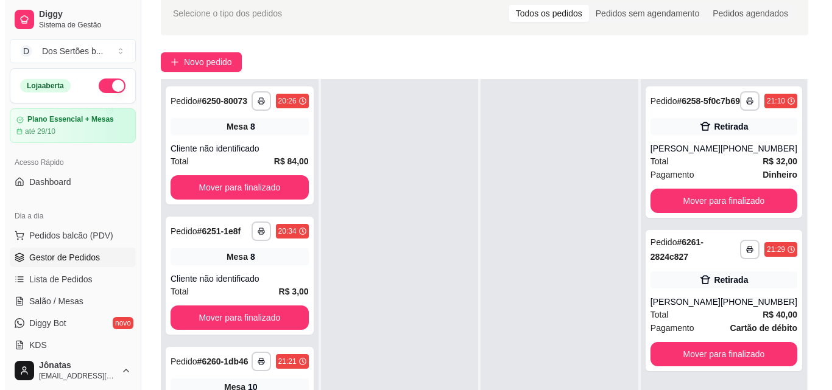
scroll to position [186, 0]
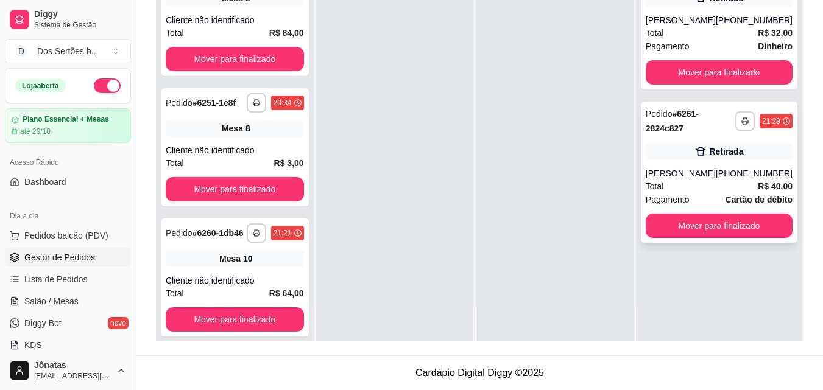
click at [699, 158] on icon at bounding box center [700, 152] width 12 height 12
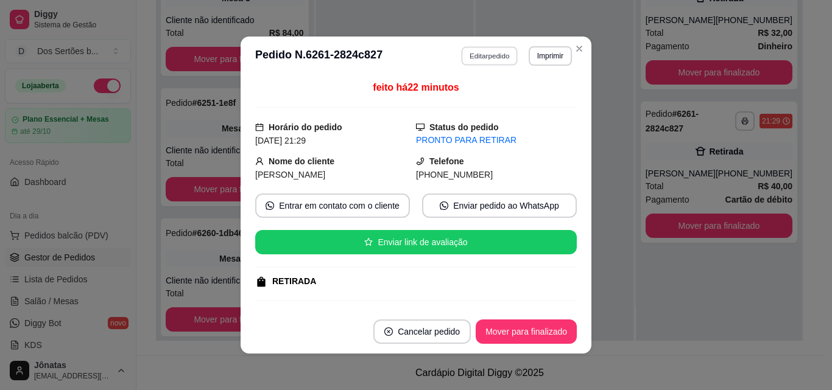
click at [476, 54] on button "Editar pedido" at bounding box center [490, 55] width 57 height 19
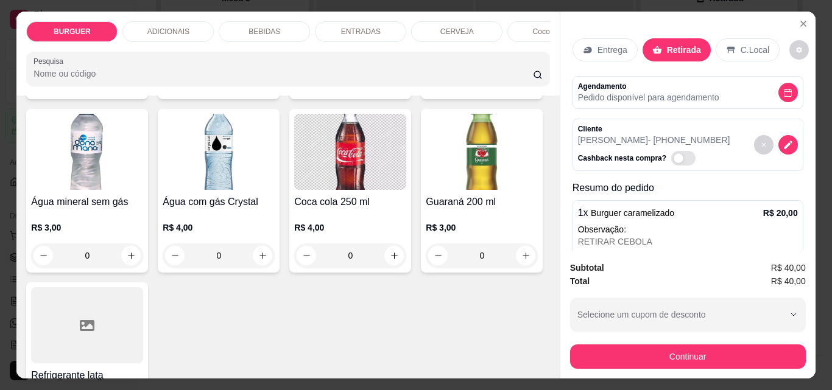
scroll to position [1476, 0]
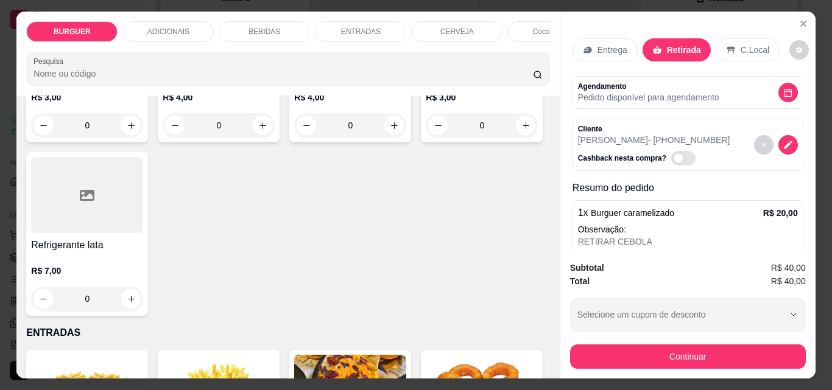
type input "1"
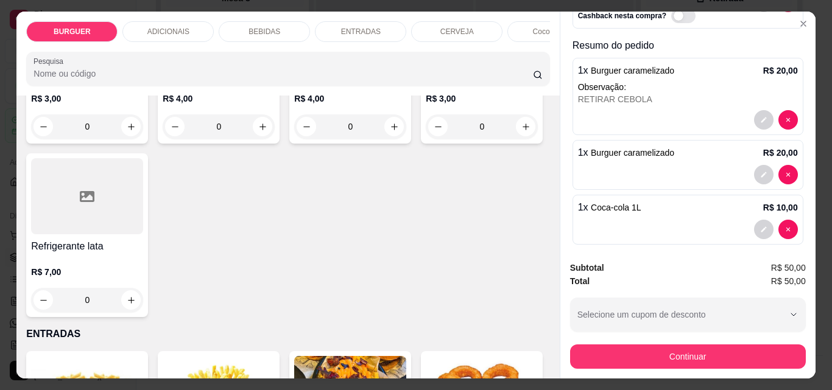
scroll to position [153, 0]
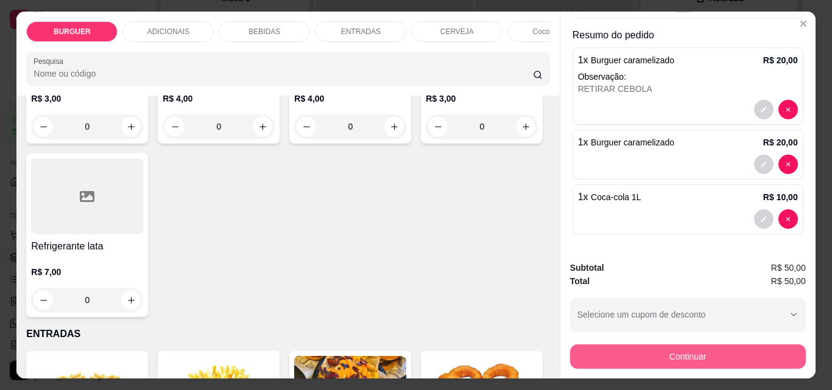
click at [663, 346] on button "Continuar" at bounding box center [688, 357] width 236 height 24
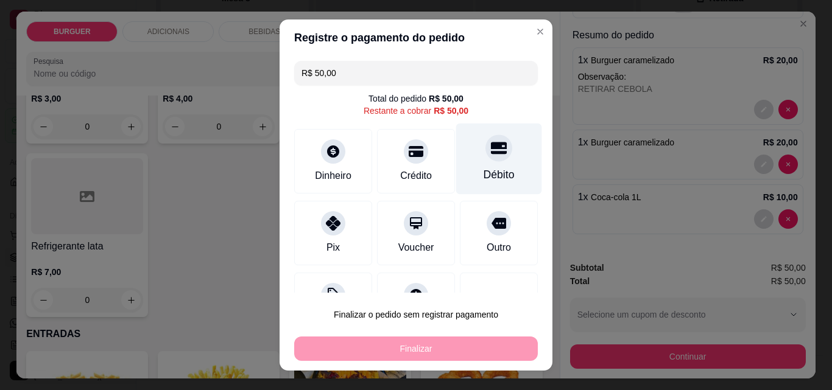
click at [458, 171] on div "Débito" at bounding box center [499, 159] width 86 height 71
type input "R$ 0,00"
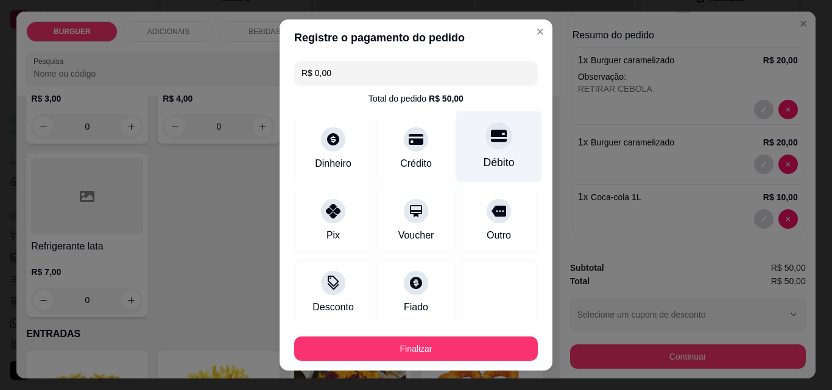
scroll to position [71, 0]
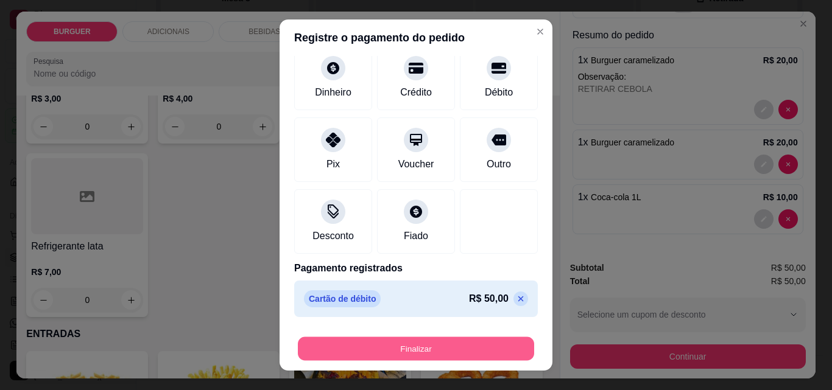
click at [407, 347] on button "Finalizar" at bounding box center [416, 349] width 236 height 24
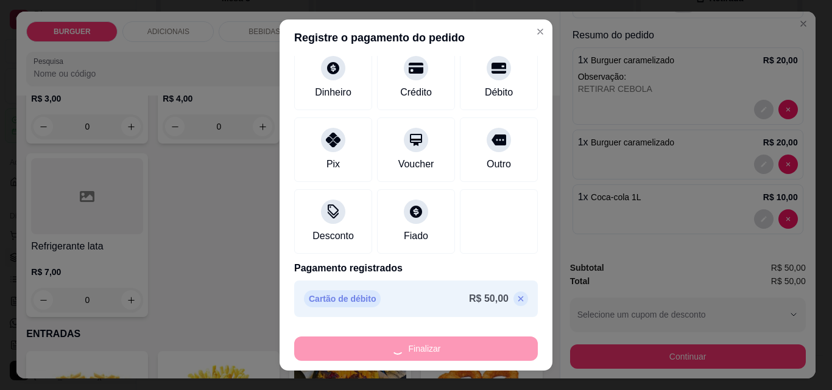
type input "0"
type input "-R$ 50,00"
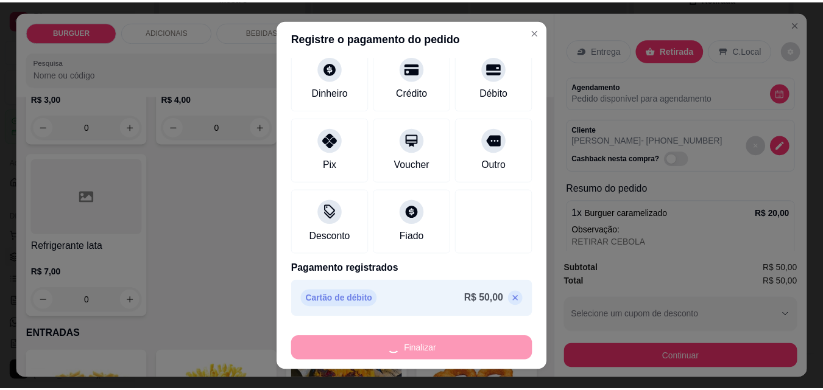
scroll to position [1474, 0]
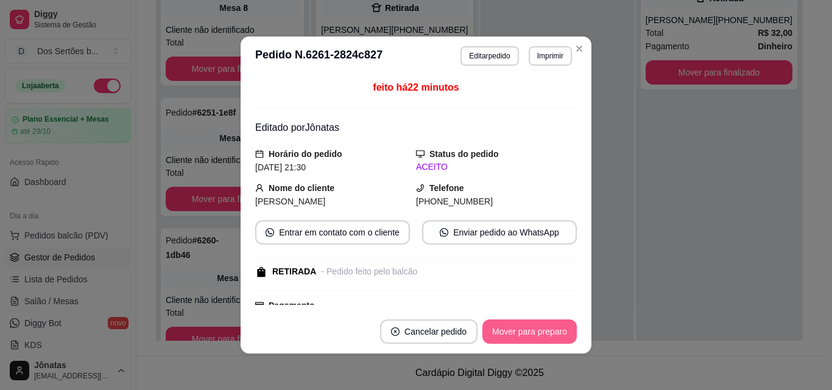
click at [529, 324] on button "Mover para preparo" at bounding box center [529, 332] width 94 height 24
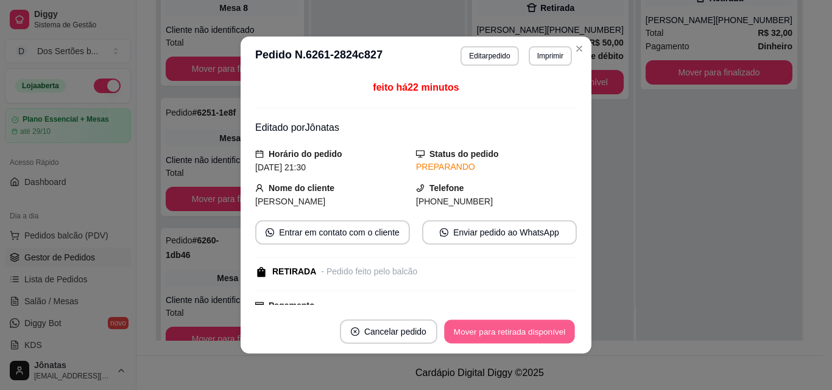
click at [529, 325] on button "Mover para retirada disponível" at bounding box center [509, 332] width 130 height 24
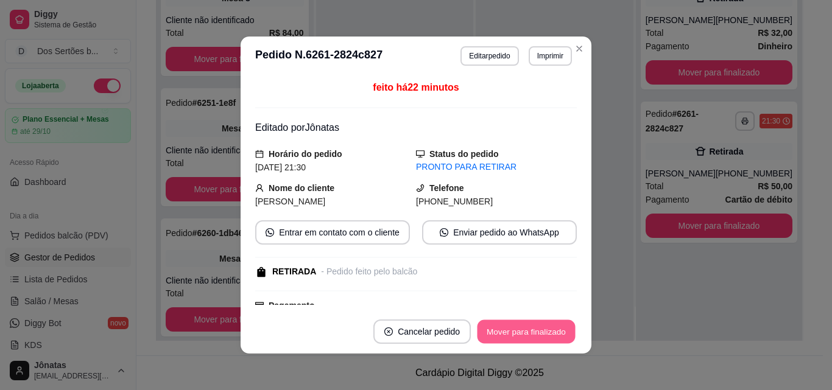
click at [529, 325] on button "Mover para finalizado" at bounding box center [526, 332] width 98 height 24
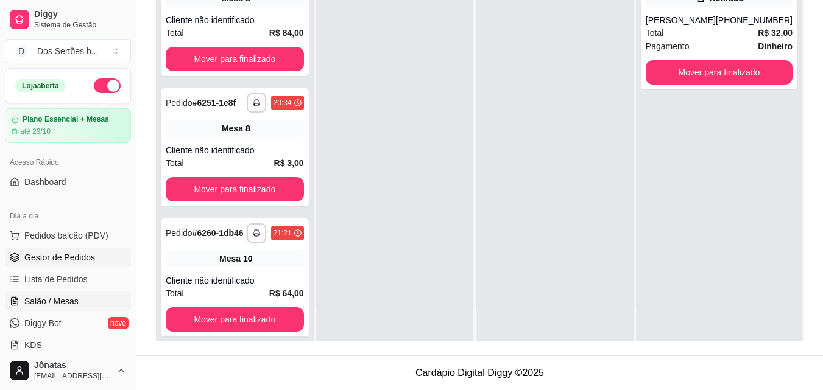
click at [24, 297] on span "Salão / Mesas" at bounding box center [51, 301] width 54 height 12
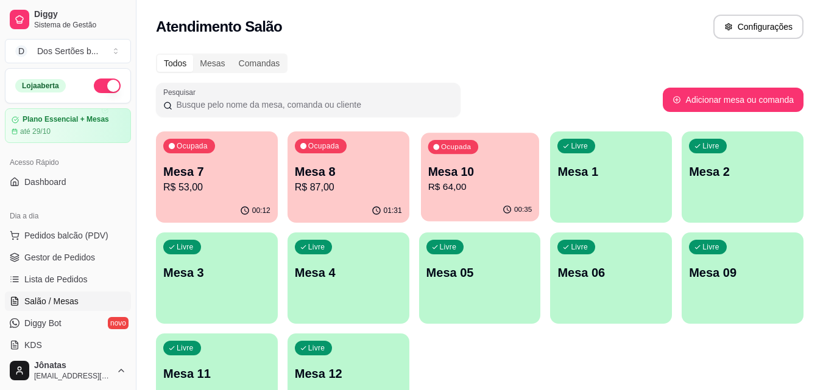
click at [483, 174] on p "Mesa 10" at bounding box center [480, 172] width 104 height 16
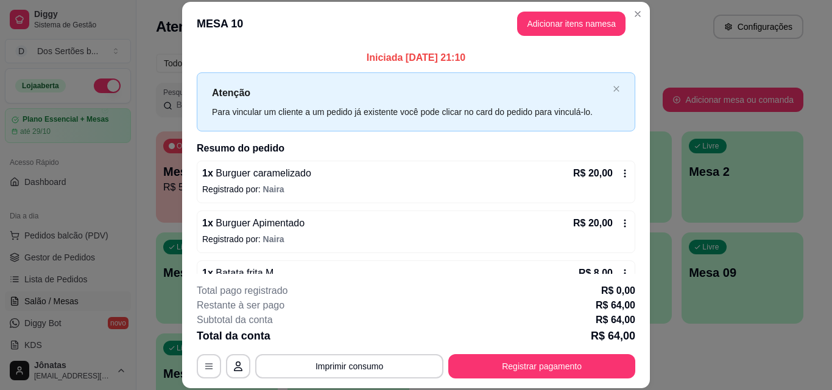
scroll to position [84, 0]
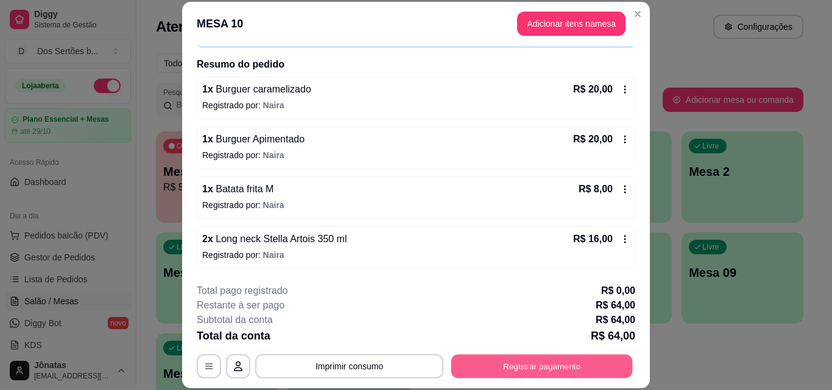
click at [540, 362] on button "Registrar pagamento" at bounding box center [541, 366] width 181 height 24
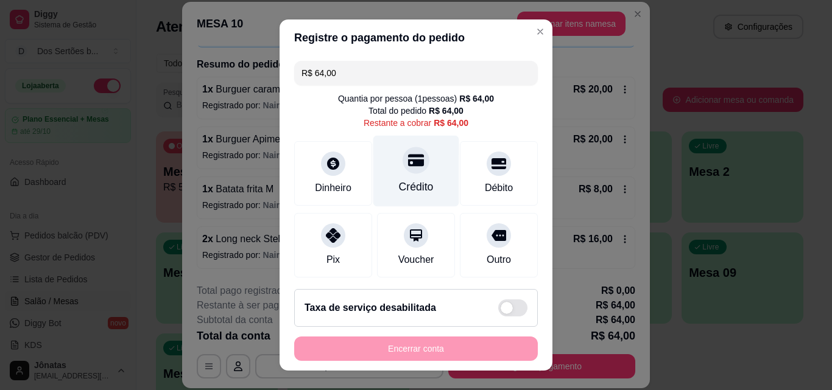
click at [420, 175] on div "Crédito" at bounding box center [416, 171] width 86 height 71
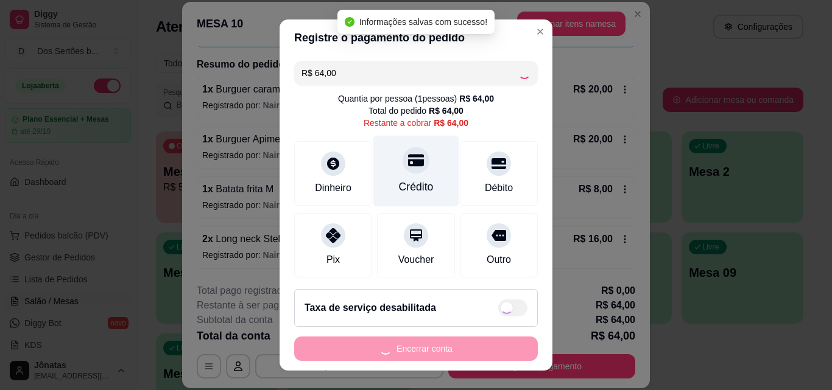
type input "R$ 0,00"
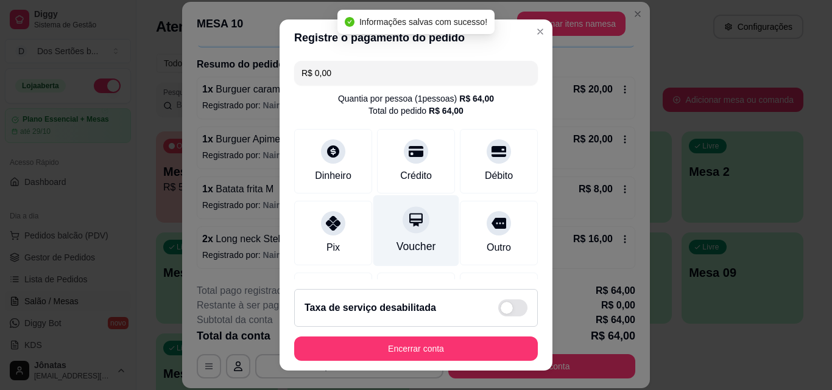
scroll to position [141, 0]
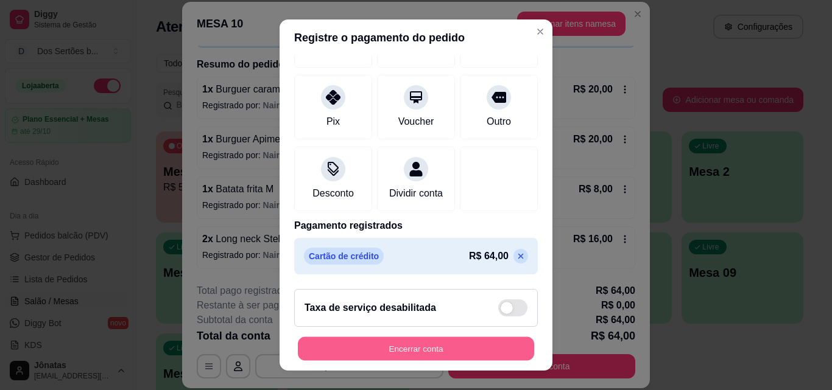
click at [451, 344] on button "Encerrar conta" at bounding box center [416, 349] width 236 height 24
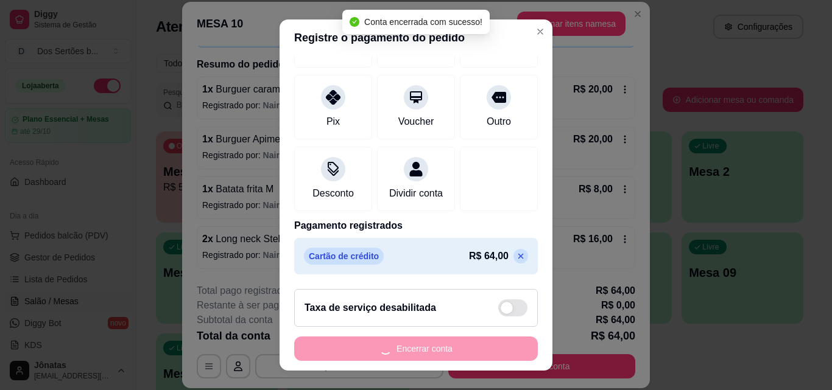
scroll to position [0, 0]
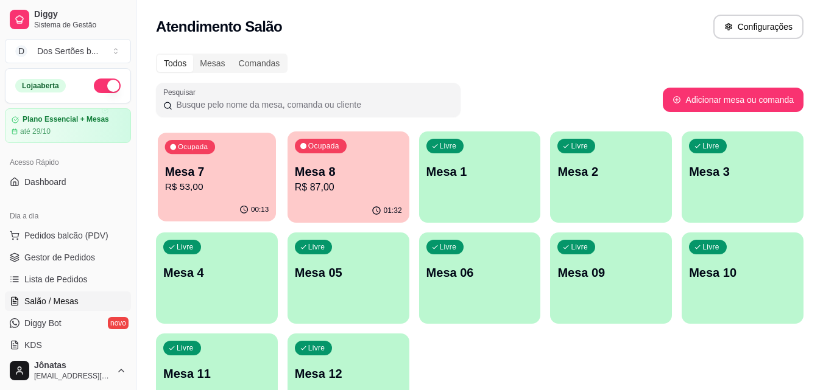
click at [208, 198] on div "Ocupada Mesa 7 R$ 53,00" at bounding box center [217, 166] width 118 height 66
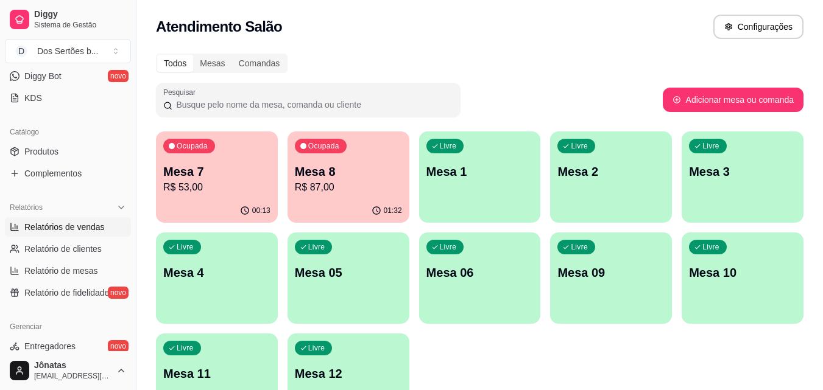
click at [94, 229] on span "Relatórios de vendas" at bounding box center [64, 227] width 80 height 12
select select "ALL"
select select "0"
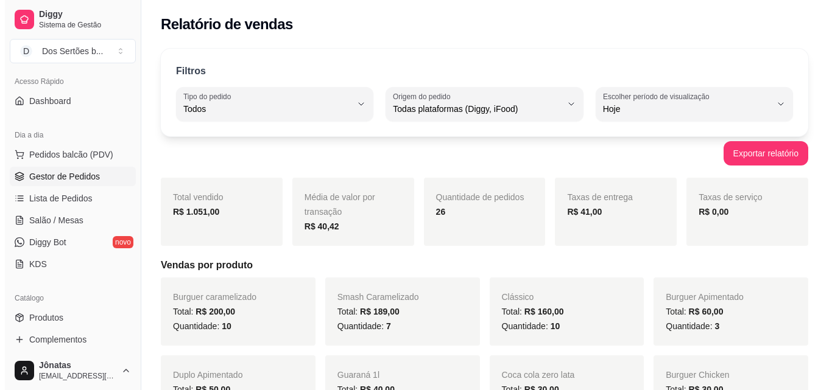
scroll to position [166, 0]
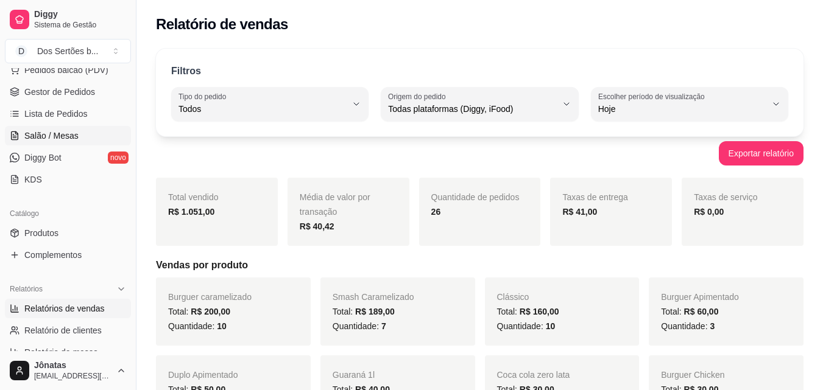
click at [38, 133] on span "Salão / Mesas" at bounding box center [51, 136] width 54 height 12
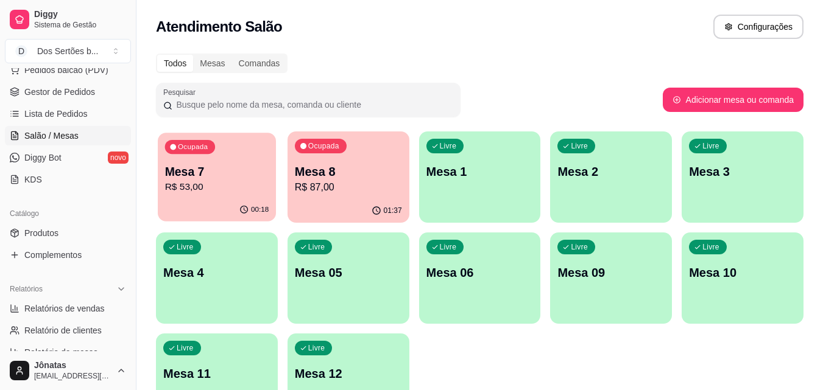
click at [192, 168] on p "Mesa 7" at bounding box center [217, 172] width 104 height 16
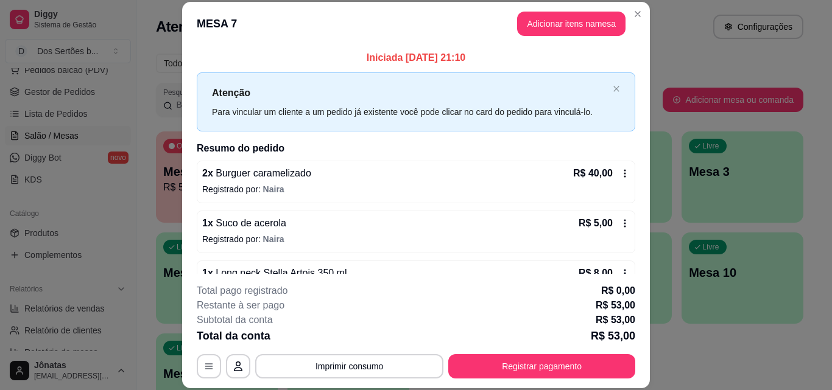
scroll to position [34, 0]
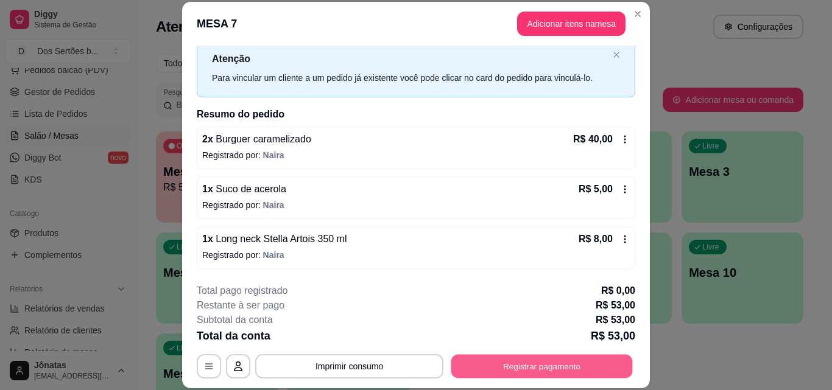
click at [485, 361] on button "Registrar pagamento" at bounding box center [541, 366] width 181 height 24
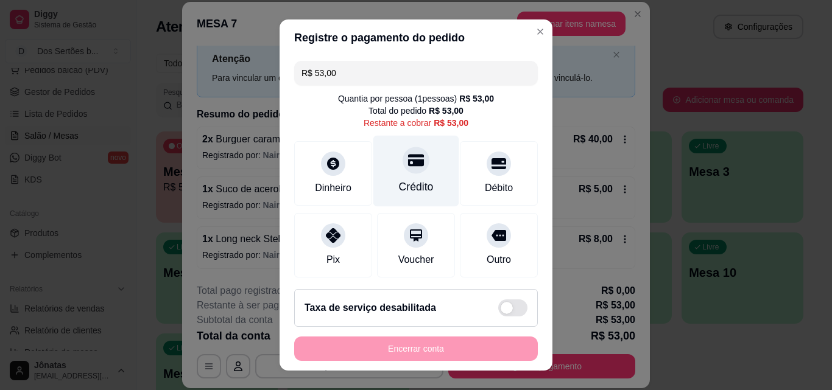
click at [412, 176] on div "Crédito" at bounding box center [416, 171] width 86 height 71
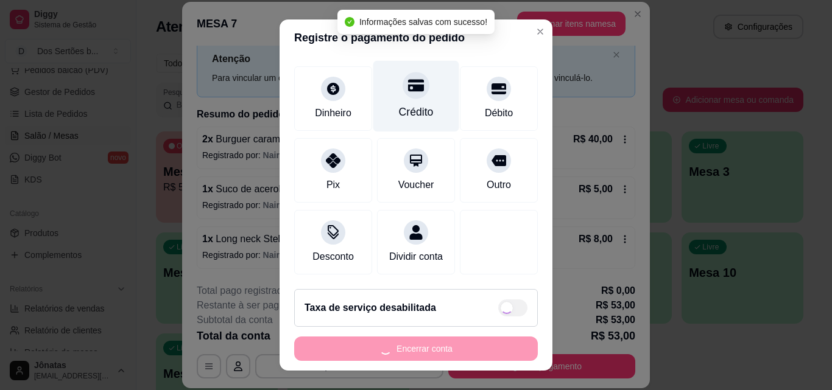
type input "R$ 0,00"
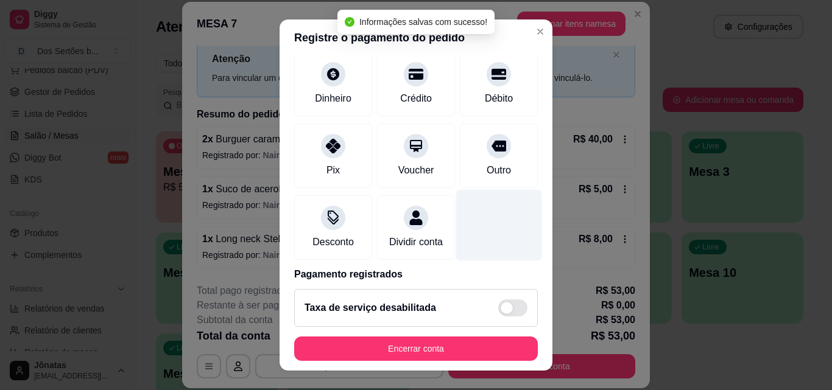
scroll to position [141, 0]
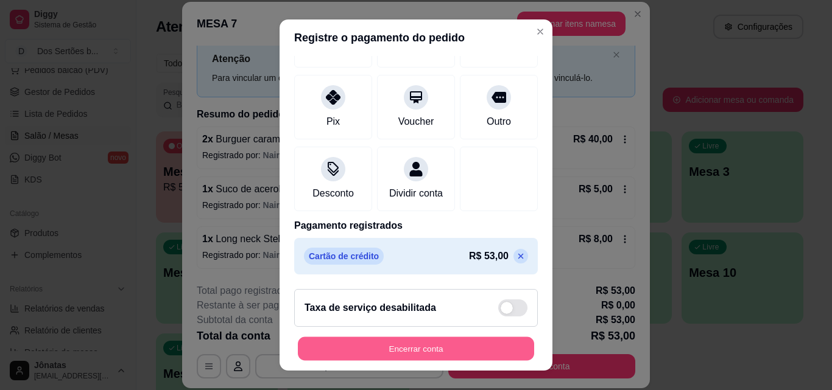
click at [421, 342] on button "Encerrar conta" at bounding box center [416, 349] width 236 height 24
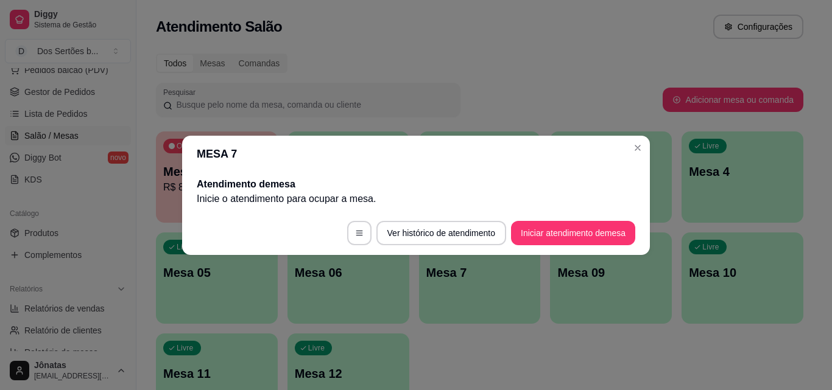
scroll to position [0, 0]
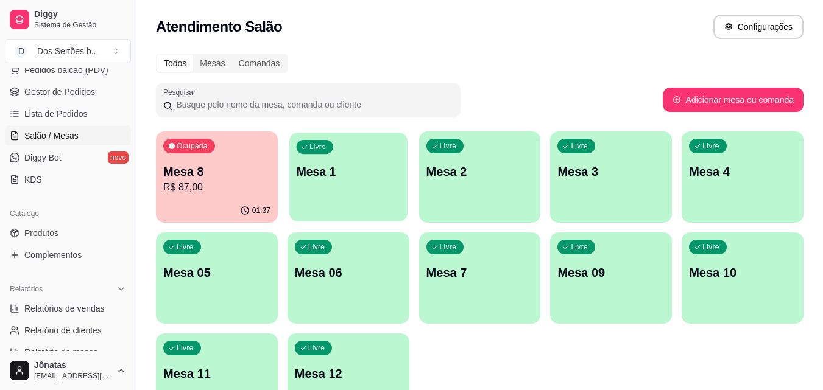
click at [322, 199] on div "Livre Mesa 1" at bounding box center [348, 170] width 118 height 74
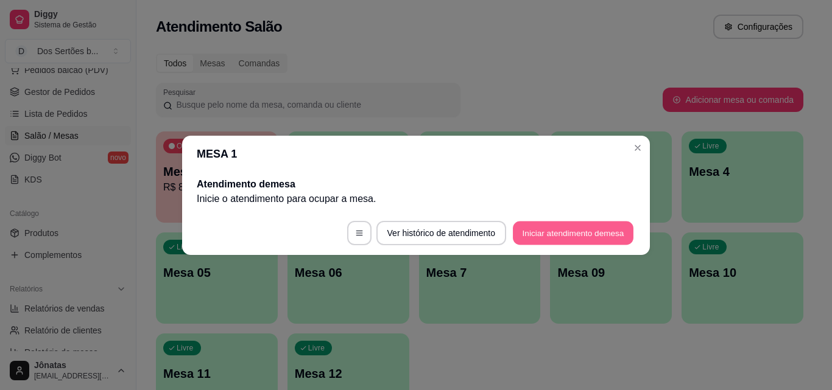
click at [585, 233] on button "Iniciar atendimento de mesa" at bounding box center [573, 233] width 121 height 24
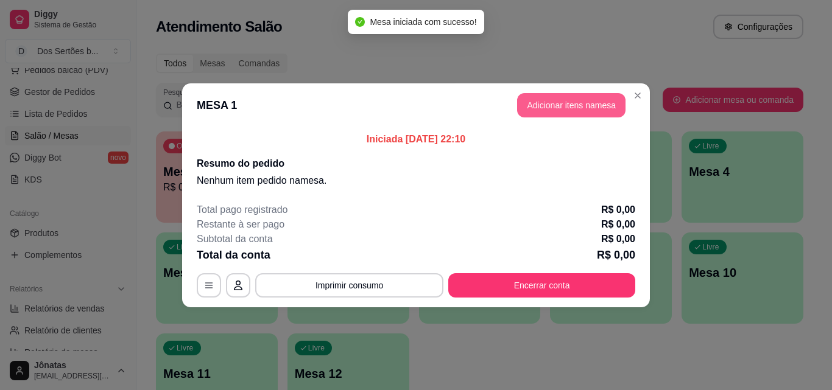
click at [540, 99] on button "Adicionar itens na mesa" at bounding box center [571, 105] width 108 height 24
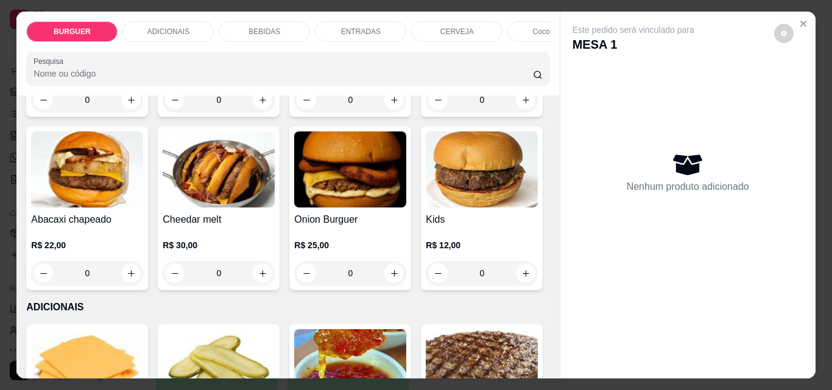
scroll to position [573, 0]
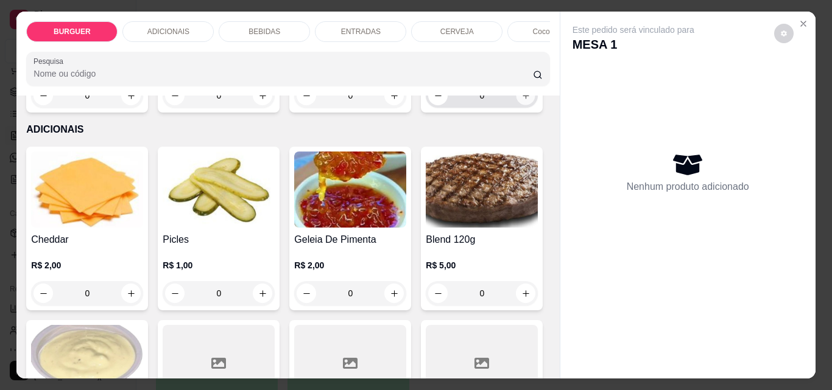
click at [521, 100] on icon "increase-product-quantity" at bounding box center [525, 95] width 9 height 9
type input "1"
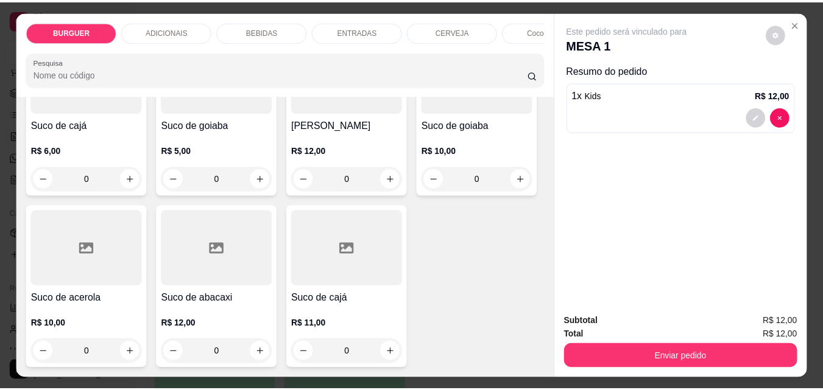
scroll to position [3578, 0]
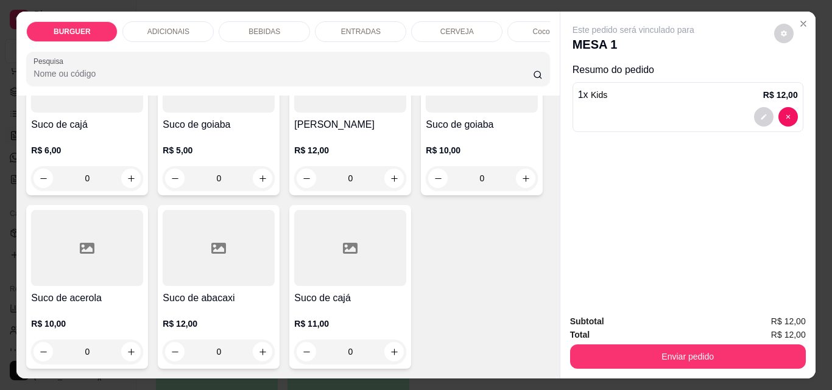
click at [521, 10] on icon "increase-product-quantity" at bounding box center [525, 5] width 9 height 9
type input "1"
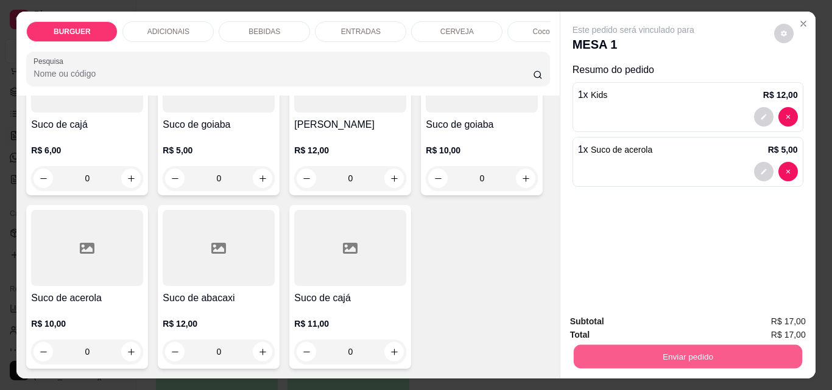
click at [613, 347] on button "Enviar pedido" at bounding box center [687, 357] width 228 height 24
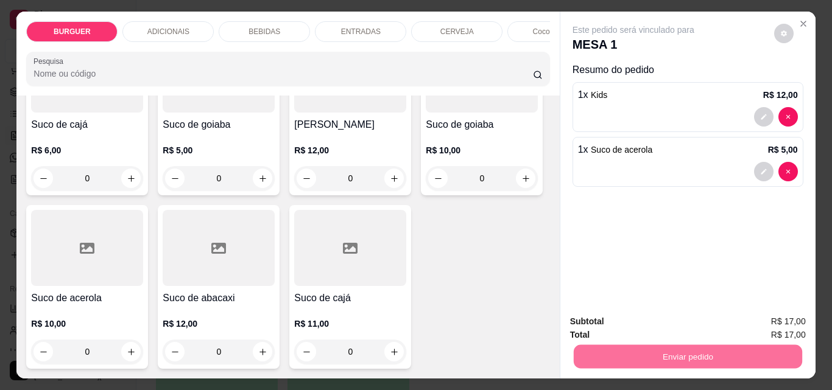
click at [797, 316] on button "Enviar pedido" at bounding box center [773, 322] width 69 height 23
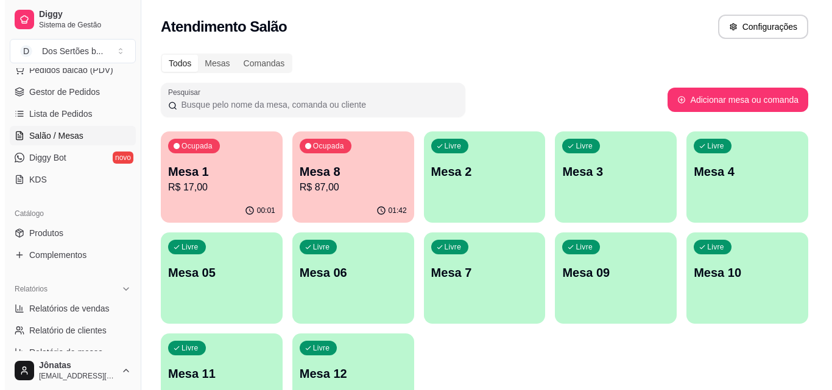
scroll to position [0, 0]
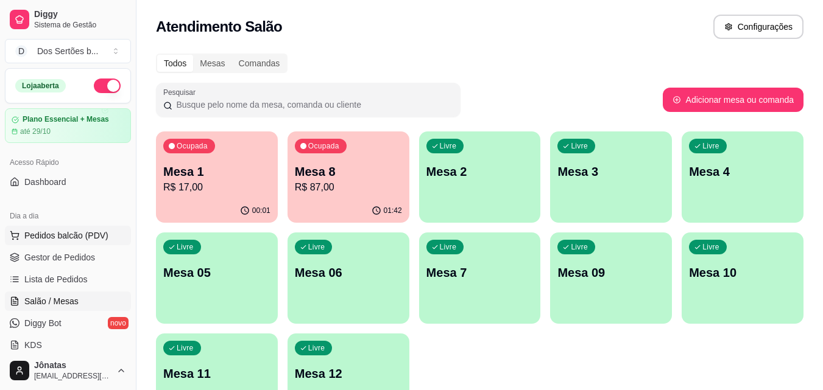
click at [24, 231] on button "Pedidos balcão (PDV)" at bounding box center [68, 235] width 126 height 19
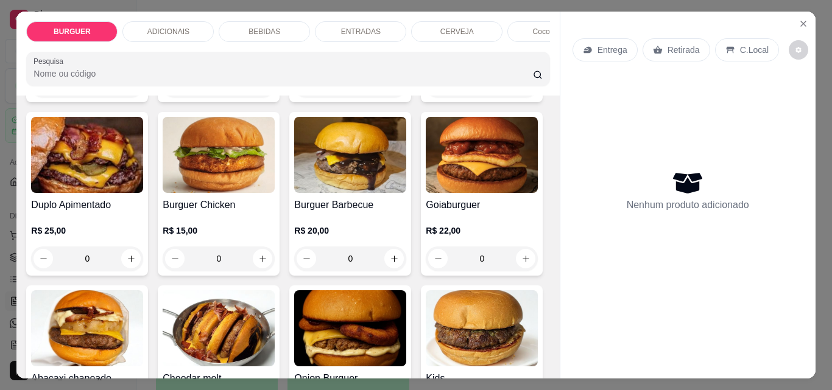
scroll to position [237, 0]
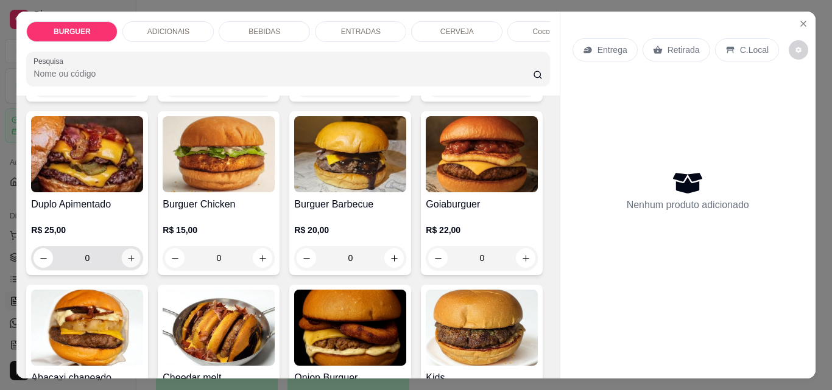
click at [136, 260] on icon "increase-product-quantity" at bounding box center [131, 258] width 9 height 9
type input "1"
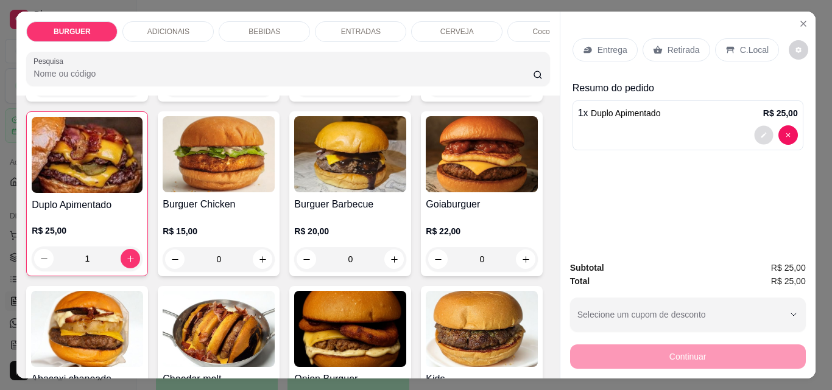
click at [754, 134] on button "decrease-product-quantity" at bounding box center [763, 135] width 19 height 19
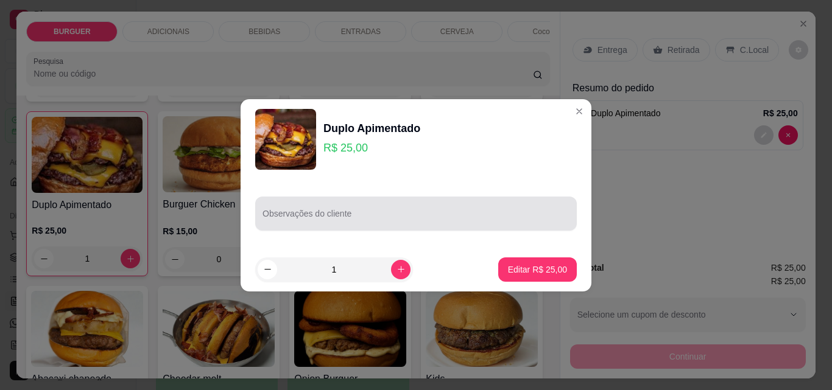
click at [371, 211] on div at bounding box center [415, 214] width 307 height 24
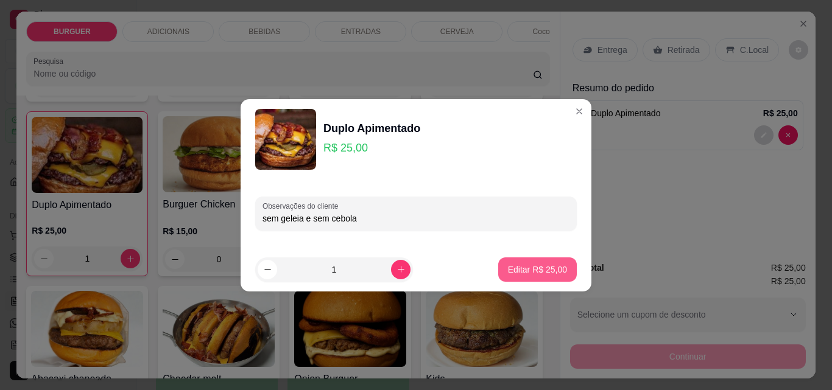
type input "sem geleia e sem cebola"
click at [512, 263] on button "Editar R$ 25,00" at bounding box center [537, 270] width 76 height 24
type input "0"
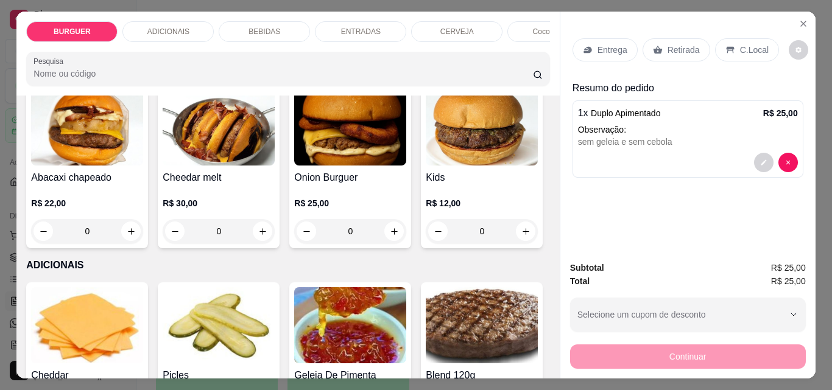
scroll to position [475, 0]
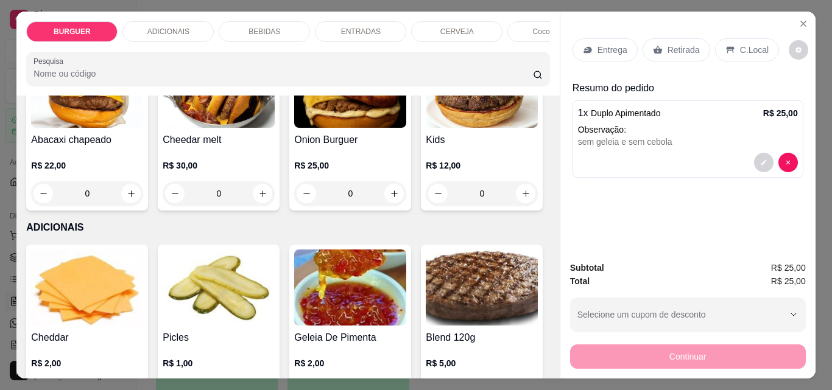
click at [521, 25] on icon "increase-product-quantity" at bounding box center [525, 20] width 9 height 9
type input "1"
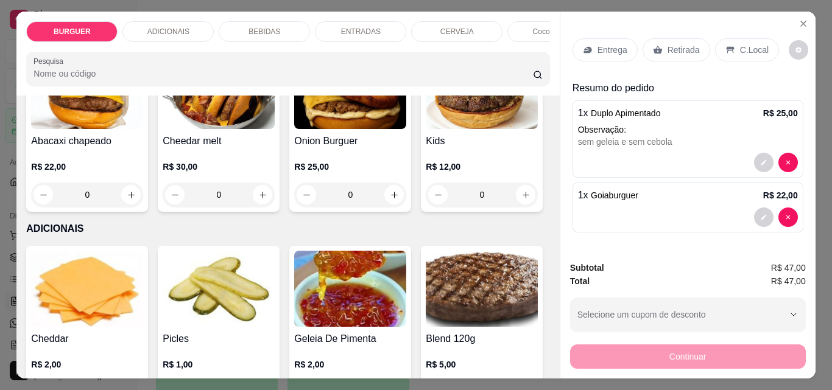
scroll to position [0, 0]
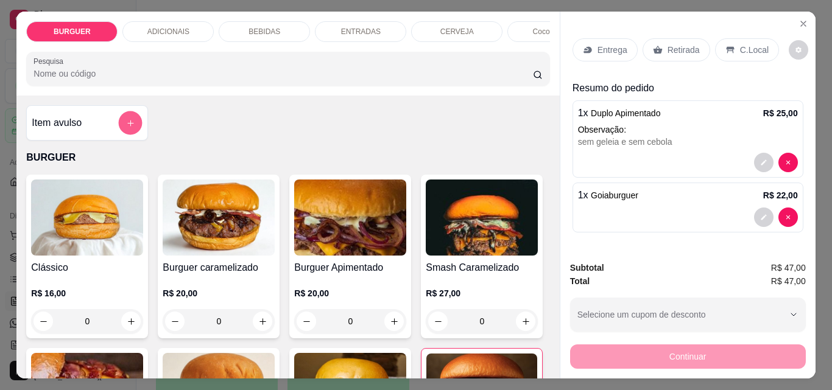
click at [129, 127] on icon "add-separate-item" at bounding box center [130, 123] width 9 height 9
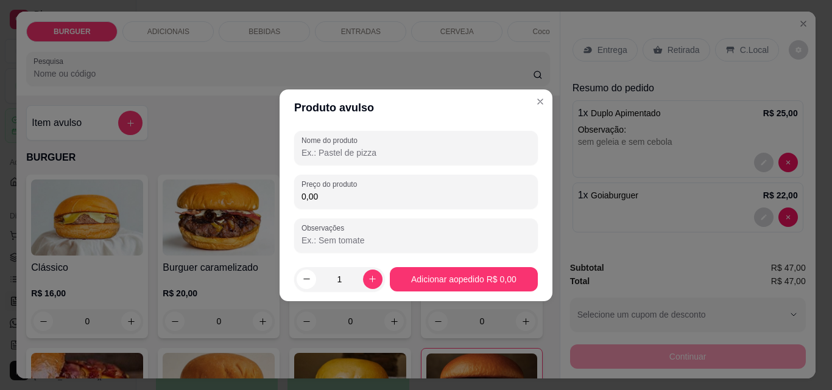
click at [352, 154] on input "Nome do produto" at bounding box center [415, 153] width 229 height 12
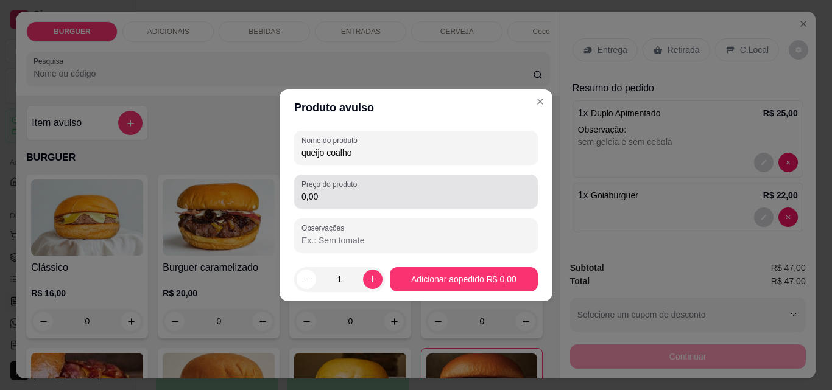
type input "queijo coalho"
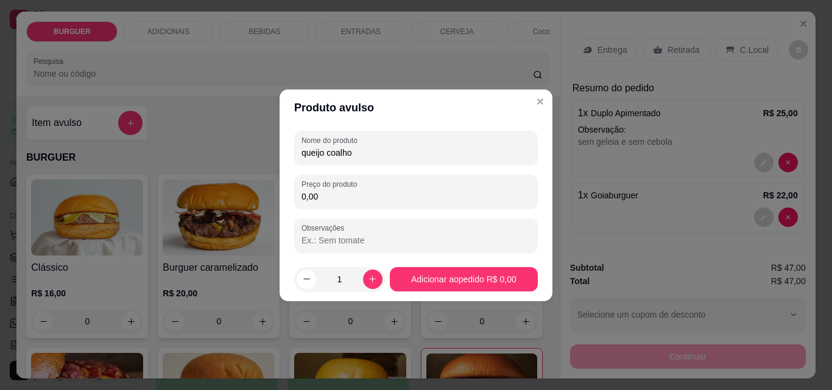
click at [337, 195] on input "0,00" at bounding box center [415, 197] width 229 height 12
type input "2,00"
click at [373, 276] on icon "increase-product-quantity" at bounding box center [372, 279] width 9 height 9
type input "2"
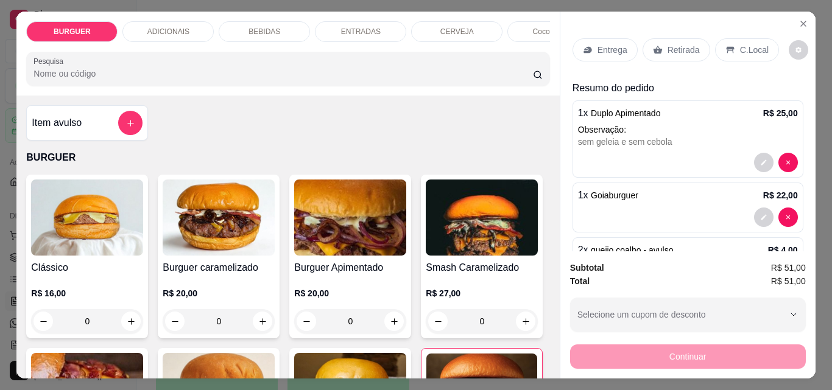
scroll to position [53, 0]
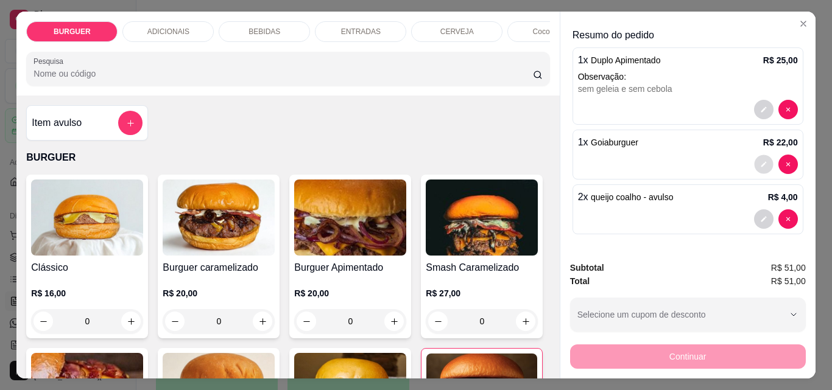
click at [754, 155] on button "decrease-product-quantity" at bounding box center [763, 164] width 19 height 19
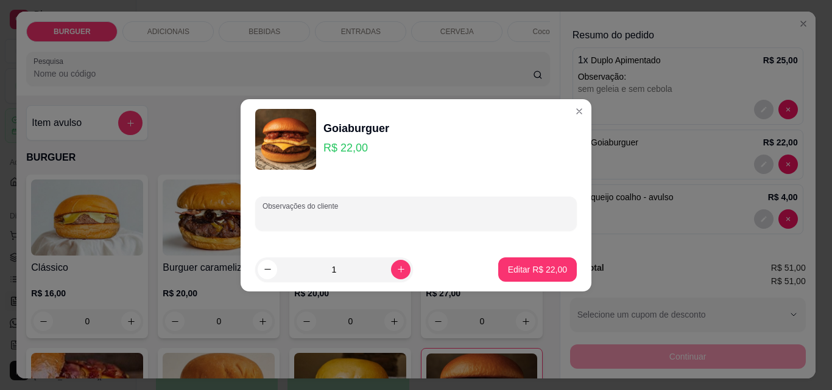
click at [348, 214] on input "Observações do cliente" at bounding box center [415, 219] width 307 height 12
type input "carne mal mal"
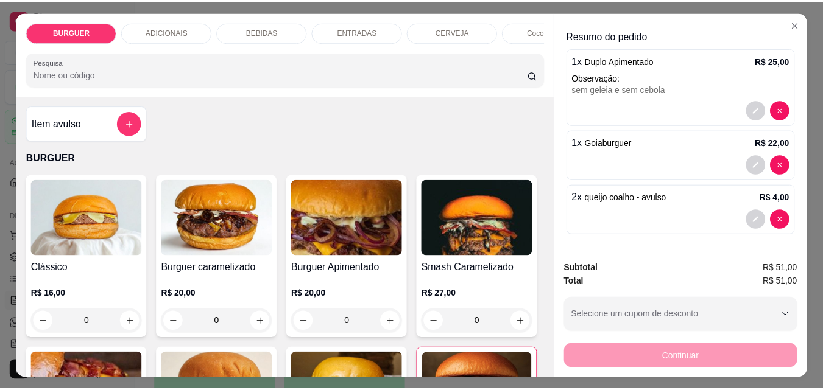
scroll to position [0, 0]
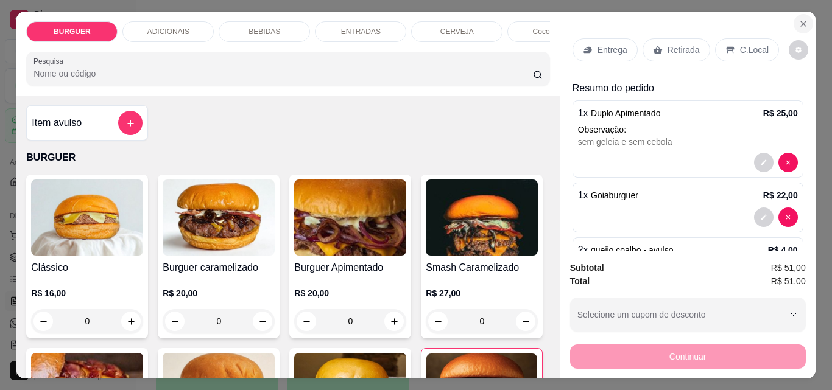
click at [805, 18] on button "Close" at bounding box center [803, 23] width 19 height 19
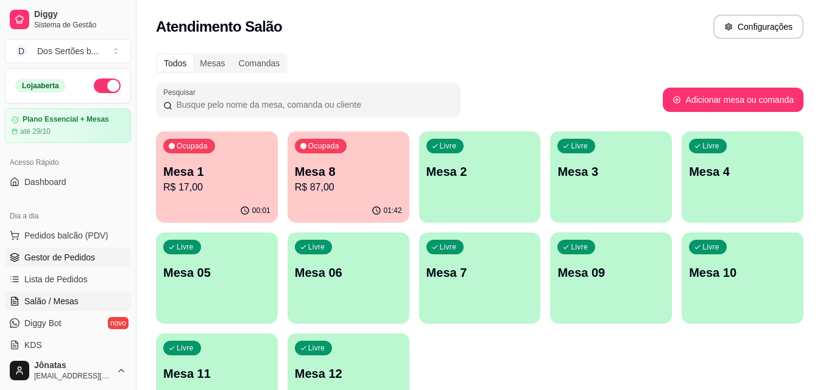
click at [44, 261] on span "Gestor de Pedidos" at bounding box center [59, 258] width 71 height 12
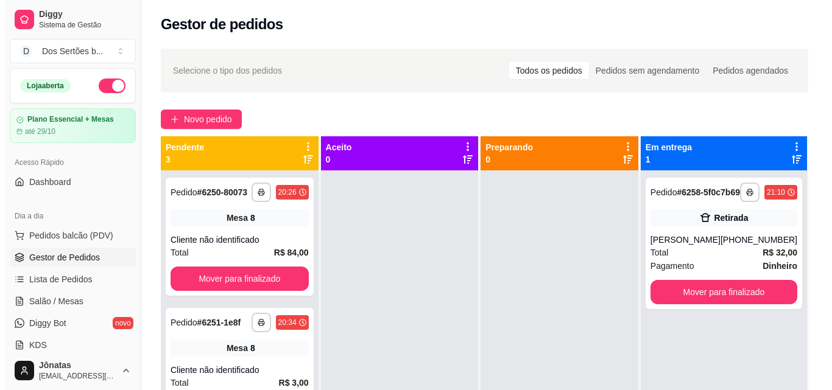
scroll to position [34, 0]
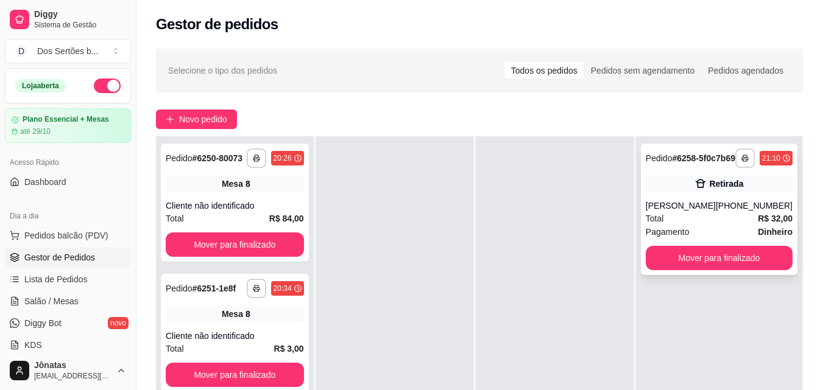
click at [686, 185] on div "**********" at bounding box center [719, 210] width 157 height 132
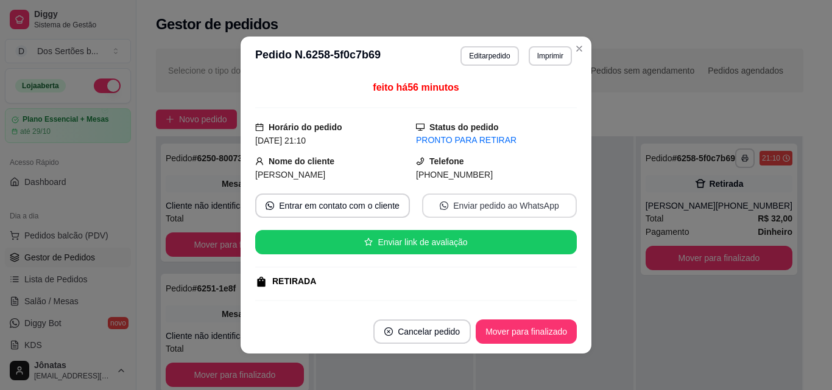
scroll to position [223, 0]
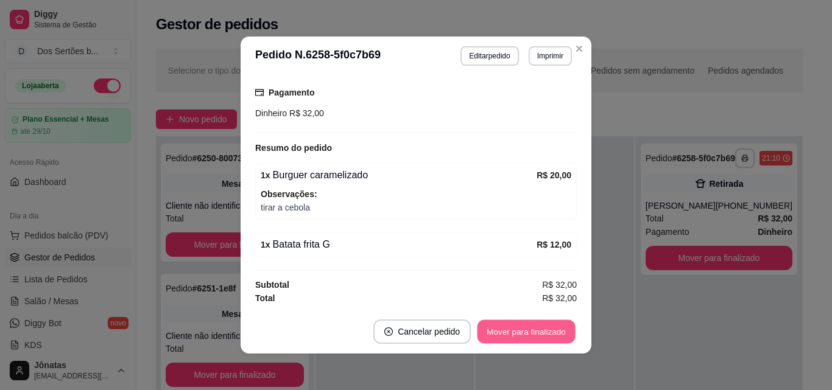
click at [513, 326] on button "Mover para finalizado" at bounding box center [526, 332] width 98 height 24
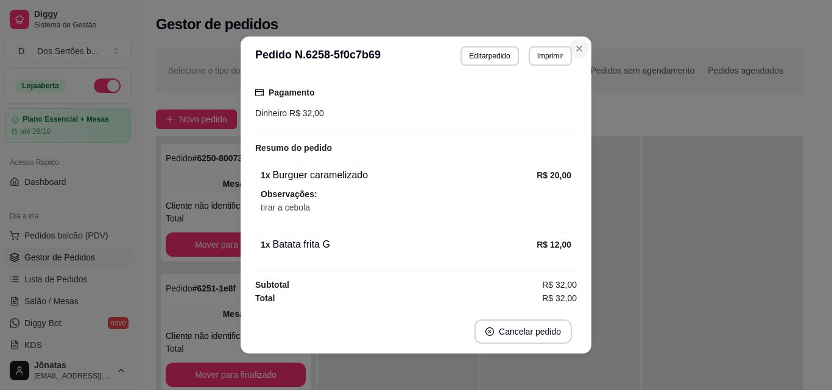
scroll to position [195, 0]
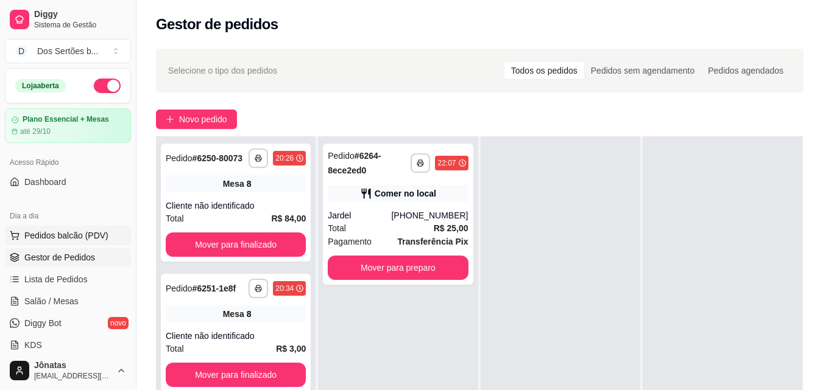
click at [43, 236] on span "Pedidos balcão (PDV)" at bounding box center [66, 236] width 84 height 12
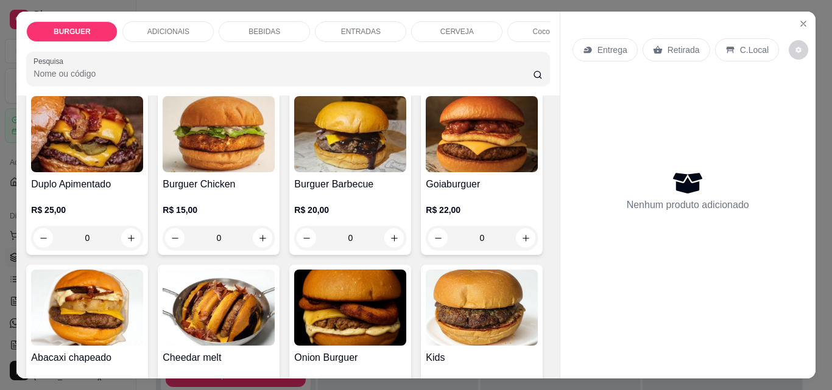
scroll to position [266, 0]
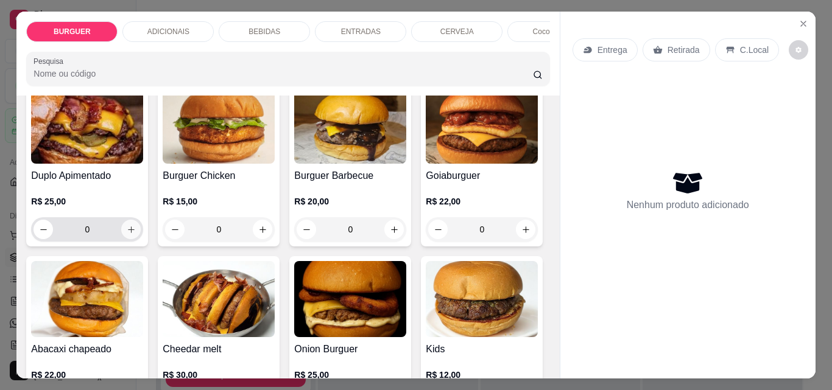
click at [141, 231] on button "increase-product-quantity" at bounding box center [130, 229] width 19 height 19
type input "1"
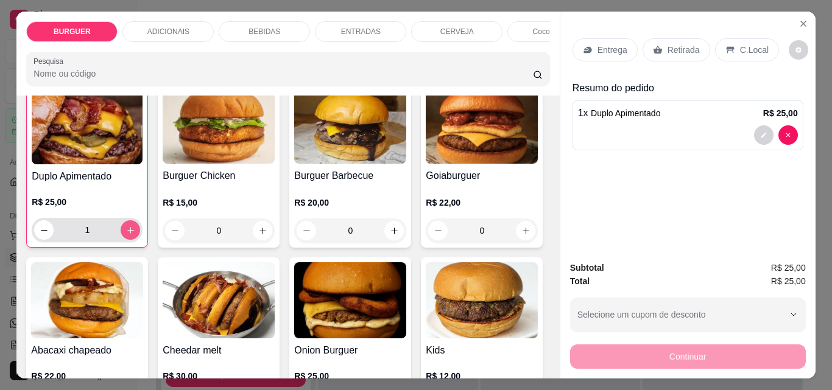
scroll to position [429, 0]
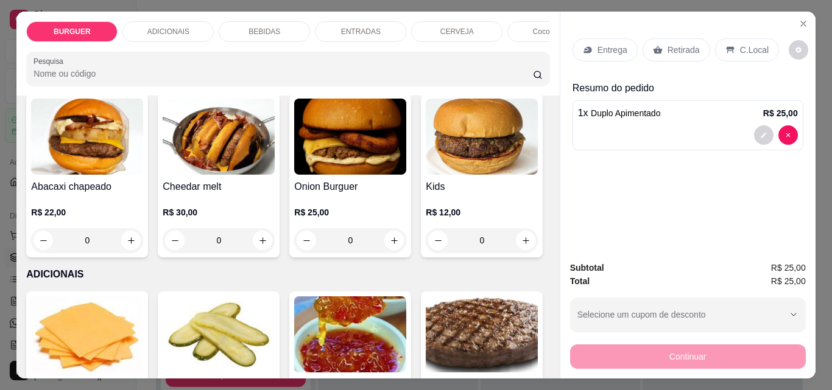
click at [521, 72] on icon "increase-product-quantity" at bounding box center [525, 67] width 9 height 9
type input "1"
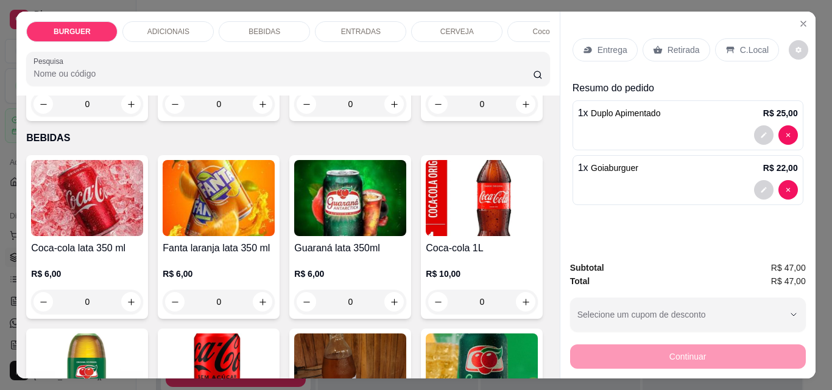
scroll to position [984, 0]
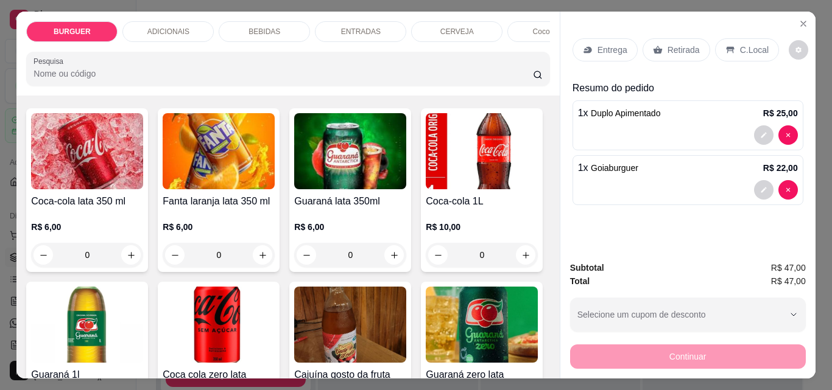
click at [136, 62] on icon "increase-product-quantity" at bounding box center [131, 57] width 9 height 9
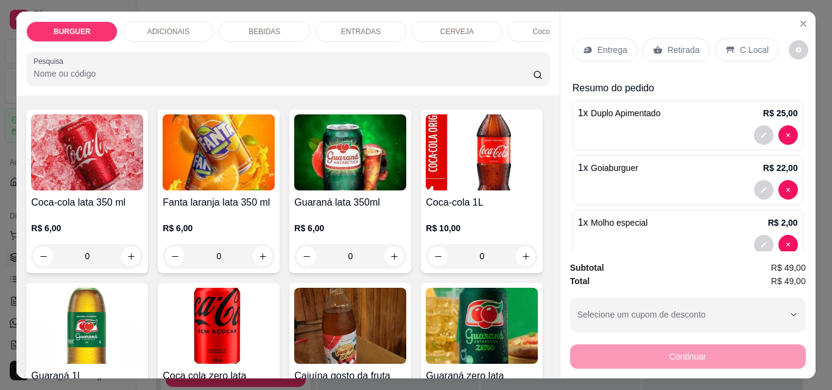
click at [135, 63] on icon "increase-product-quantity" at bounding box center [130, 58] width 9 height 9
type input "2"
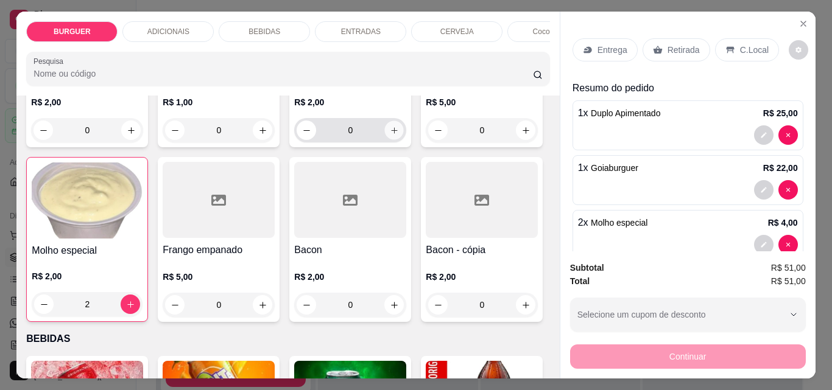
click at [392, 135] on icon "increase-product-quantity" at bounding box center [394, 130] width 9 height 9
type input "1"
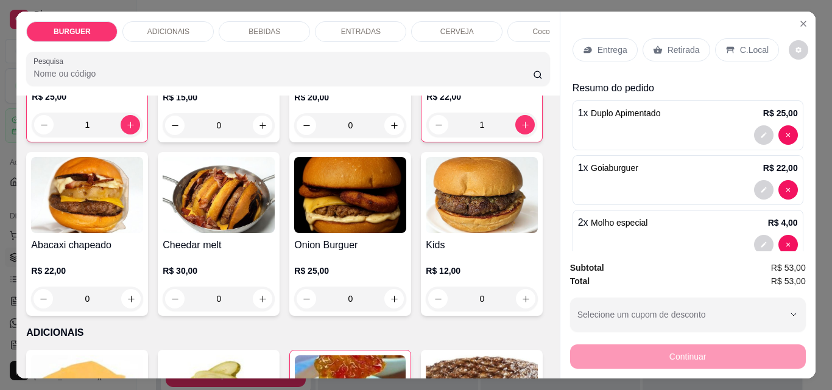
scroll to position [0, 0]
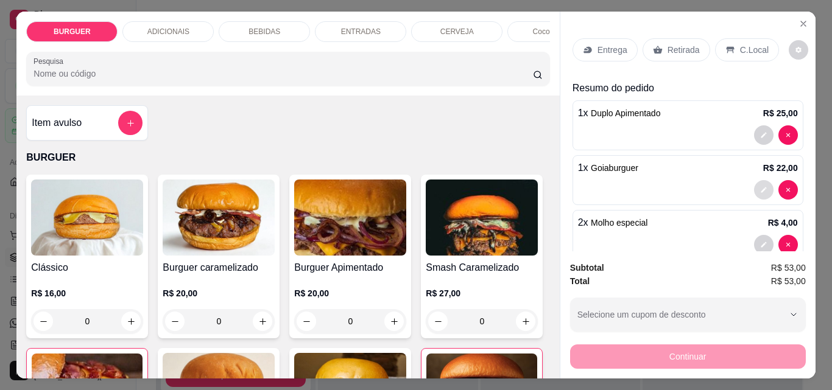
click at [754, 188] on button "decrease-product-quantity" at bounding box center [763, 189] width 19 height 19
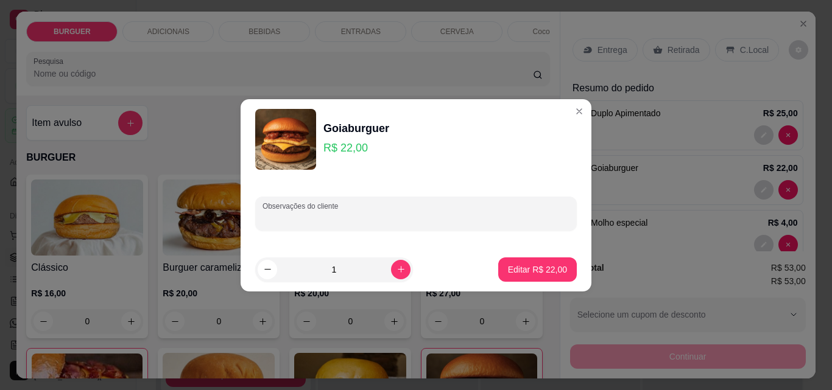
click at [347, 216] on input "Observações do cliente" at bounding box center [415, 219] width 307 height 12
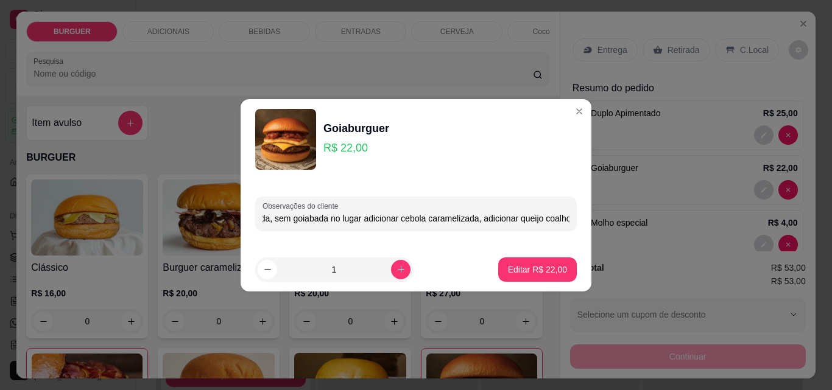
scroll to position [0, 69]
type input "carne mal passada, sem goiabada no lugar adicionar cebola caramelizada, adicion…"
click at [529, 267] on p "Editar R$ 22,00" at bounding box center [537, 270] width 57 height 12
type input "0"
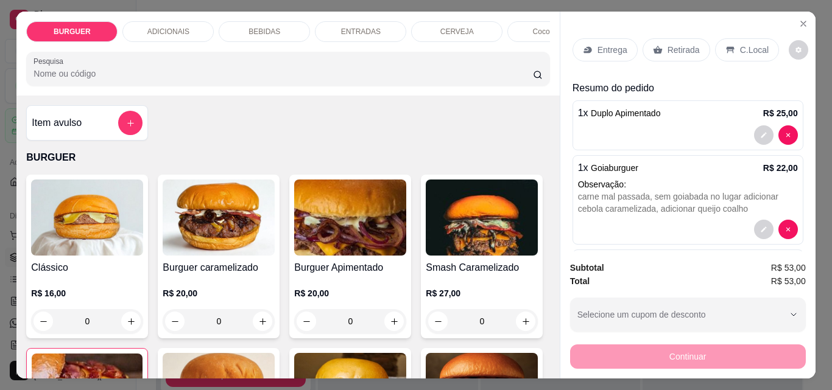
scroll to position [120, 0]
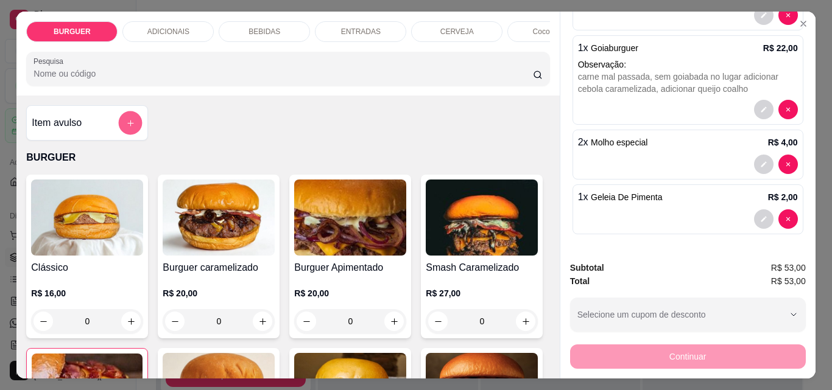
click at [126, 128] on icon "add-separate-item" at bounding box center [130, 123] width 9 height 9
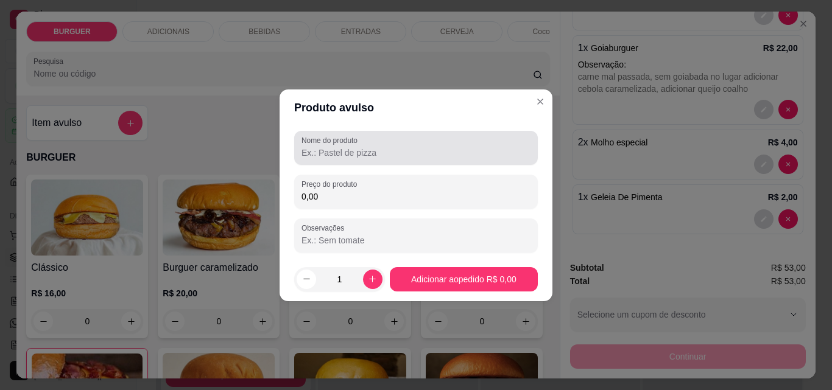
click at [309, 146] on div at bounding box center [415, 148] width 229 height 24
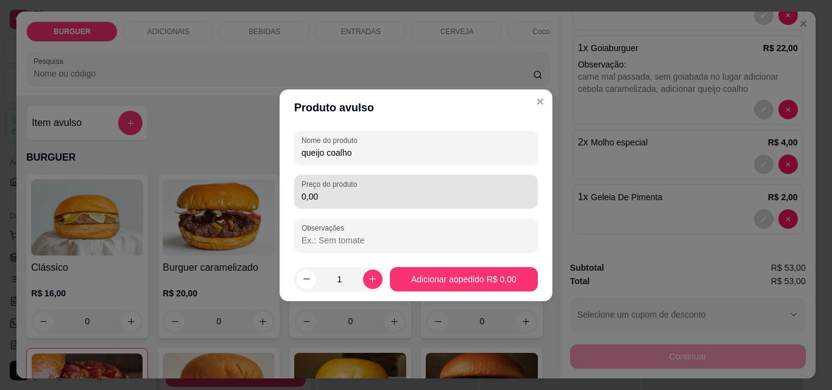
type input "queijo coalho"
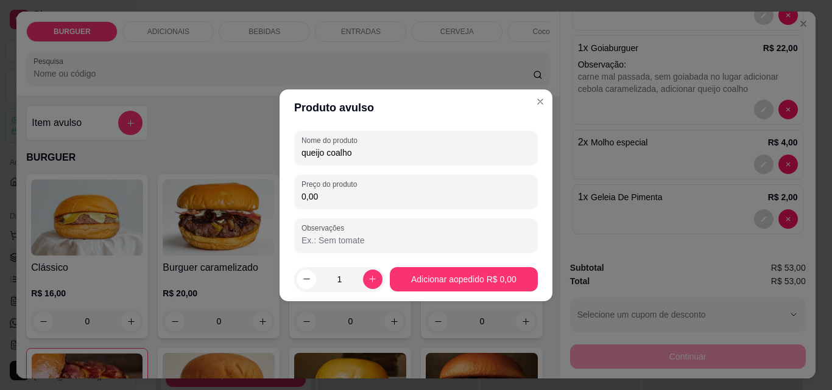
click at [325, 195] on input "0,00" at bounding box center [415, 197] width 229 height 12
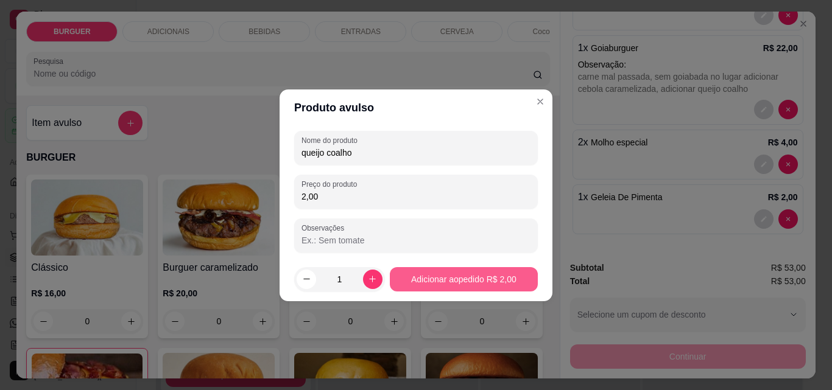
type input "2,00"
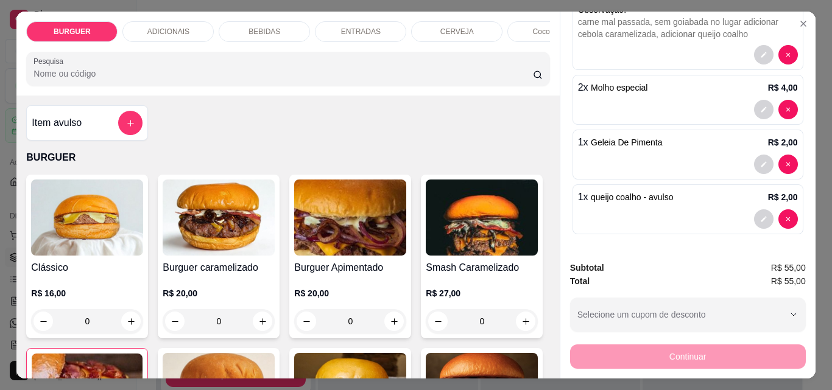
scroll to position [43, 0]
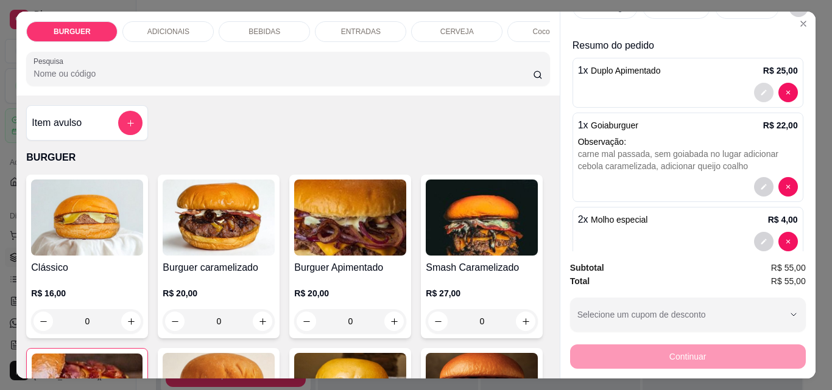
click at [760, 89] on icon "decrease-product-quantity" at bounding box center [763, 92] width 7 height 7
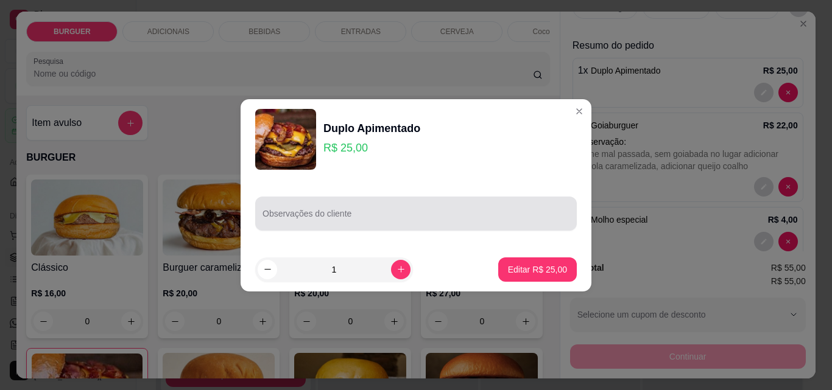
click at [346, 211] on div at bounding box center [415, 214] width 307 height 24
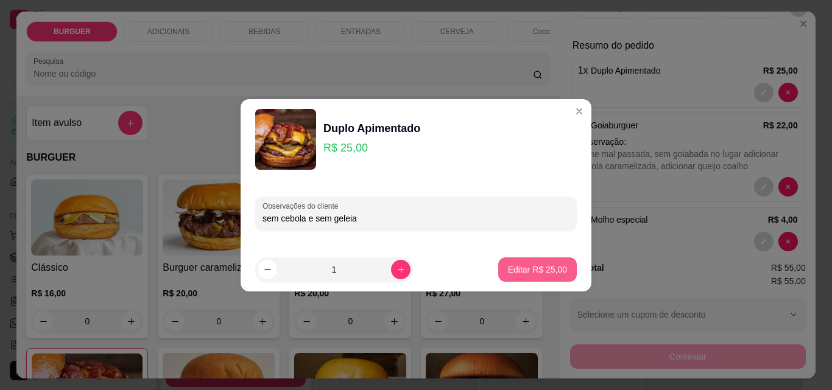
type input "sem cebola e sem geleia"
click at [533, 269] on p "Editar R$ 25,00" at bounding box center [537, 270] width 57 height 12
type input "0"
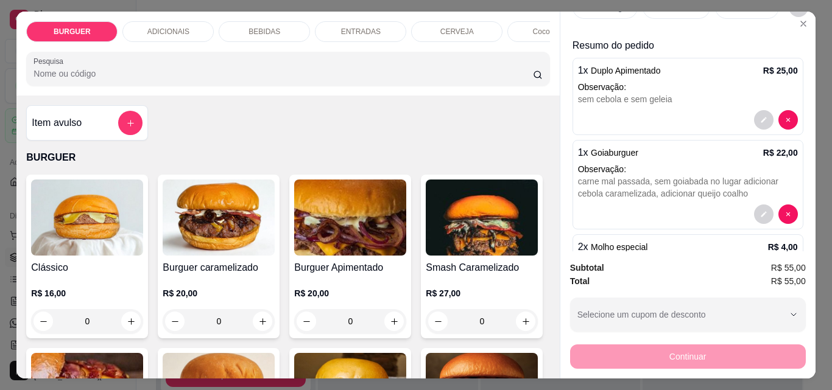
click at [650, 10] on div "Retirada" at bounding box center [676, 7] width 68 height 23
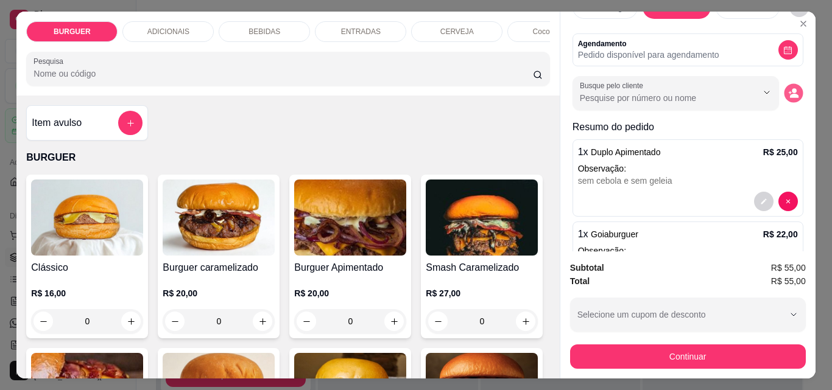
click at [788, 88] on icon "decrease-product-quantity" at bounding box center [793, 93] width 10 height 10
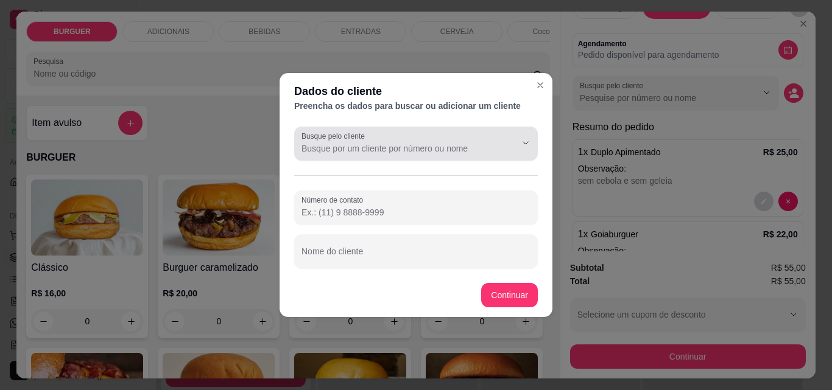
click at [323, 156] on div "Busque pelo cliente" at bounding box center [416, 144] width 244 height 34
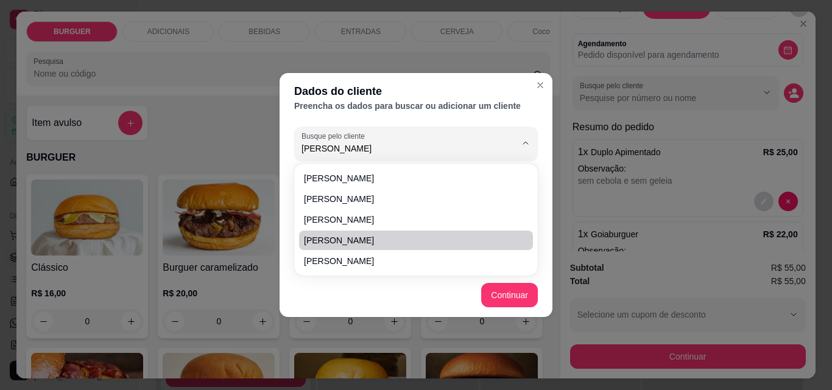
click at [338, 234] on span "Amanda Rodrigues" at bounding box center [410, 240] width 212 height 12
type input "Amanda Rodrigues"
type input "(86) 9821-5829"
type input "Amanda Rodrigues"
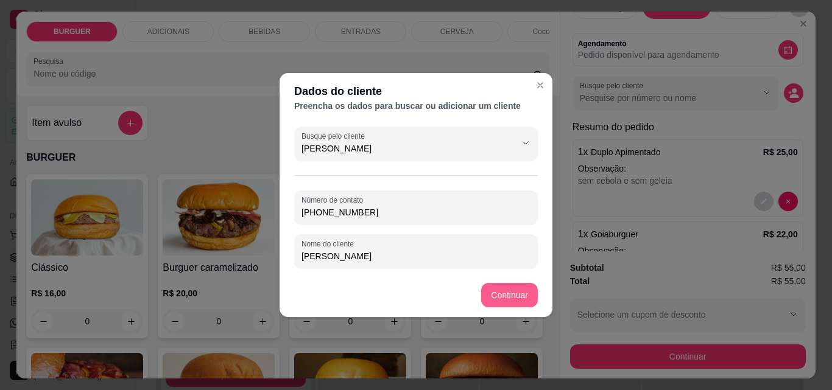
type input "Amanda Rodrigues"
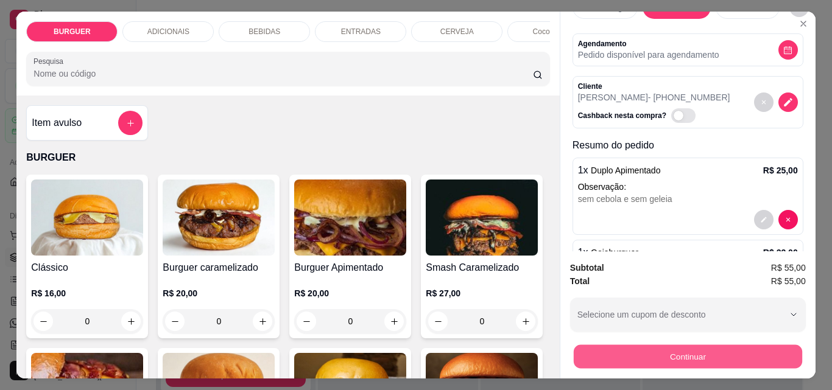
click at [655, 354] on button "Continuar" at bounding box center [687, 357] width 228 height 24
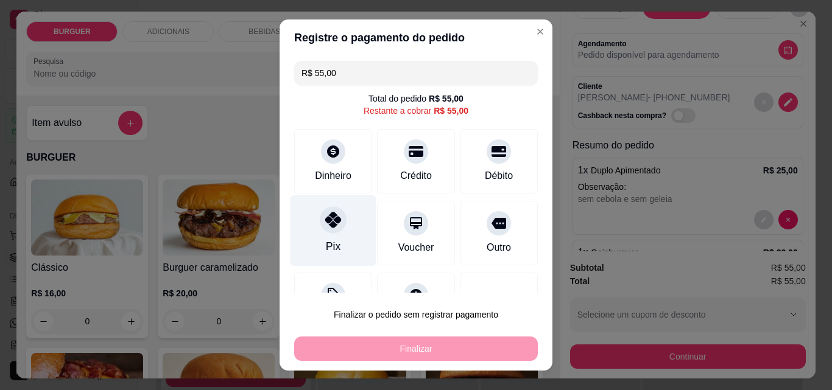
click at [298, 224] on div "Pix" at bounding box center [333, 230] width 86 height 71
type input "R$ 0,00"
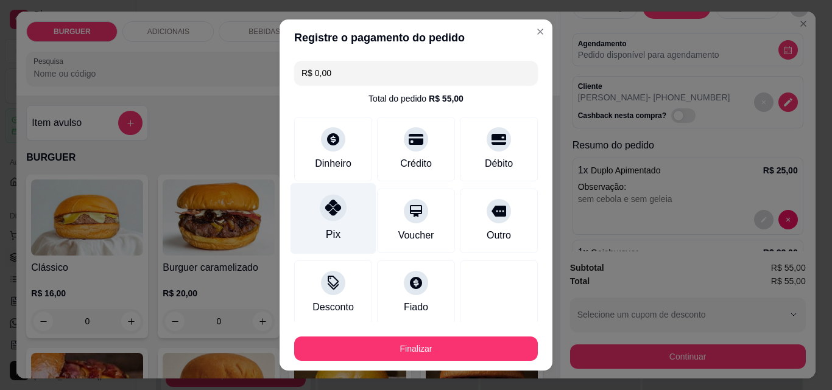
scroll to position [71, 0]
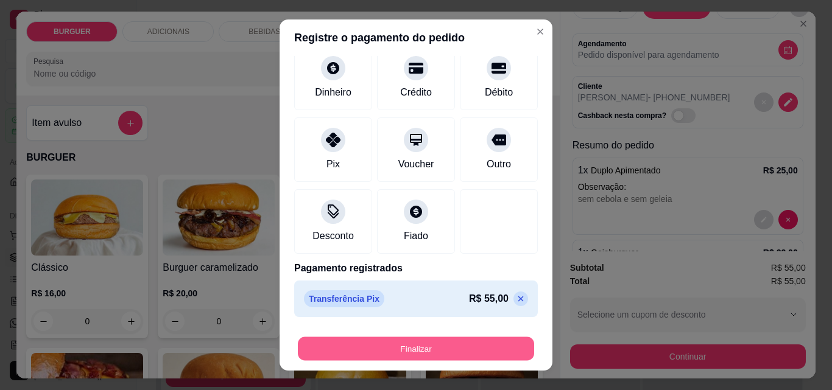
click at [404, 340] on button "Finalizar" at bounding box center [416, 349] width 236 height 24
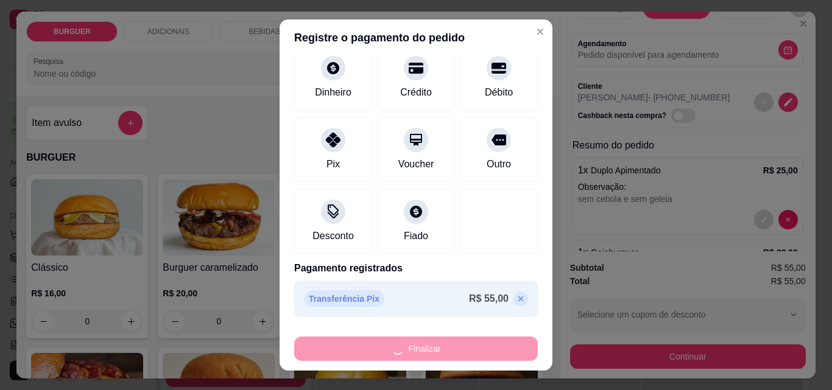
type input "0"
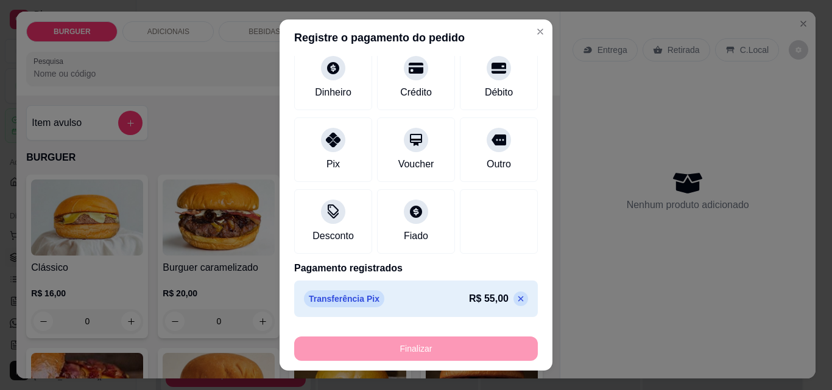
type input "-R$ 55,00"
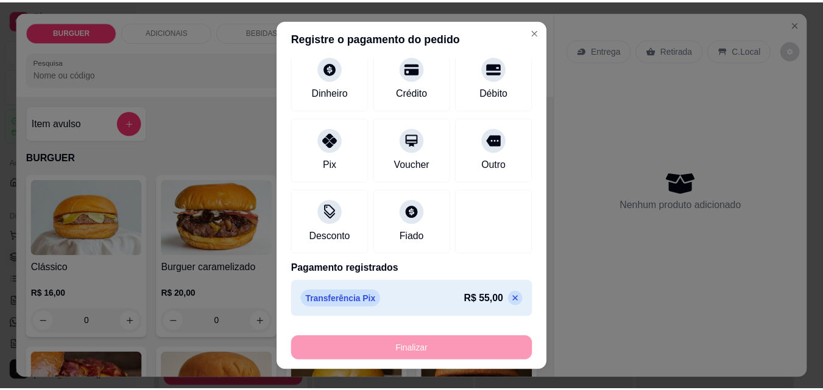
scroll to position [0, 0]
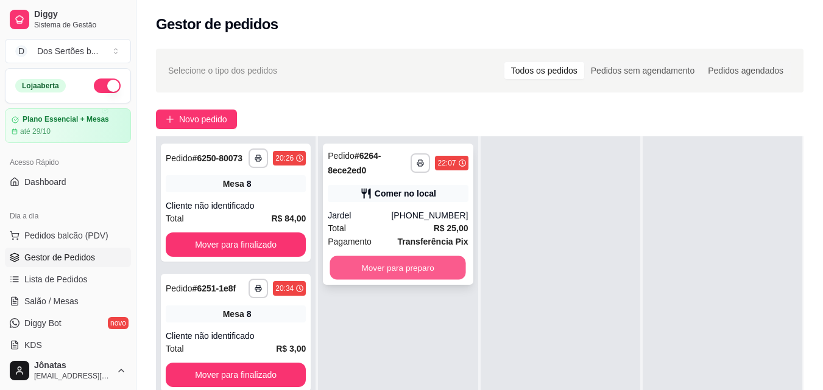
click at [373, 263] on button "Mover para preparo" at bounding box center [398, 268] width 136 height 24
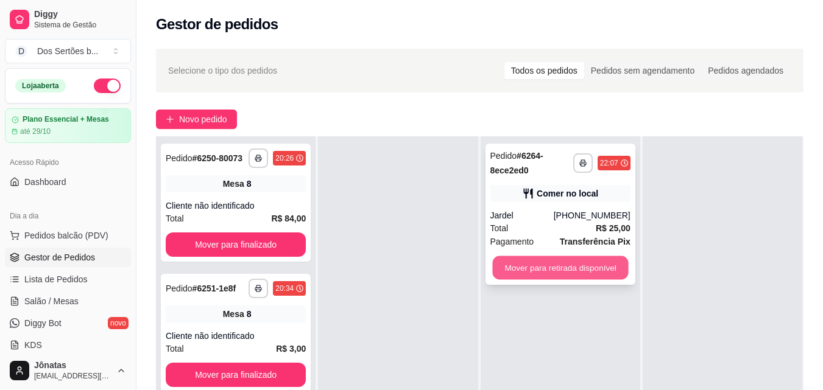
click at [563, 264] on button "Mover para retirada disponível" at bounding box center [560, 268] width 136 height 24
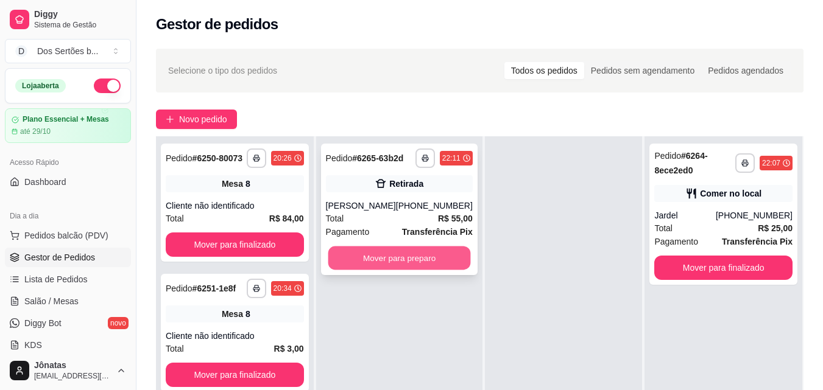
click at [400, 261] on button "Mover para preparo" at bounding box center [399, 259] width 143 height 24
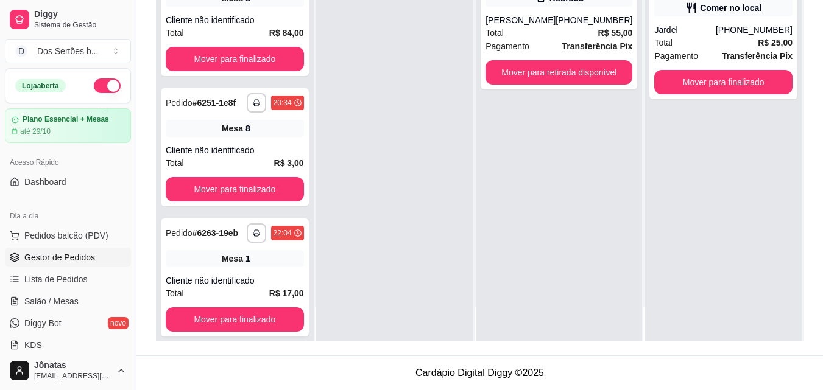
scroll to position [65, 0]
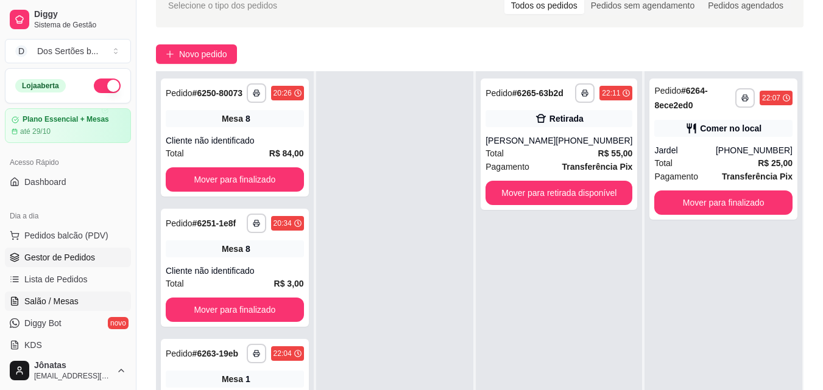
click at [58, 301] on span "Salão / Mesas" at bounding box center [51, 301] width 54 height 12
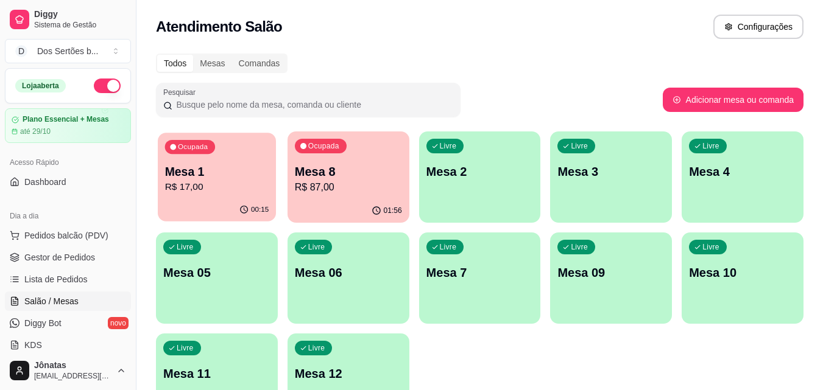
click at [225, 191] on p "R$ 17,00" at bounding box center [217, 187] width 104 height 14
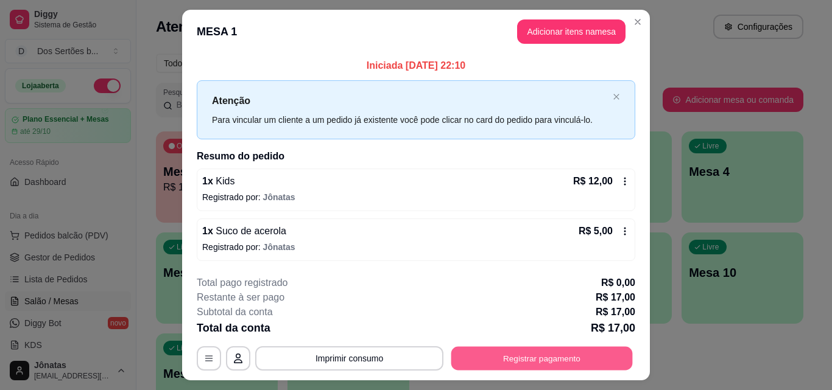
click at [521, 352] on button "Registrar pagamento" at bounding box center [541, 359] width 181 height 24
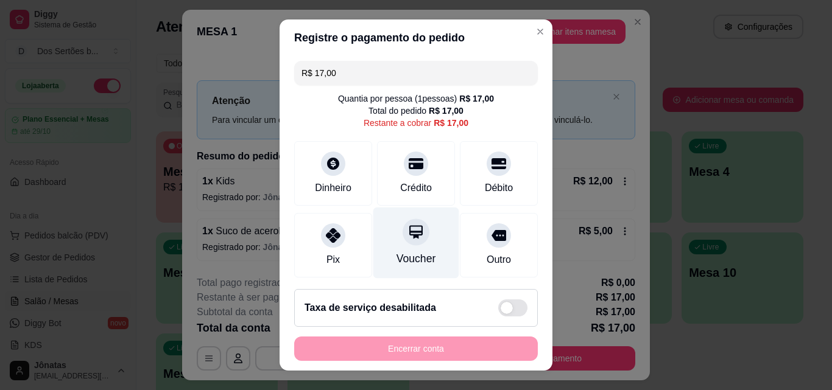
scroll to position [90, 0]
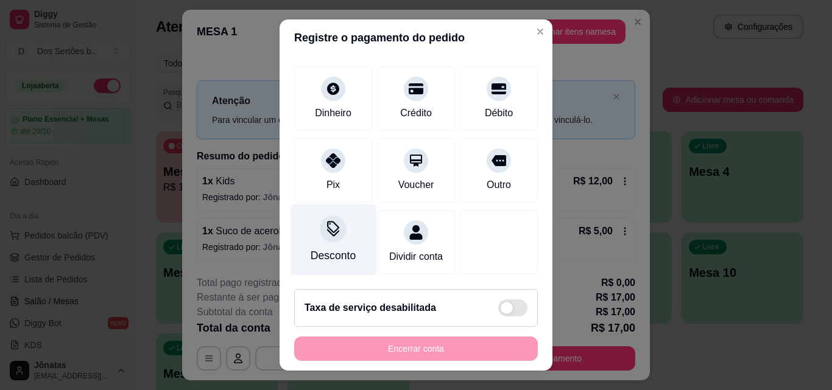
click at [345, 248] on div "Desconto" at bounding box center [333, 256] width 45 height 16
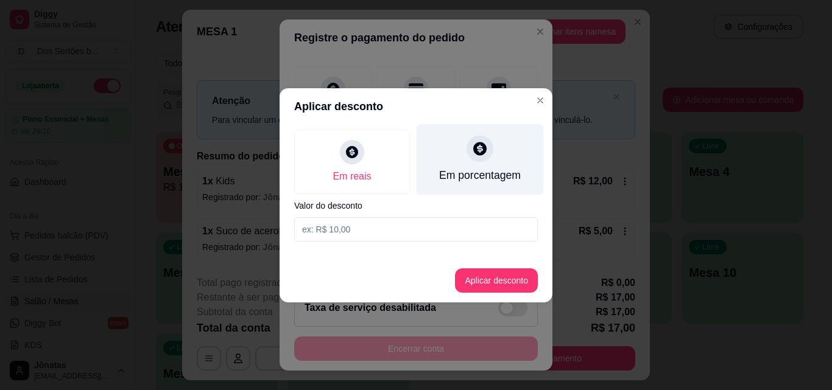
click at [464, 155] on div "Em porcentagem" at bounding box center [480, 159] width 127 height 71
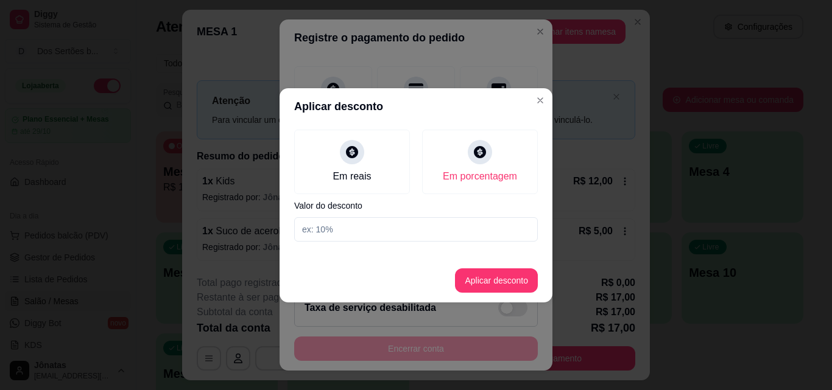
click at [354, 223] on input at bounding box center [416, 229] width 244 height 24
type input "20"
click at [502, 273] on button "Aplicar desconto" at bounding box center [497, 281] width 80 height 24
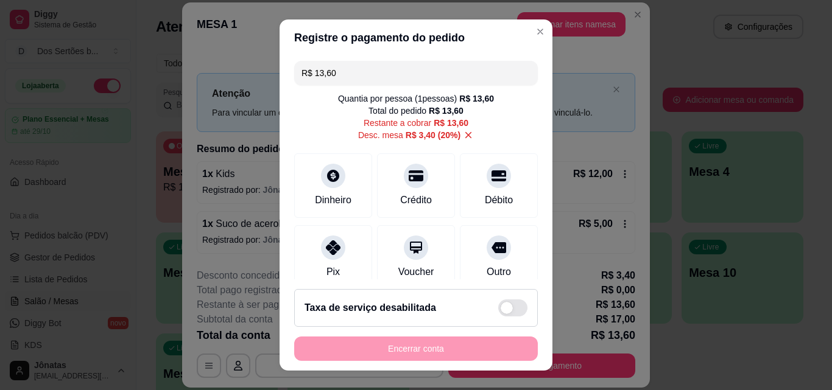
scroll to position [102, 0]
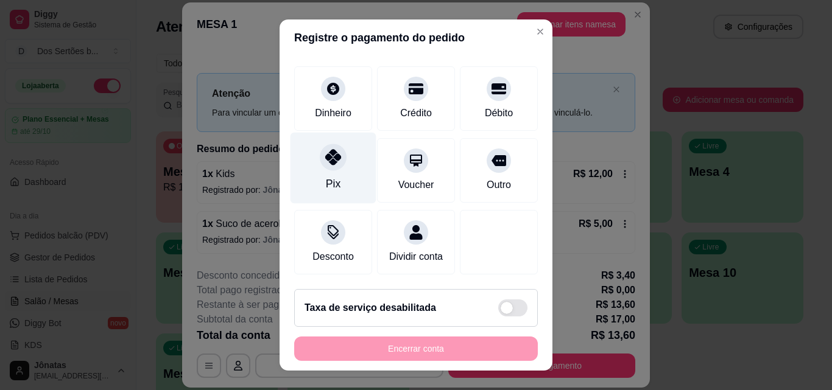
click at [350, 152] on div "Pix" at bounding box center [333, 168] width 86 height 71
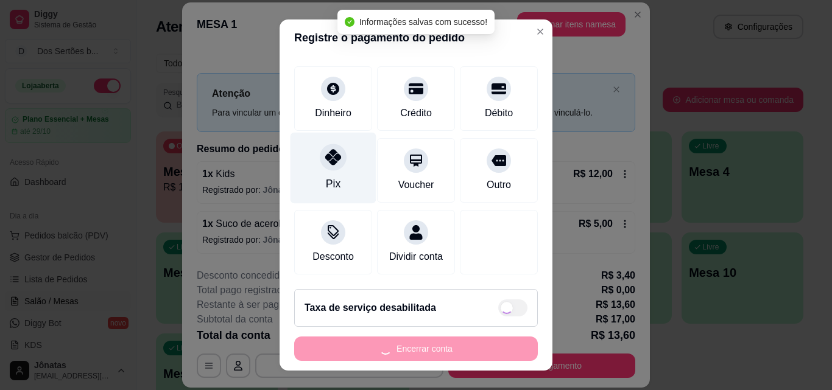
type input "R$ 0,00"
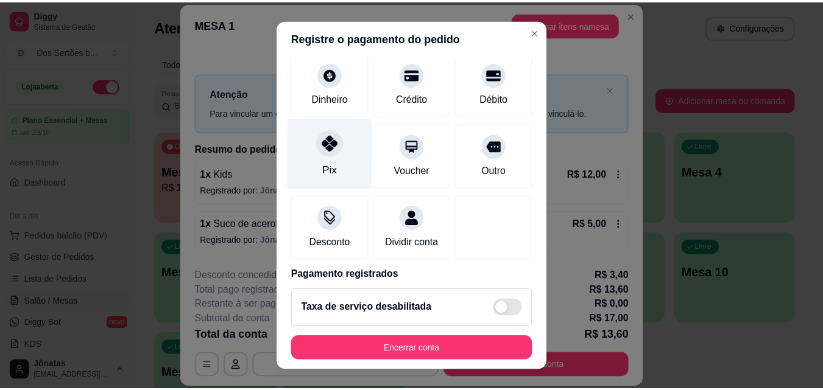
scroll to position [153, 0]
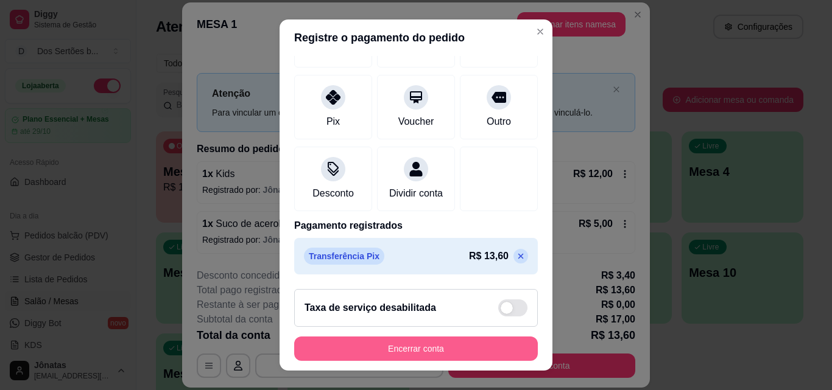
click at [422, 344] on button "Encerrar conta" at bounding box center [416, 349] width 244 height 24
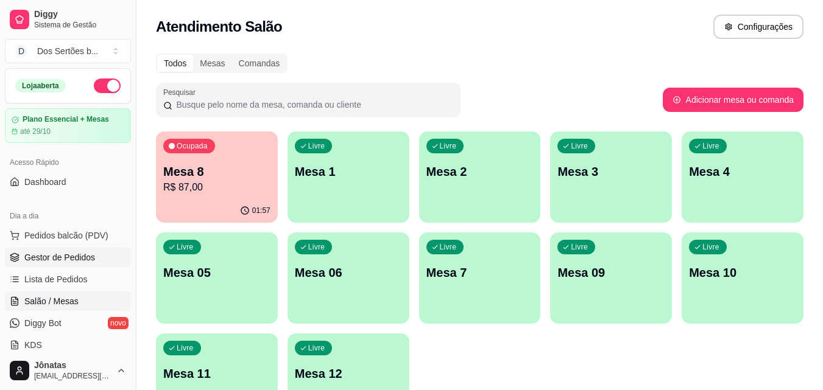
click at [58, 261] on span "Gestor de Pedidos" at bounding box center [59, 258] width 71 height 12
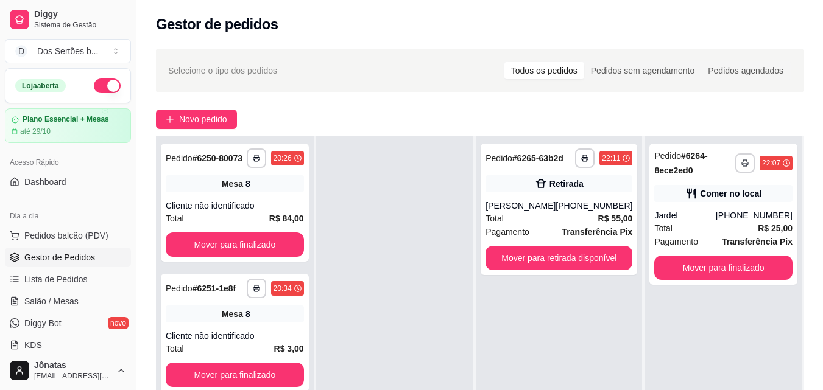
scroll to position [154, 0]
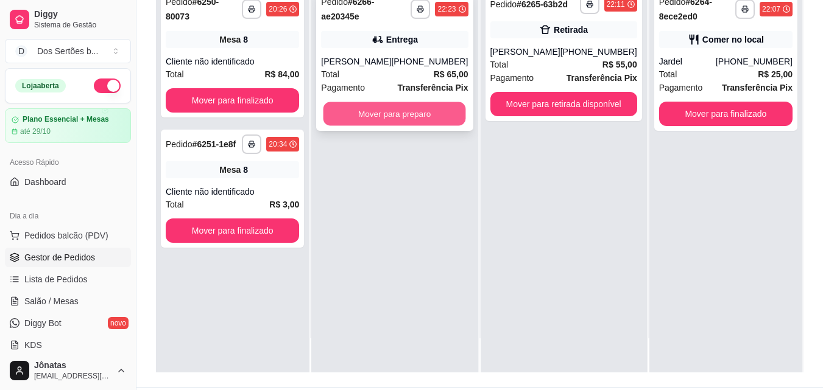
click at [393, 119] on button "Mover para preparo" at bounding box center [394, 114] width 143 height 24
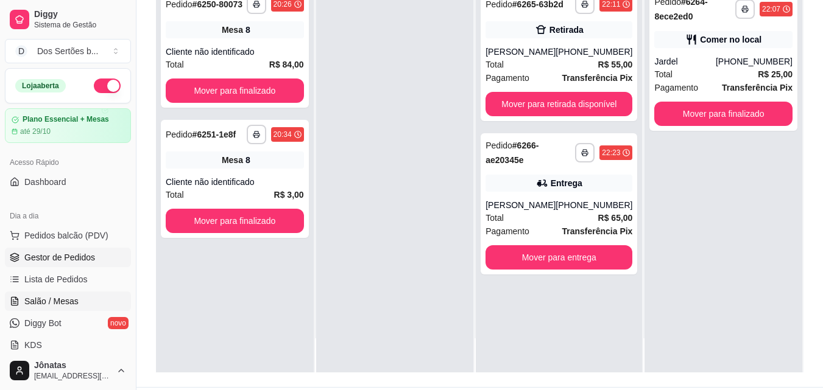
click at [55, 301] on span "Salão / Mesas" at bounding box center [51, 301] width 54 height 12
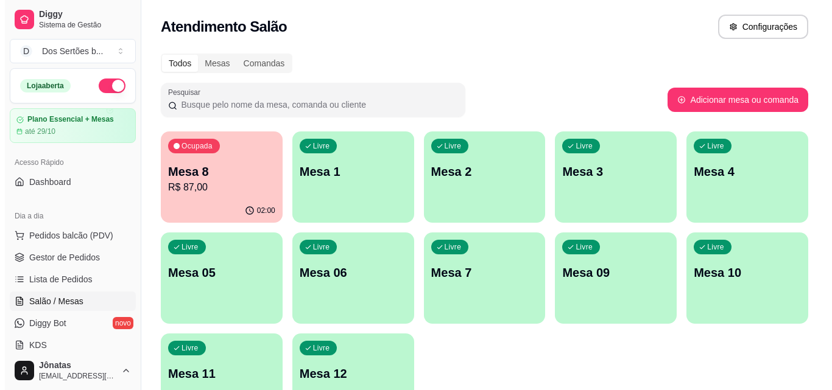
scroll to position [62, 0]
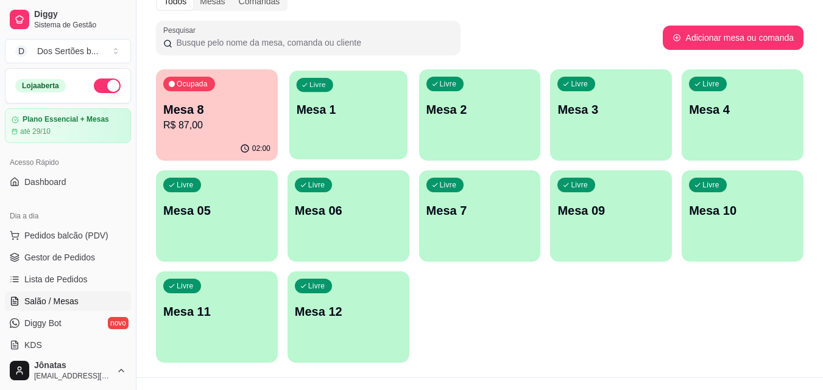
click at [317, 117] on p "Mesa 1" at bounding box center [348, 110] width 104 height 16
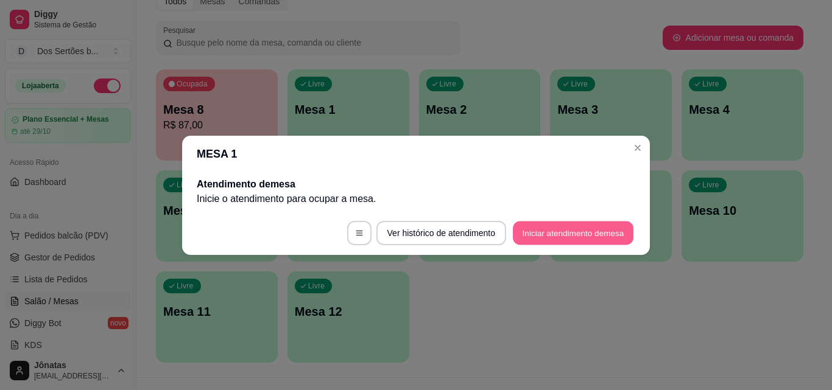
click at [542, 233] on button "Iniciar atendimento de mesa" at bounding box center [573, 233] width 121 height 24
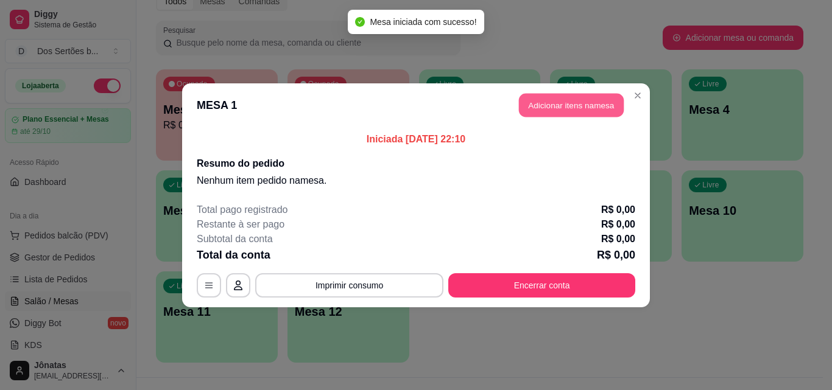
click at [532, 97] on button "Adicionar itens na mesa" at bounding box center [571, 105] width 105 height 24
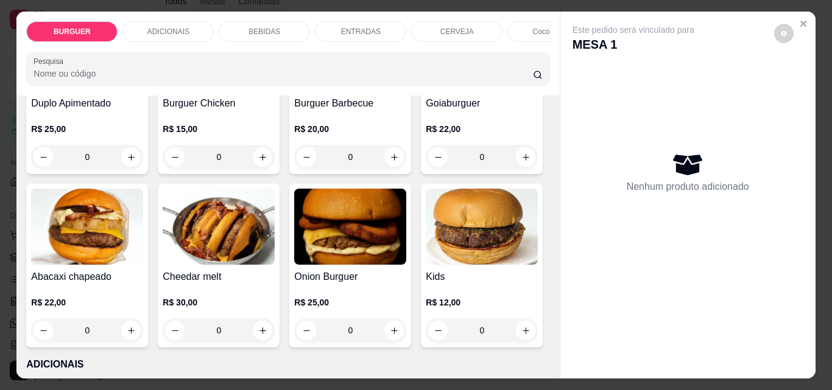
scroll to position [452, 0]
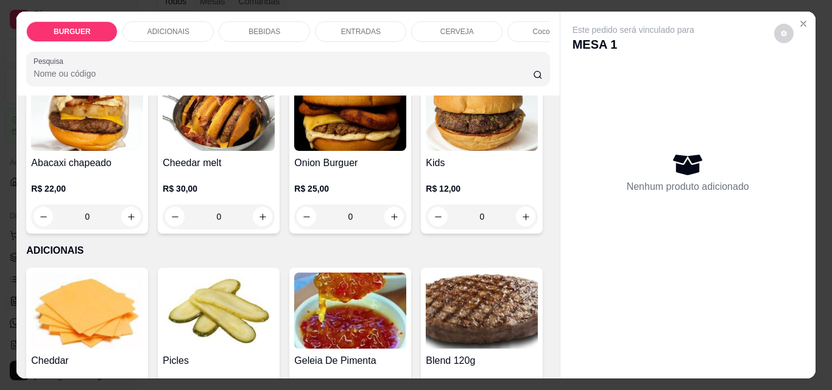
click at [385, 53] on button "increase-product-quantity" at bounding box center [394, 43] width 19 height 19
type input "1"
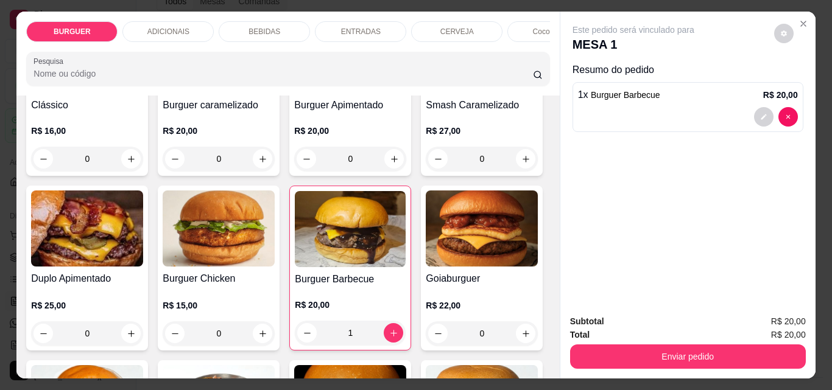
scroll to position [18, 0]
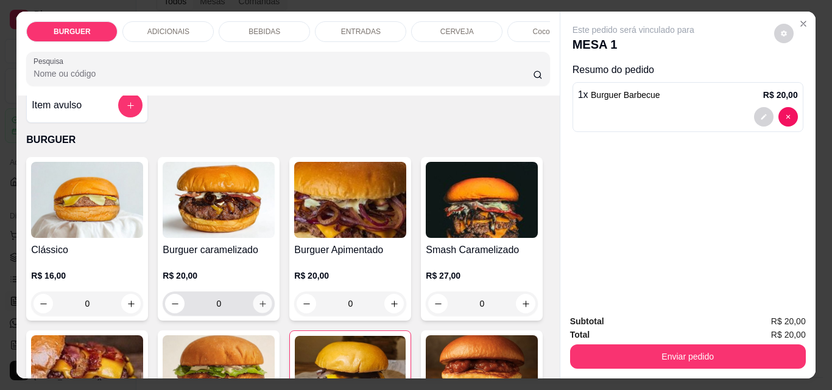
click at [259, 314] on button "increase-product-quantity" at bounding box center [262, 304] width 19 height 19
type input "1"
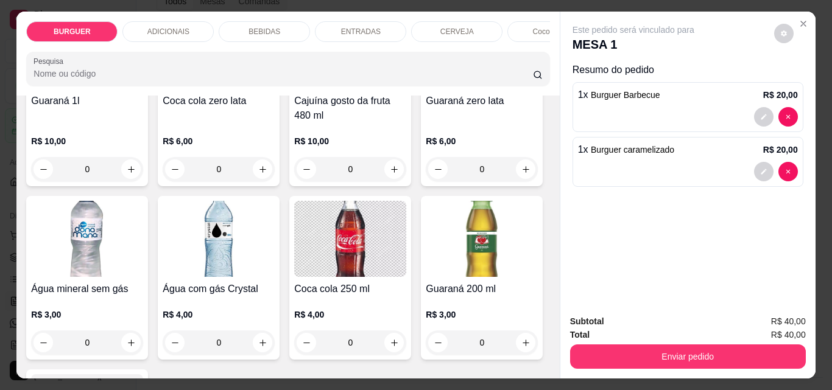
scroll to position [1534, 0]
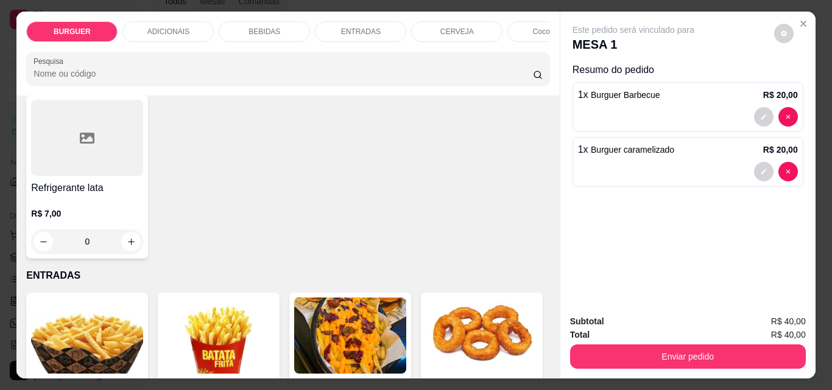
type input "1"
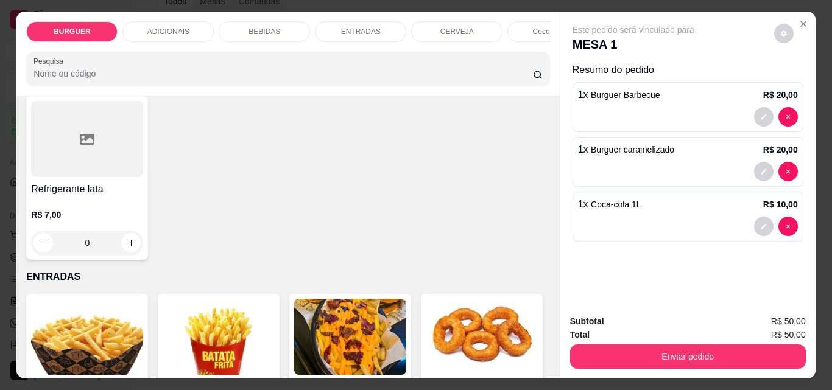
scroll to position [1535, 0]
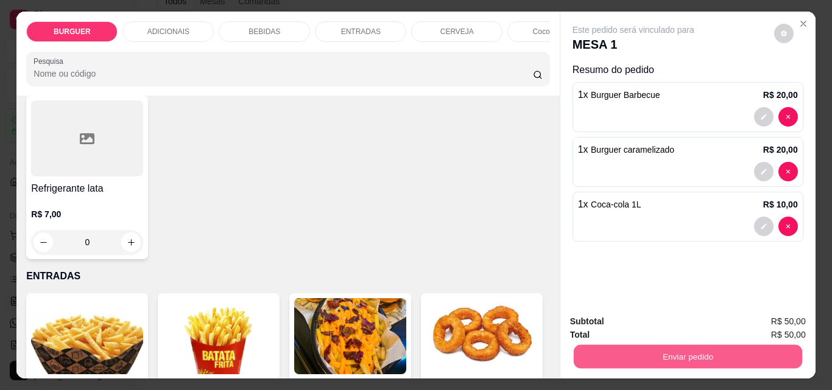
click at [636, 346] on button "Enviar pedido" at bounding box center [687, 357] width 228 height 24
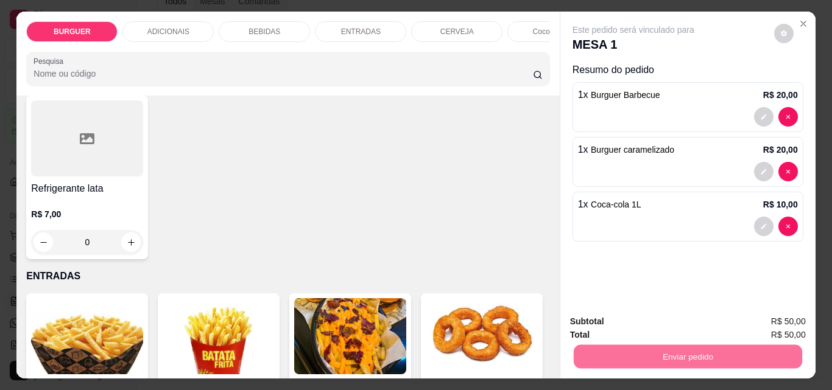
click at [763, 323] on button "Enviar pedido" at bounding box center [774, 322] width 67 height 23
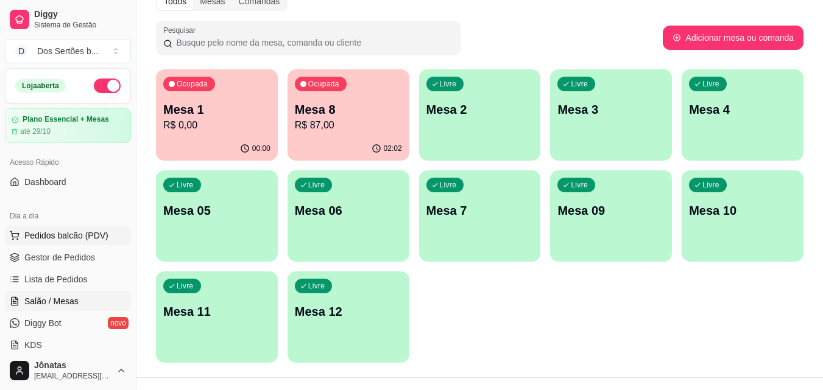
click at [83, 239] on span "Pedidos balcão (PDV)" at bounding box center [66, 236] width 84 height 12
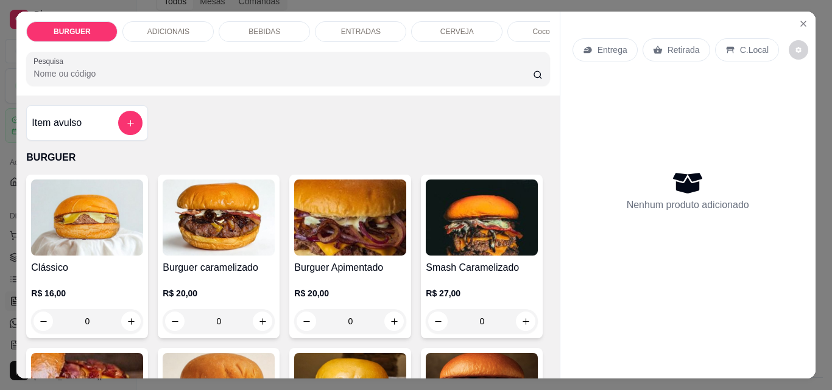
scroll to position [116, 0]
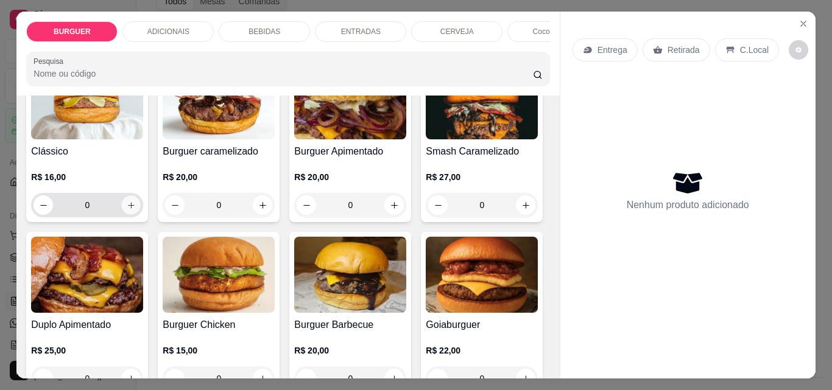
click at [127, 208] on icon "increase-product-quantity" at bounding box center [131, 205] width 9 height 9
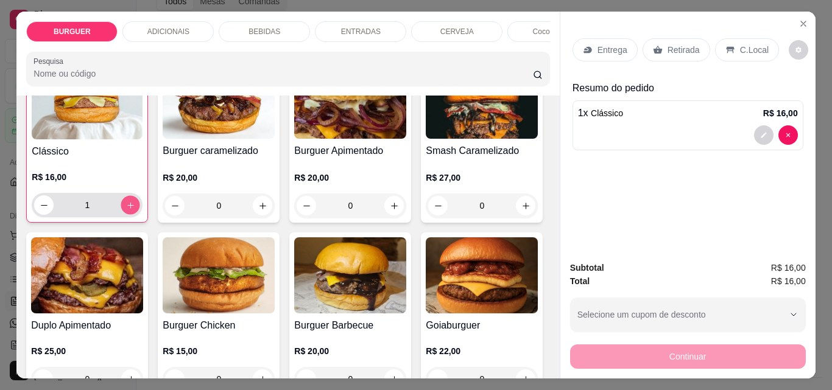
click at [126, 208] on icon "increase-product-quantity" at bounding box center [130, 205] width 9 height 9
type input "2"
click at [597, 47] on p "Entrega" at bounding box center [612, 50] width 30 height 12
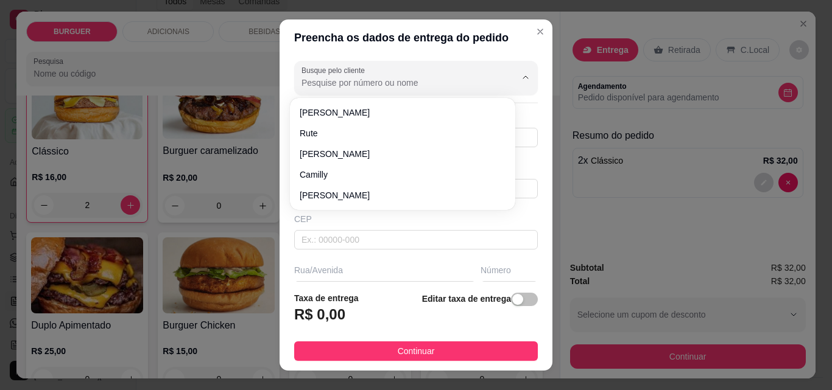
click at [317, 82] on input "Busque pelo cliente" at bounding box center [398, 83] width 195 height 12
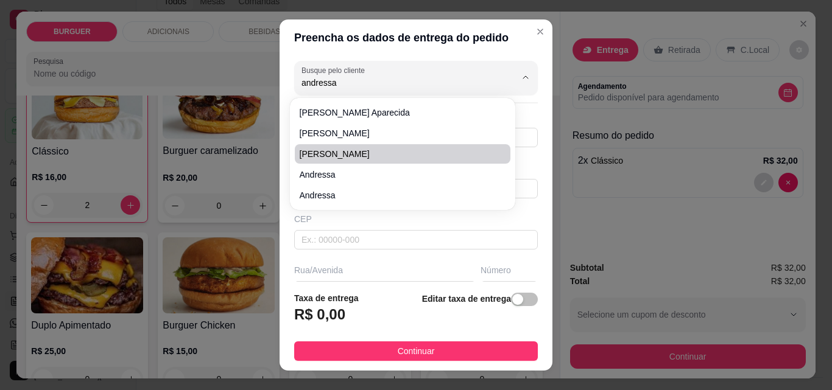
click at [329, 152] on span "Andressa Aparecida" at bounding box center [397, 154] width 194 height 12
type input "Andressa Aparecida"
type input "8695335218"
type input "Andressa Aparecida"
type input "Esperantina"
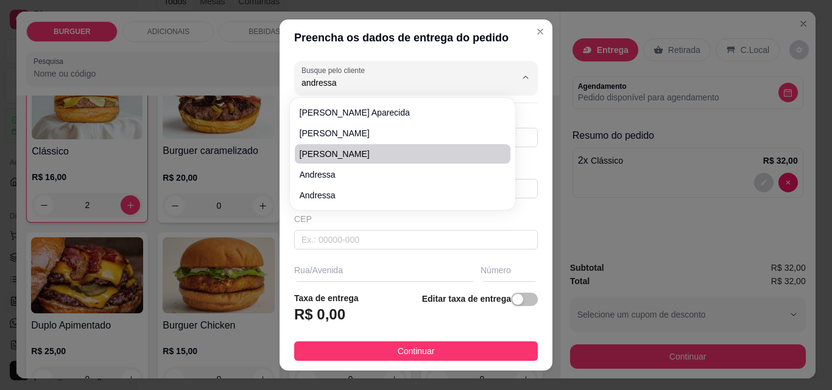
type input "apartamento em cima da star motos da avenida\ apto 4"
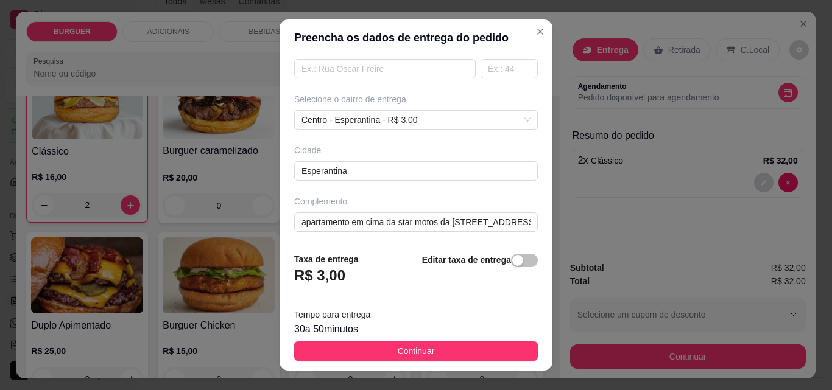
scroll to position [223, 0]
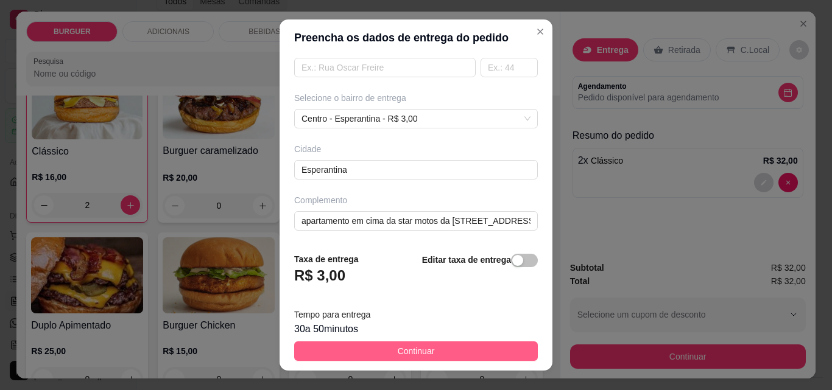
type input "Andressa Aparecida"
click at [382, 349] on button "Continuar" at bounding box center [416, 351] width 244 height 19
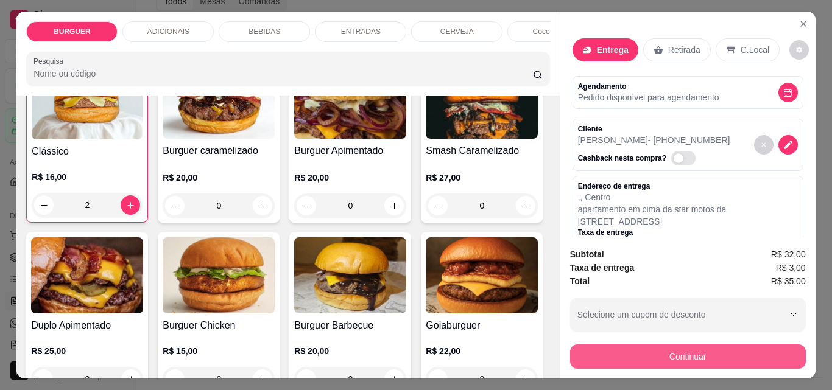
click at [602, 345] on button "Continuar" at bounding box center [688, 357] width 236 height 24
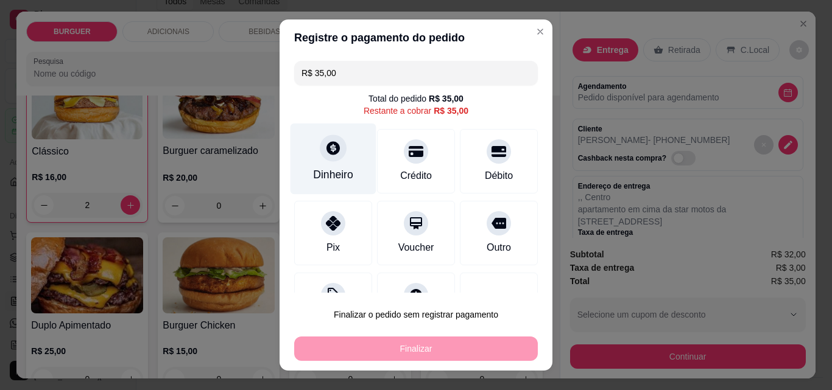
click at [334, 166] on div "Dinheiro" at bounding box center [333, 159] width 86 height 71
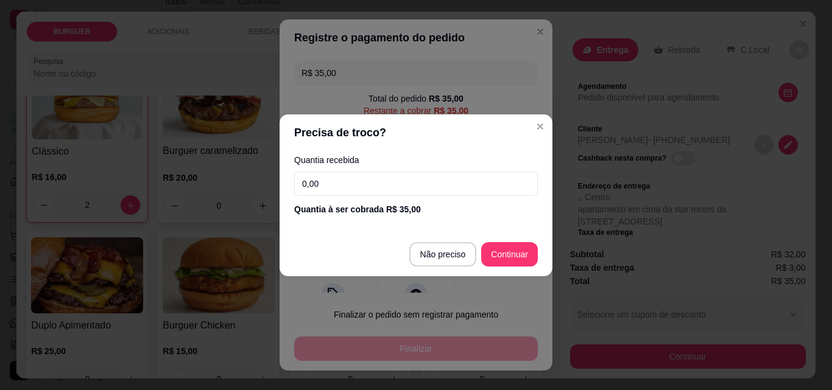
click at [345, 178] on input "0,00" at bounding box center [416, 184] width 244 height 24
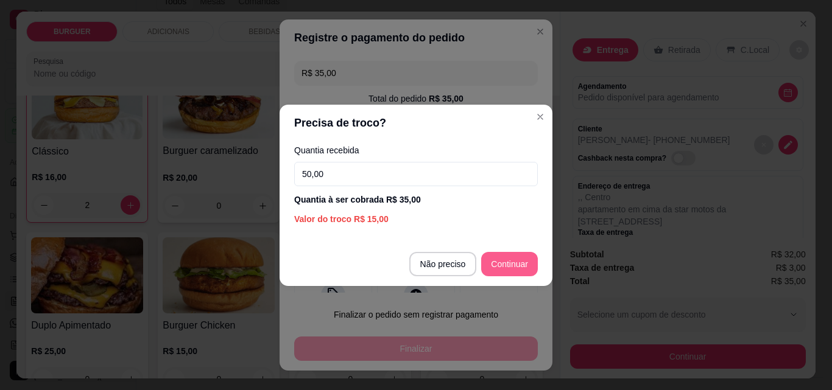
type input "50,00"
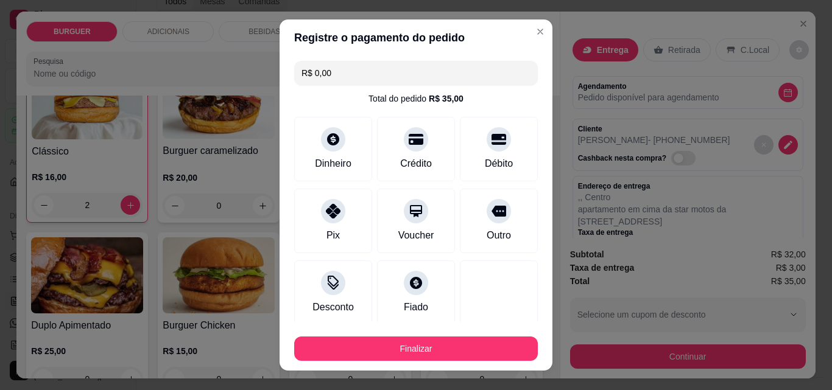
type input "R$ 0,00"
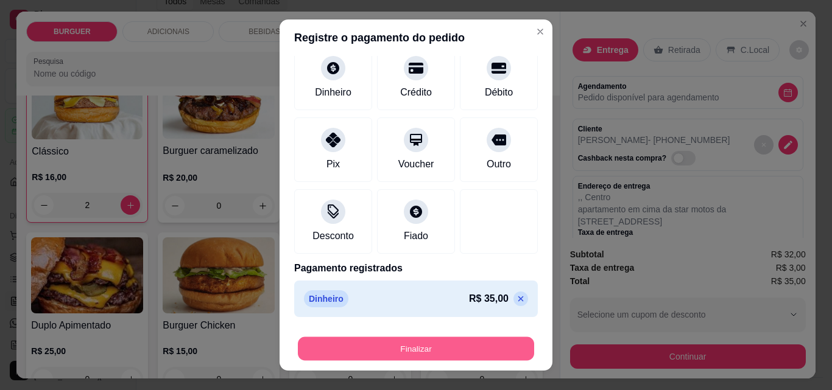
click at [462, 348] on button "Finalizar" at bounding box center [416, 349] width 236 height 24
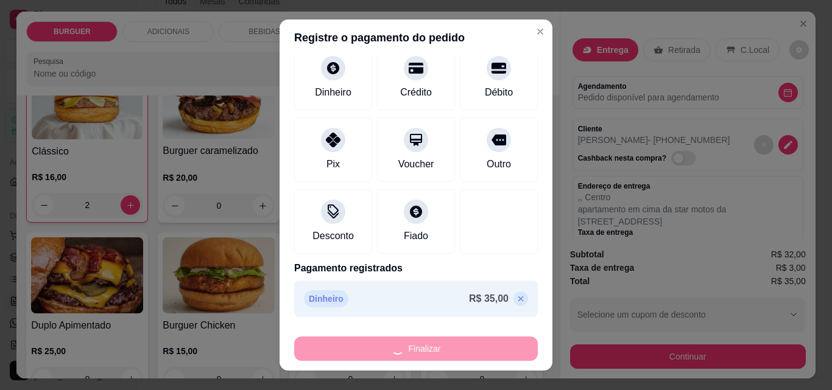
type input "0"
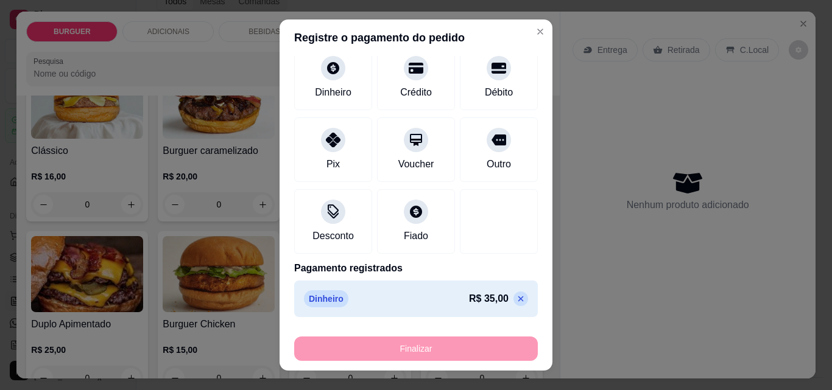
type input "-R$ 35,00"
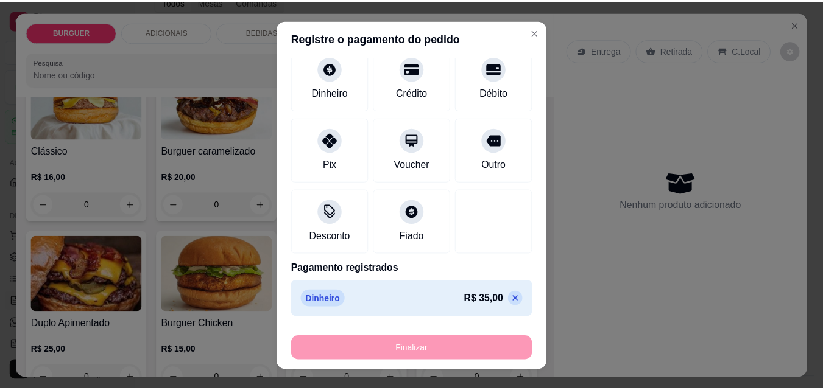
scroll to position [116, 0]
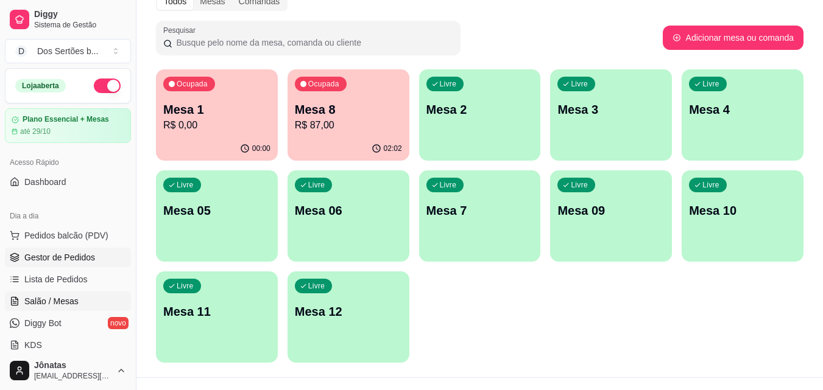
click at [56, 254] on span "Gestor de Pedidos" at bounding box center [59, 258] width 71 height 12
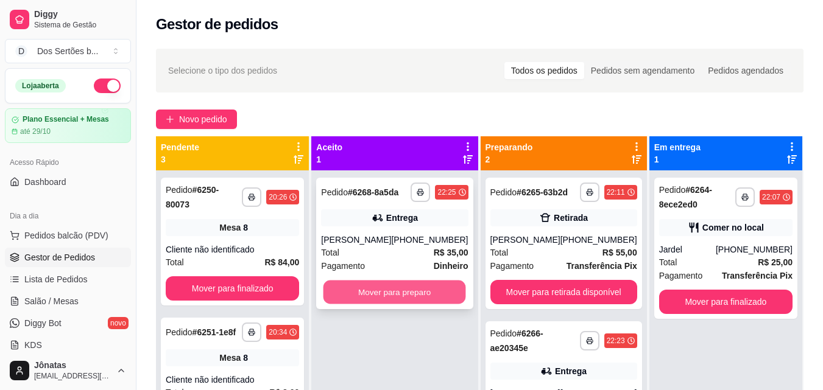
click at [368, 289] on button "Mover para preparo" at bounding box center [394, 293] width 143 height 24
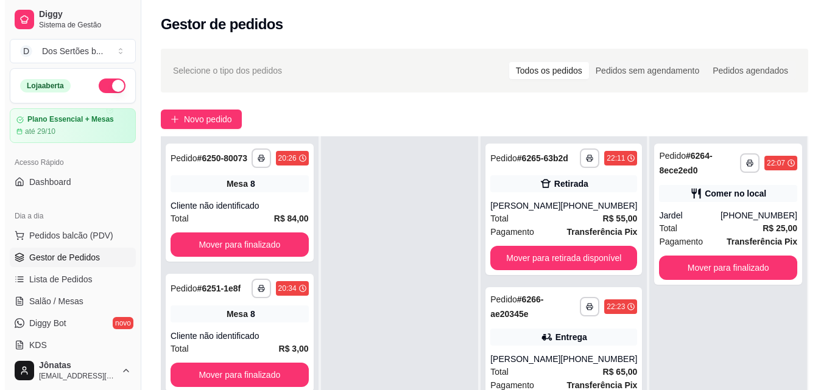
scroll to position [186, 0]
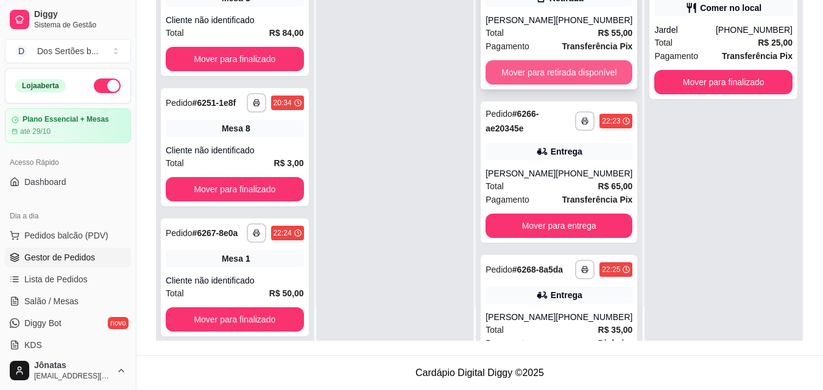
click at [549, 79] on button "Mover para retirada disponível" at bounding box center [558, 72] width 147 height 24
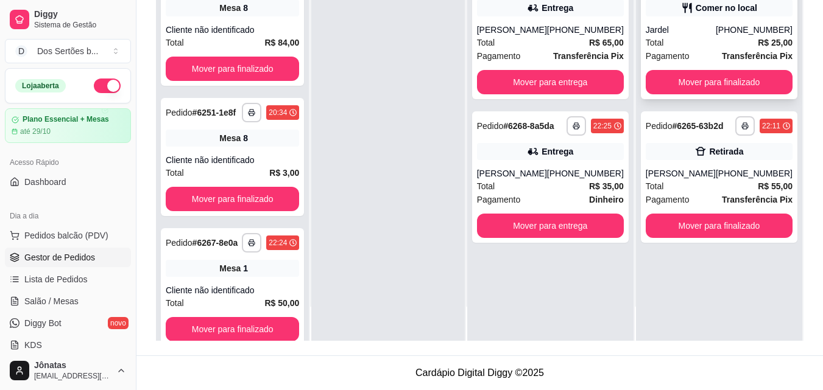
click at [706, 32] on div "Jardel" at bounding box center [681, 30] width 70 height 12
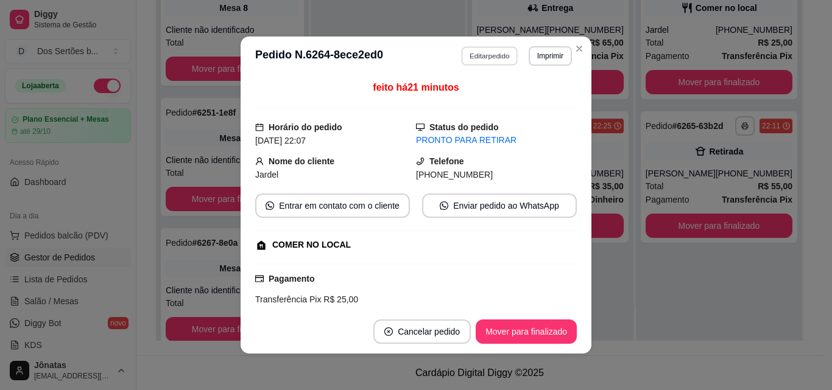
click at [477, 53] on button "Editar pedido" at bounding box center [490, 55] width 57 height 19
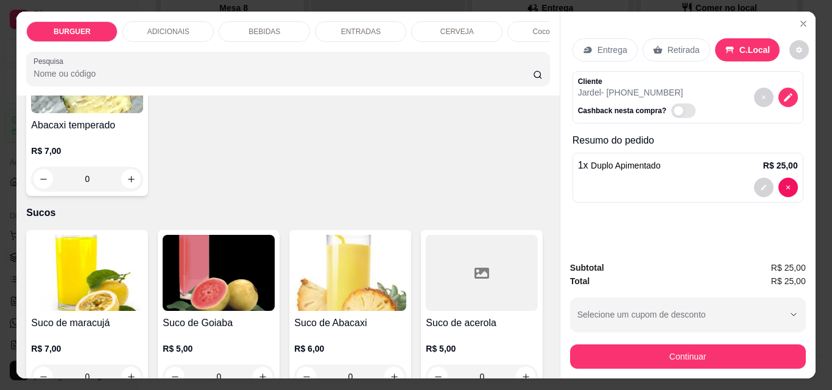
scroll to position [2687, 0]
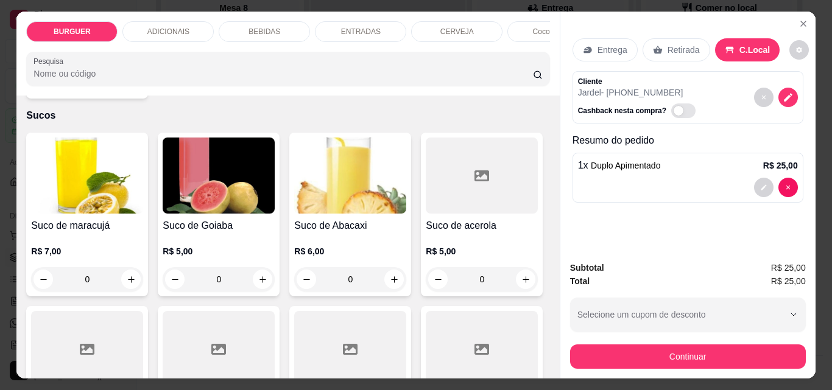
type input "1"
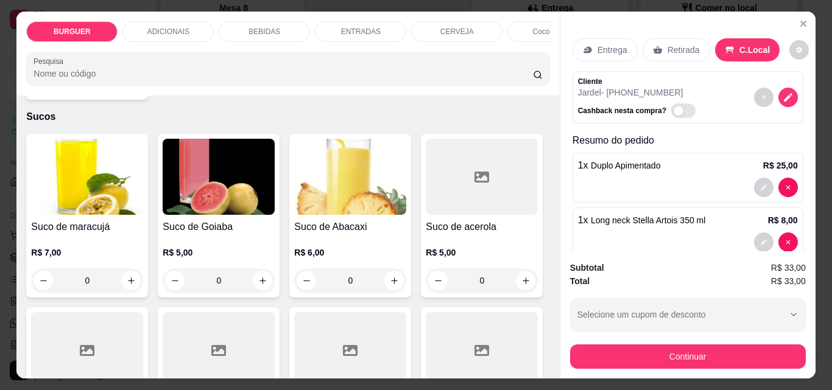
scroll to position [2688, 0]
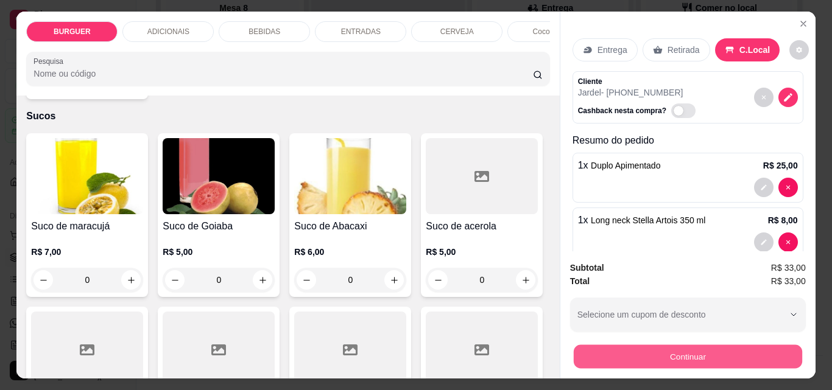
click at [627, 351] on button "Continuar" at bounding box center [687, 357] width 228 height 24
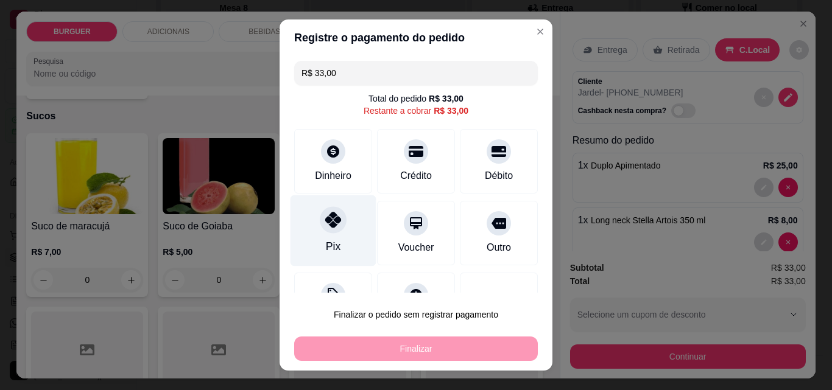
click at [314, 238] on div "Pix" at bounding box center [333, 230] width 86 height 71
type input "R$ 0,00"
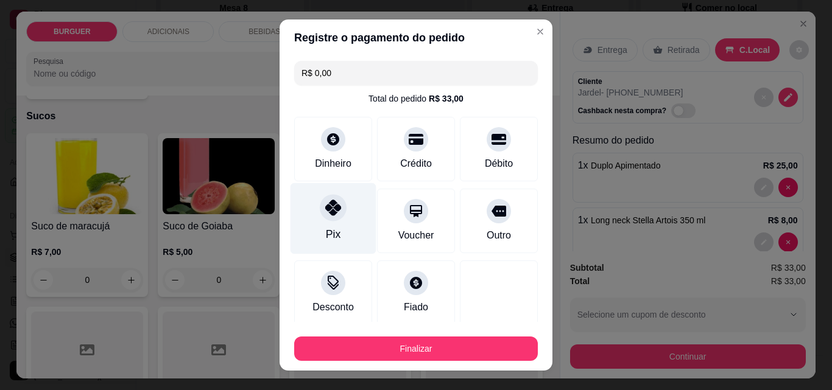
scroll to position [71, 0]
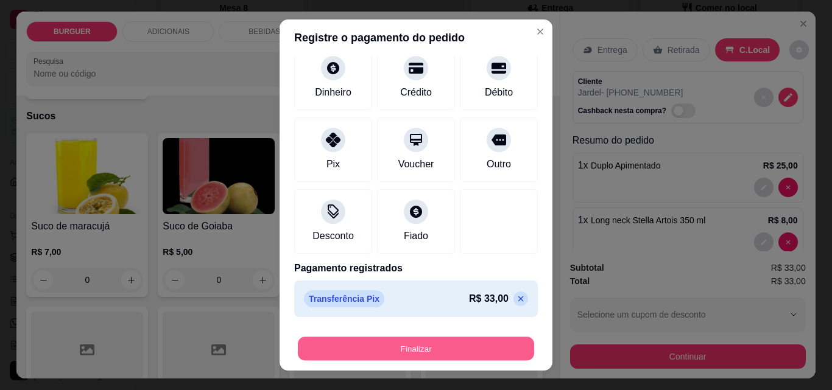
click at [390, 349] on button "Finalizar" at bounding box center [416, 349] width 236 height 24
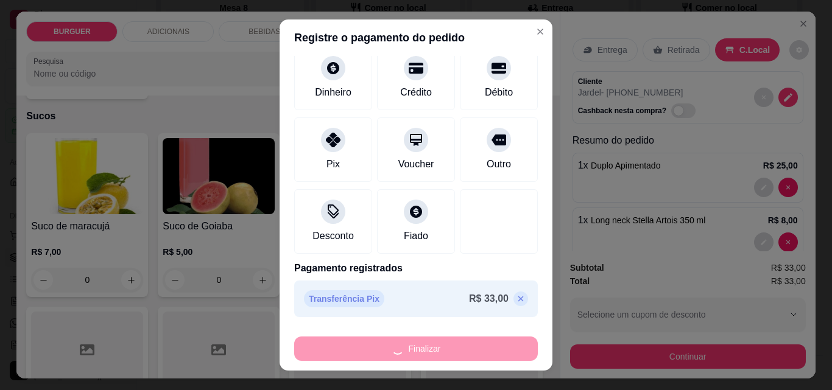
type input "0"
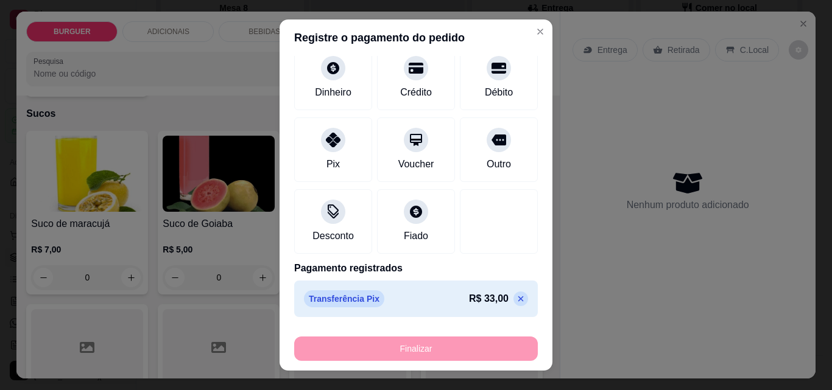
type input "-R$ 33,00"
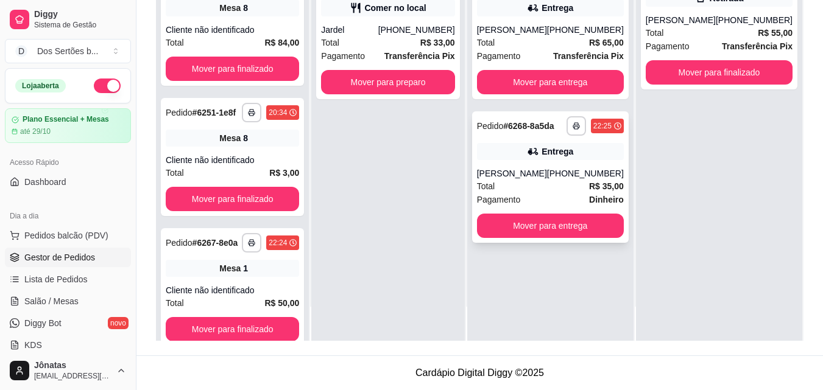
click at [553, 158] on div "Entrega" at bounding box center [550, 151] width 147 height 17
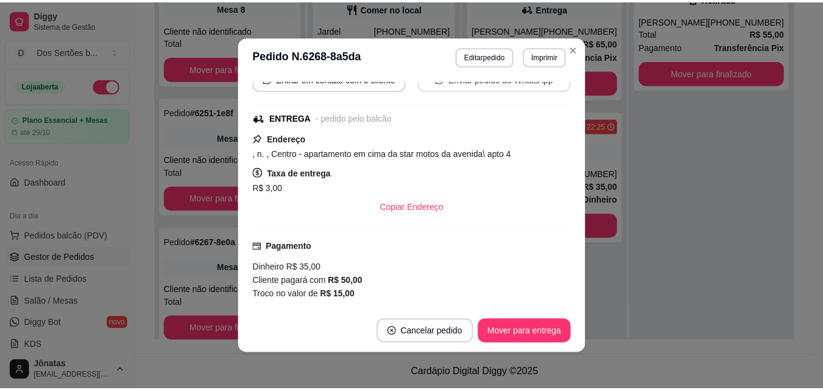
scroll to position [148, 0]
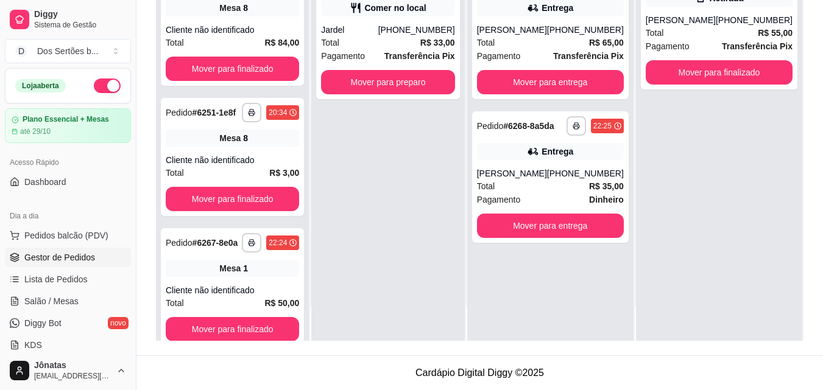
click at [94, 89] on button "button" at bounding box center [107, 86] width 27 height 15
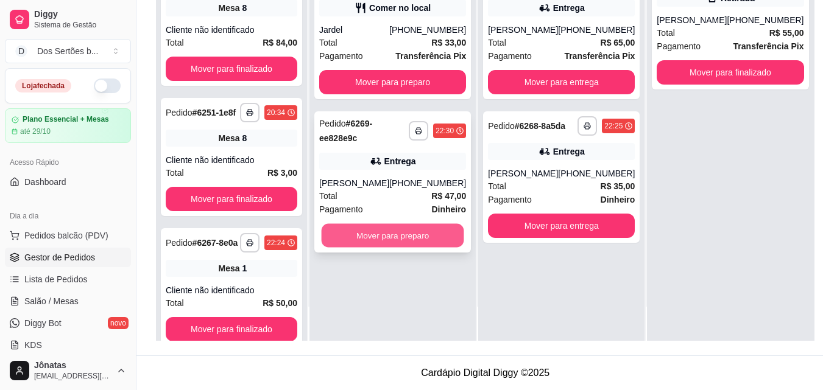
click at [380, 231] on button "Mover para preparo" at bounding box center [393, 236] width 143 height 24
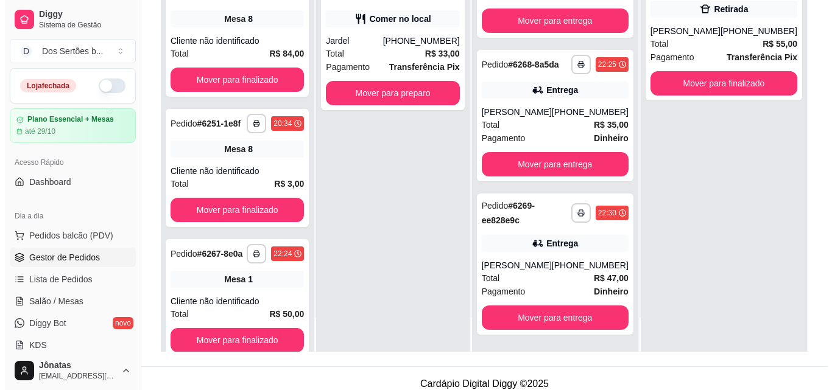
scroll to position [0, 0]
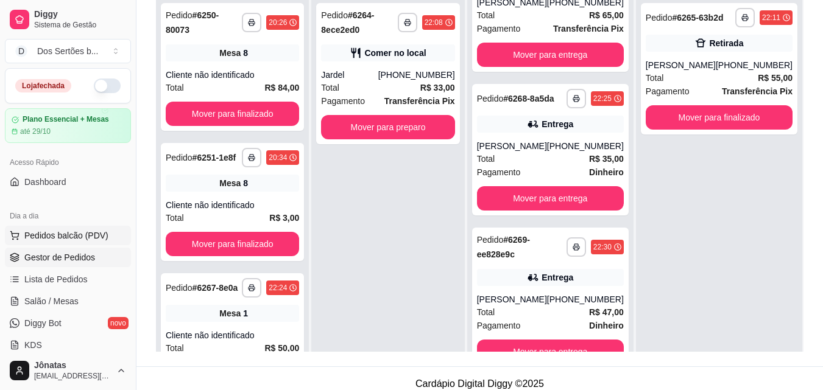
click at [40, 230] on span "Pedidos balcão (PDV)" at bounding box center [66, 236] width 84 height 12
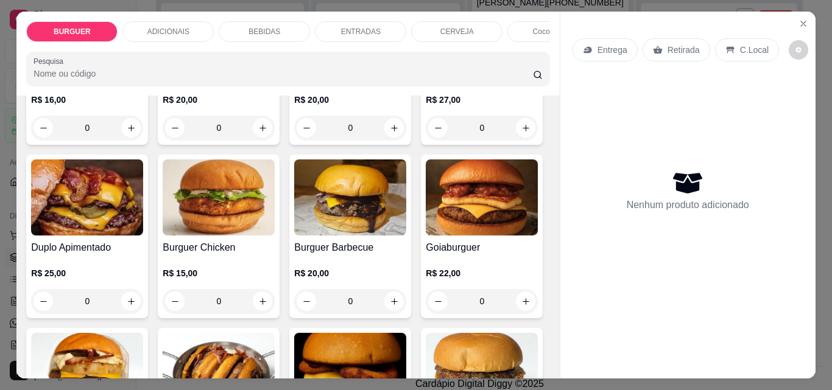
scroll to position [65, 0]
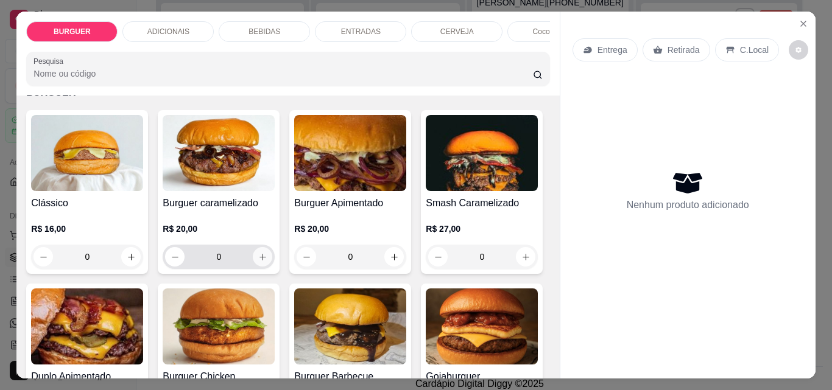
click at [259, 257] on icon "increase-product-quantity" at bounding box center [262, 257] width 9 height 9
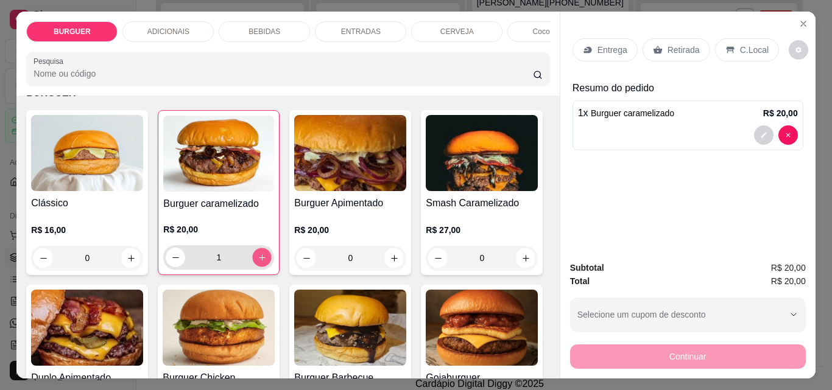
click at [259, 257] on button "increase-product-quantity" at bounding box center [262, 257] width 19 height 19
click at [258, 257] on button "increase-product-quantity" at bounding box center [262, 257] width 19 height 19
type input "4"
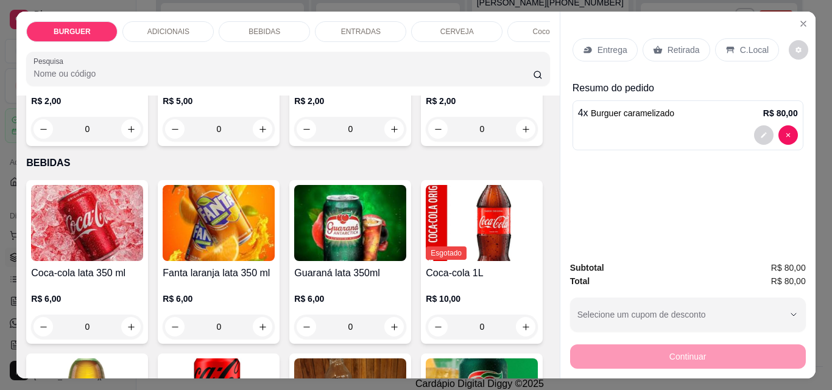
scroll to position [1016, 0]
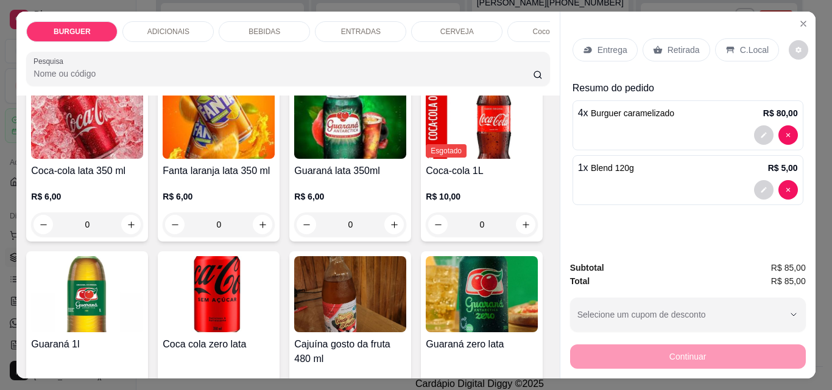
scroll to position [1016, 0]
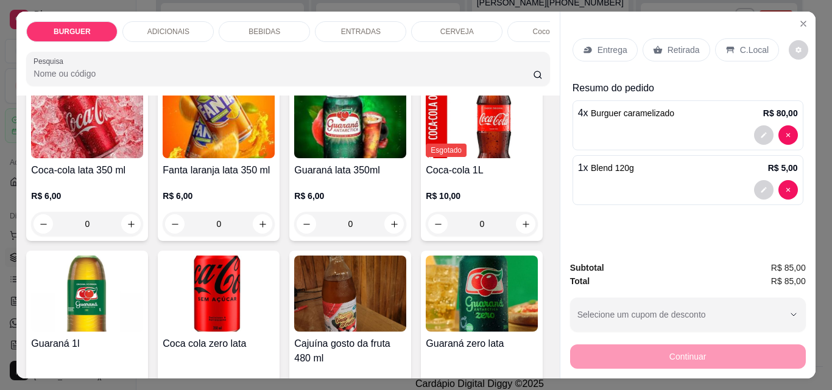
type input "2"
click at [677, 215] on div "Entrega Retirada C.Local Resumo do pedido 4 x Burguer caramelizado R$ 80,00 2 x…" at bounding box center [687, 132] width 255 height 240
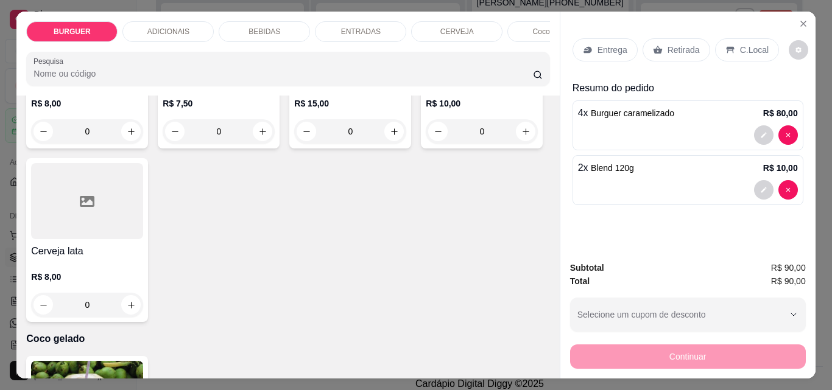
scroll to position [2313, 0]
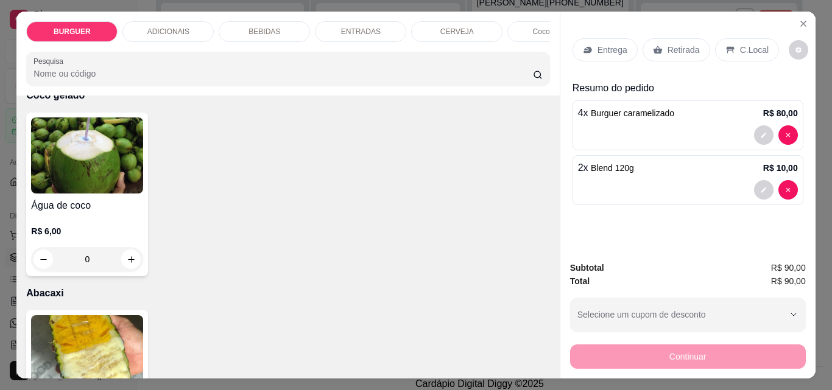
type input "1"
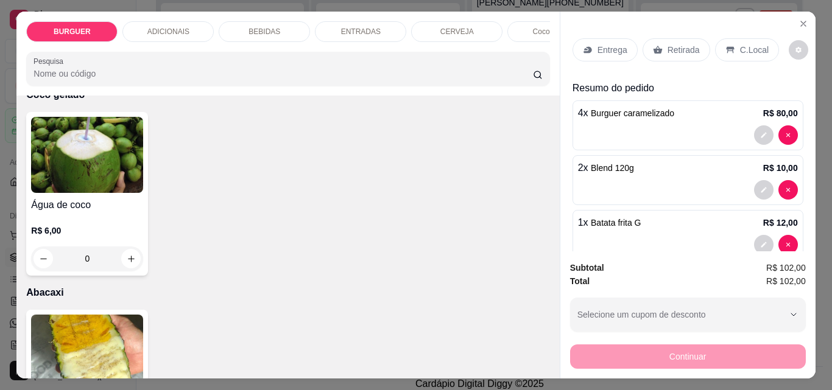
click at [672, 44] on p "Retirada" at bounding box center [683, 50] width 32 height 12
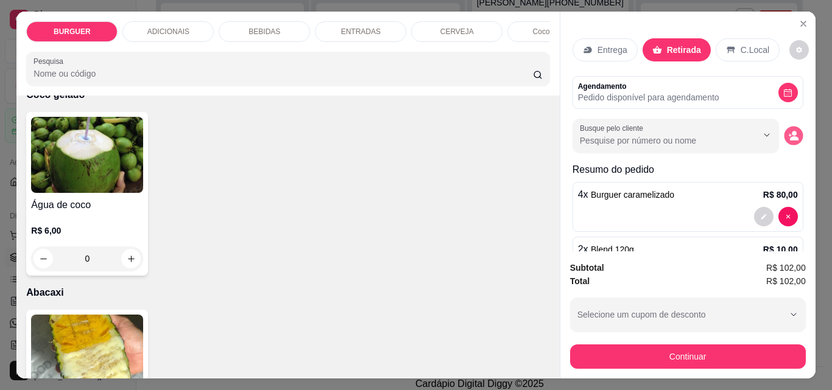
click at [786, 130] on button "decrease-product-quantity" at bounding box center [793, 136] width 19 height 19
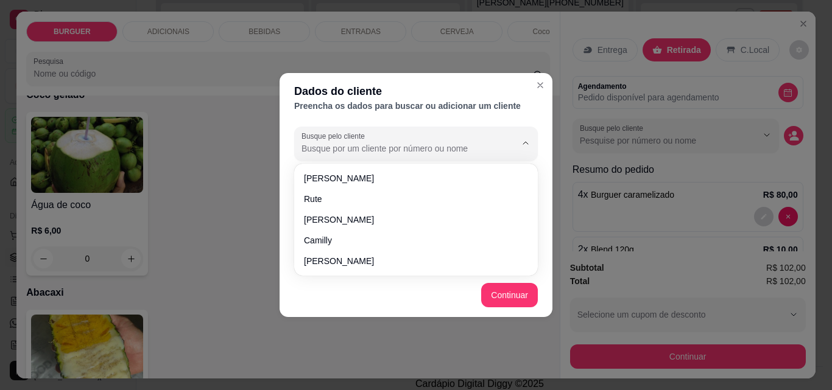
click at [323, 144] on input "Busque pelo cliente" at bounding box center [398, 149] width 195 height 12
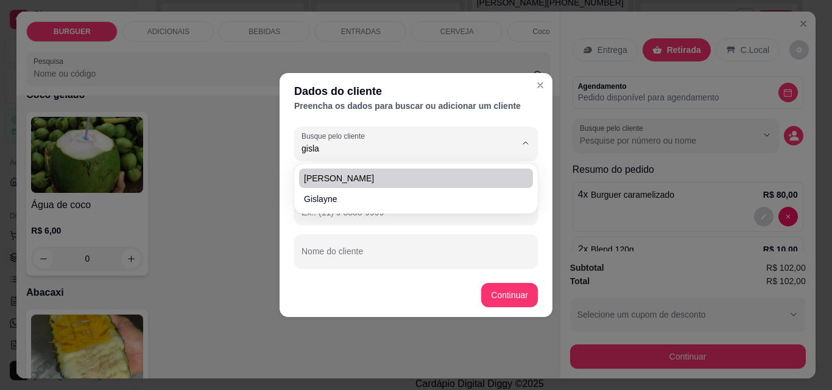
click at [350, 176] on span "Gislayne Santos" at bounding box center [410, 178] width 212 height 12
type input "Gislayne Santos"
type input "(86) 9 9995-4664"
type input "Gislayne Santos"
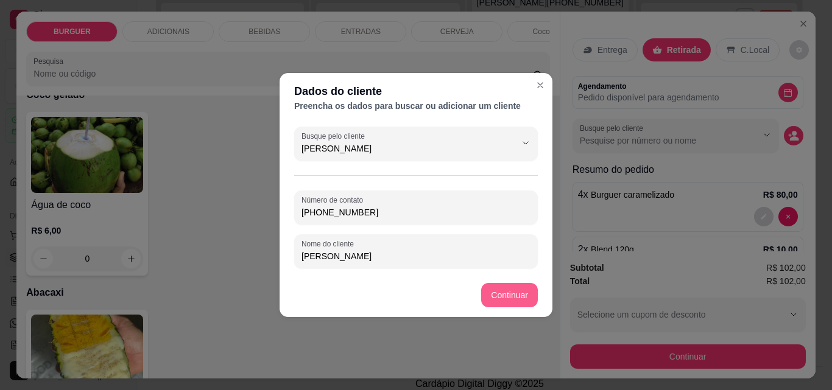
type input "Gislayne Santos"
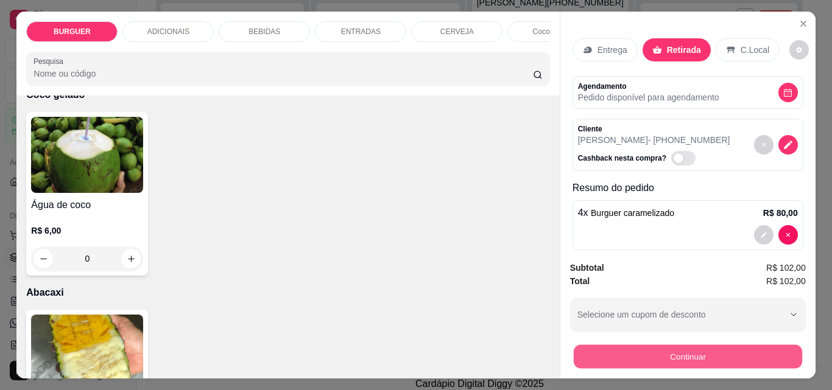
click at [655, 347] on button "Continuar" at bounding box center [687, 357] width 228 height 24
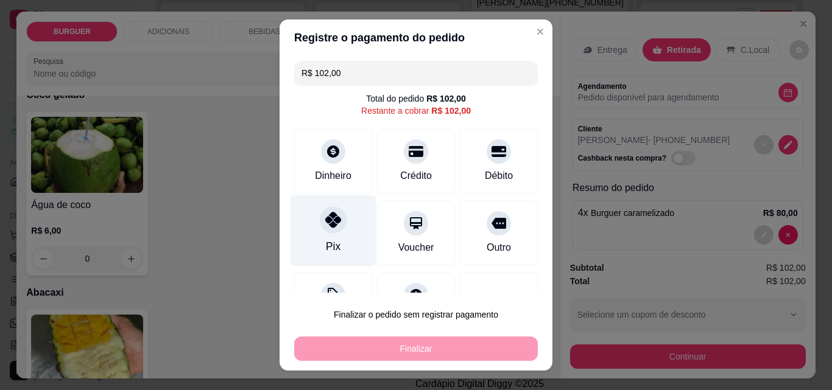
click at [313, 214] on div "Pix" at bounding box center [333, 230] width 86 height 71
type input "R$ 0,00"
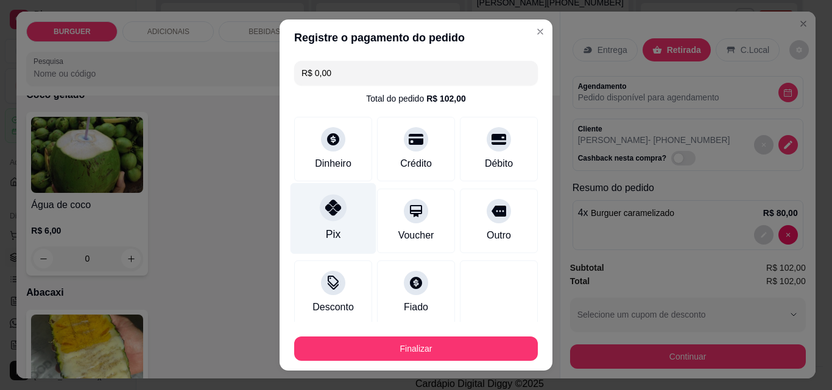
scroll to position [71, 0]
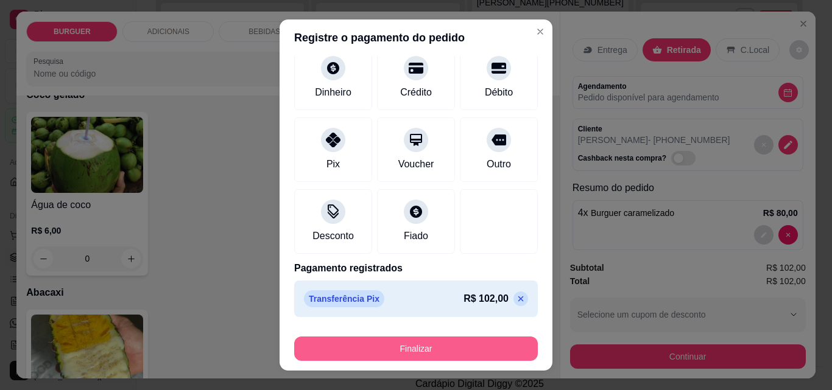
click at [389, 347] on button "Finalizar" at bounding box center [416, 349] width 244 height 24
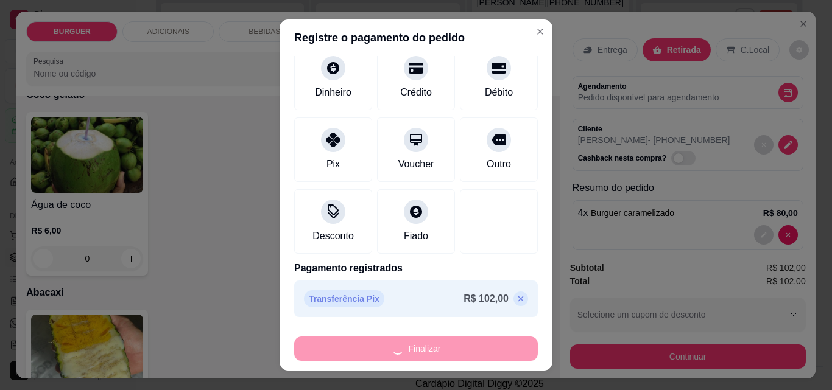
type input "0"
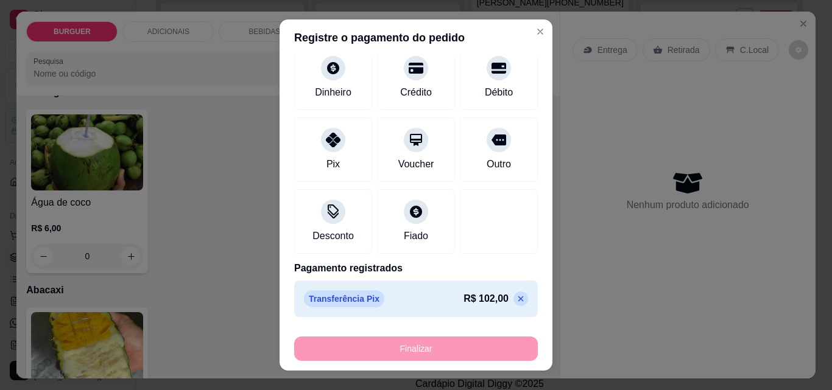
type input "-R$ 102,00"
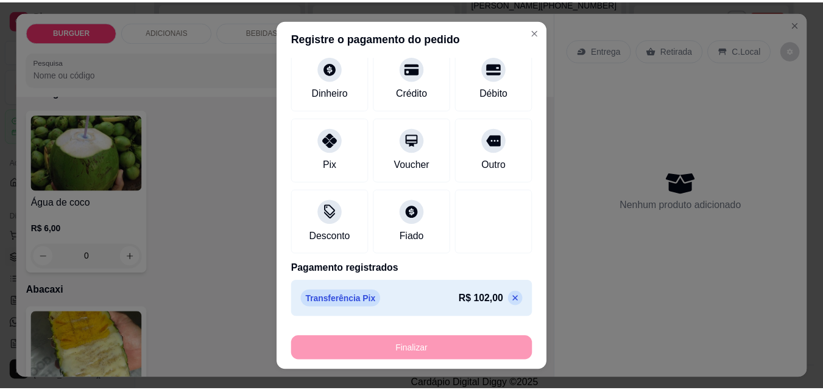
scroll to position [2310, 0]
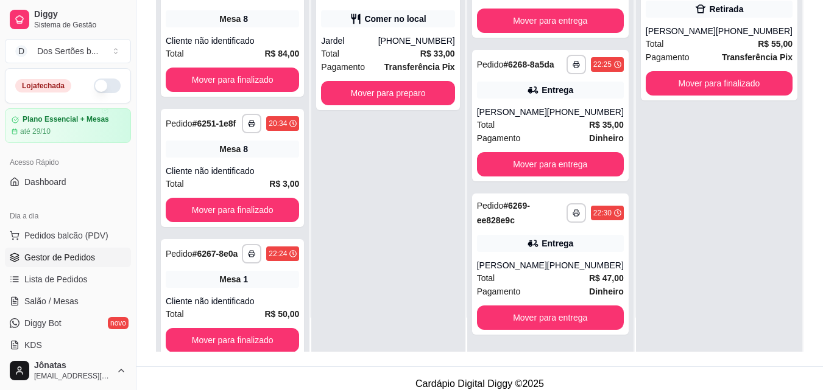
scroll to position [186, 0]
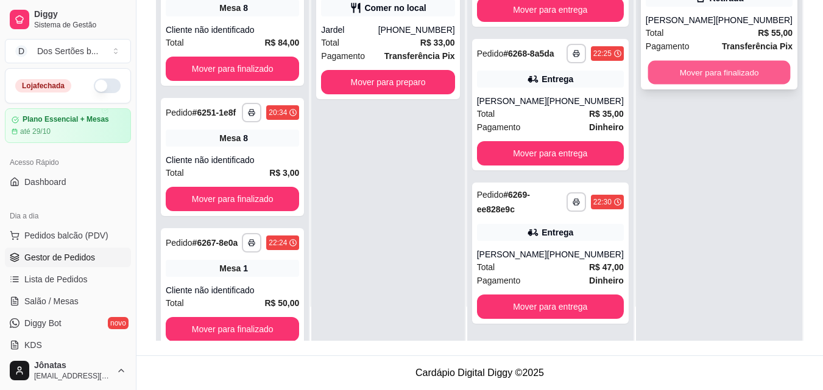
click at [705, 71] on button "Mover para finalizado" at bounding box center [718, 73] width 143 height 24
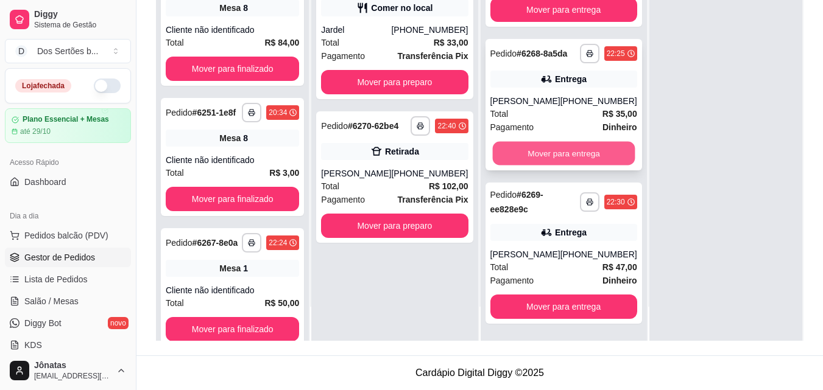
click at [538, 152] on button "Mover para entrega" at bounding box center [563, 154] width 143 height 24
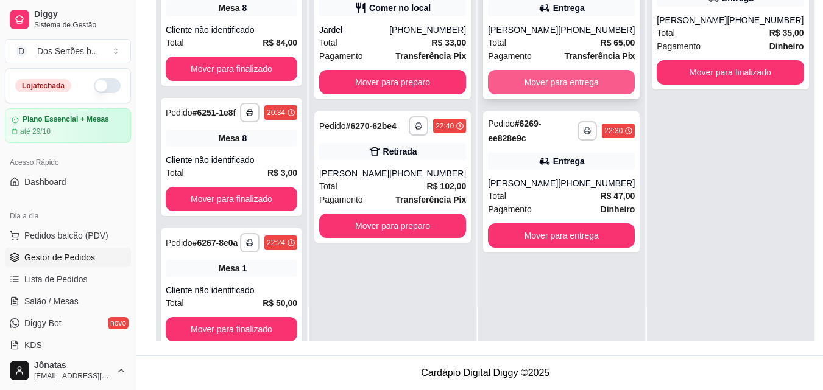
click at [536, 77] on button "Mover para entrega" at bounding box center [561, 82] width 147 height 24
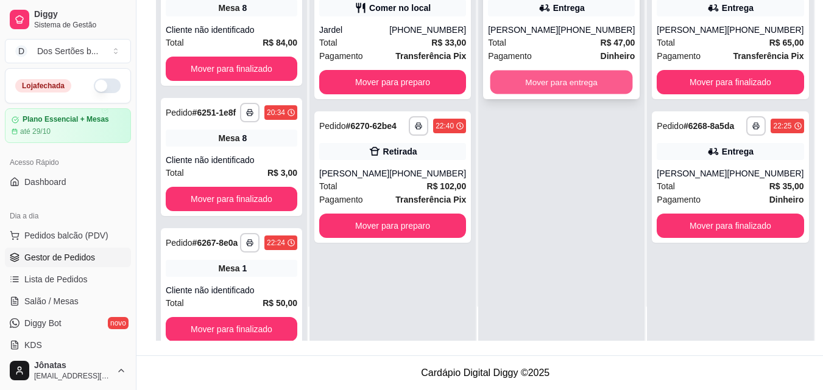
click at [553, 77] on button "Mover para entrega" at bounding box center [561, 83] width 143 height 24
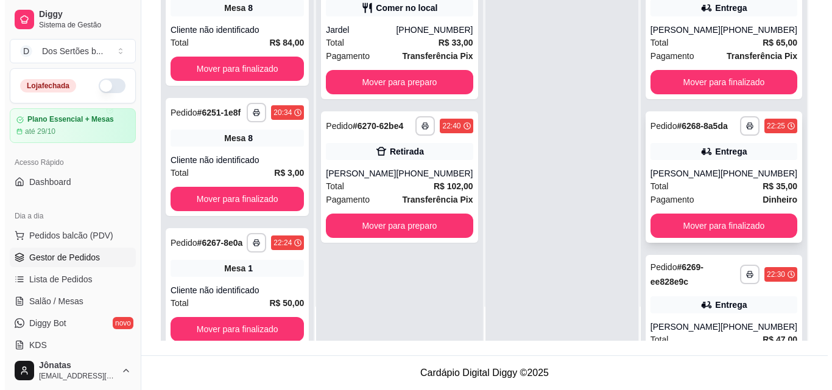
scroll to position [94, 0]
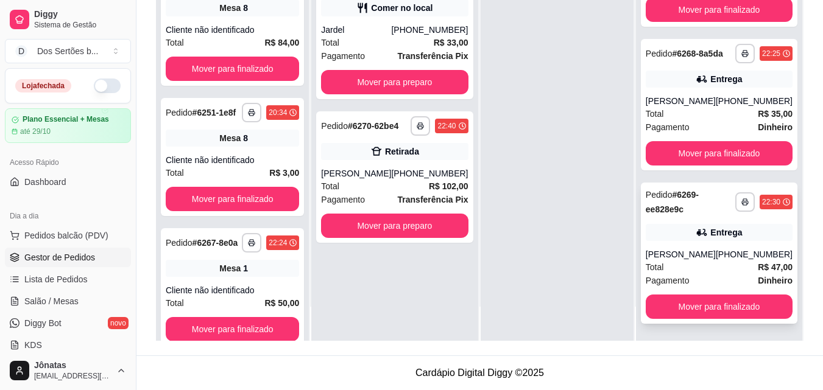
click at [727, 278] on div "Pagamento Dinheiro" at bounding box center [719, 280] width 147 height 13
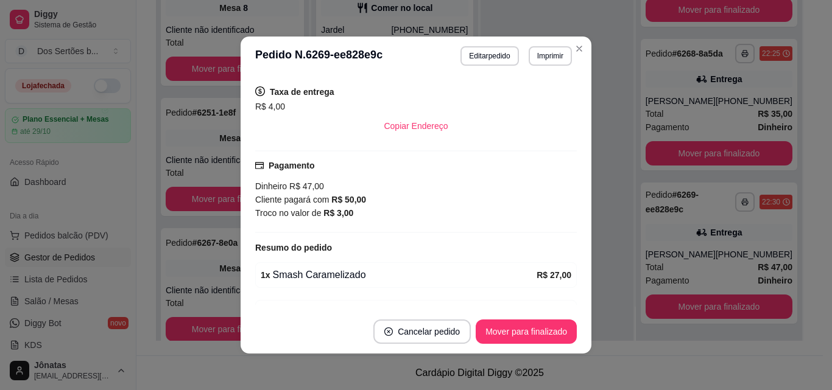
scroll to position [279, 0]
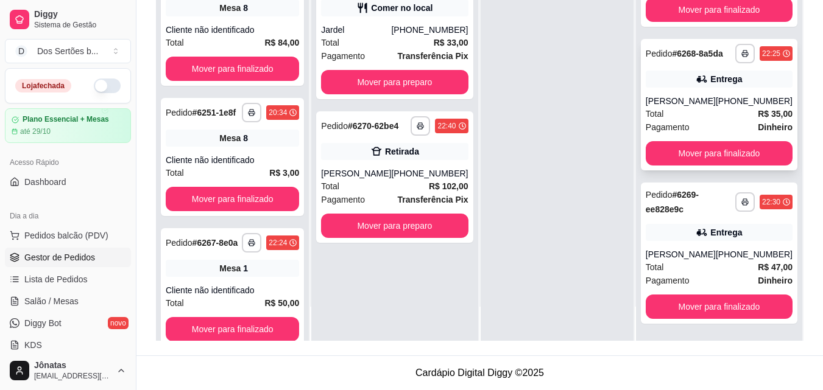
click at [658, 95] on div "Andressa Aparecida" at bounding box center [681, 101] width 70 height 12
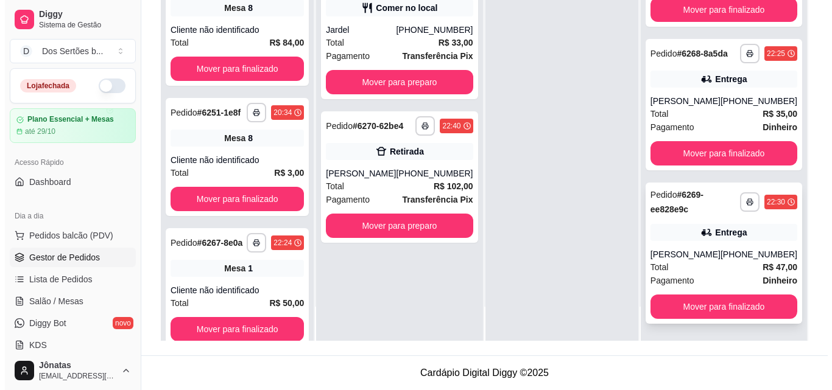
scroll to position [0, 0]
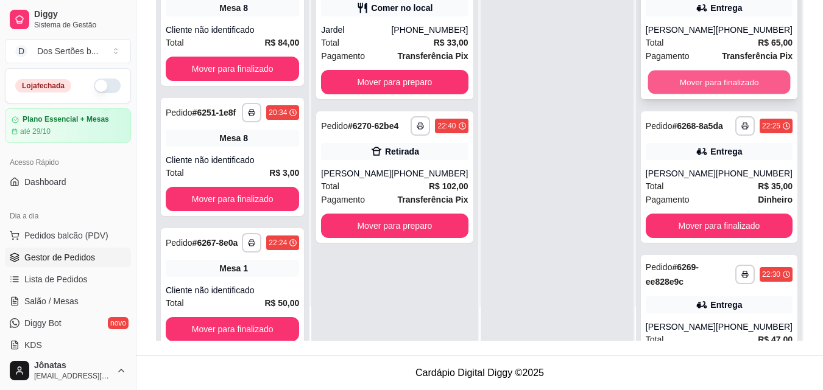
click at [691, 74] on button "Mover para finalizado" at bounding box center [718, 83] width 143 height 24
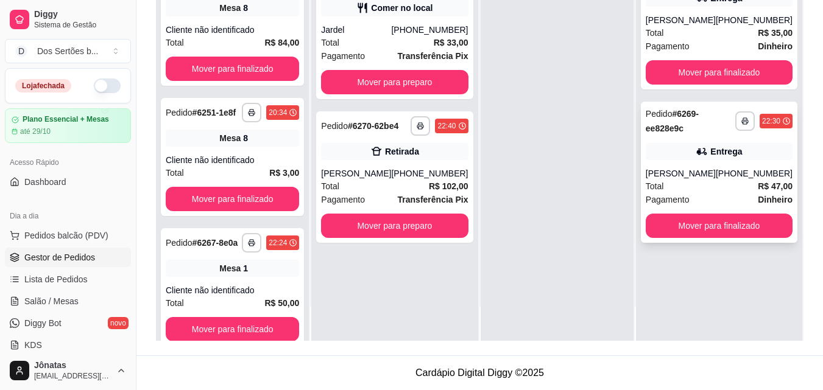
click at [736, 169] on div "(86) 99998-4817" at bounding box center [754, 173] width 77 height 12
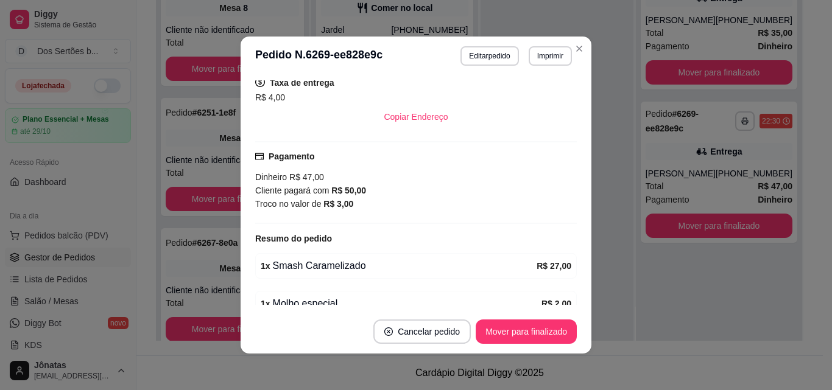
scroll to position [252, 0]
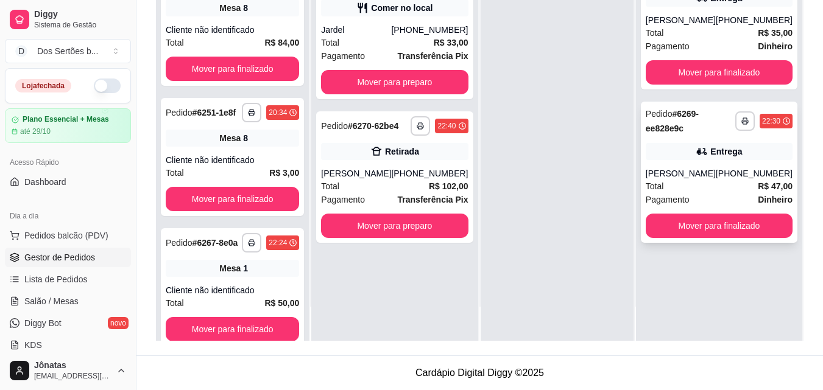
click at [684, 143] on div "Entrega" at bounding box center [719, 151] width 147 height 17
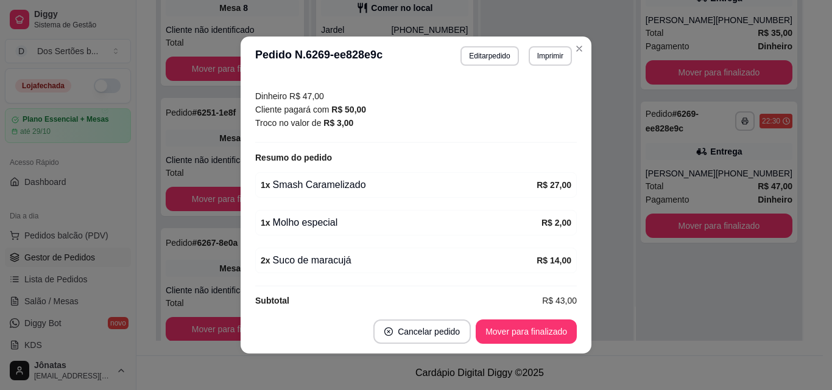
scroll to position [351, 0]
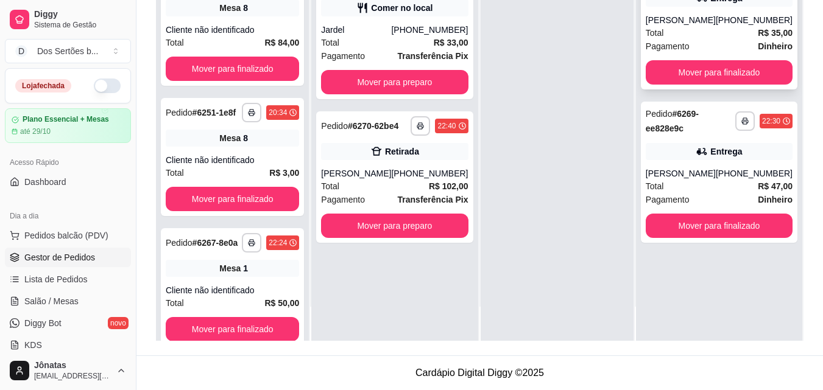
click at [689, 30] on div "Total R$ 35,00" at bounding box center [719, 32] width 147 height 13
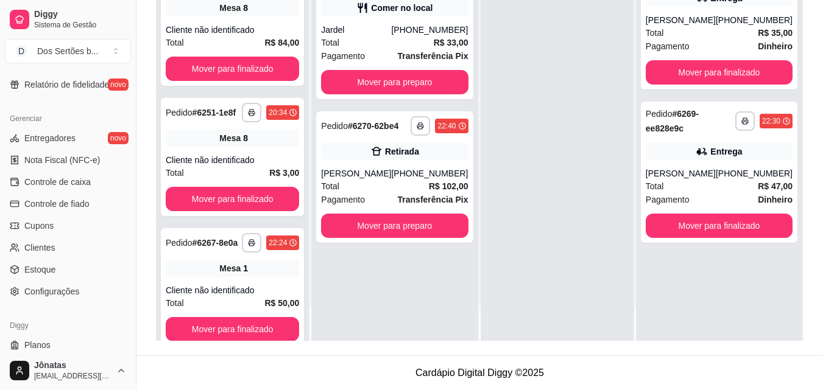
scroll to position [462, 0]
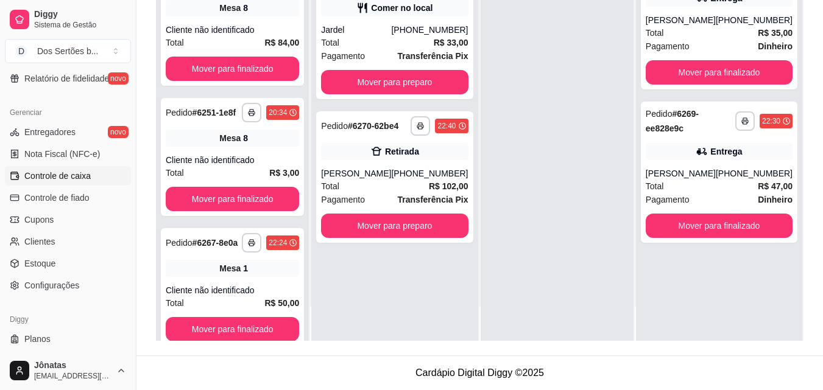
click at [53, 171] on span "Controle de caixa" at bounding box center [57, 176] width 66 height 12
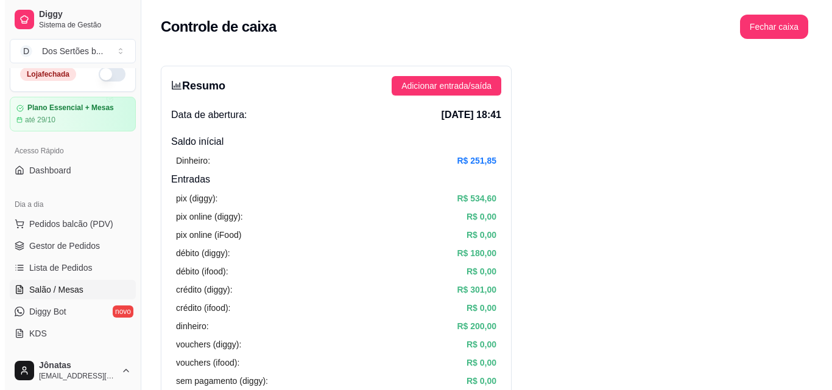
scroll to position [95, 0]
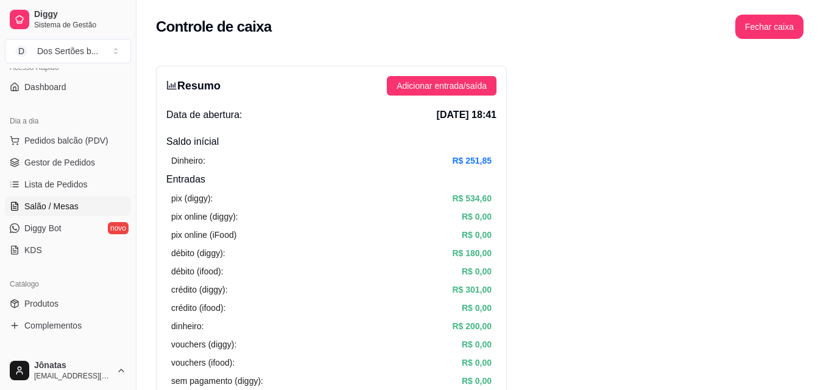
click at [27, 210] on span "Salão / Mesas" at bounding box center [51, 206] width 54 height 12
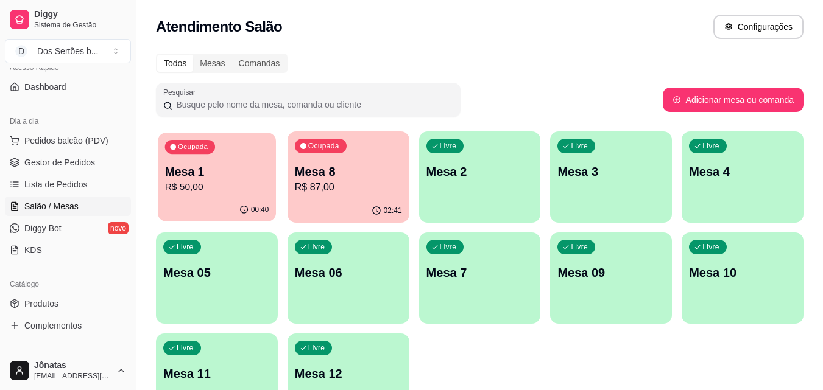
click at [236, 186] on p "R$ 50,00" at bounding box center [217, 187] width 104 height 14
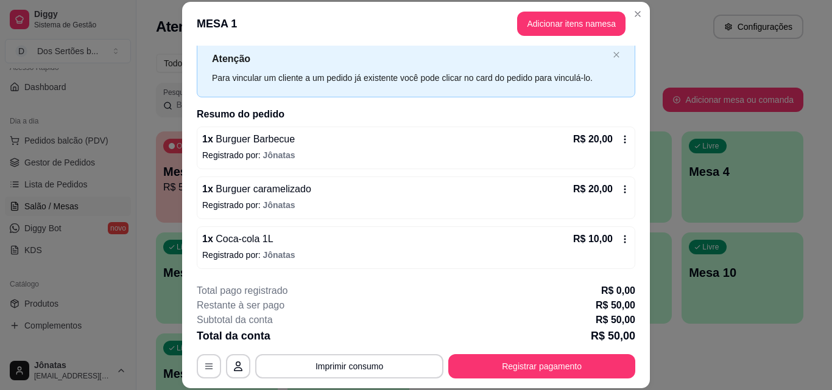
scroll to position [37, 0]
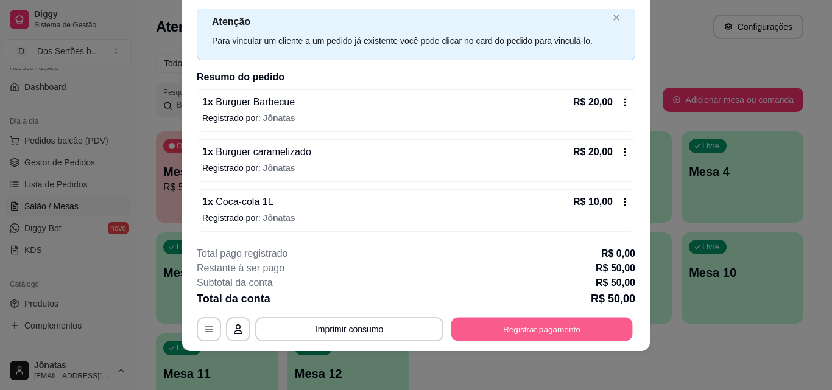
click at [516, 333] on button "Registrar pagamento" at bounding box center [541, 329] width 181 height 24
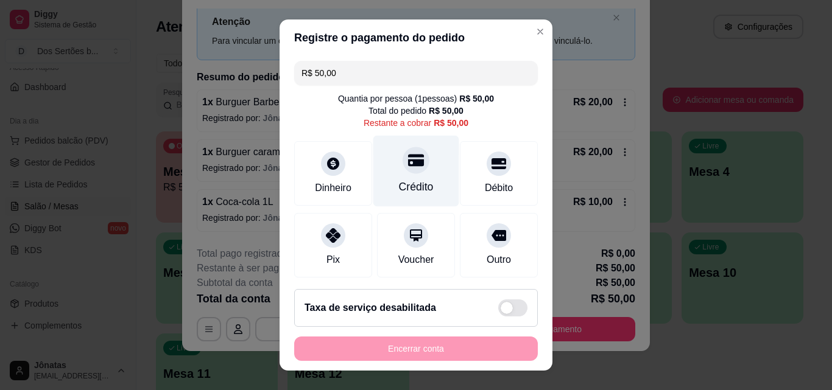
click at [384, 158] on div "Crédito" at bounding box center [416, 171] width 86 height 71
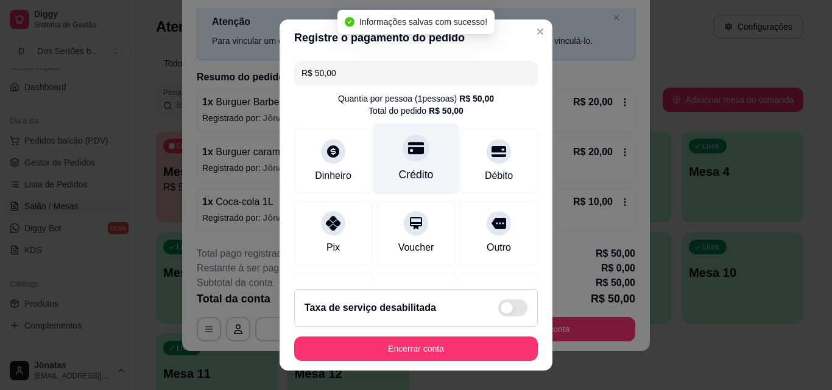
type input "R$ 0,00"
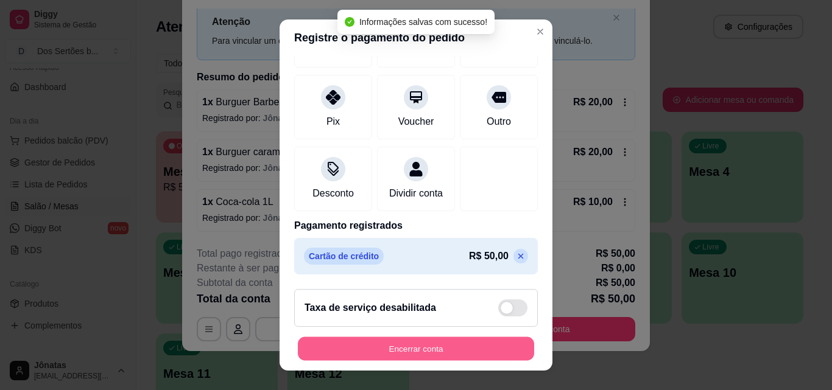
click at [440, 343] on button "Encerrar conta" at bounding box center [416, 349] width 236 height 24
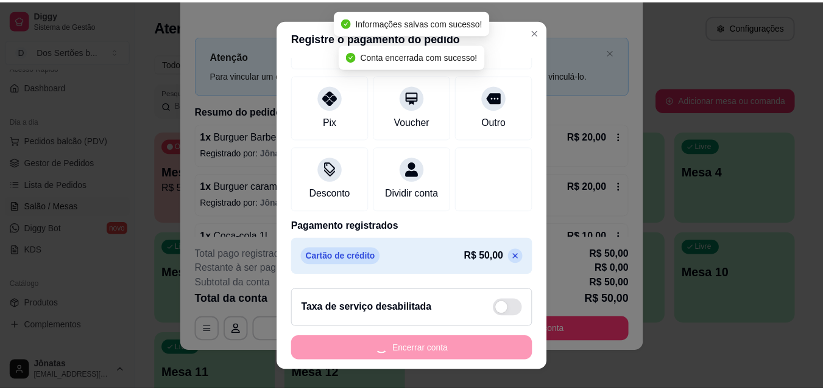
scroll to position [0, 0]
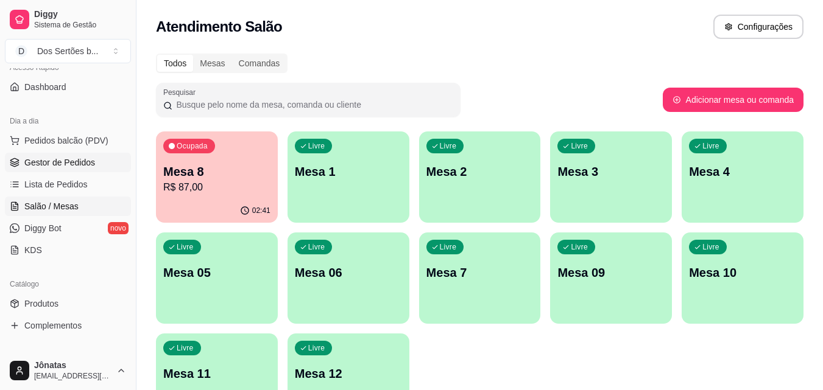
click at [54, 159] on span "Gestor de Pedidos" at bounding box center [59, 163] width 71 height 12
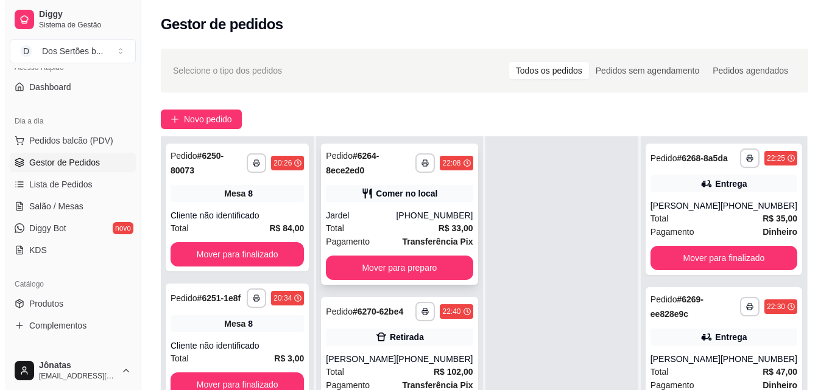
scroll to position [144, 0]
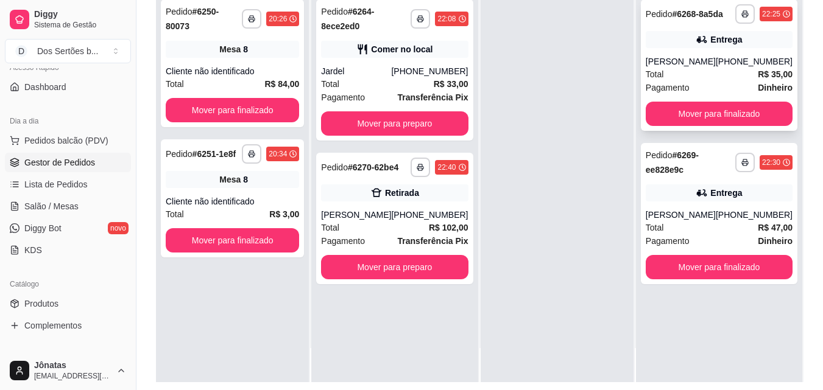
click at [725, 77] on div "Total R$ 35,00" at bounding box center [719, 74] width 147 height 13
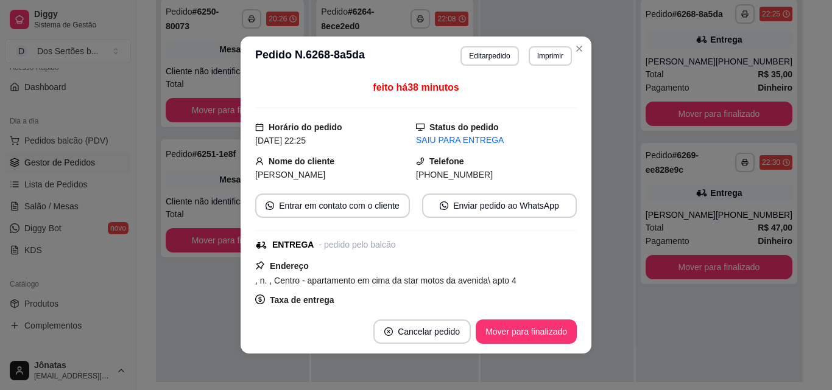
scroll to position [239, 0]
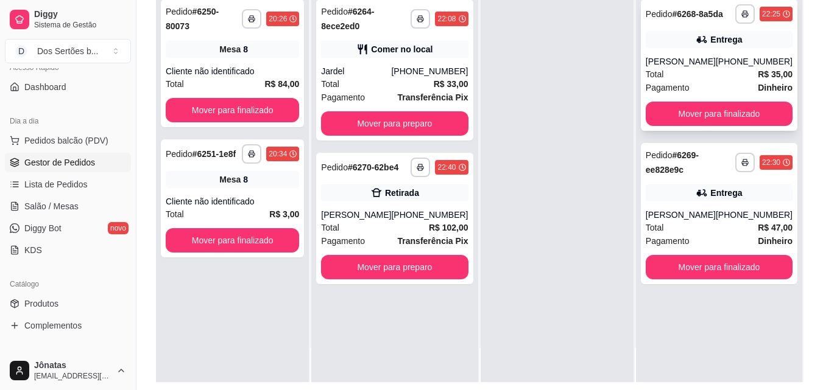
click at [702, 55] on div "**********" at bounding box center [719, 65] width 157 height 132
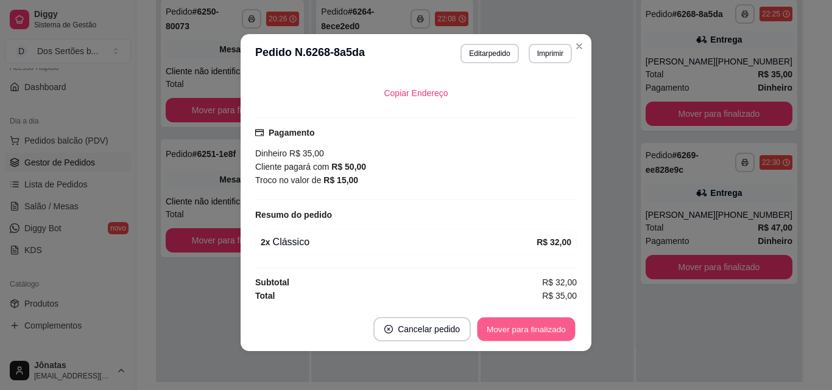
click at [529, 333] on button "Mover para finalizado" at bounding box center [526, 330] width 98 height 24
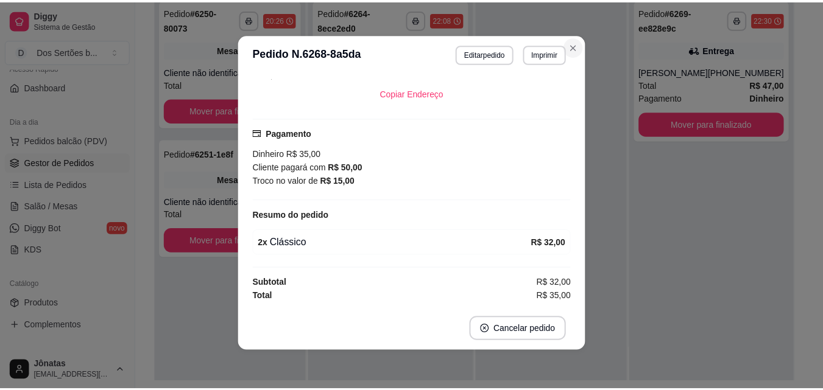
scroll to position [211, 0]
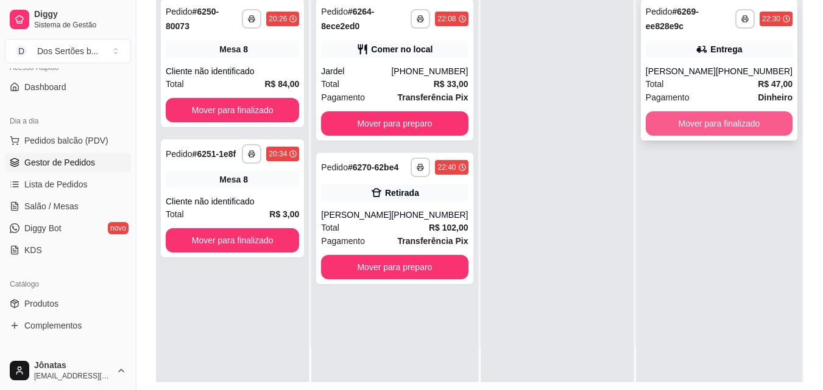
click at [717, 123] on button "Mover para finalizado" at bounding box center [719, 123] width 147 height 24
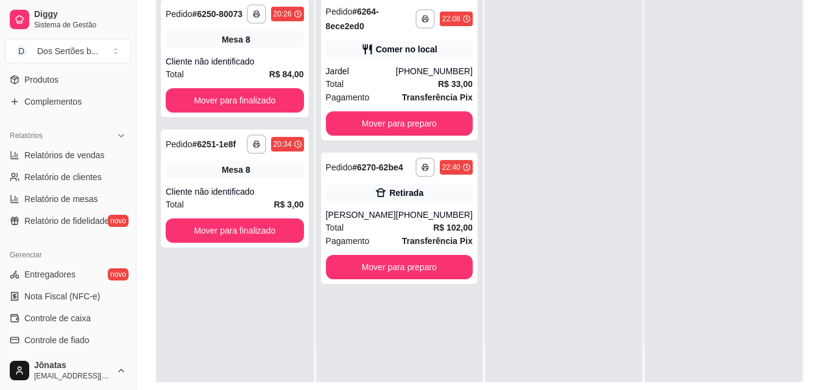
scroll to position [362, 0]
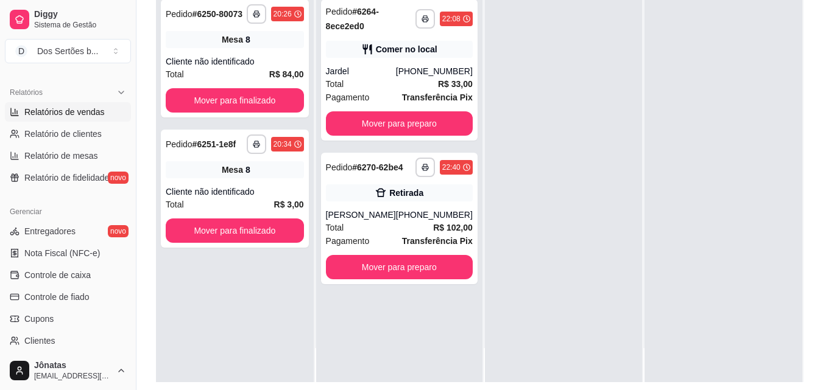
click at [32, 112] on span "Relatórios de vendas" at bounding box center [64, 112] width 80 height 12
select select "ALL"
select select "0"
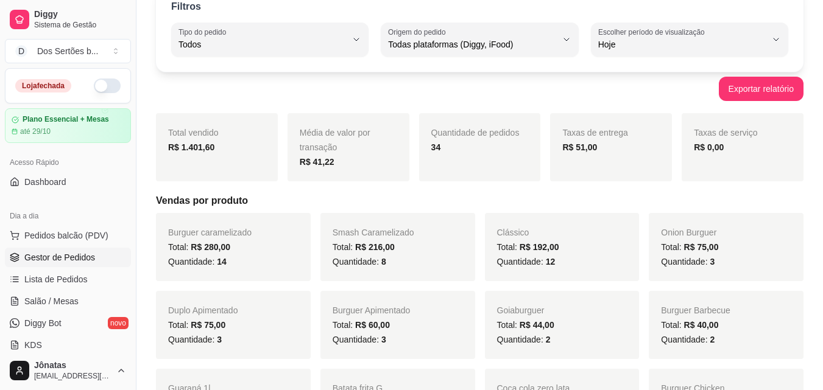
click at [76, 253] on span "Gestor de Pedidos" at bounding box center [59, 258] width 71 height 12
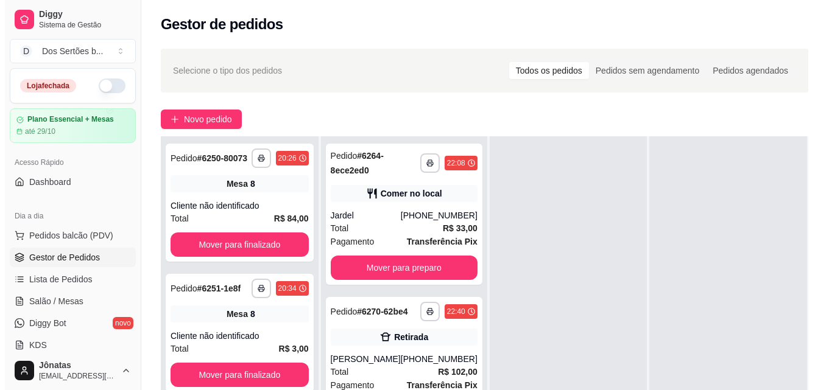
scroll to position [186, 0]
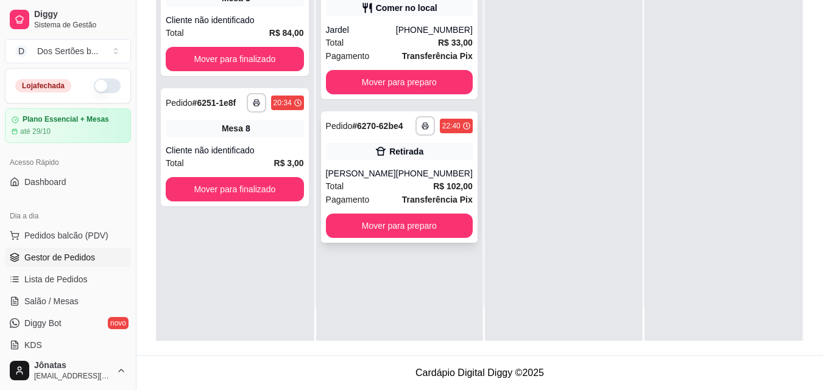
click at [418, 148] on div "Retirada" at bounding box center [406, 152] width 34 height 12
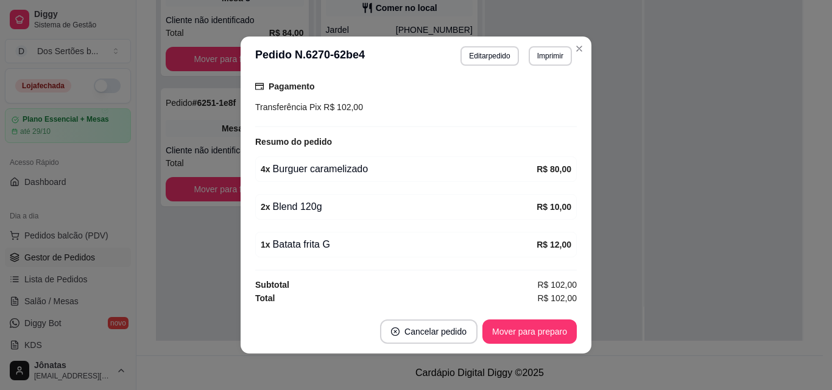
scroll to position [2, 0]
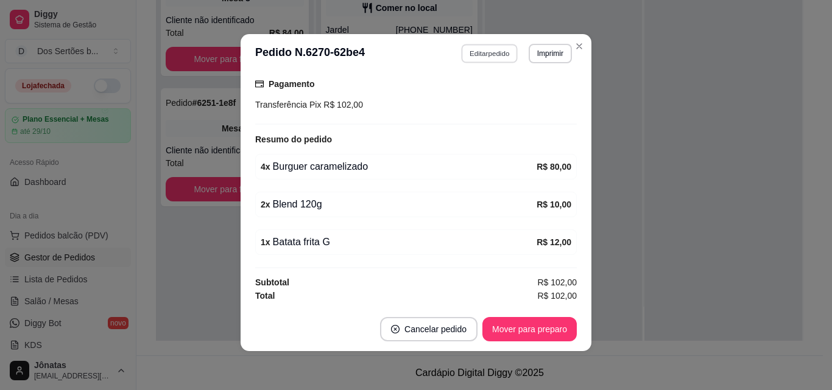
click at [481, 54] on button "Editar pedido" at bounding box center [490, 53] width 57 height 19
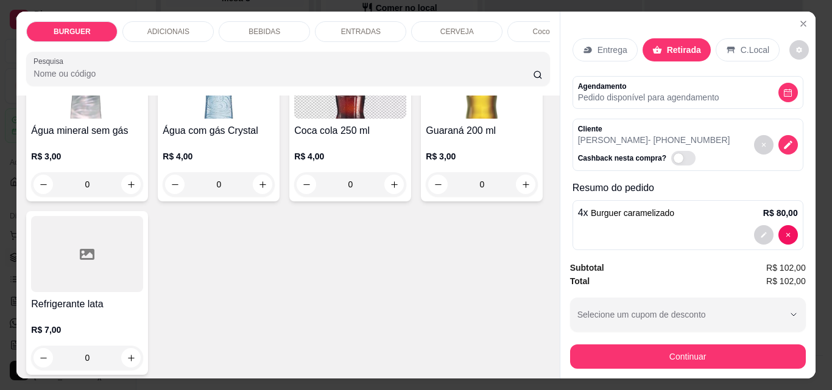
scroll to position [1518, 0]
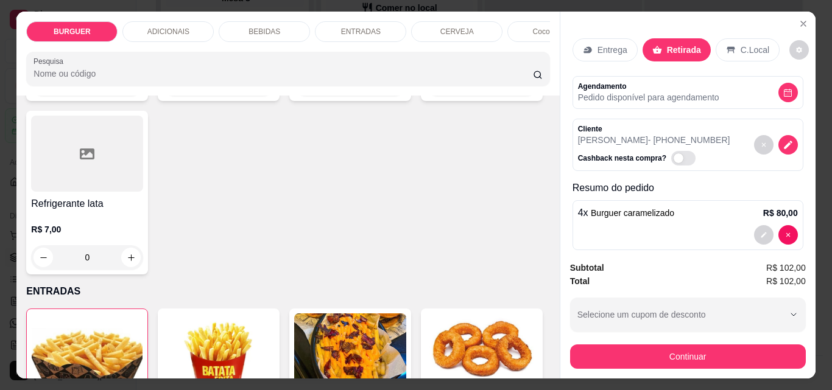
type input "1"
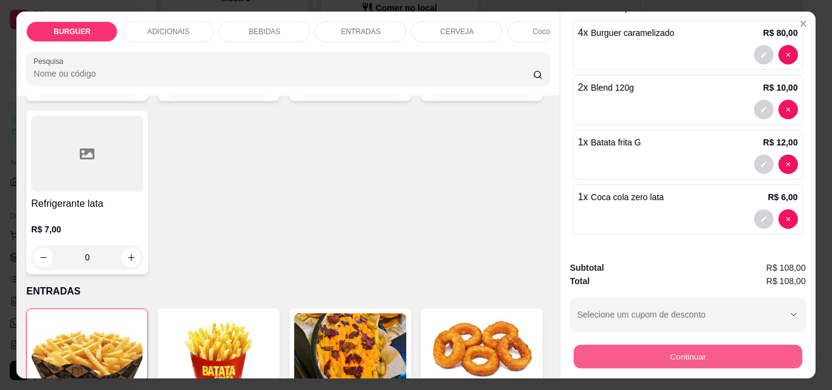
click at [611, 347] on button "Continuar" at bounding box center [687, 357] width 228 height 24
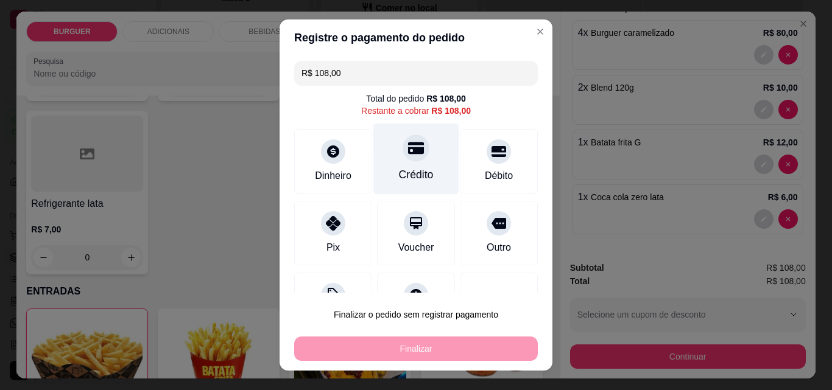
click at [407, 158] on div at bounding box center [416, 148] width 27 height 27
type input "R$ 0,00"
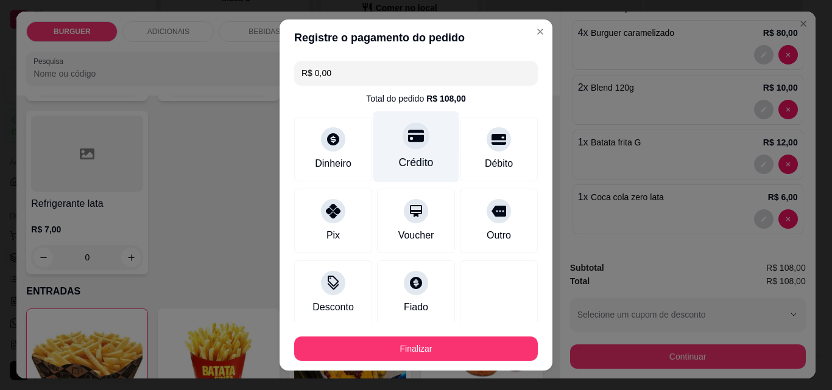
scroll to position [71, 0]
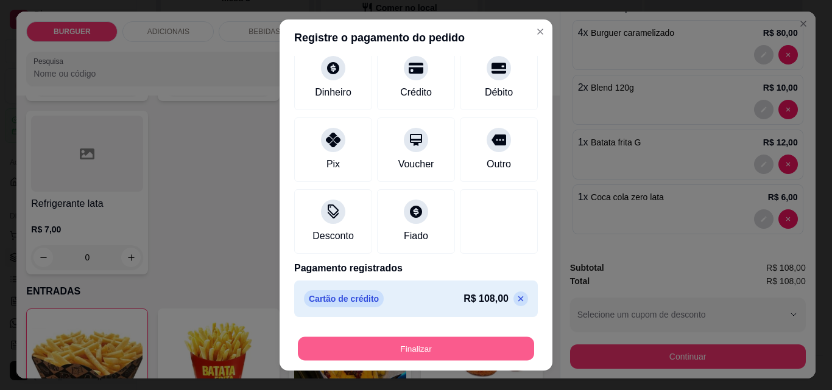
click at [393, 345] on button "Finalizar" at bounding box center [416, 349] width 236 height 24
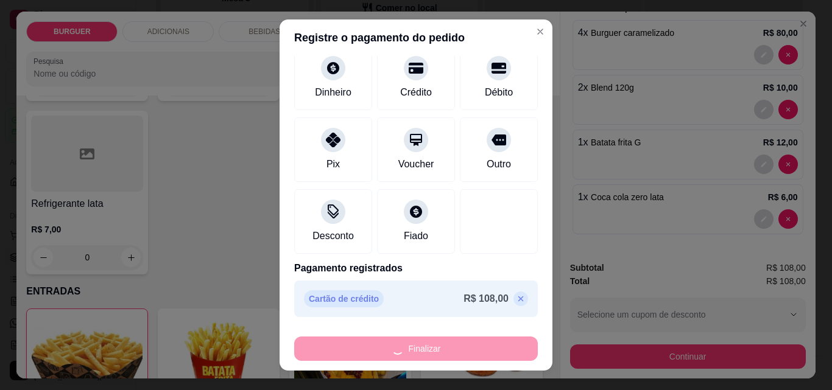
type input "0"
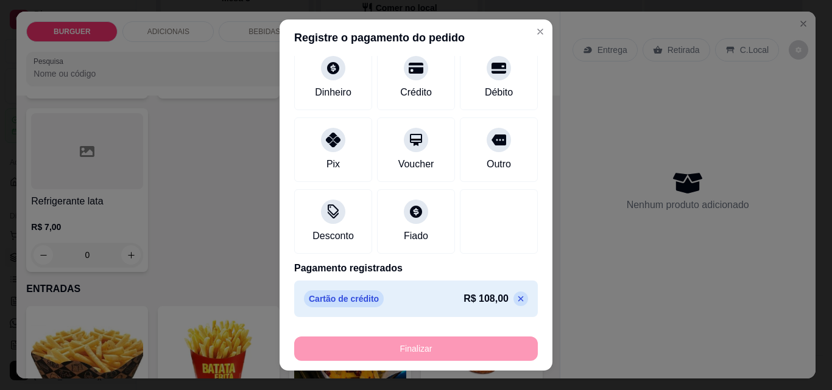
type input "-R$ 108,00"
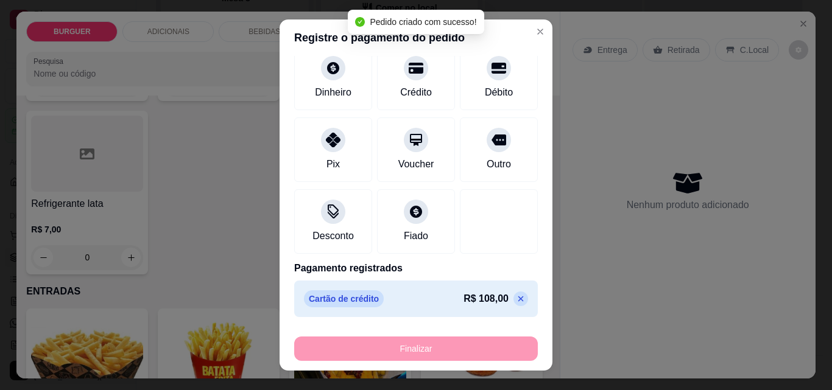
scroll to position [219, 0]
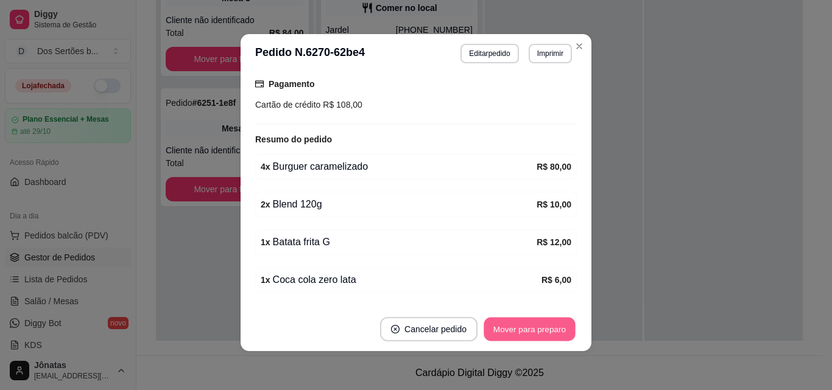
click at [501, 328] on button "Mover para preparo" at bounding box center [529, 330] width 91 height 24
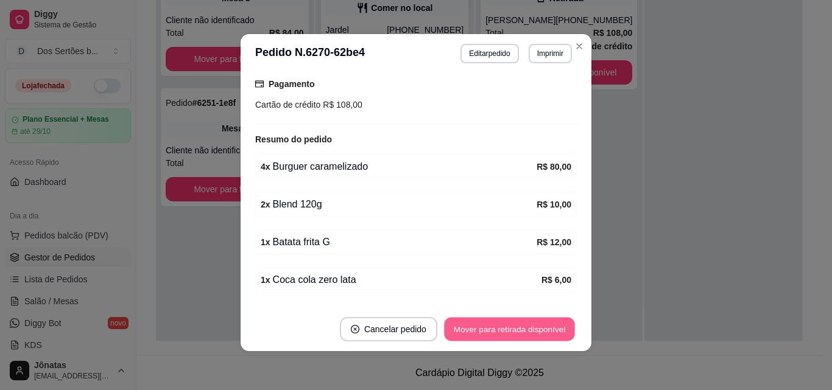
click at [501, 326] on button "Mover para retirada disponível" at bounding box center [509, 330] width 130 height 24
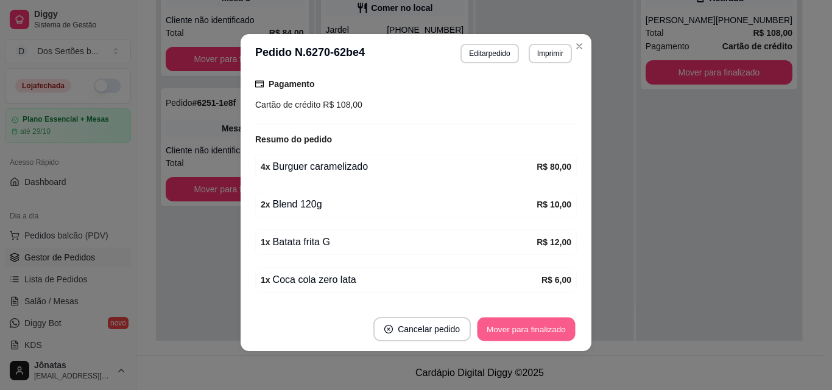
click at [500, 326] on button "Mover para finalizado" at bounding box center [526, 330] width 98 height 24
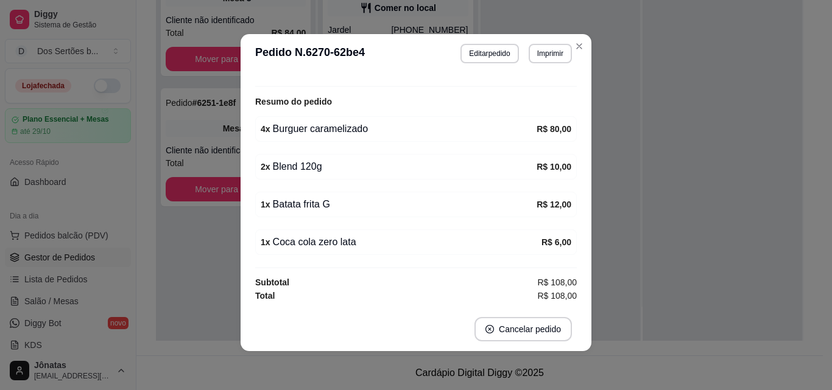
scroll to position [179, 0]
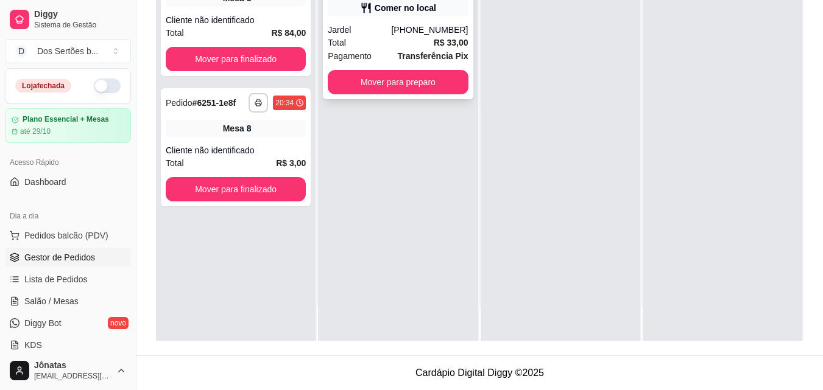
click at [381, 14] on div "Comer no local" at bounding box center [398, 7] width 140 height 17
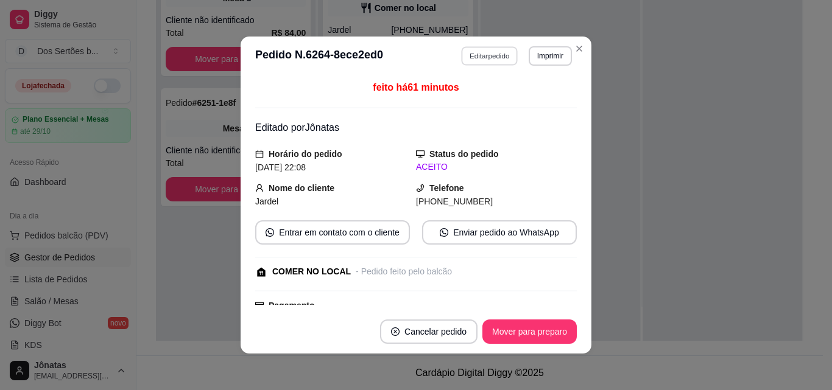
click at [484, 49] on button "Editar pedido" at bounding box center [490, 55] width 57 height 19
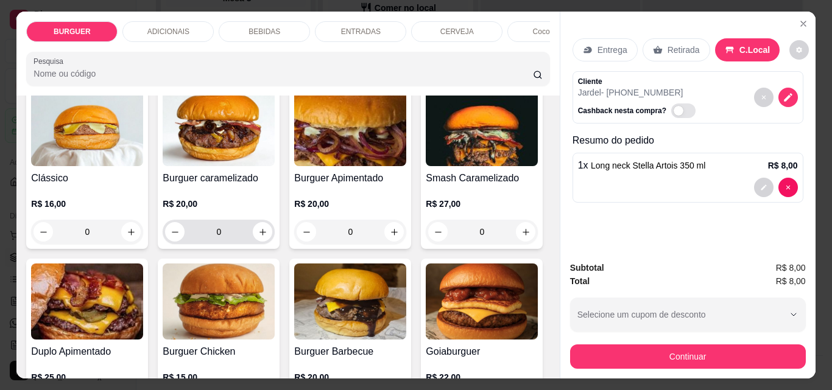
scroll to position [241, 0]
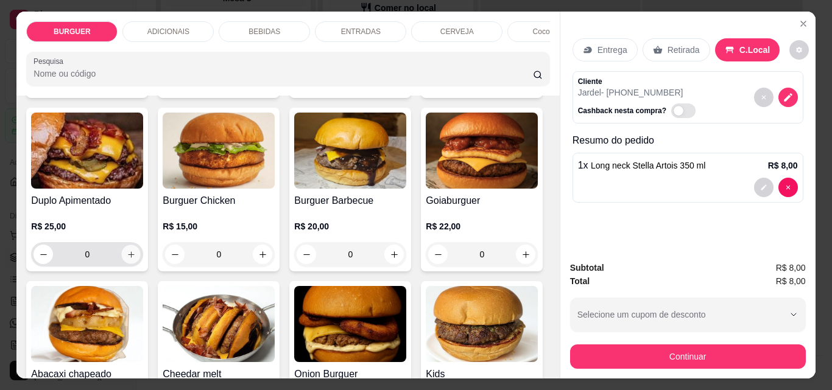
click at [136, 256] on icon "increase-product-quantity" at bounding box center [131, 254] width 9 height 9
type input "1"
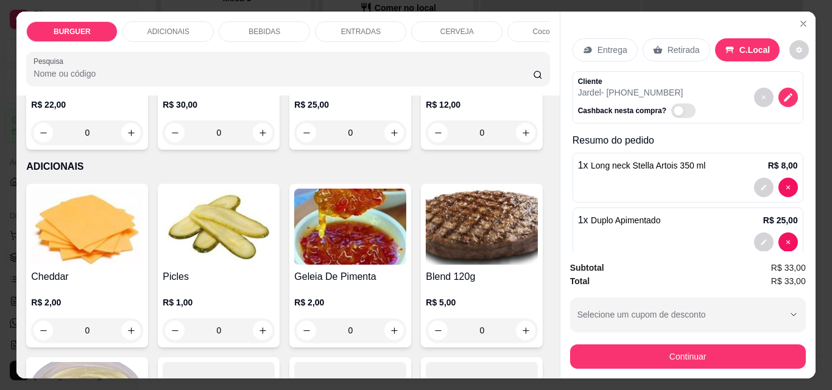
scroll to position [619, 0]
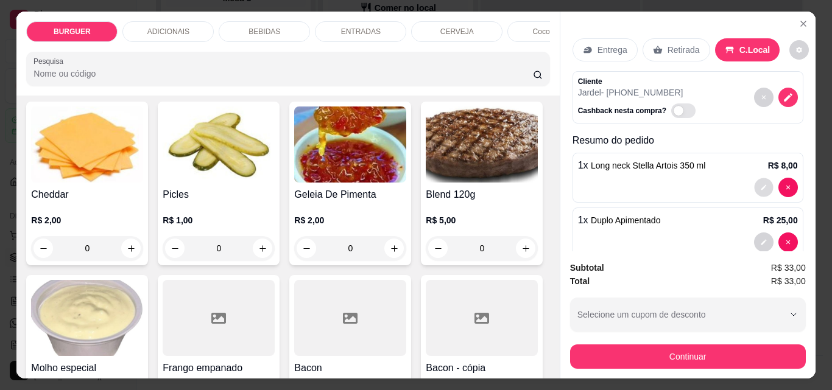
click at [760, 184] on icon "decrease-product-quantity" at bounding box center [763, 187] width 7 height 7
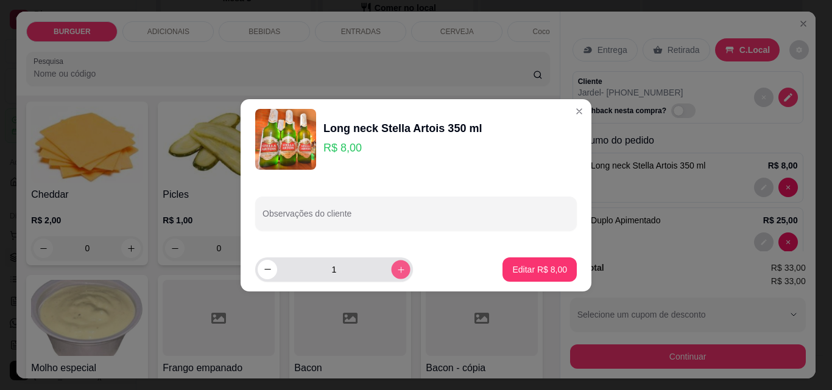
click at [398, 270] on icon "increase-product-quantity" at bounding box center [401, 269] width 6 height 6
type input "2"
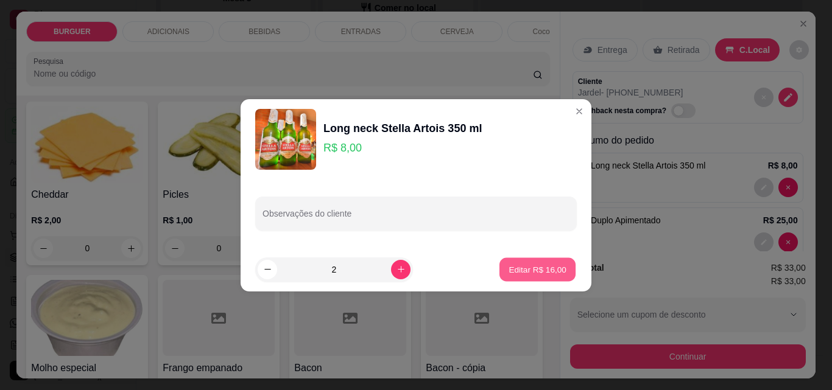
click at [515, 270] on p "Editar R$ 16,00" at bounding box center [537, 270] width 57 height 12
type input "2"
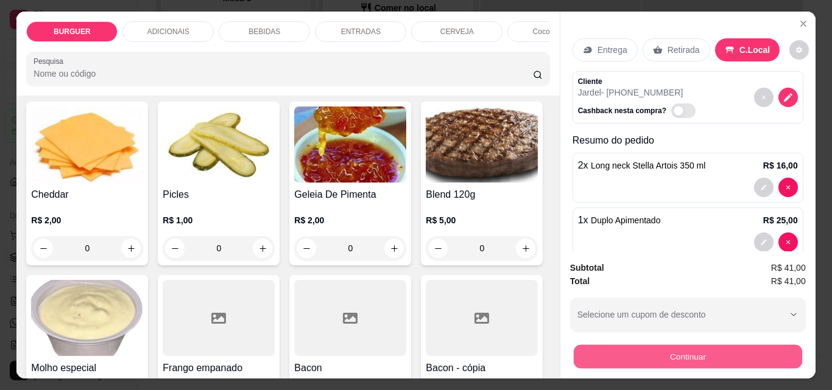
click at [684, 356] on button "Continuar" at bounding box center [687, 357] width 228 height 24
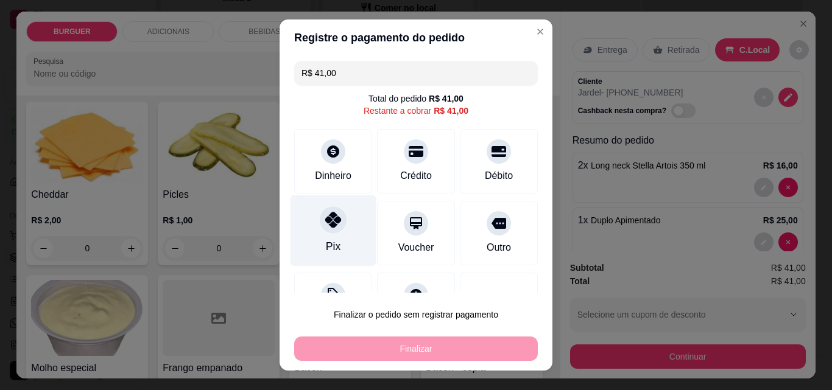
click at [334, 224] on div at bounding box center [333, 219] width 27 height 27
type input "R$ 0,00"
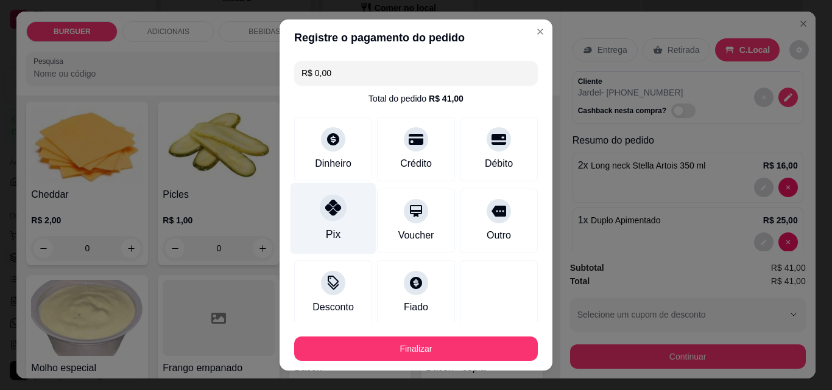
scroll to position [71, 0]
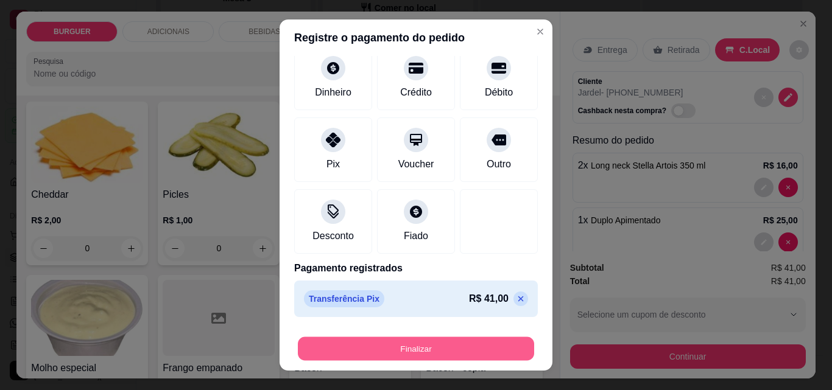
click at [389, 347] on button "Finalizar" at bounding box center [416, 349] width 236 height 24
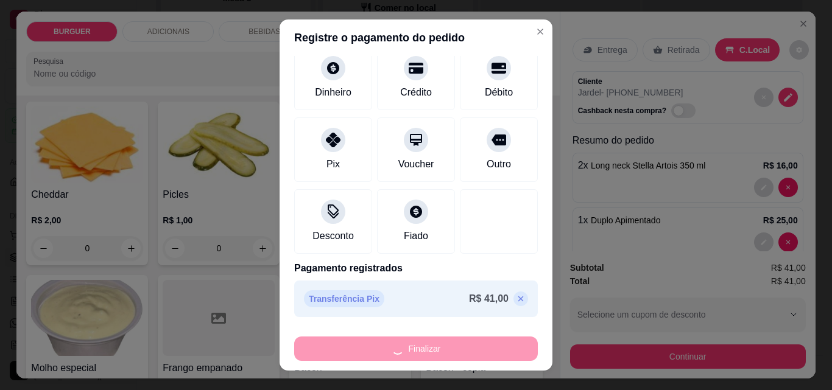
type input "0"
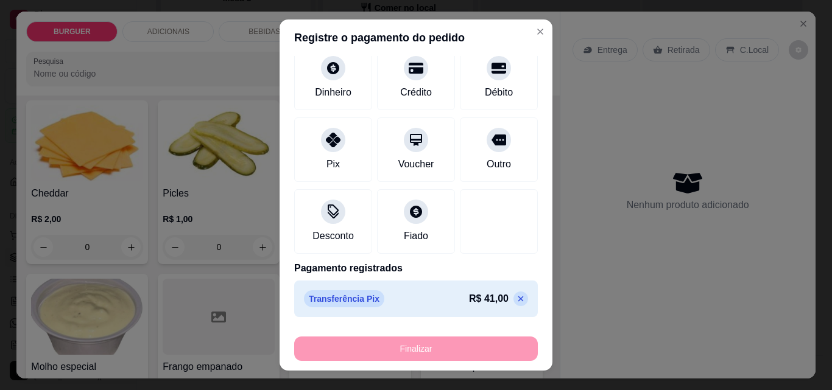
type input "-R$ 41,00"
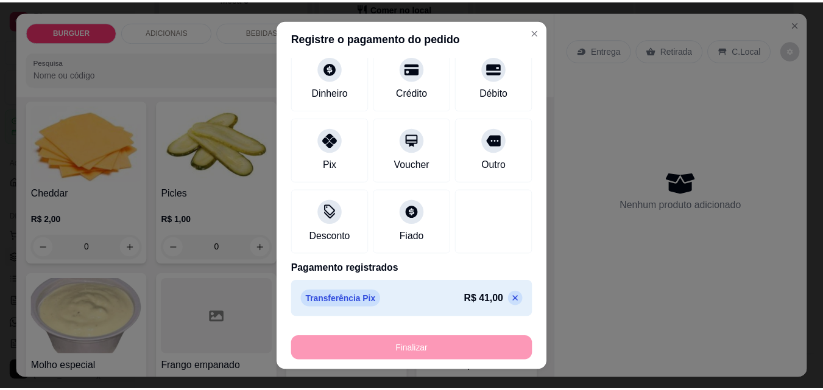
scroll to position [618, 0]
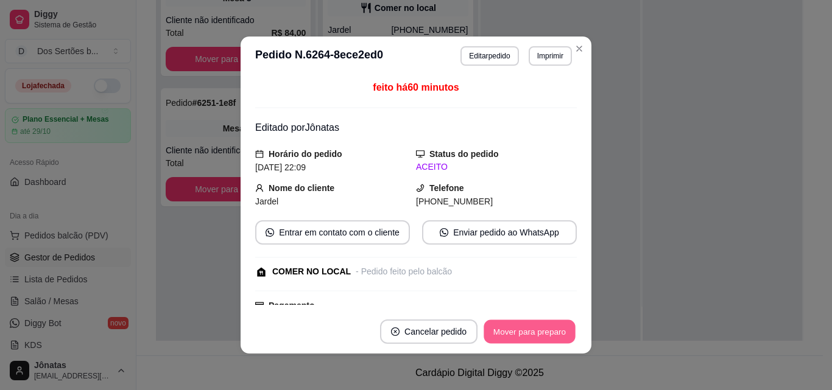
click at [516, 325] on button "Mover para preparo" at bounding box center [529, 332] width 91 height 24
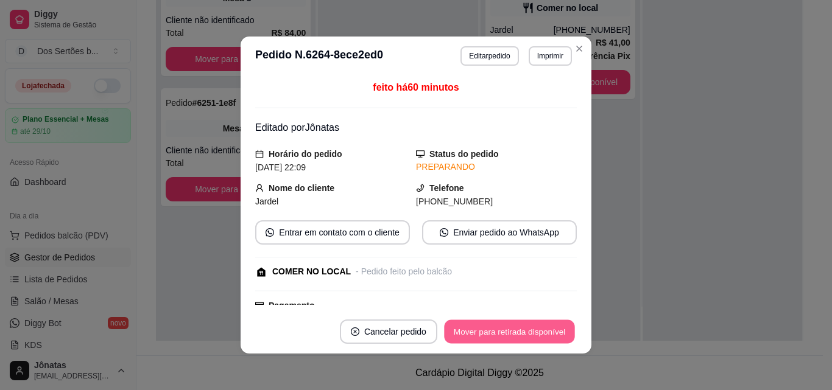
click at [515, 325] on button "Mover para retirada disponível" at bounding box center [509, 332] width 130 height 24
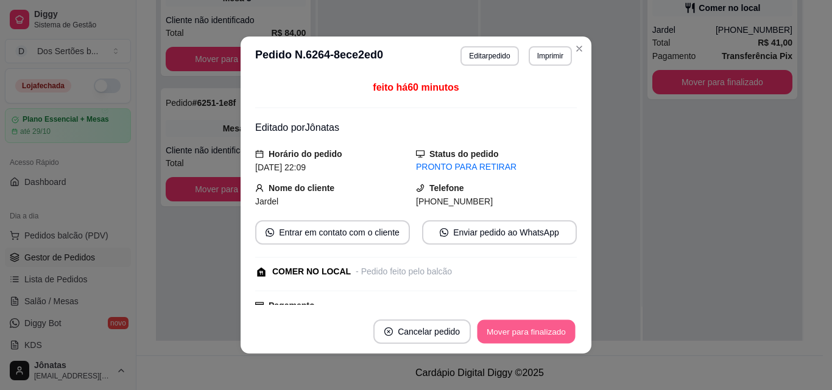
click at [515, 325] on button "Mover para finalizado" at bounding box center [526, 332] width 98 height 24
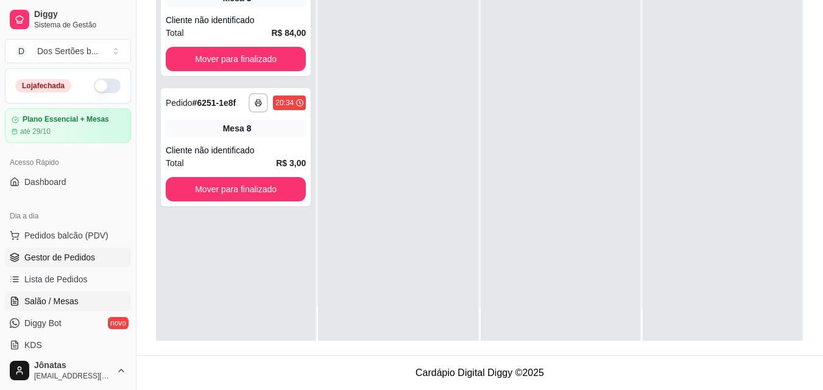
click at [60, 301] on span "Salão / Mesas" at bounding box center [51, 301] width 54 height 12
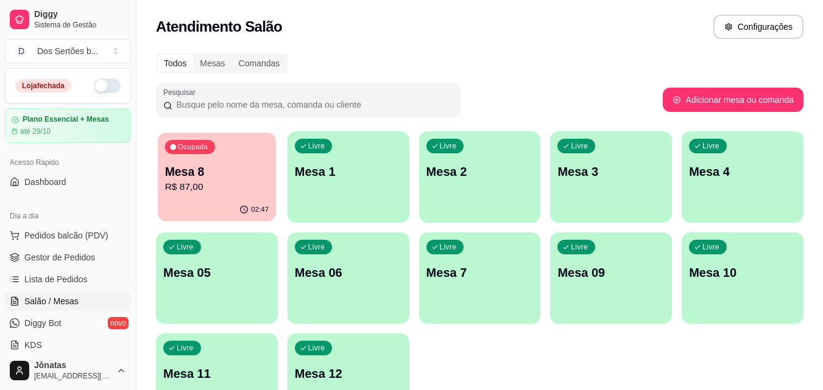
click at [182, 190] on p "R$ 87,00" at bounding box center [217, 187] width 104 height 14
click at [69, 263] on span "Gestor de Pedidos" at bounding box center [59, 258] width 71 height 12
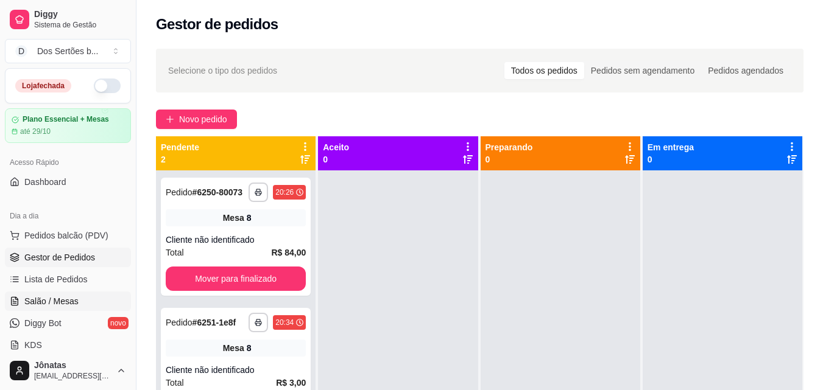
scroll to position [169, 0]
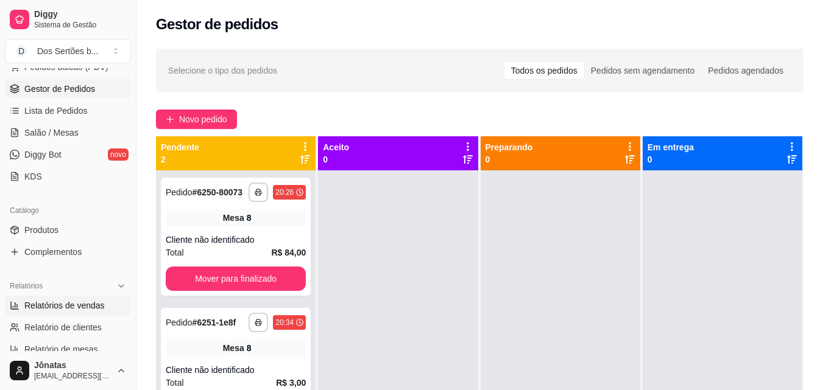
click at [42, 305] on span "Relatórios de vendas" at bounding box center [64, 306] width 80 height 12
select select "ALL"
select select "0"
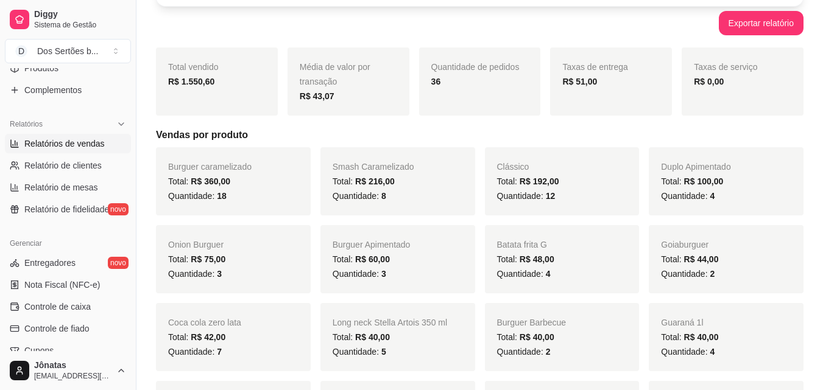
scroll to position [442, 0]
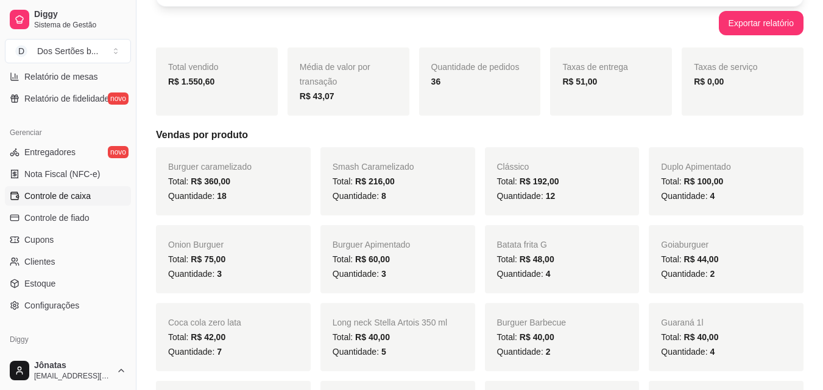
click at [47, 199] on span "Controle de caixa" at bounding box center [57, 196] width 66 height 12
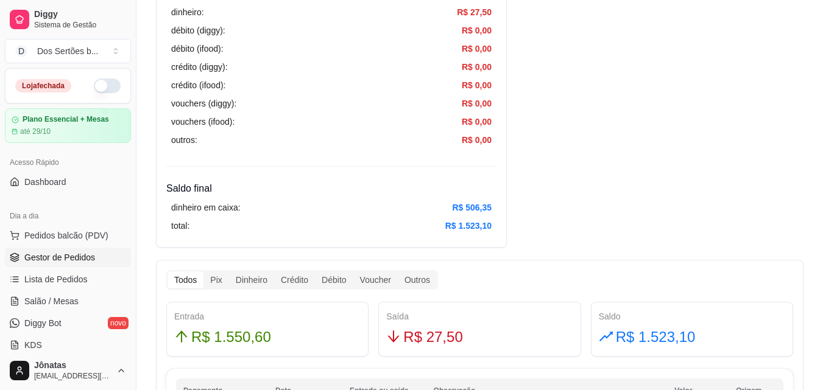
click at [79, 256] on span "Gestor de Pedidos" at bounding box center [59, 258] width 71 height 12
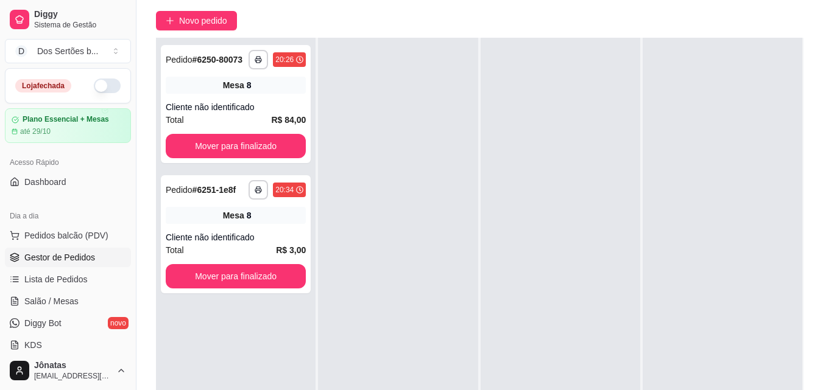
scroll to position [110, 0]
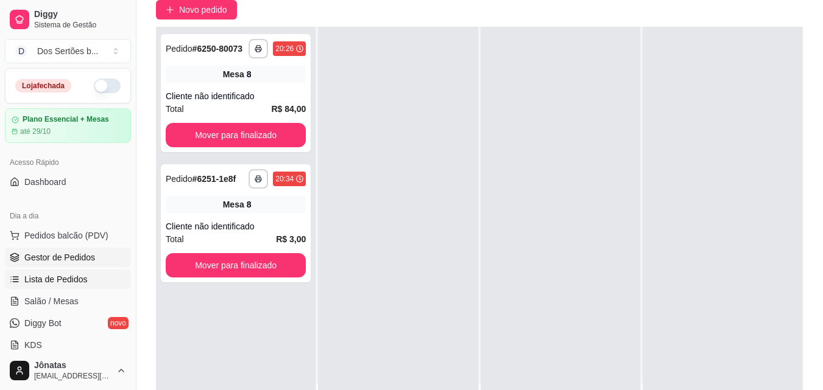
click at [64, 281] on span "Lista de Pedidos" at bounding box center [55, 279] width 63 height 12
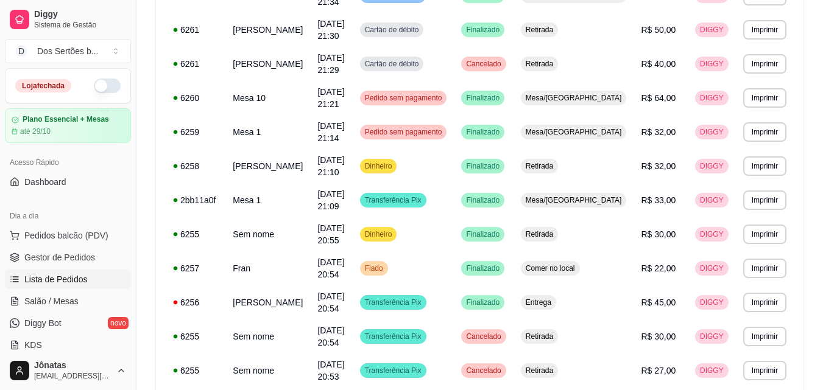
scroll to position [751, 0]
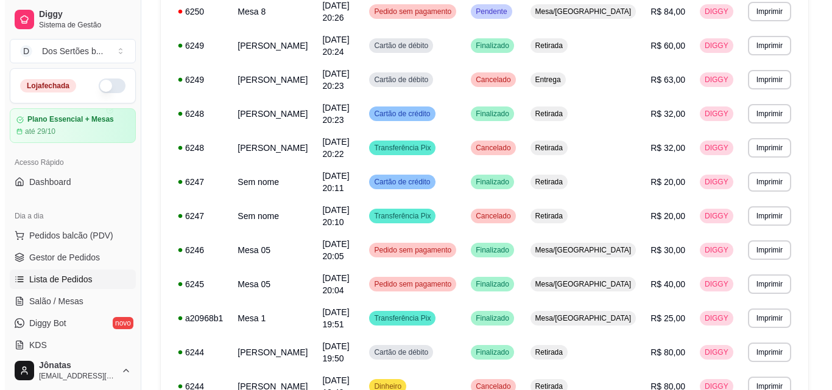
scroll to position [284, 0]
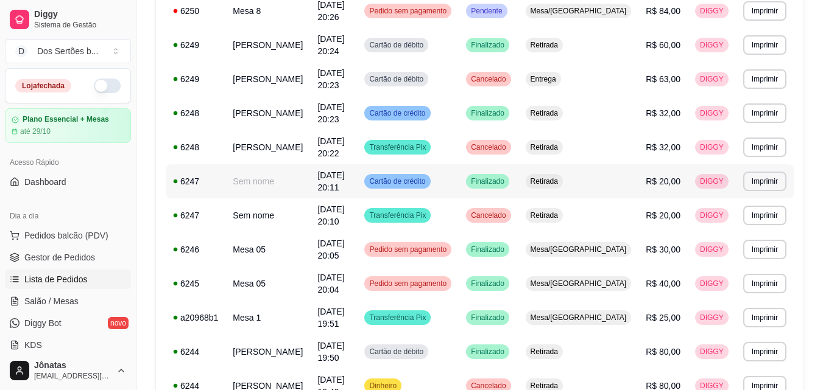
click at [459, 164] on td "Cartão de crédito" at bounding box center [408, 181] width 102 height 34
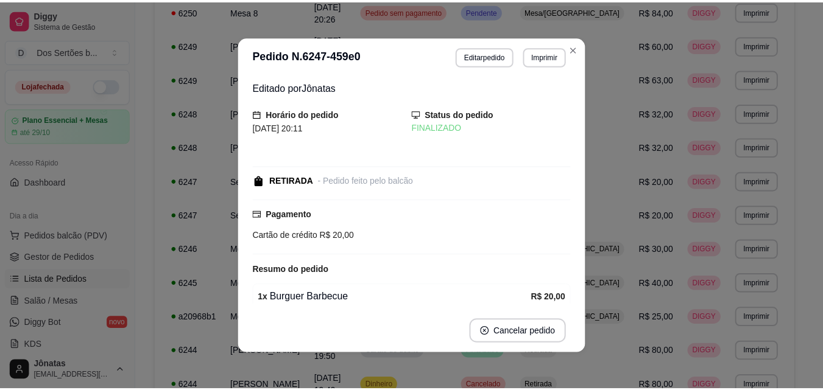
scroll to position [52, 0]
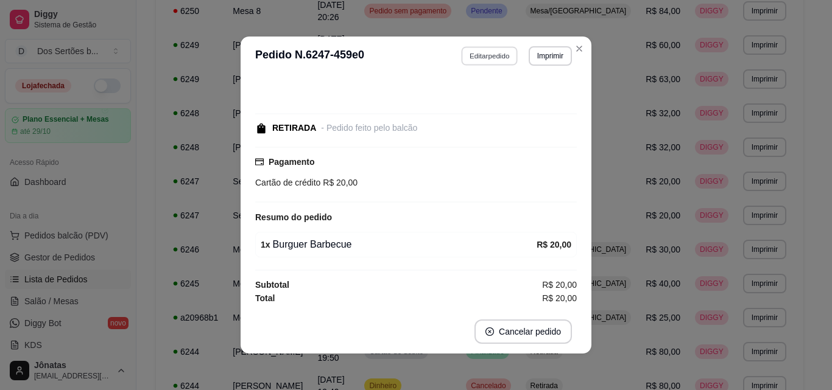
click at [466, 55] on button "Editar pedido" at bounding box center [490, 55] width 57 height 19
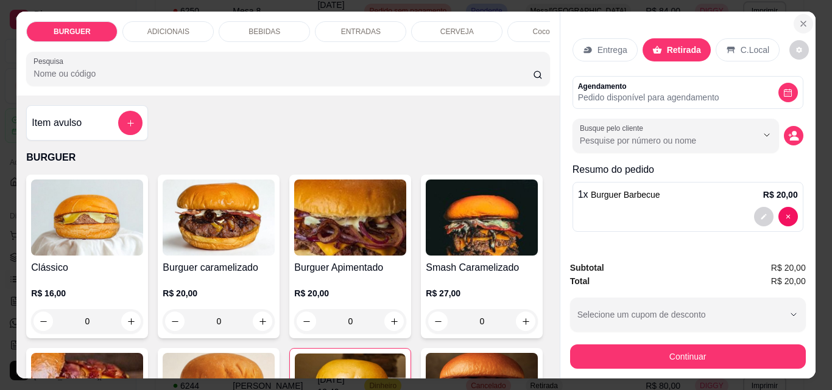
click at [799, 21] on icon "Close" at bounding box center [803, 24] width 10 height 10
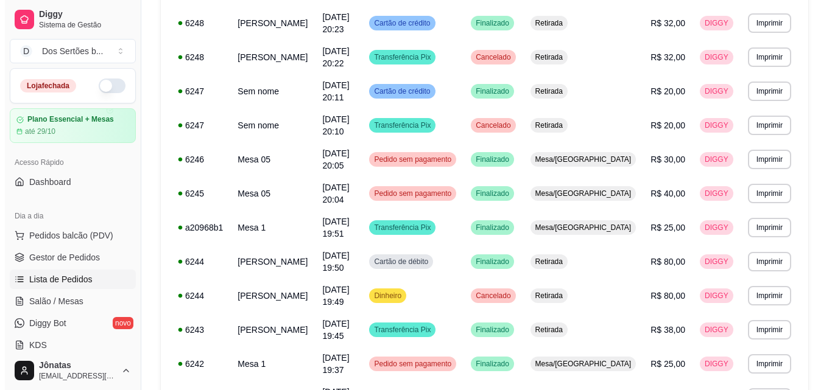
scroll to position [327, 0]
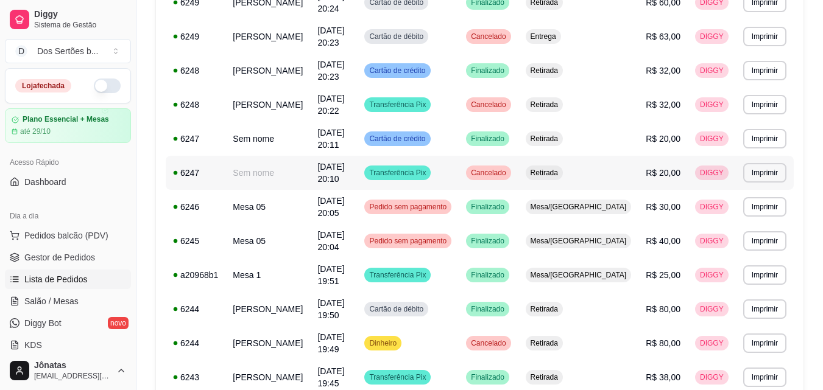
click at [651, 168] on span "R$ 20,00" at bounding box center [663, 173] width 35 height 10
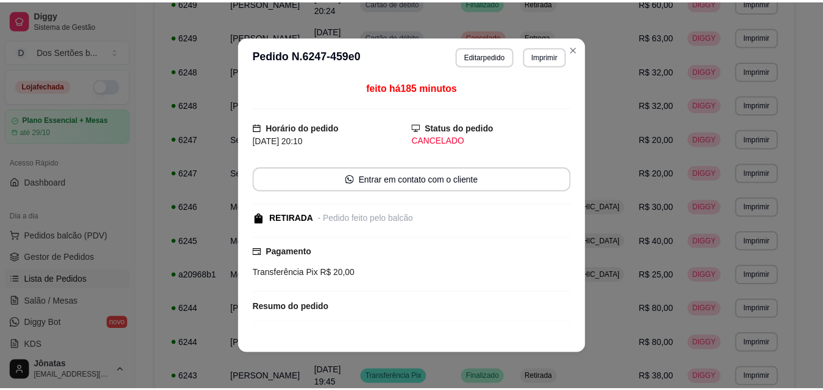
scroll to position [66, 0]
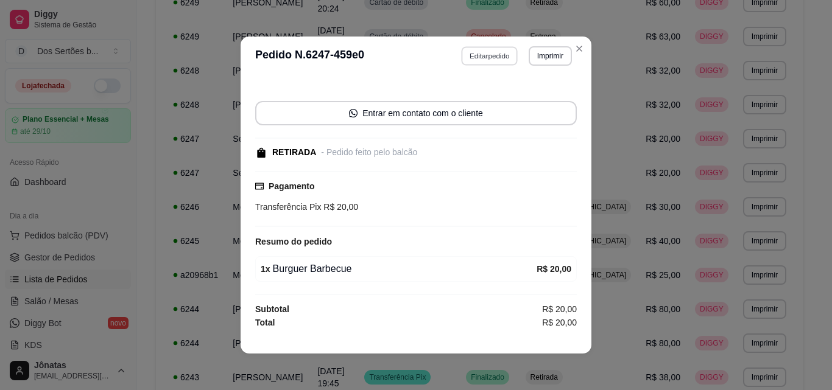
click at [479, 59] on button "Editar pedido" at bounding box center [490, 55] width 57 height 19
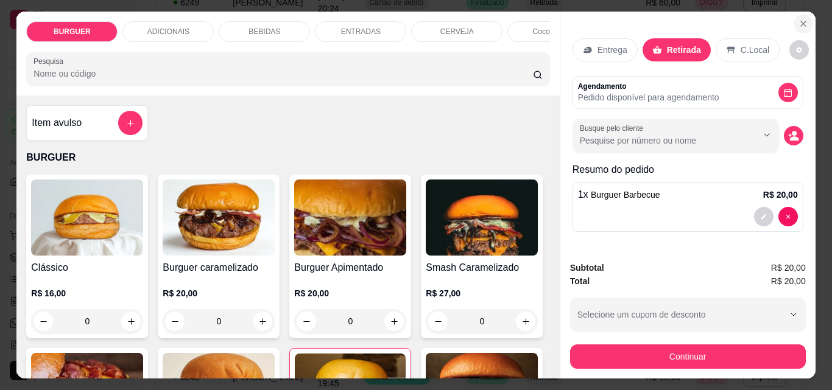
click at [799, 19] on icon "Close" at bounding box center [803, 24] width 10 height 10
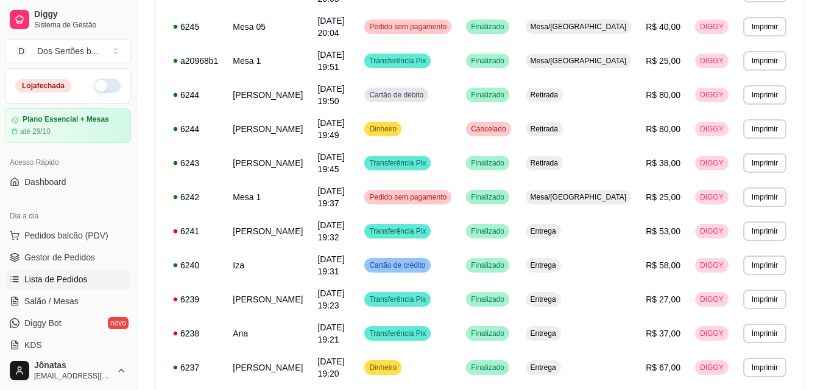
scroll to position [663, 0]
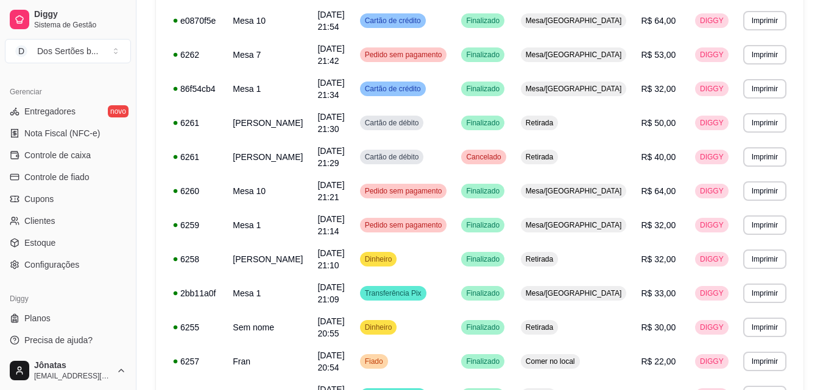
scroll to position [486, 0]
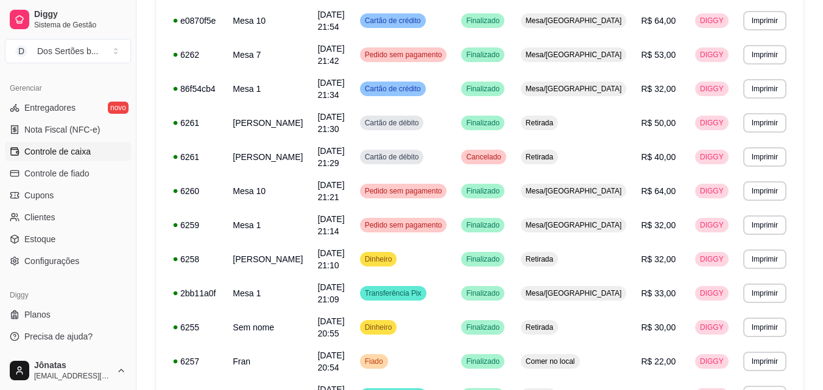
click at [46, 153] on span "Controle de caixa" at bounding box center [57, 152] width 66 height 12
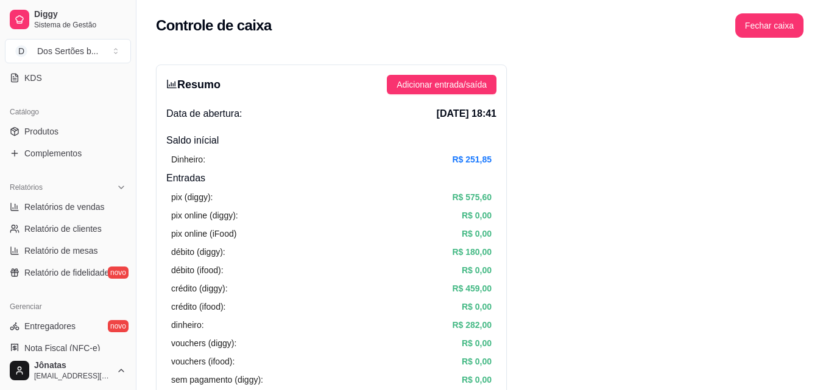
scroll to position [142, 0]
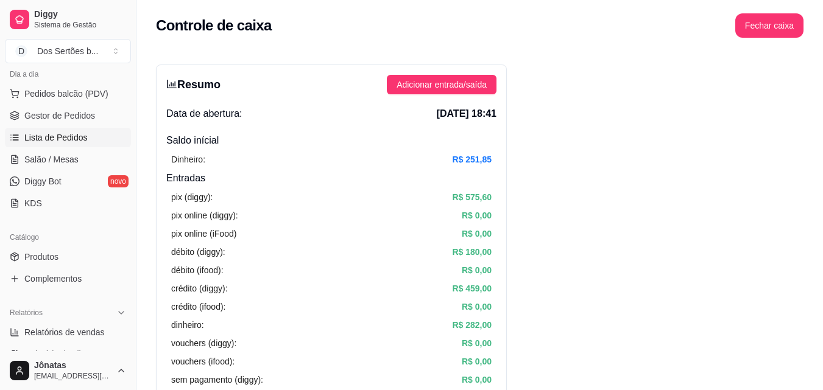
click at [64, 135] on span "Lista de Pedidos" at bounding box center [55, 138] width 63 height 12
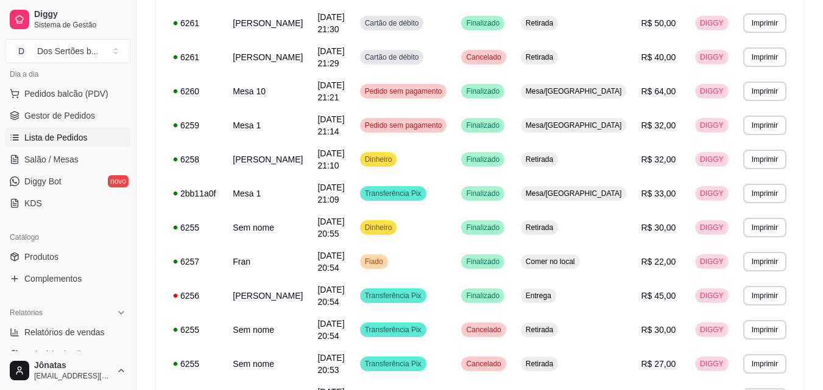
scroll to position [751, 0]
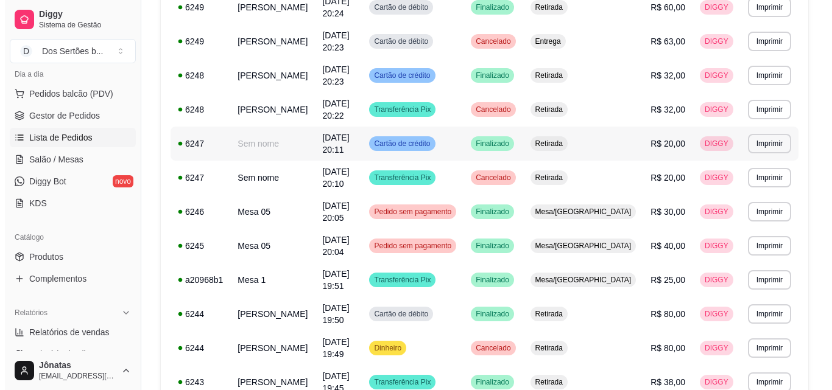
scroll to position [290, 0]
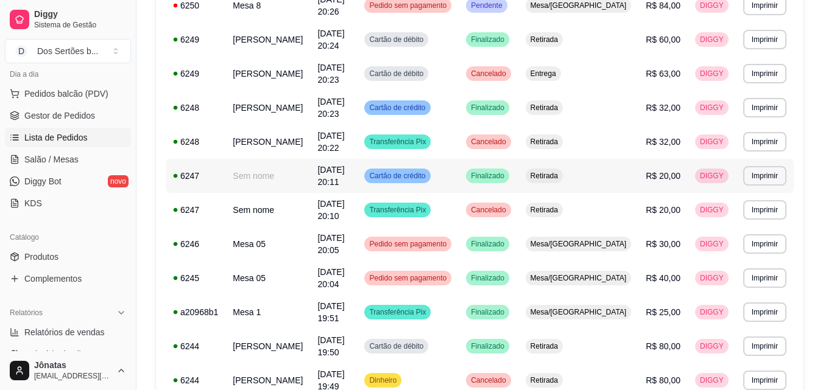
click at [507, 171] on span "Finalizado" at bounding box center [487, 176] width 38 height 10
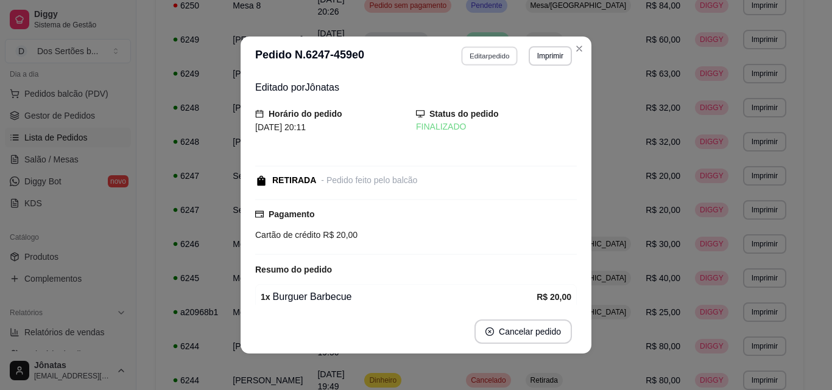
click at [474, 48] on button "Editar pedido" at bounding box center [490, 55] width 57 height 19
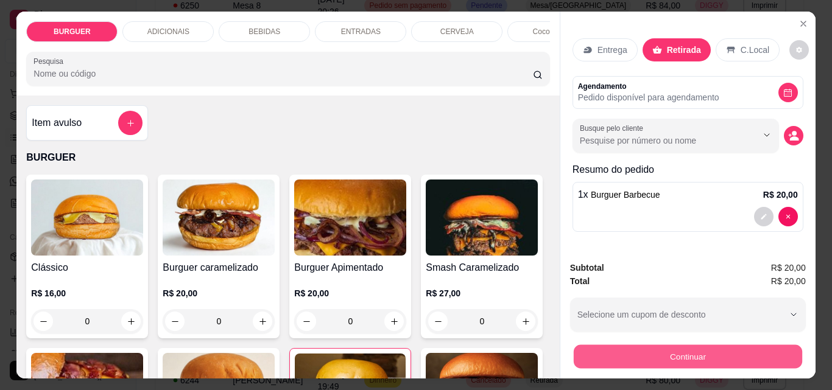
click at [687, 354] on button "Continuar" at bounding box center [687, 357] width 228 height 24
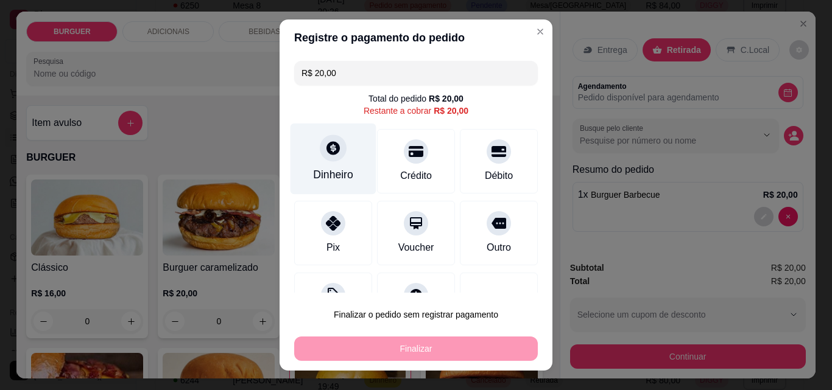
click at [313, 170] on div "Dinheiro" at bounding box center [333, 175] width 40 height 16
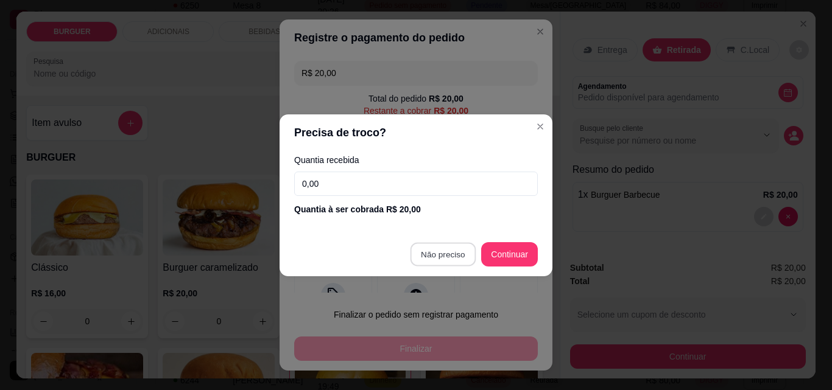
type input "R$ 0,00"
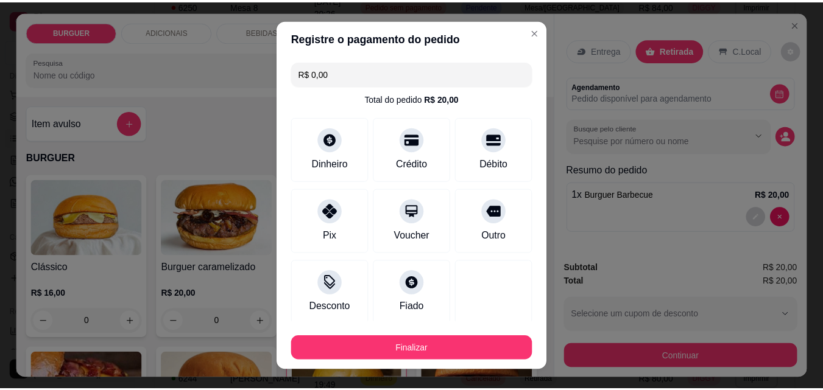
scroll to position [71, 0]
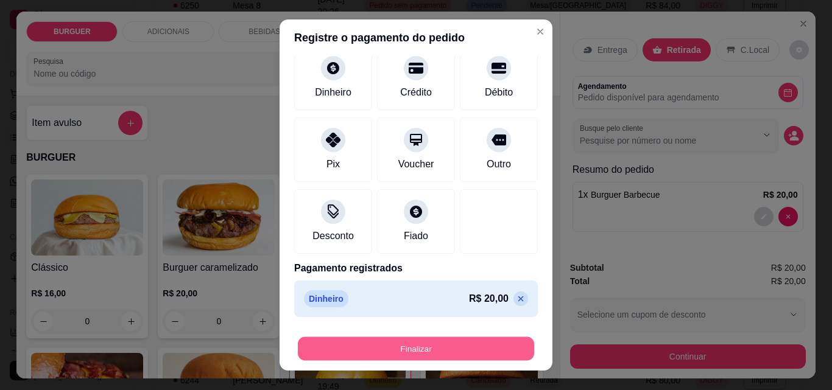
click at [373, 346] on button "Finalizar" at bounding box center [416, 349] width 236 height 24
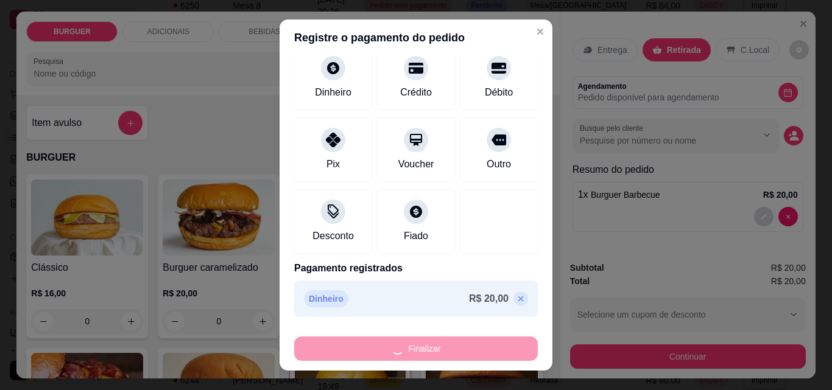
type input "0"
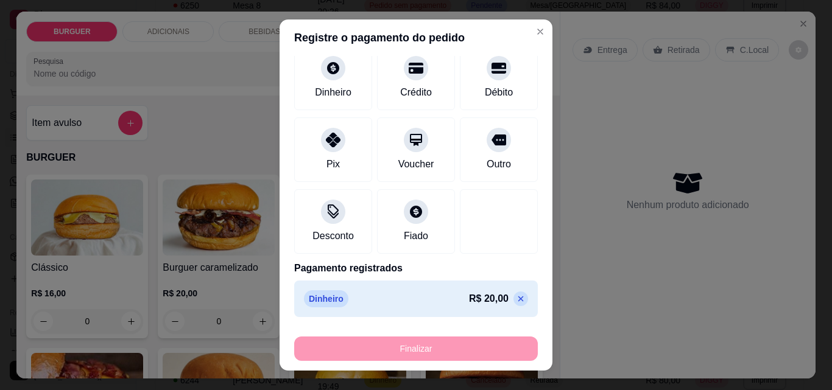
type input "-R$ 20,00"
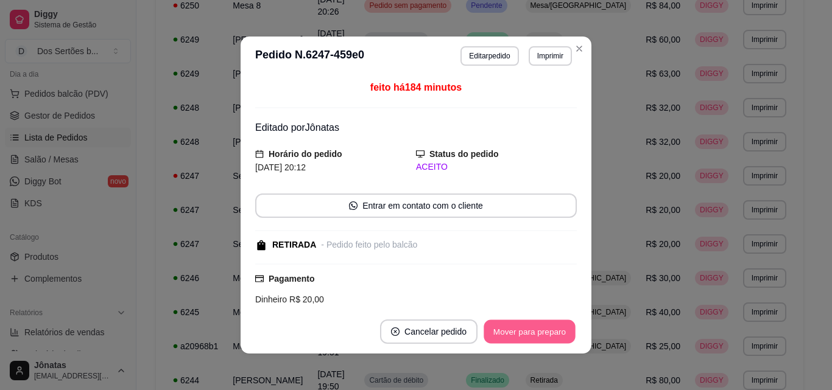
click at [486, 333] on button "Mover para preparo" at bounding box center [529, 332] width 91 height 24
click at [527, 331] on button "Mover para retirada disponível" at bounding box center [509, 332] width 130 height 24
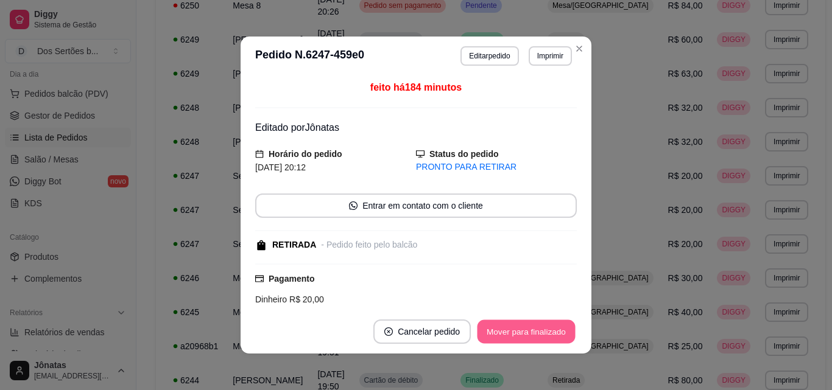
click at [527, 332] on button "Mover para finalizado" at bounding box center [526, 332] width 98 height 24
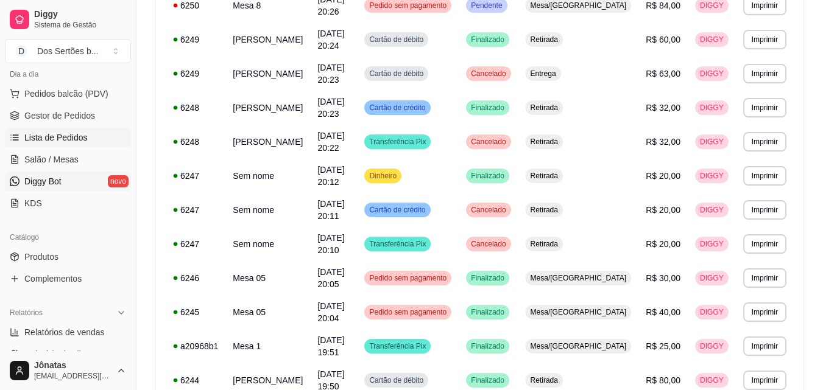
scroll to position [486, 0]
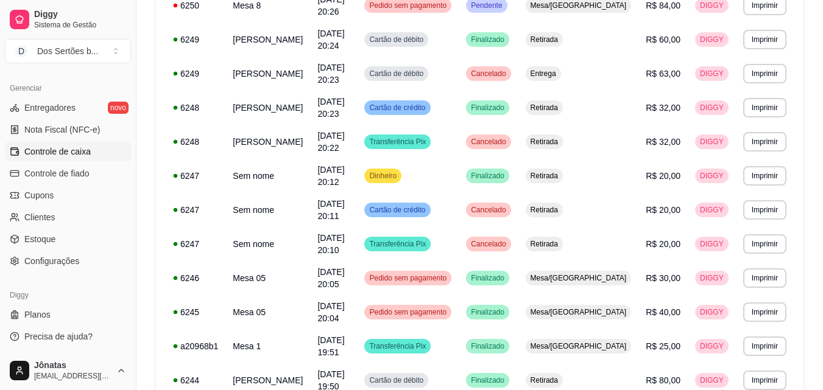
click at [40, 149] on span "Controle de caixa" at bounding box center [57, 152] width 66 height 12
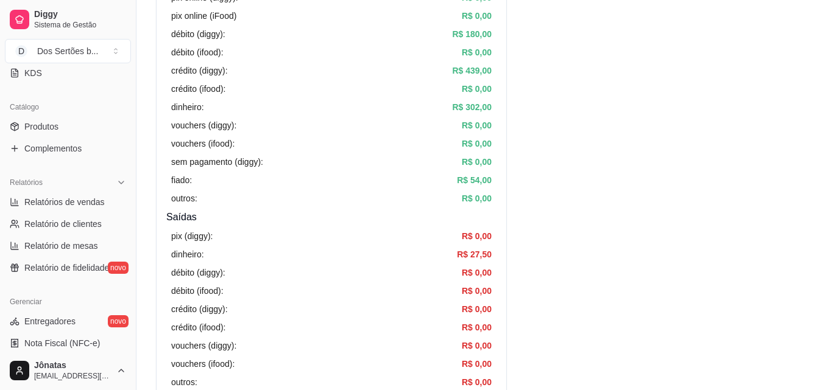
scroll to position [251, 0]
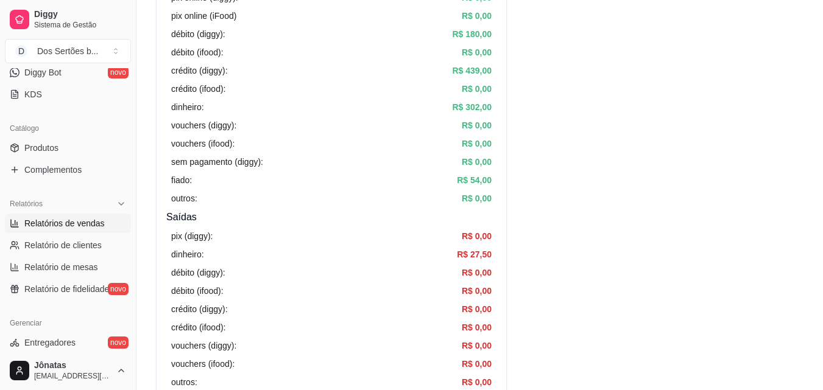
click at [55, 220] on span "Relatórios de vendas" at bounding box center [64, 223] width 80 height 12
select select "ALL"
select select "0"
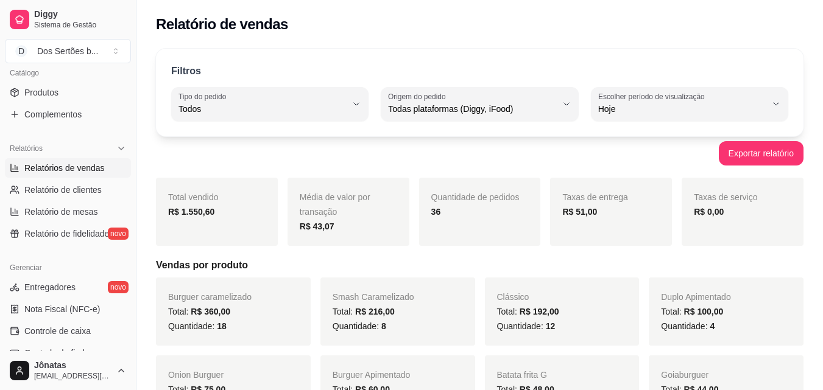
scroll to position [457, 0]
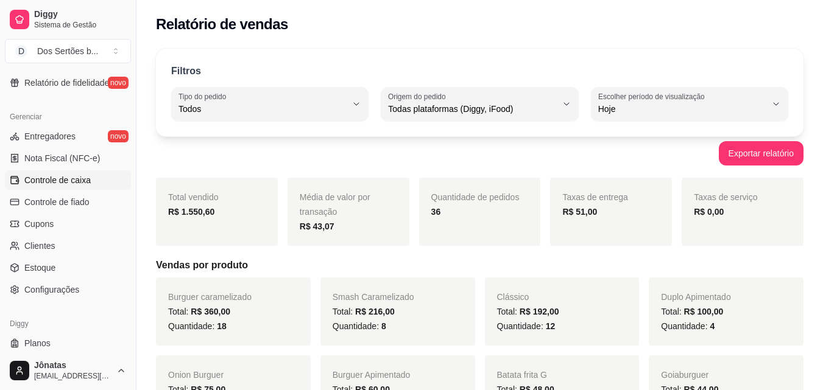
click at [39, 181] on span "Controle de caixa" at bounding box center [57, 180] width 66 height 12
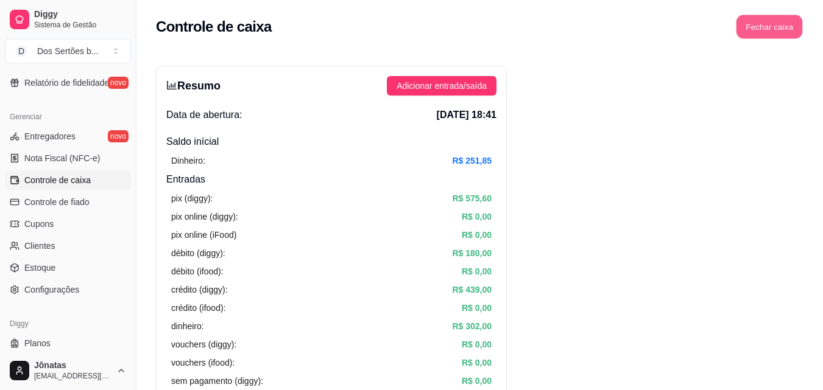
click at [776, 25] on button "Fechar caixa" at bounding box center [769, 27] width 66 height 24
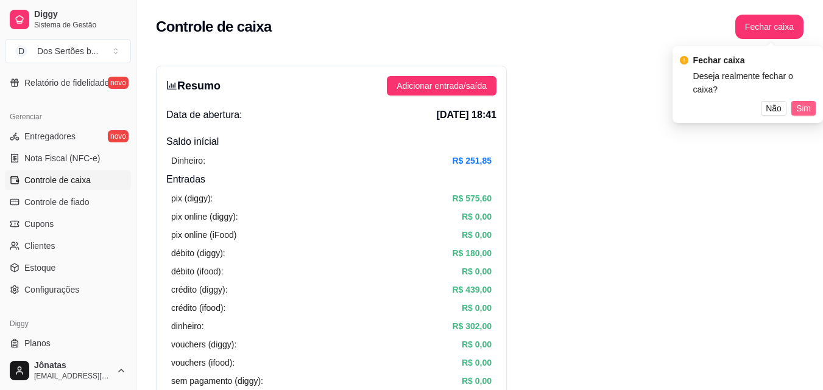
click at [806, 102] on span "Sim" at bounding box center [803, 108] width 15 height 13
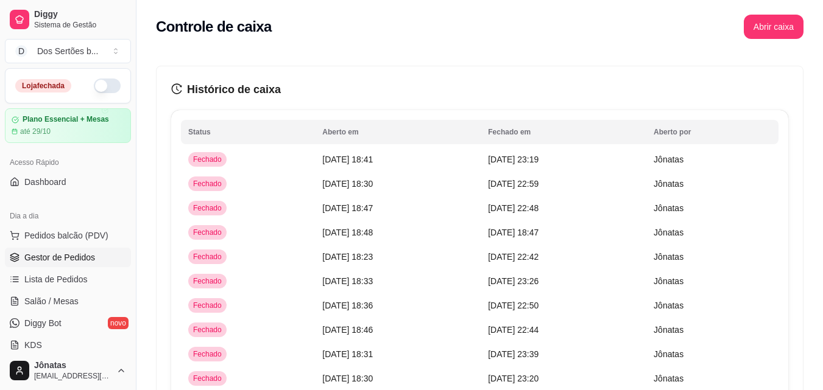
click at [65, 255] on span "Gestor de Pedidos" at bounding box center [59, 258] width 71 height 12
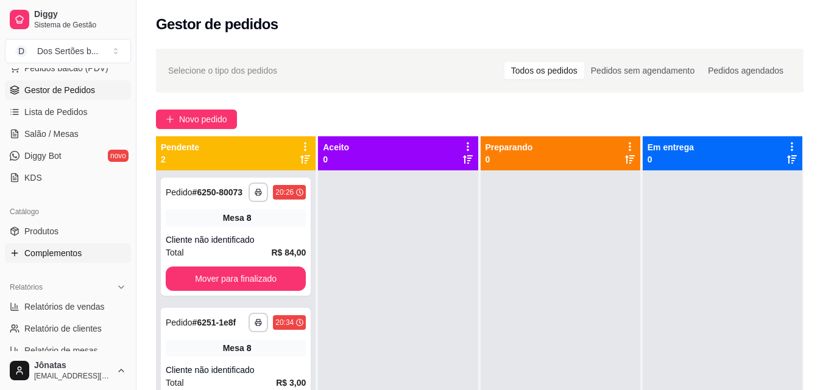
scroll to position [217, 0]
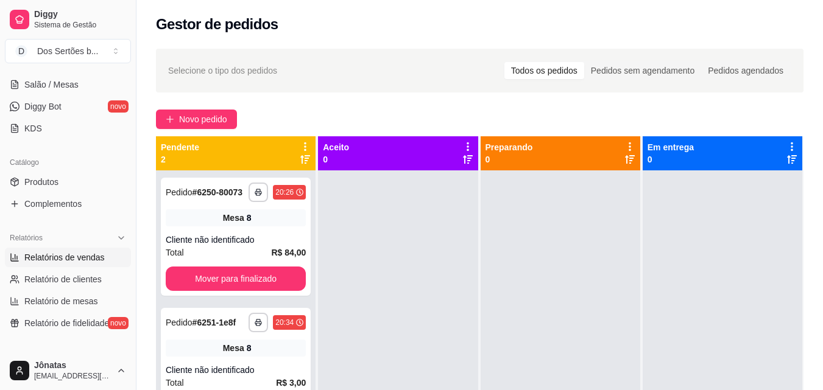
click at [43, 255] on span "Relatórios de vendas" at bounding box center [64, 258] width 80 height 12
select select "ALL"
select select "0"
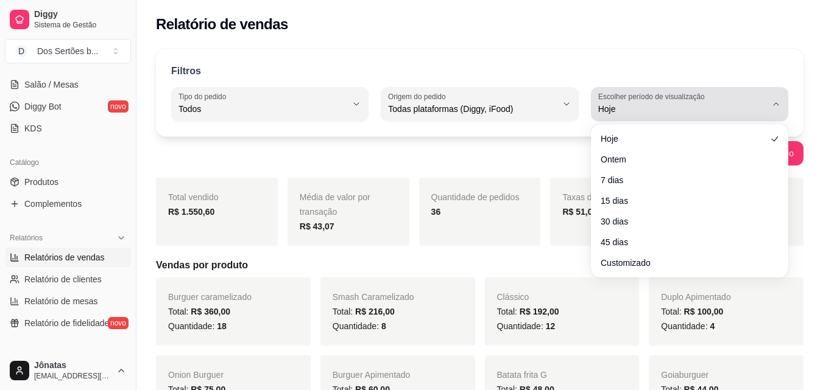
click at [769, 100] on button "Escolher período de visualização Hoje" at bounding box center [689, 104] width 197 height 34
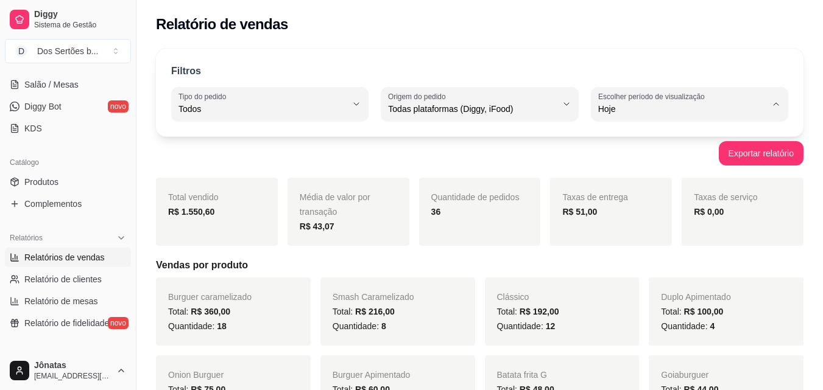
click at [632, 263] on span "Customizado" at bounding box center [683, 258] width 159 height 12
type input "-1"
select select "-1"
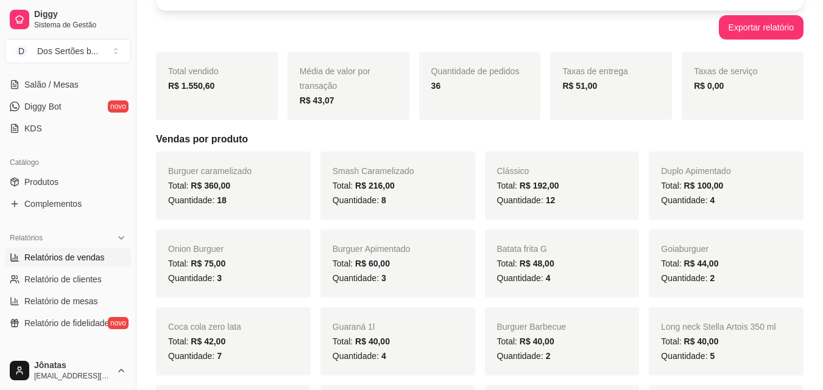
scroll to position [71, 0]
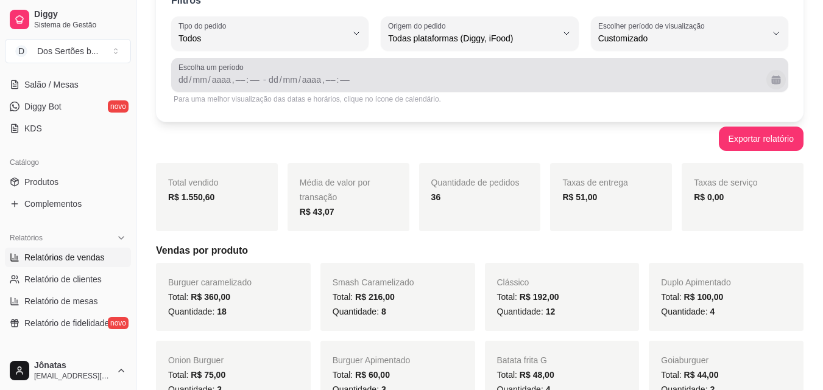
click at [775, 80] on button "Calendário" at bounding box center [775, 79] width 19 height 19
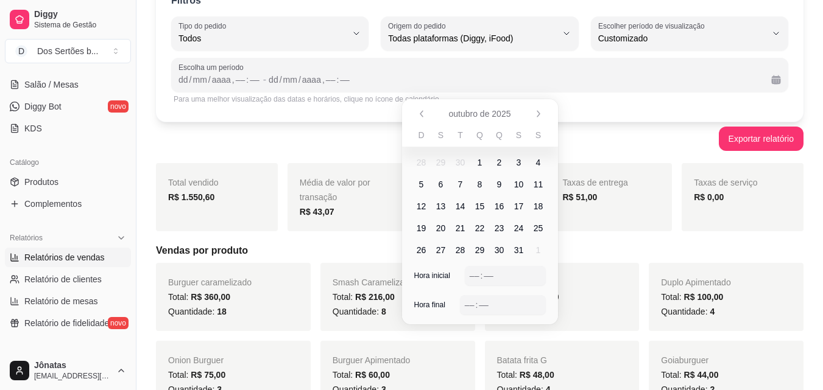
click at [441, 185] on span "6" at bounding box center [440, 184] width 5 height 12
click at [517, 185] on span "10" at bounding box center [519, 184] width 10 height 12
click at [473, 270] on div "––" at bounding box center [474, 276] width 12 height 12
click at [466, 301] on div "––" at bounding box center [469, 305] width 12 height 12
